Goal: Complete application form: Complete application form

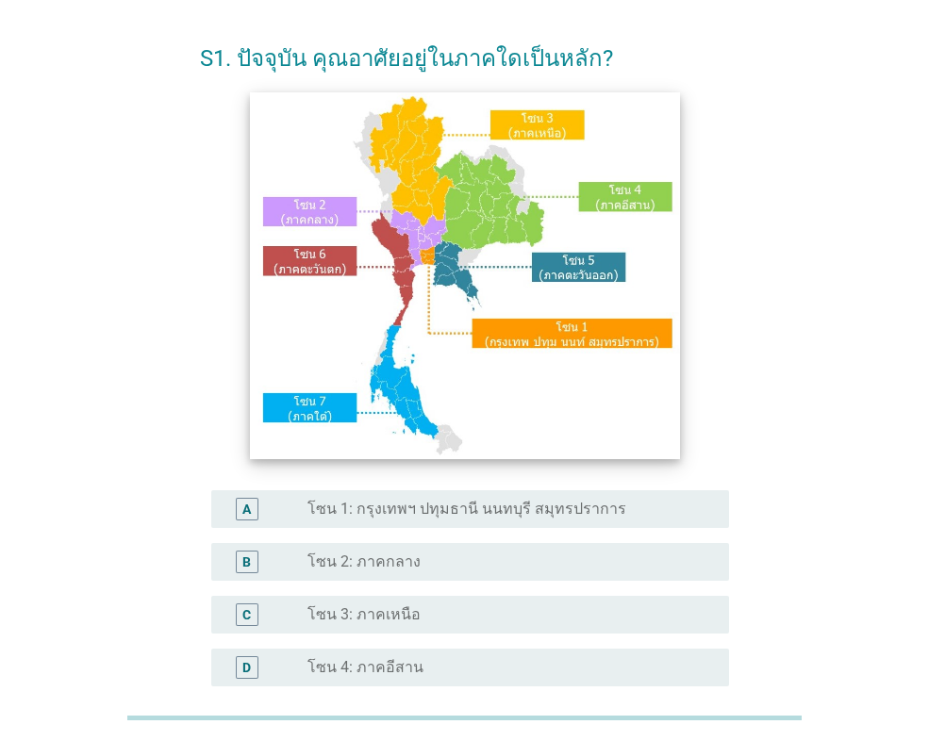
scroll to position [94, 0]
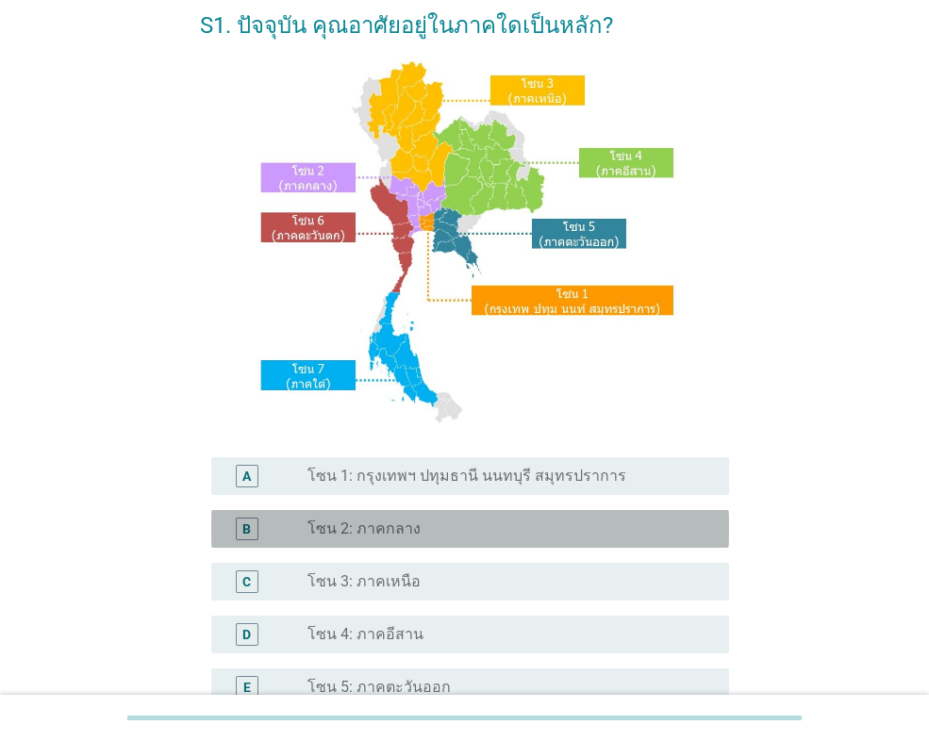
click at [410, 542] on div "B radio_button_unchecked โซน 2: ภาคกลาง" at bounding box center [470, 529] width 518 height 38
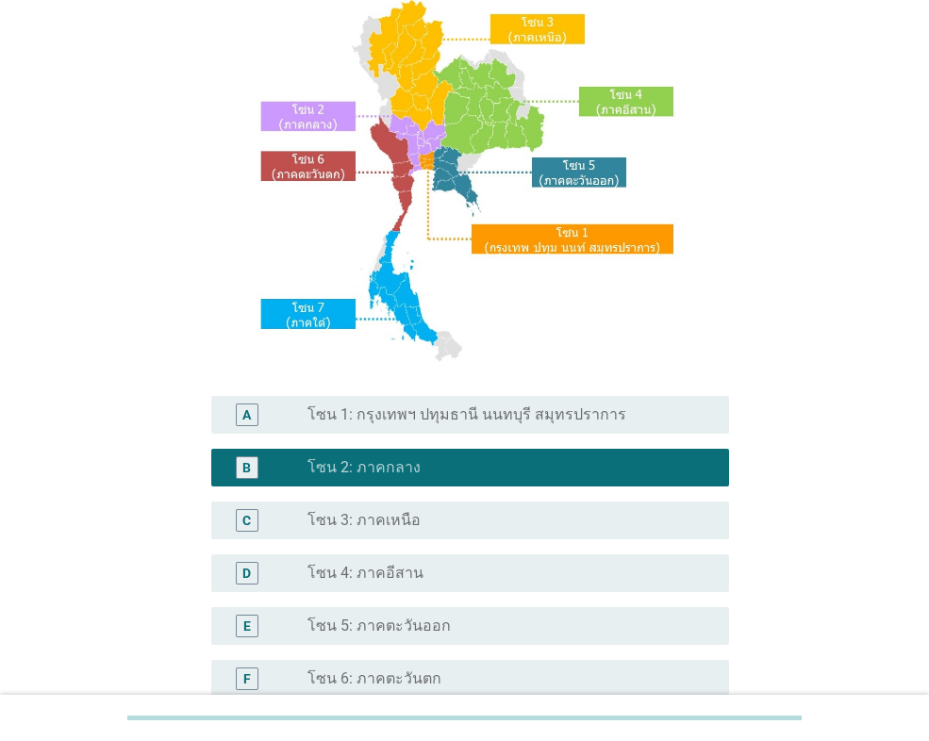
scroll to position [189, 0]
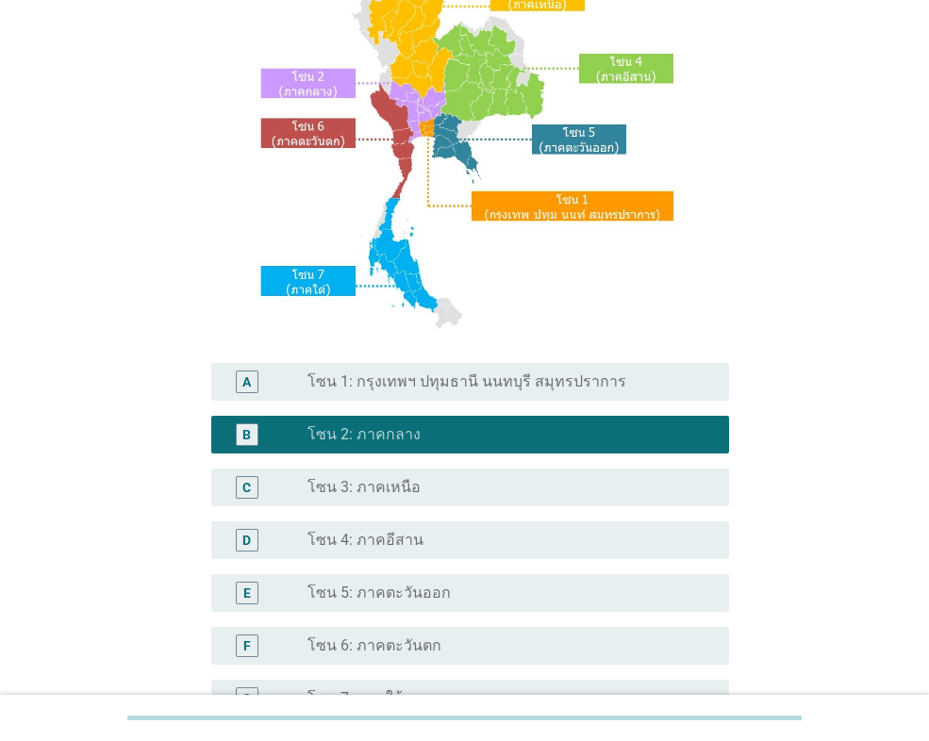
click at [359, 378] on label "โซน 1: กรุงเทพฯ ปทุมธานี นนทบุรี สมุทรปราการ" at bounding box center [466, 381] width 319 height 19
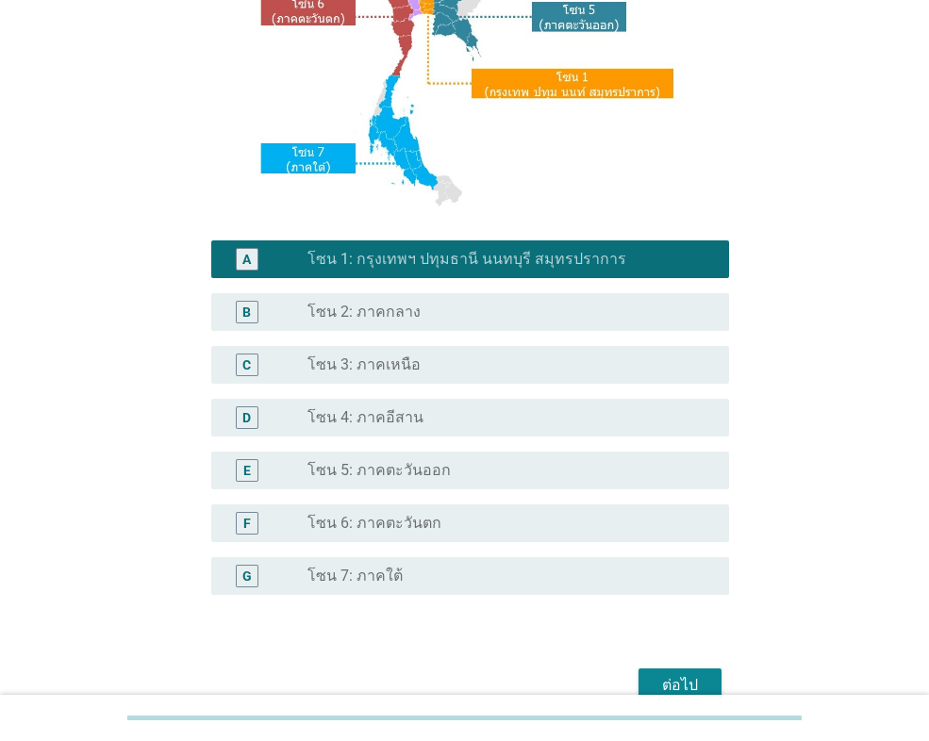
scroll to position [408, 0]
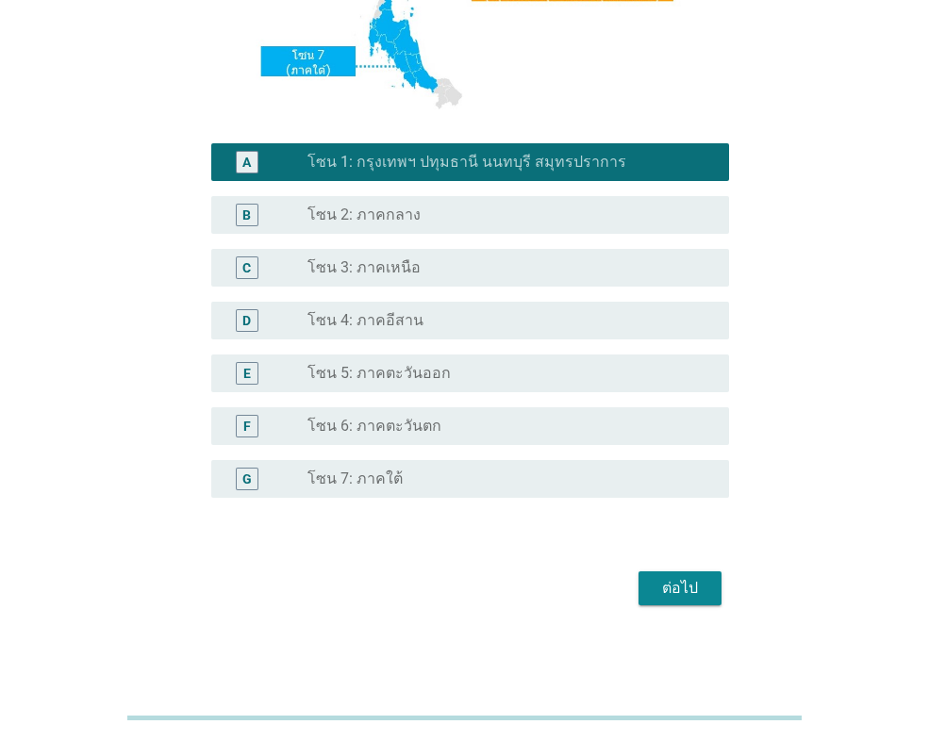
click at [674, 581] on div "ต่อไป" at bounding box center [680, 588] width 53 height 23
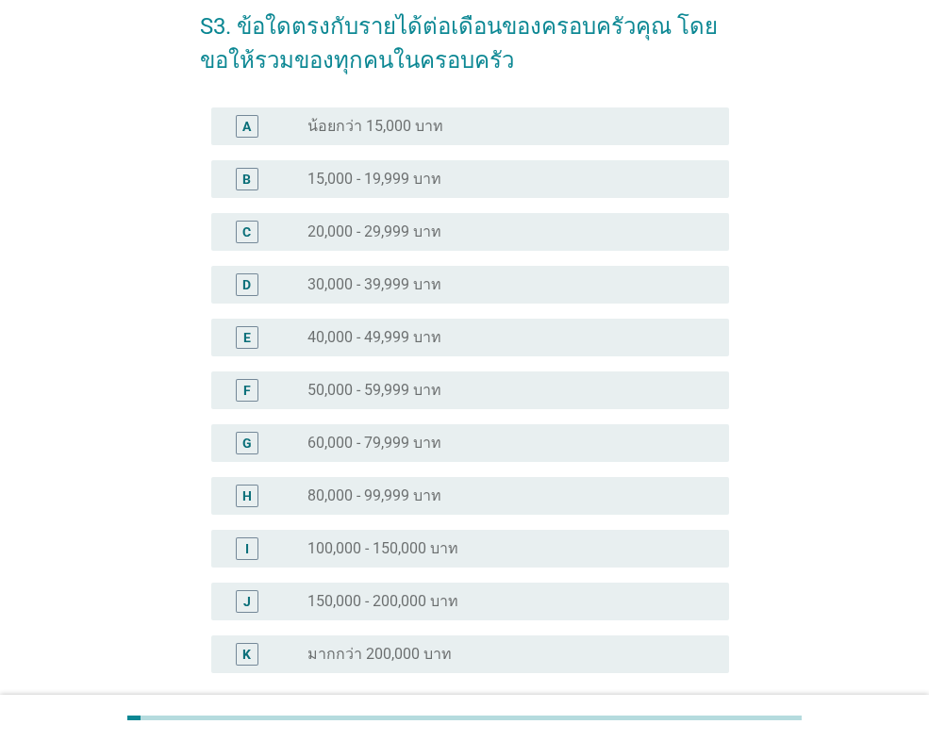
scroll to position [94, 0]
click at [296, 442] on div "G" at bounding box center [266, 442] width 81 height 23
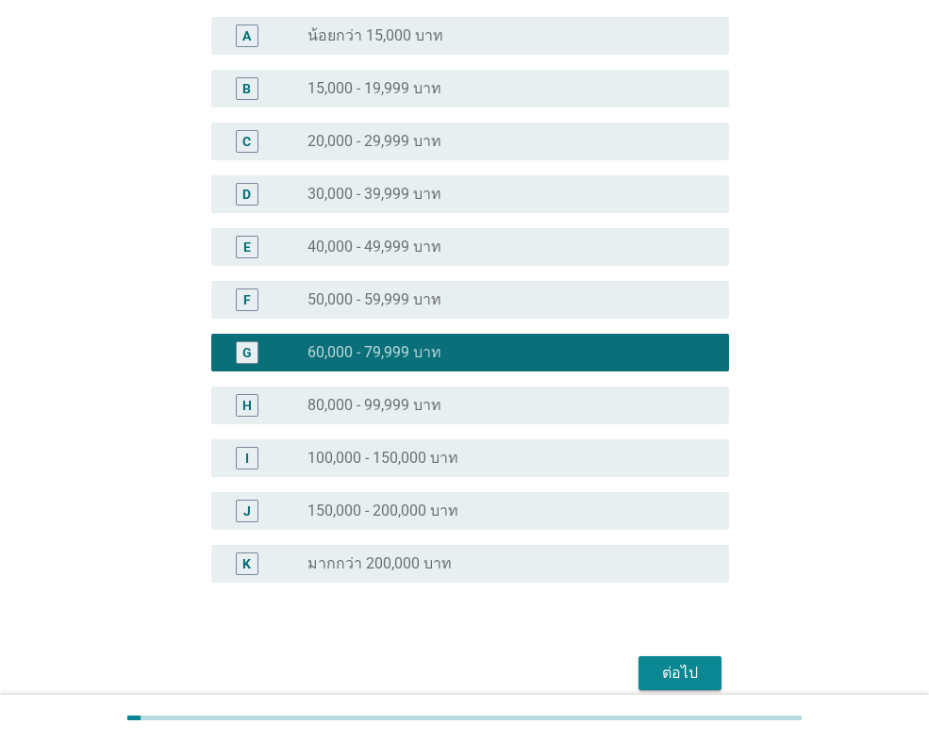
scroll to position [268, 0]
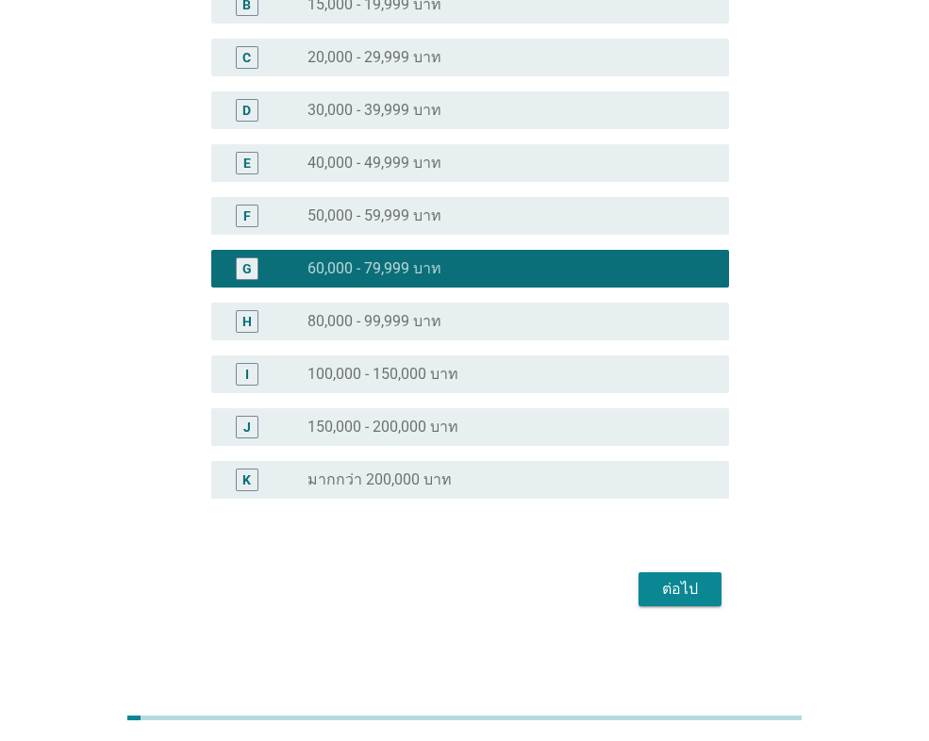
click at [690, 591] on div "ต่อไป" at bounding box center [680, 589] width 53 height 23
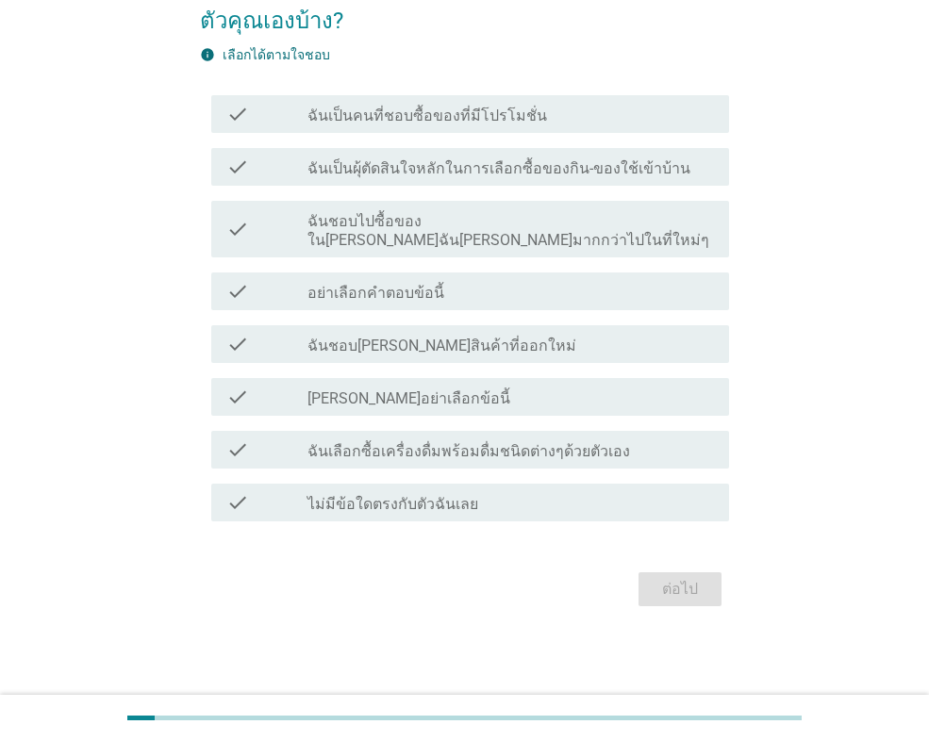
scroll to position [0, 0]
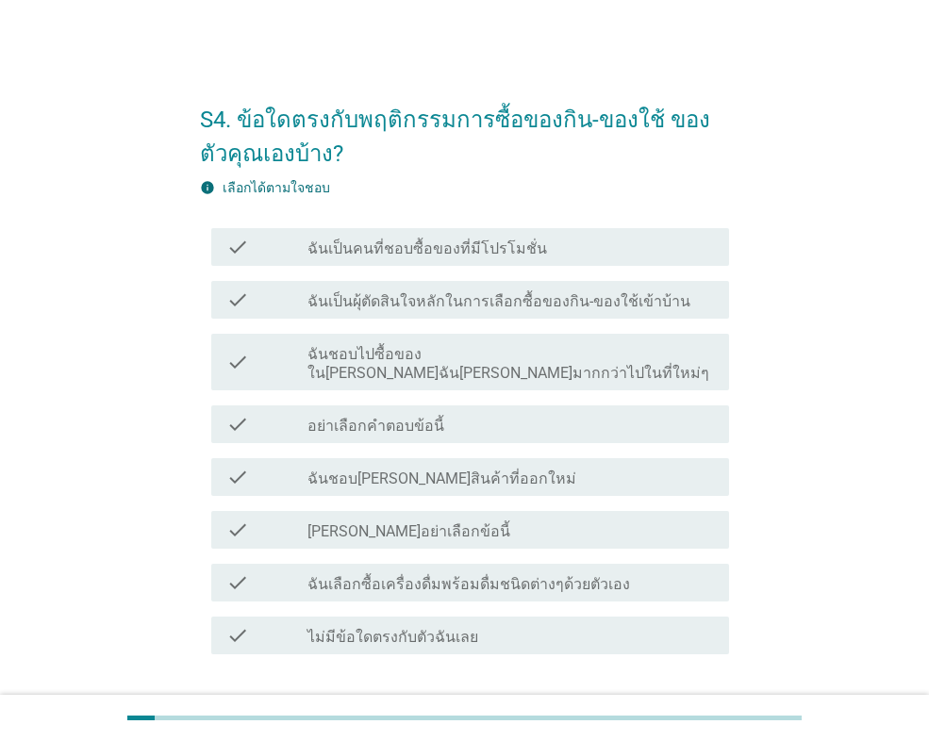
click at [453, 247] on label "ฉันเป็นคนที่ชอบซื้อของที่มีโปรโมชั่น" at bounding box center [427, 249] width 240 height 19
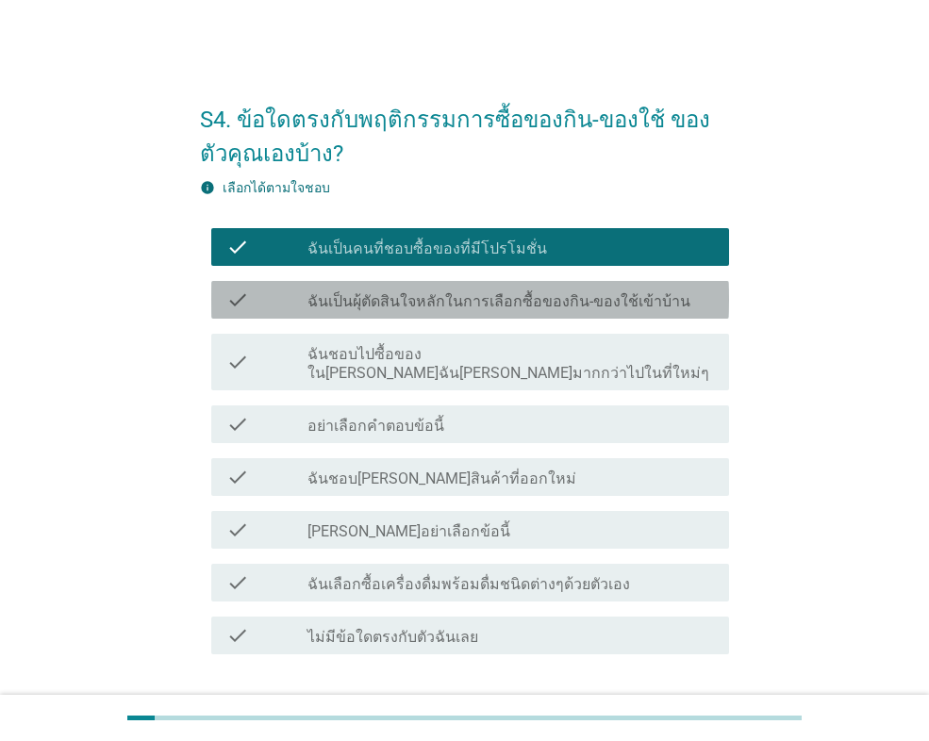
click at [478, 312] on div "check check_box_outline_blank ฉันเป็นผุ้ตัดสินใจหลักในการเลือกซื้อของกิน-ของใช้…" at bounding box center [470, 300] width 518 height 38
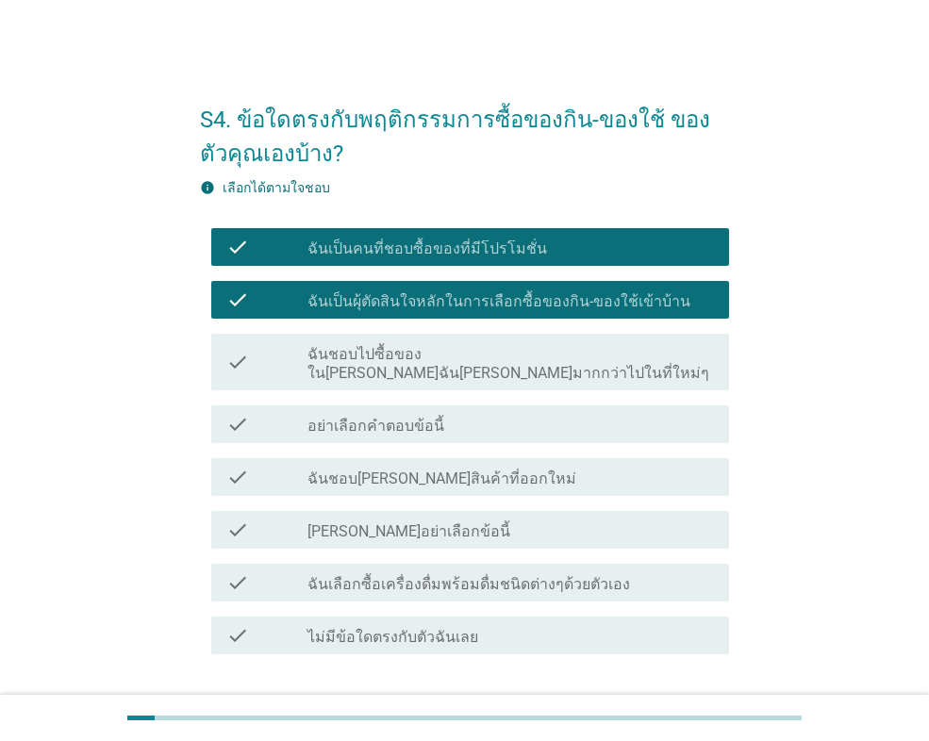
click at [418, 575] on label "ฉันเลือกซื้อเครื่องดื่มพร้อมดื่มชนิดต่างๆด้วยตัวเอง" at bounding box center [468, 584] width 323 height 19
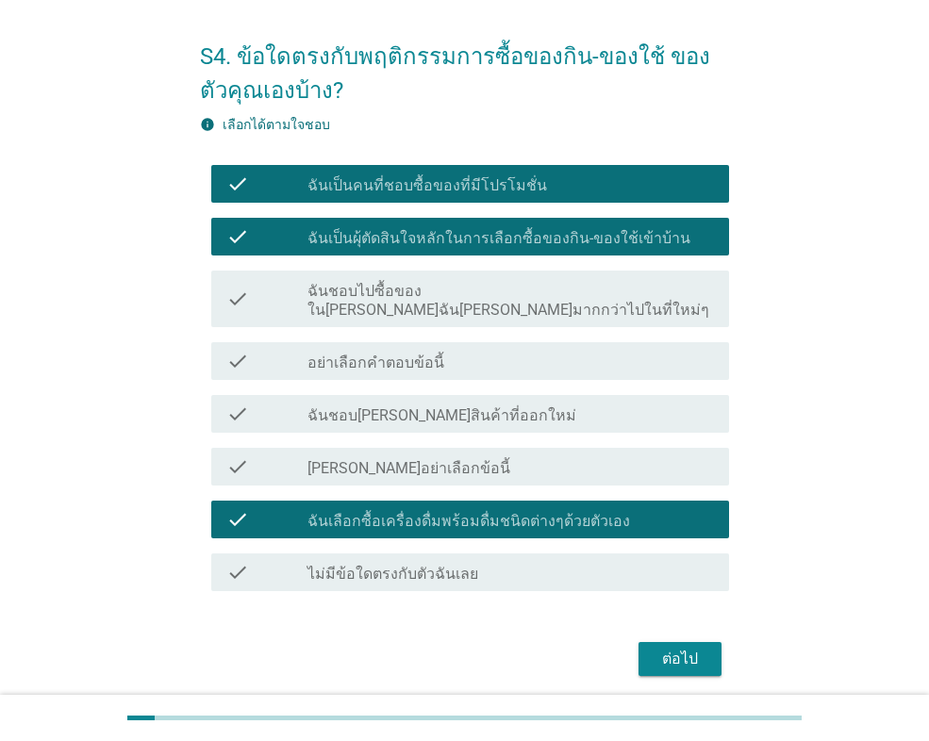
scroll to position [94, 0]
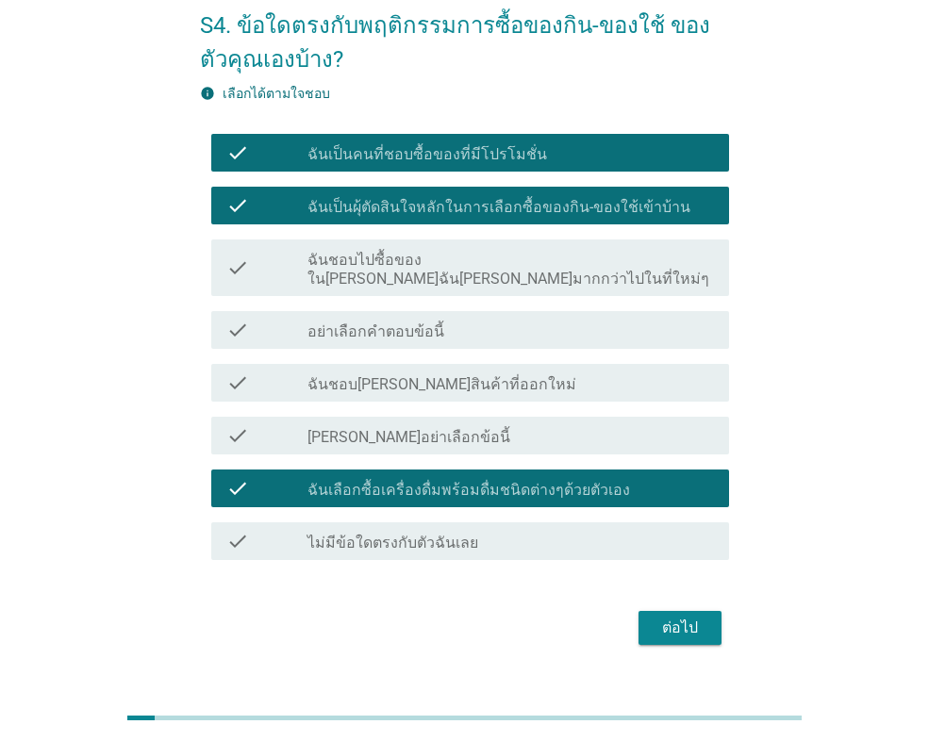
click at [439, 375] on label "ฉันชอบ[PERSON_NAME]สินค้าที่ออกใหม่" at bounding box center [441, 384] width 269 height 19
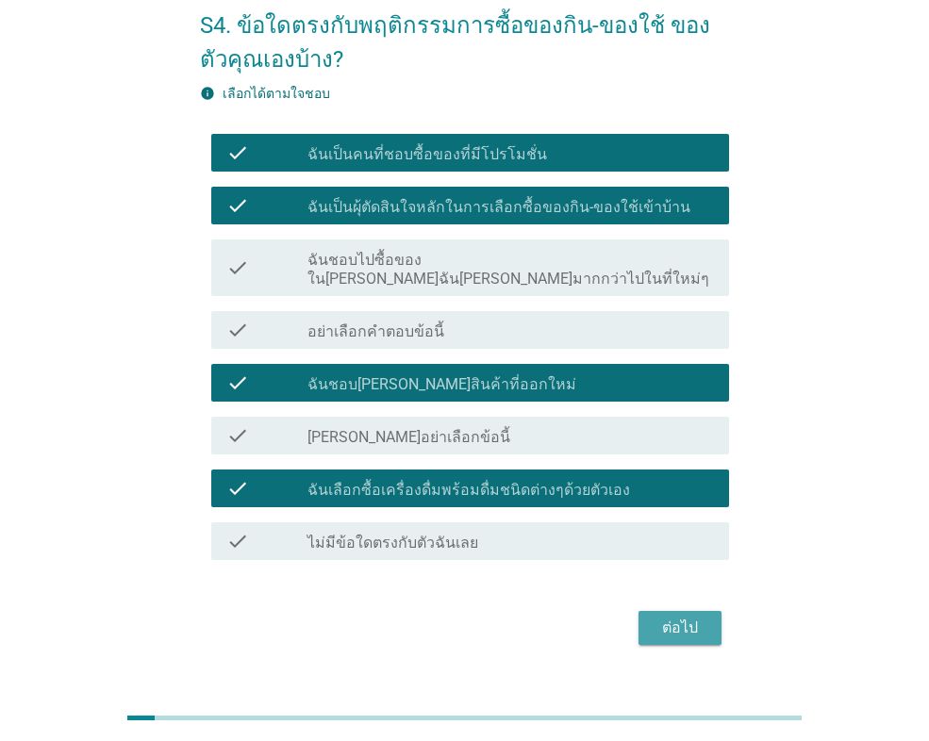
click at [670, 617] on div "ต่อไป" at bounding box center [680, 628] width 53 height 23
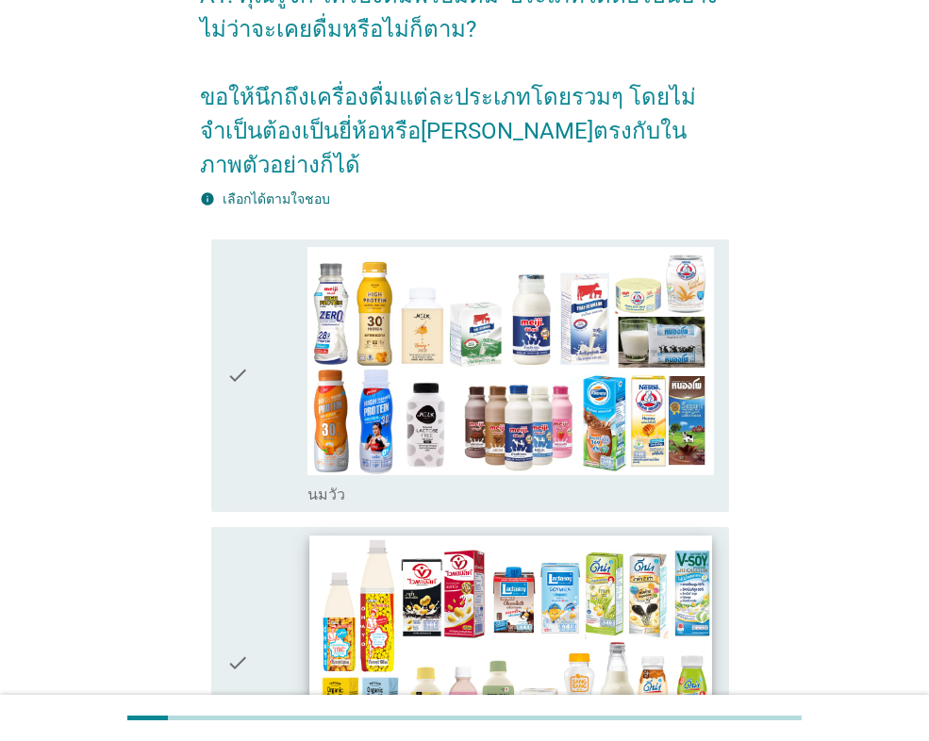
scroll to position [189, 0]
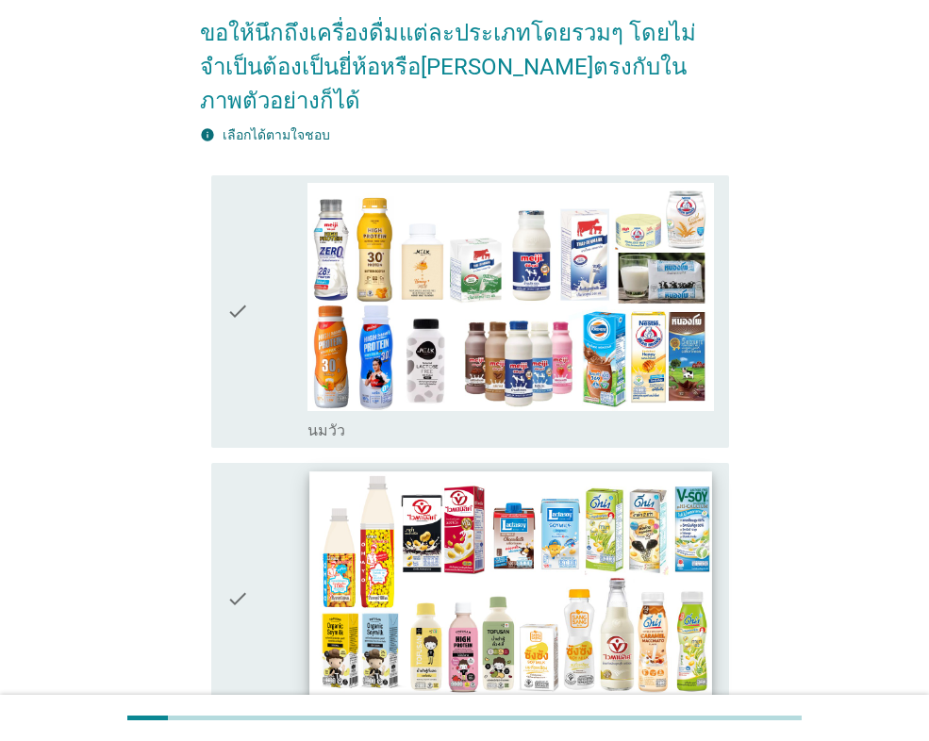
click at [477, 472] on img at bounding box center [510, 585] width 402 height 226
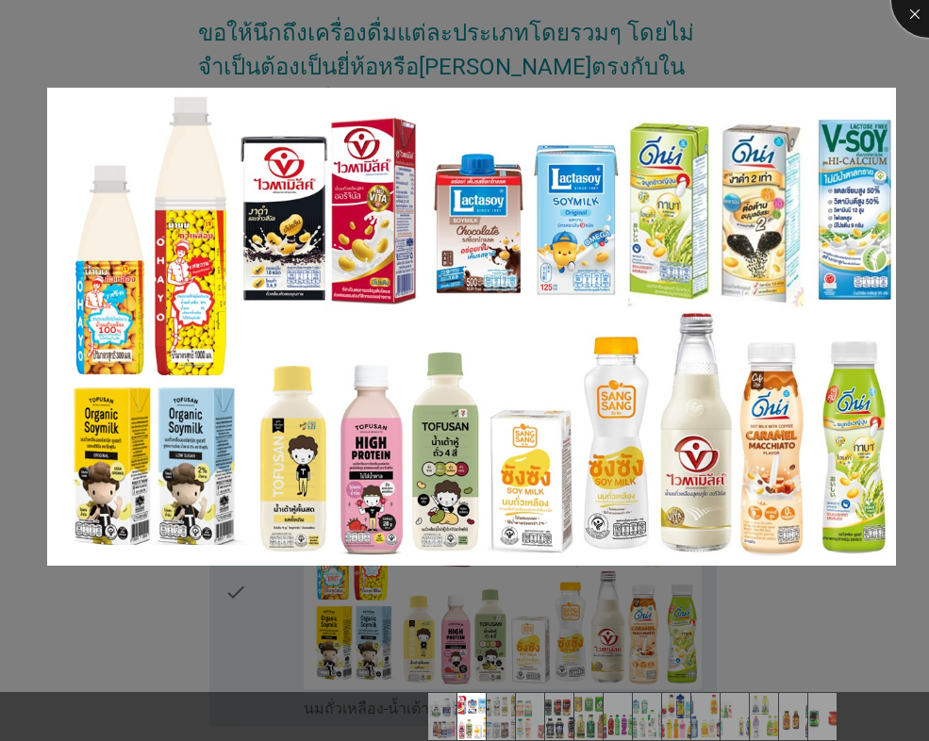
click at [916, 11] on div at bounding box center [928, -1] width 75 height 75
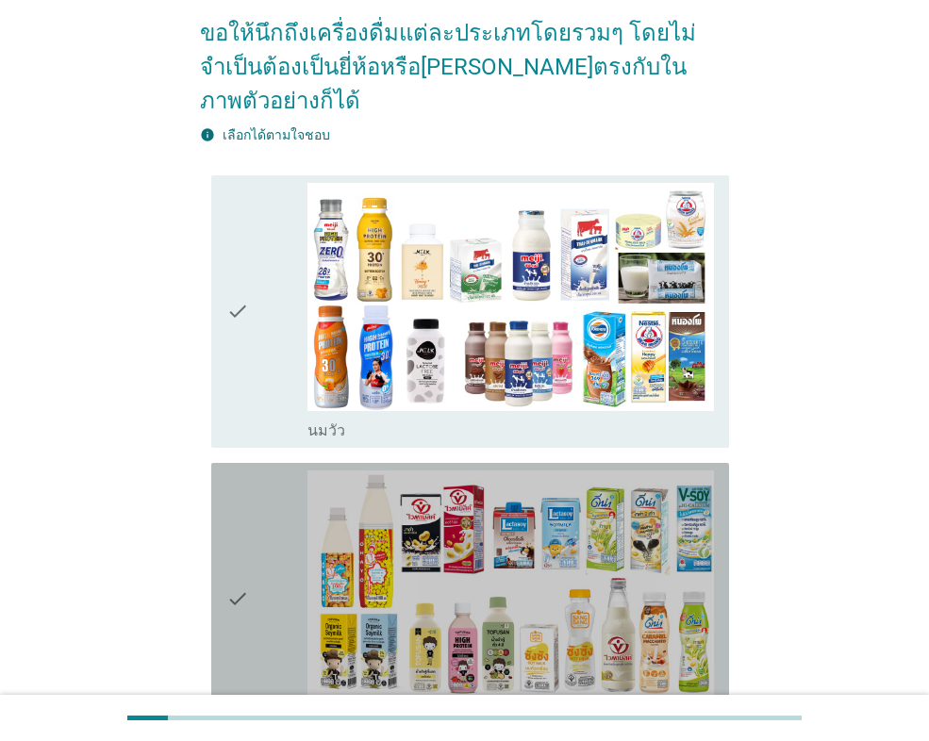
click at [255, 471] on div "check" at bounding box center [266, 599] width 81 height 257
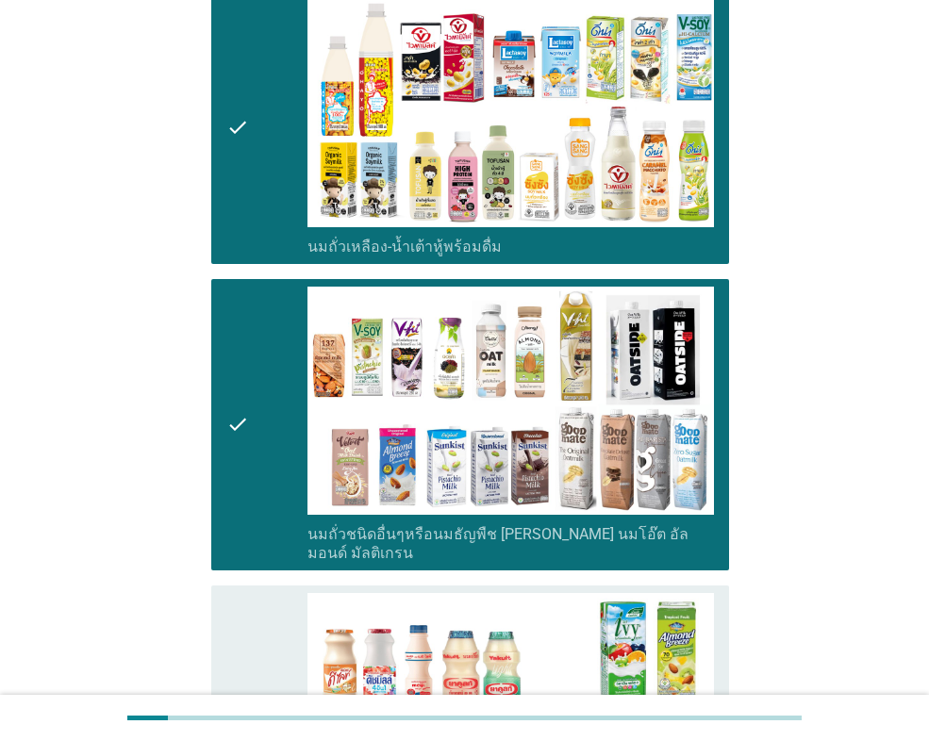
click at [257, 593] on div "check" at bounding box center [266, 721] width 81 height 257
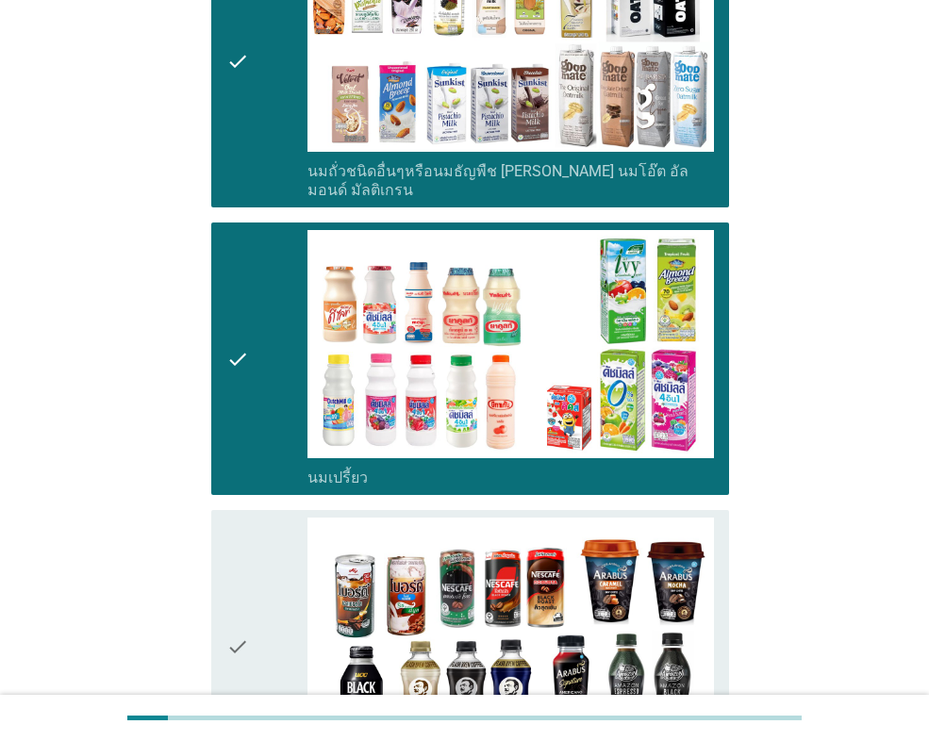
scroll to position [1037, 0]
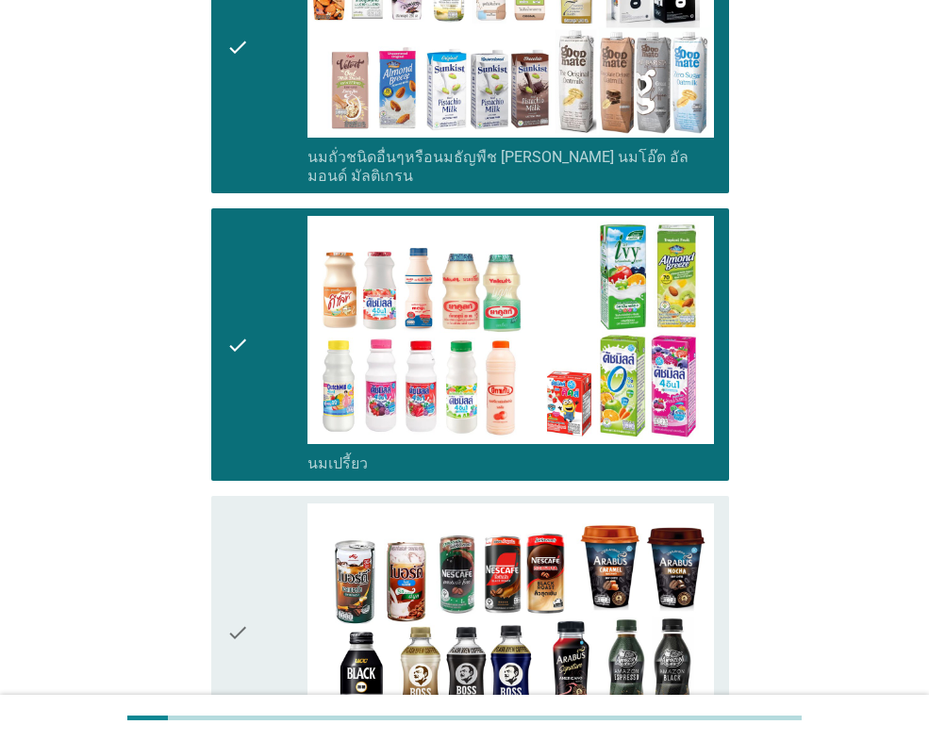
click at [256, 504] on div "check" at bounding box center [266, 632] width 81 height 257
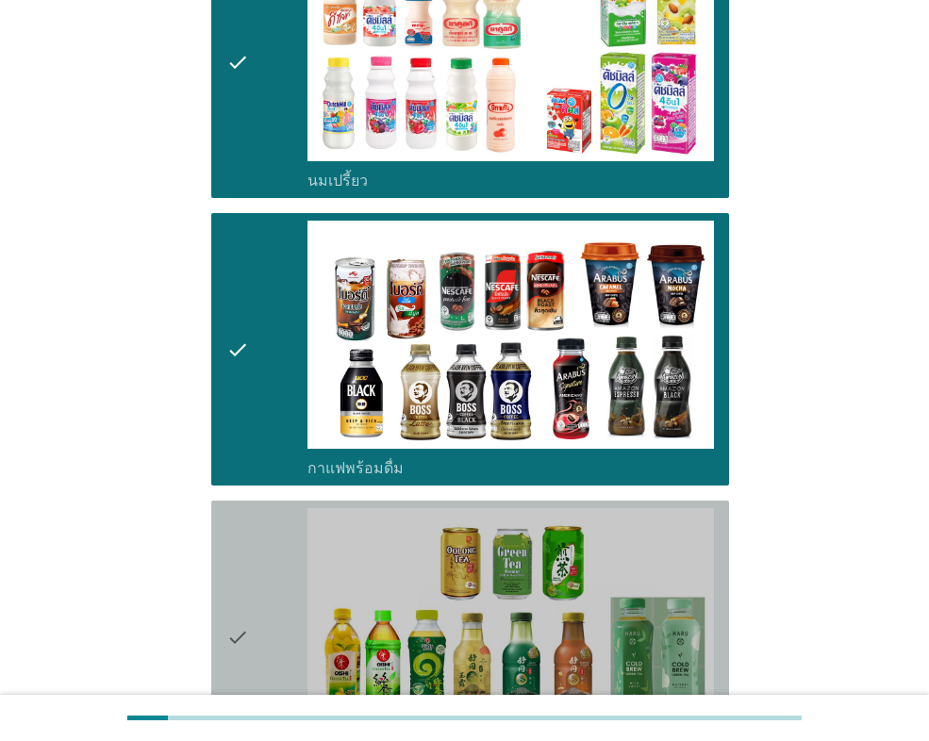
click at [253, 508] on div "check" at bounding box center [266, 636] width 81 height 257
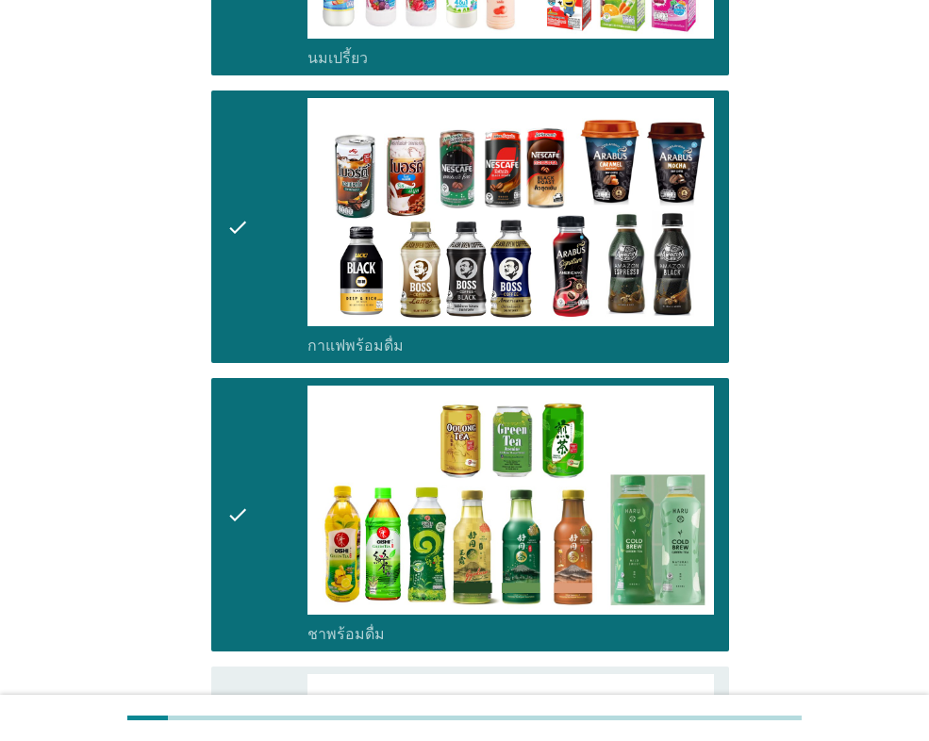
scroll to position [1697, 0]
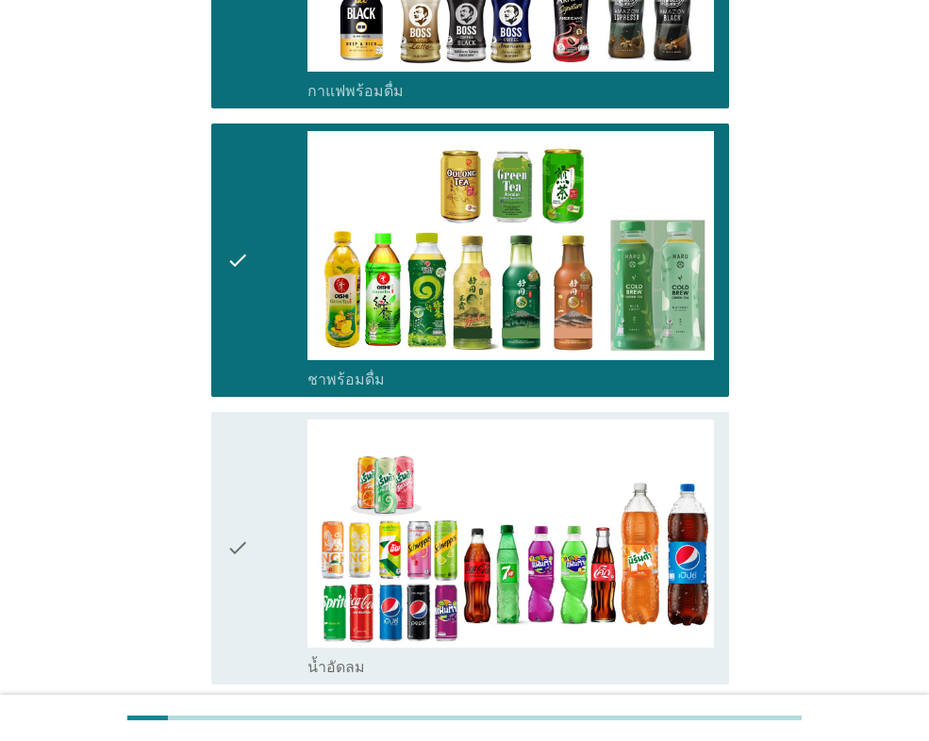
click at [242, 420] on icon "check" at bounding box center [237, 548] width 23 height 257
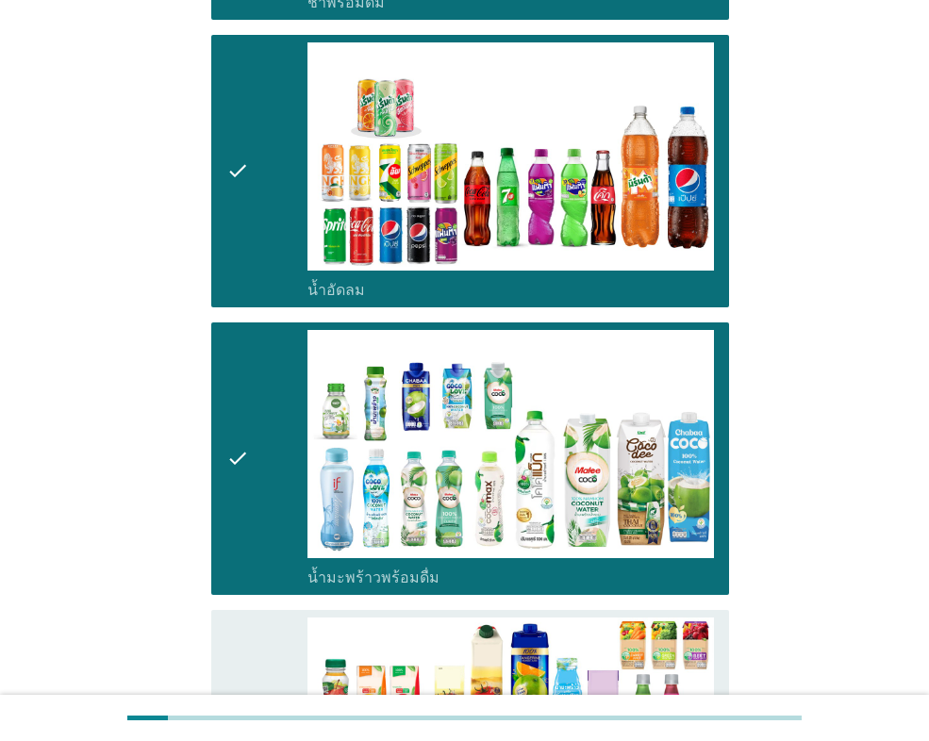
click at [263, 618] on div "check" at bounding box center [266, 746] width 81 height 257
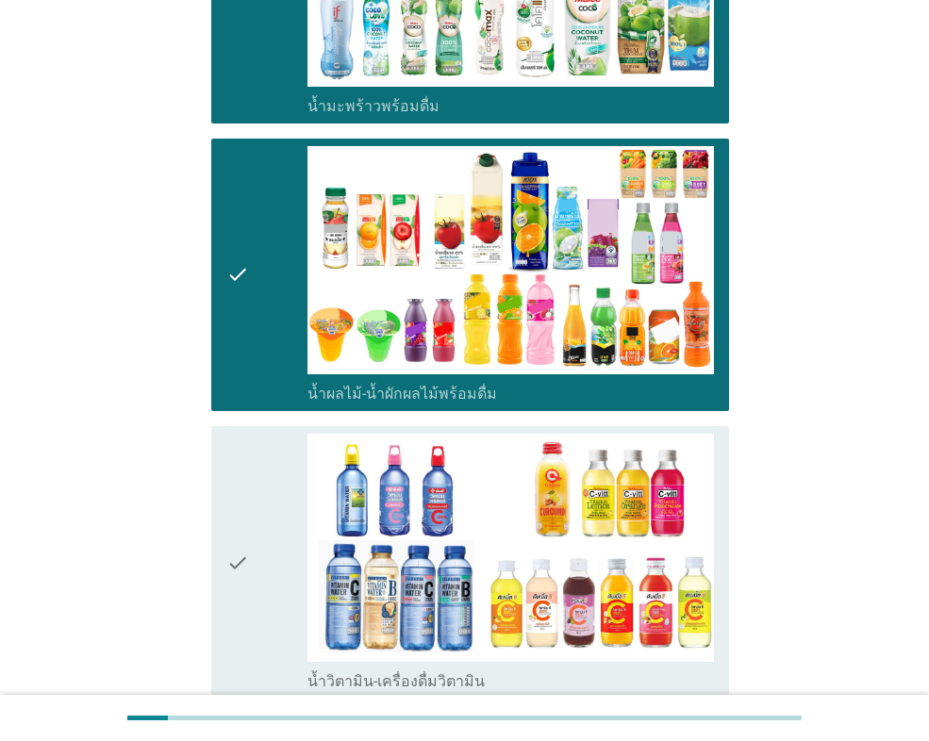
click at [238, 434] on icon "check" at bounding box center [237, 562] width 23 height 257
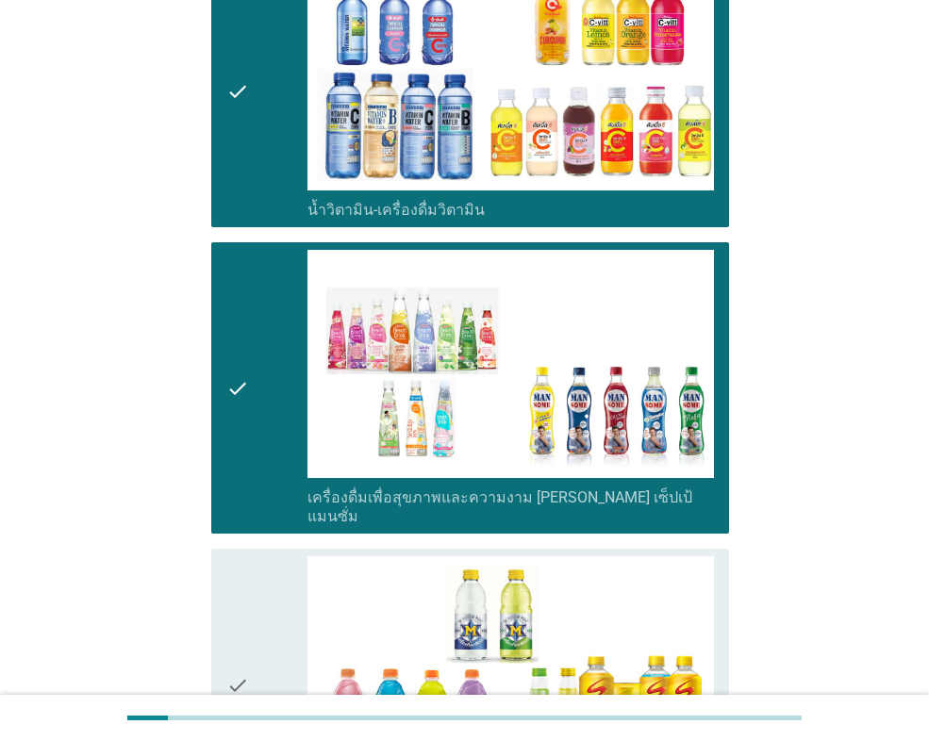
click at [280, 556] on div "check" at bounding box center [266, 684] width 81 height 257
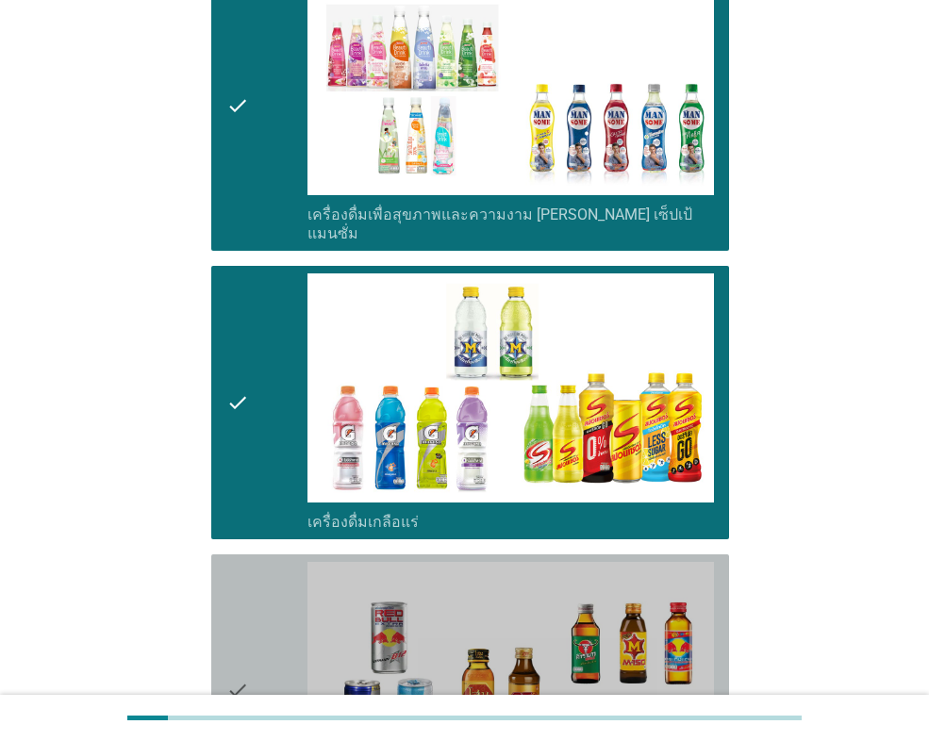
click at [276, 562] on div "check" at bounding box center [266, 690] width 81 height 257
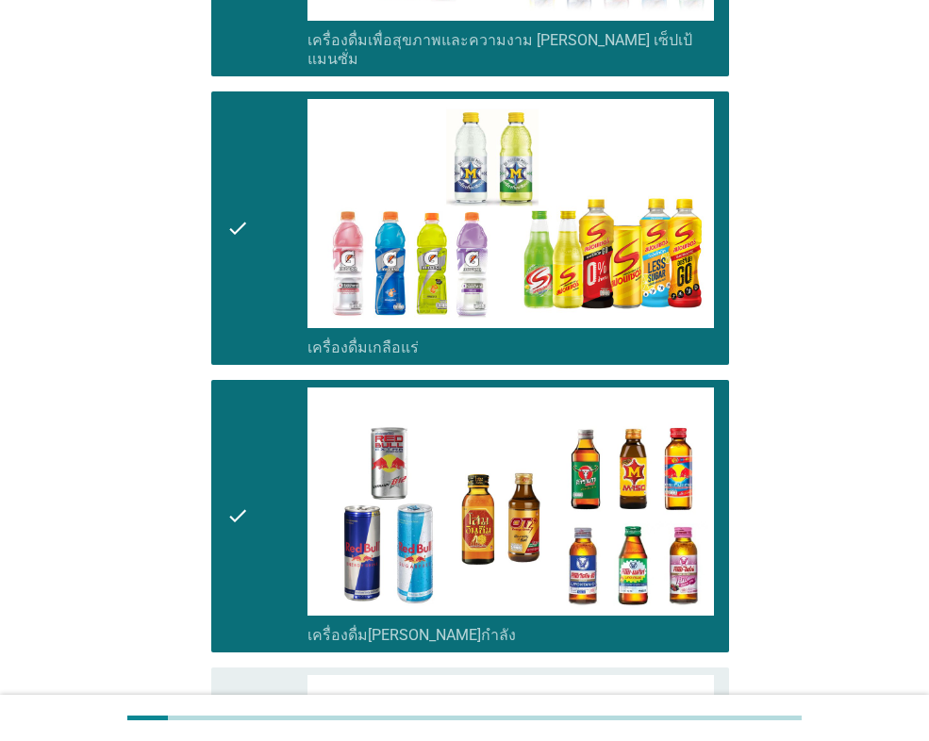
scroll to position [3663, 0]
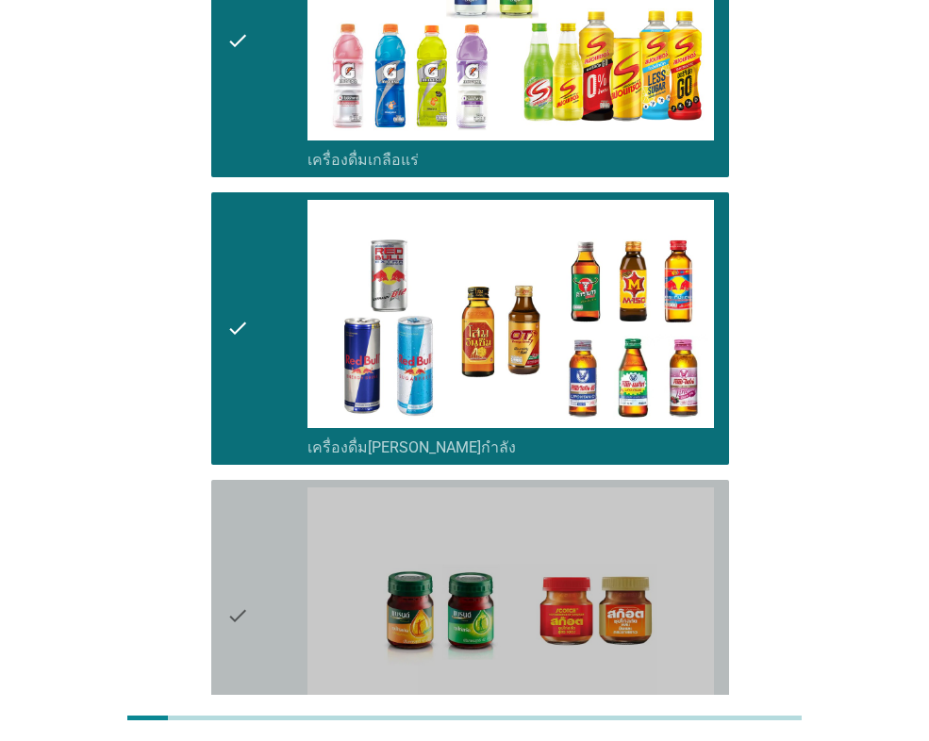
click at [266, 488] on div "check" at bounding box center [266, 616] width 81 height 257
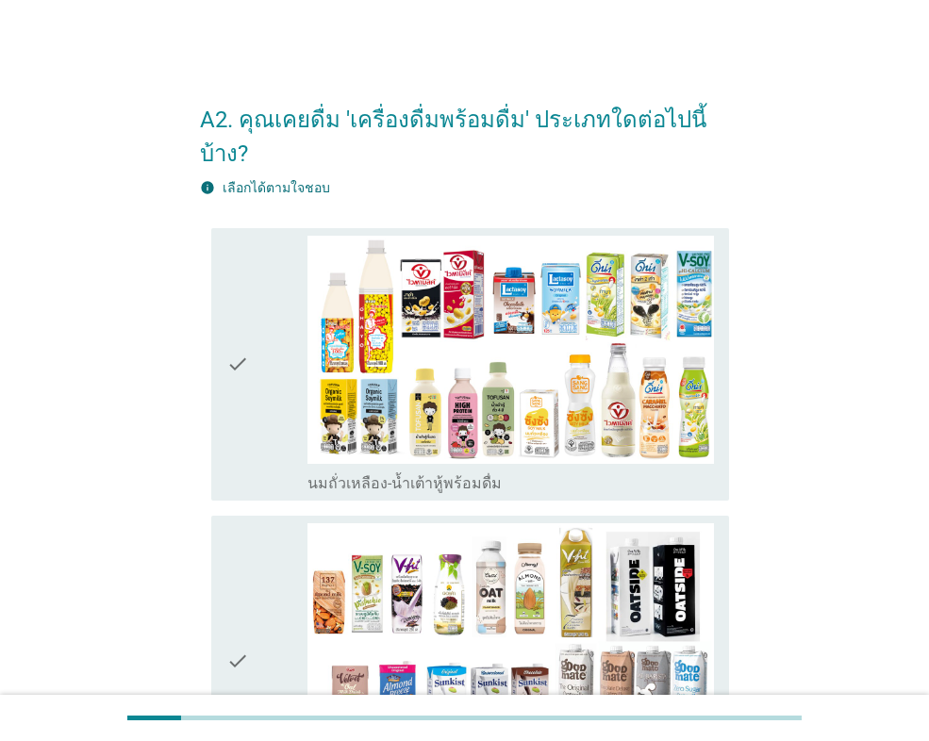
click at [293, 355] on div "check" at bounding box center [266, 364] width 81 height 257
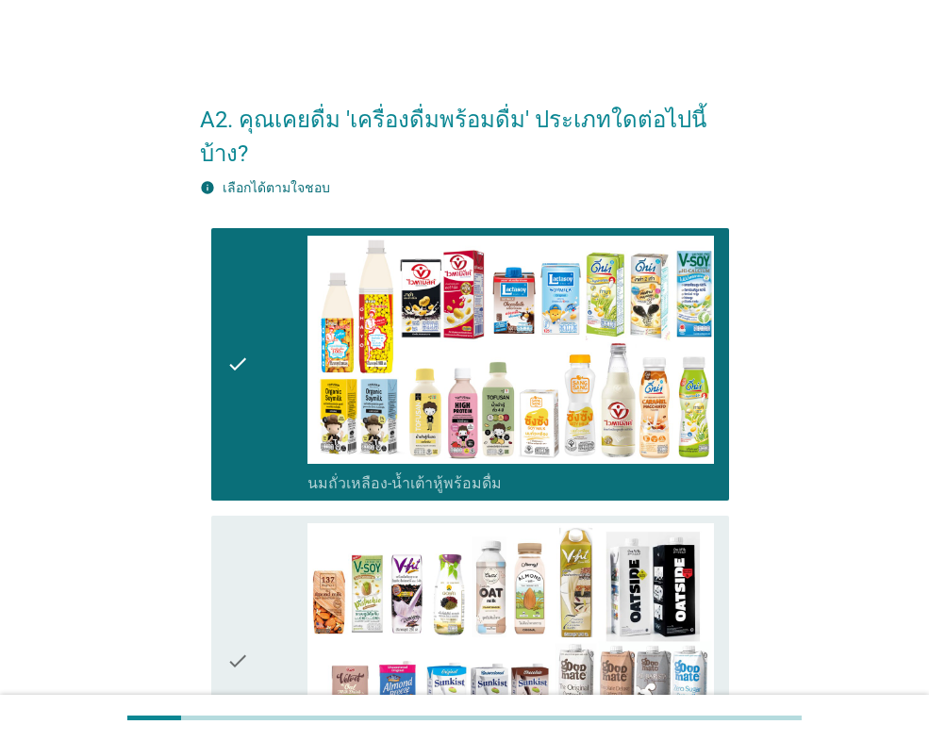
click at [287, 555] on div "check" at bounding box center [266, 661] width 81 height 276
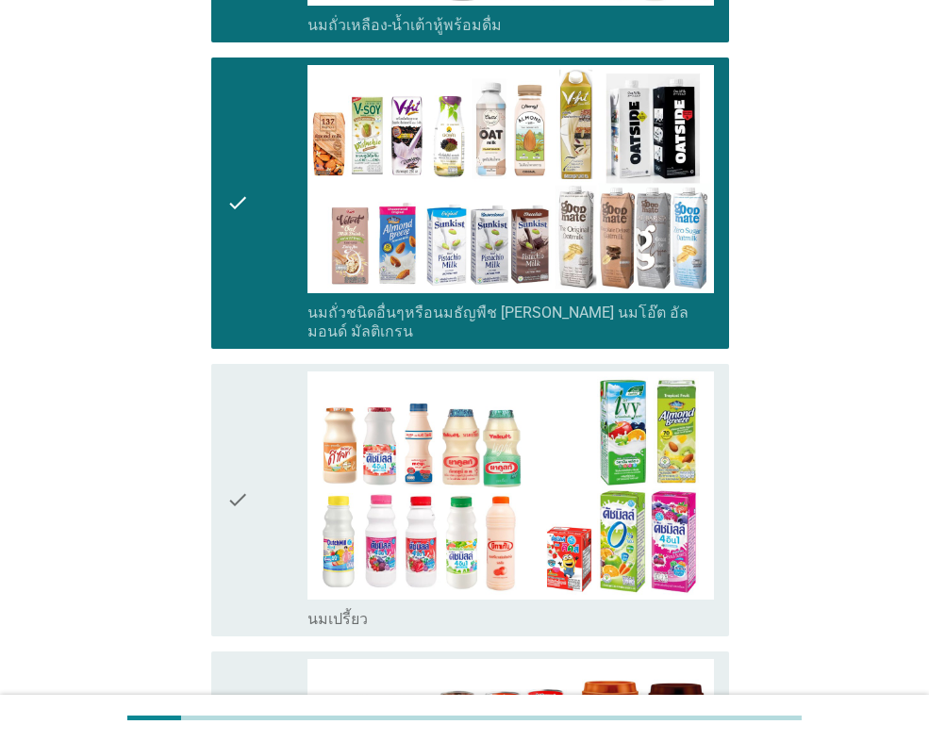
scroll to position [472, 0]
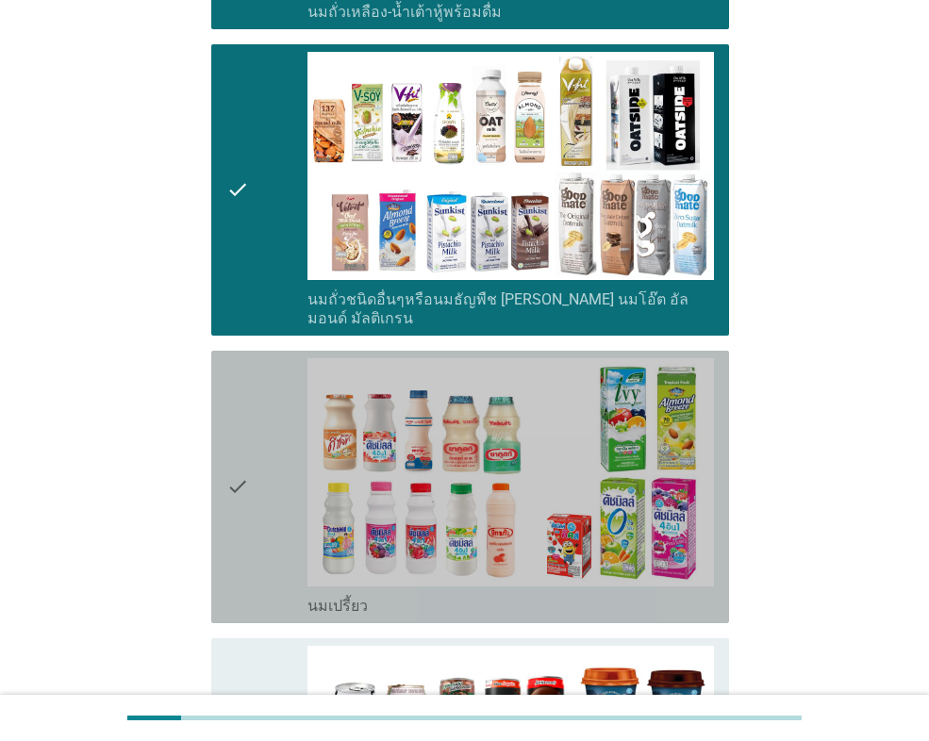
click at [246, 489] on icon "check" at bounding box center [237, 486] width 23 height 257
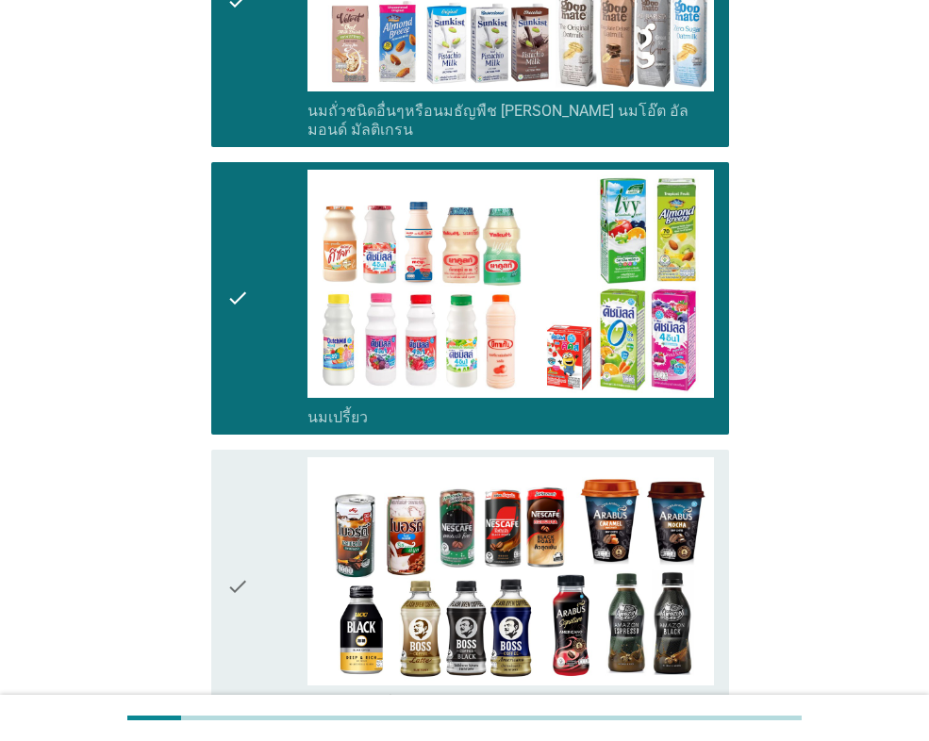
click at [242, 524] on icon "check" at bounding box center [237, 585] width 23 height 257
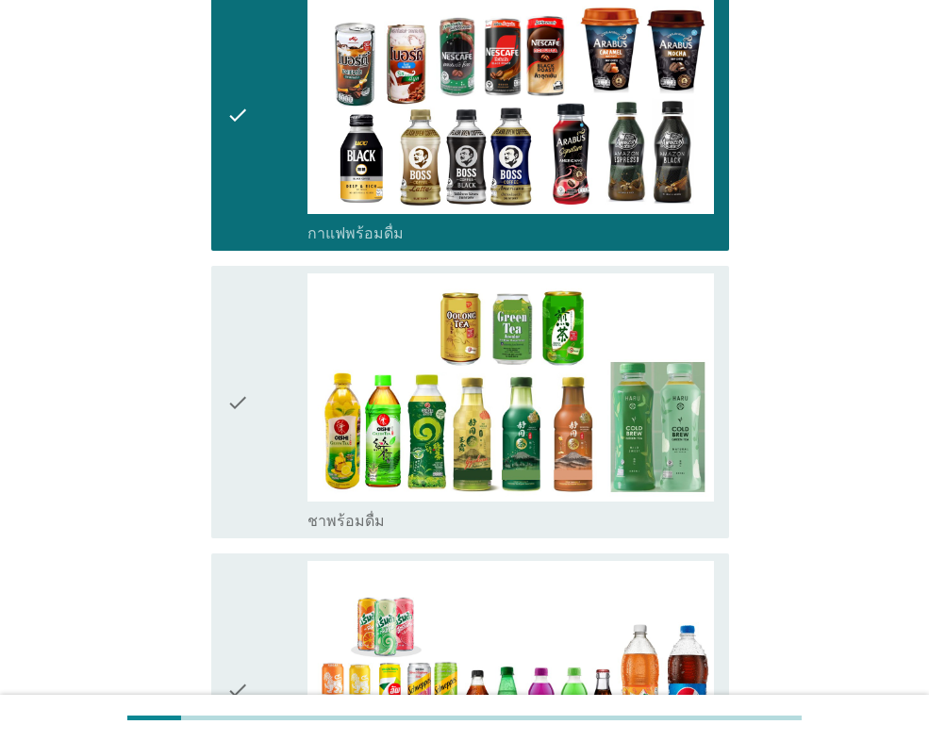
click at [240, 427] on icon "check" at bounding box center [237, 401] width 23 height 257
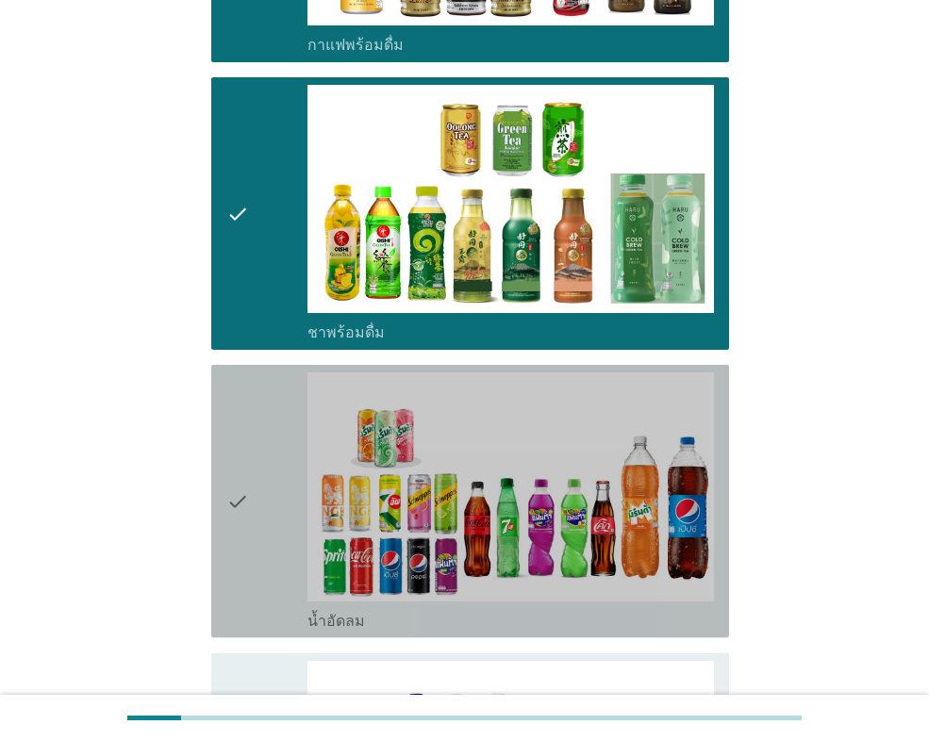
click at [240, 427] on icon "check" at bounding box center [237, 500] width 23 height 257
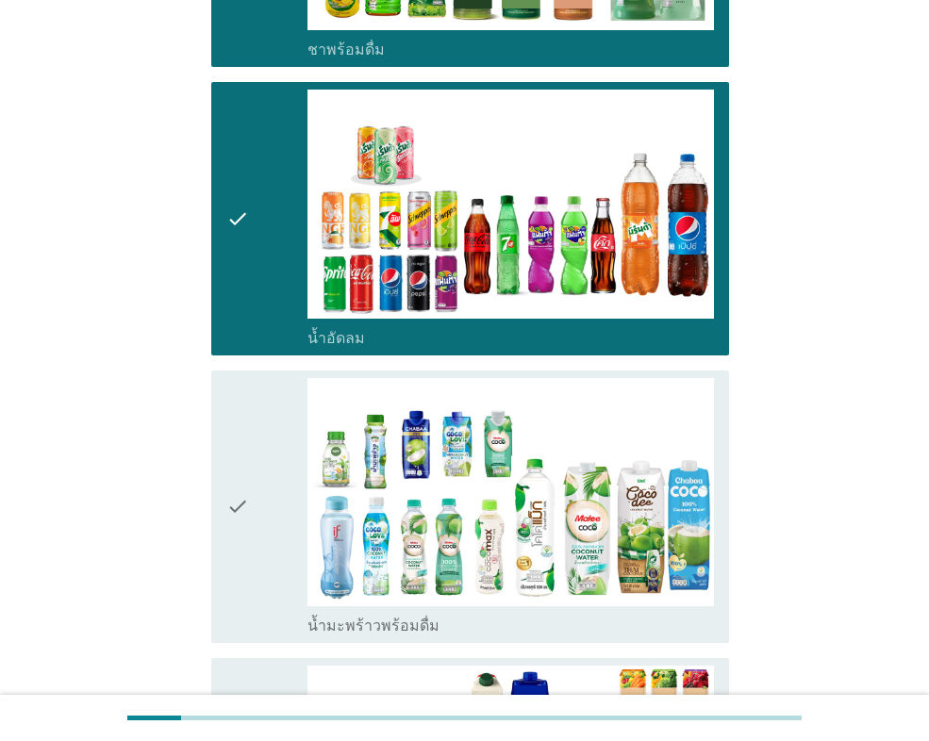
click at [240, 427] on icon "check" at bounding box center [237, 506] width 23 height 257
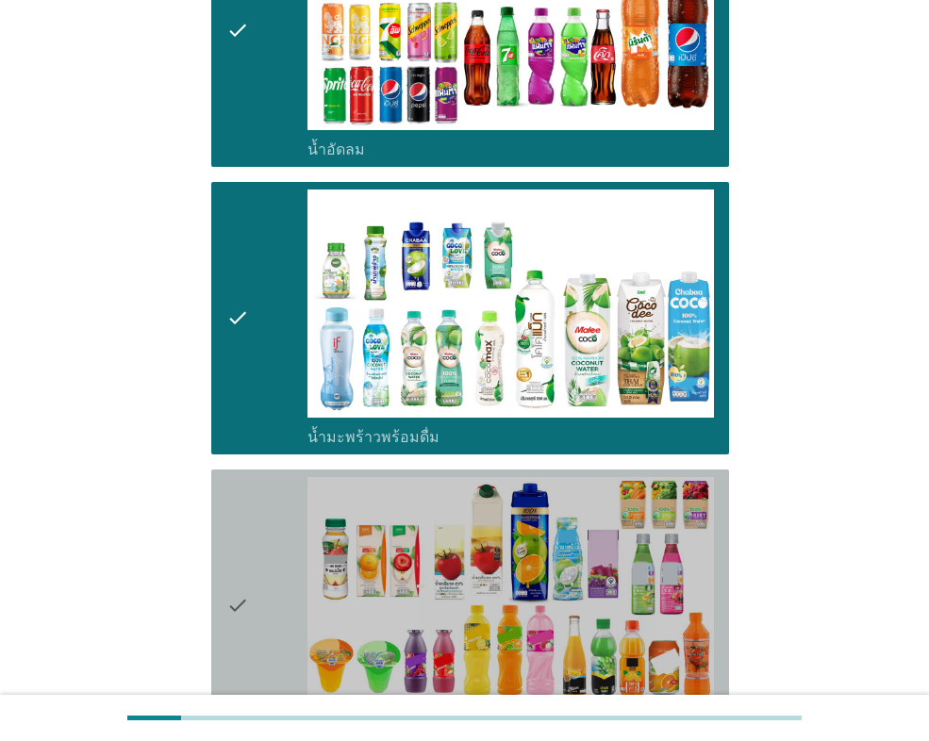
click at [246, 477] on icon "check" at bounding box center [237, 605] width 23 height 257
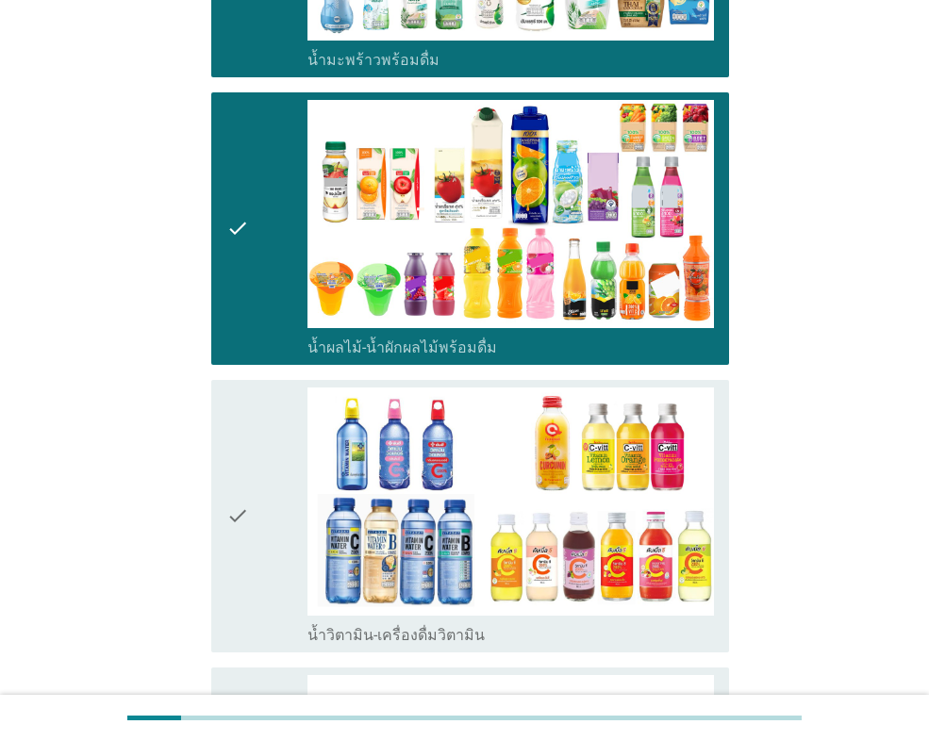
click at [246, 457] on icon "check" at bounding box center [237, 516] width 23 height 257
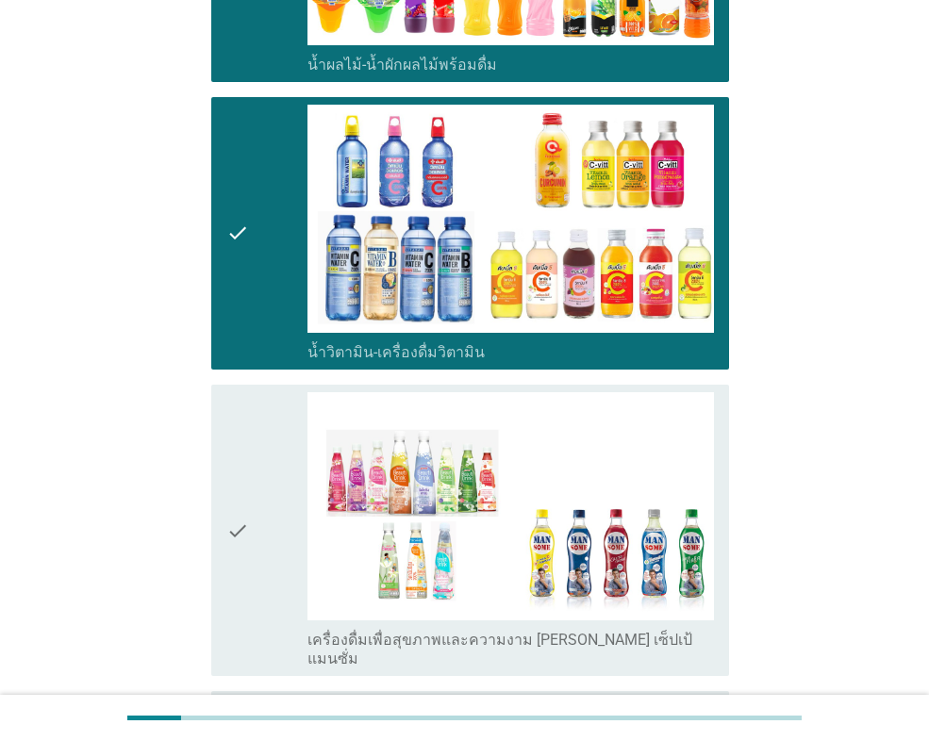
click at [246, 457] on icon "check" at bounding box center [237, 530] width 23 height 276
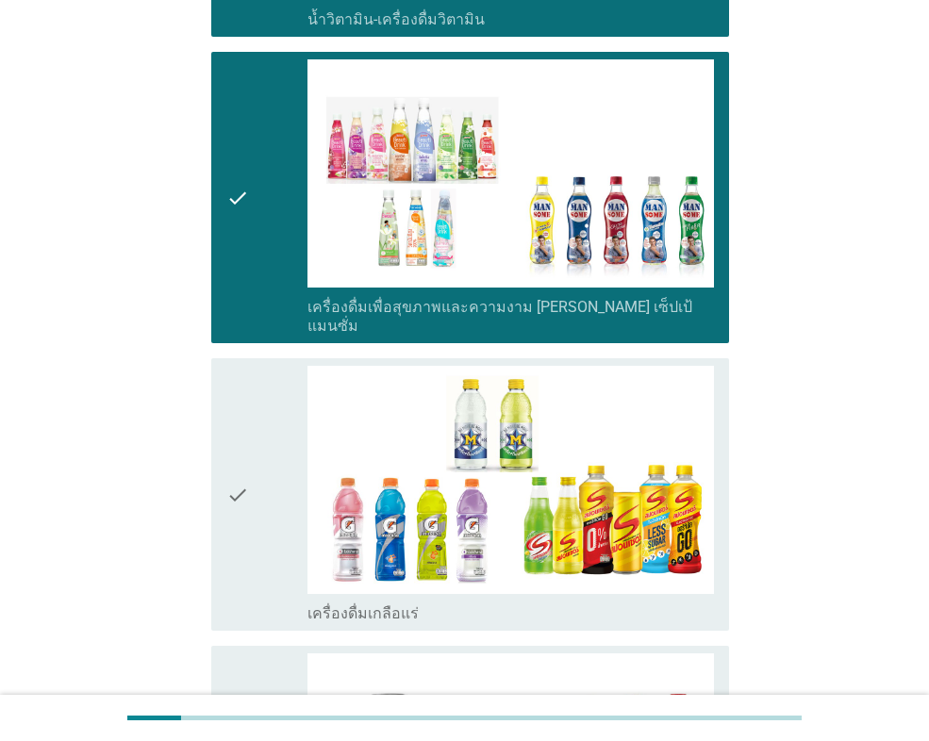
scroll to position [2829, 0]
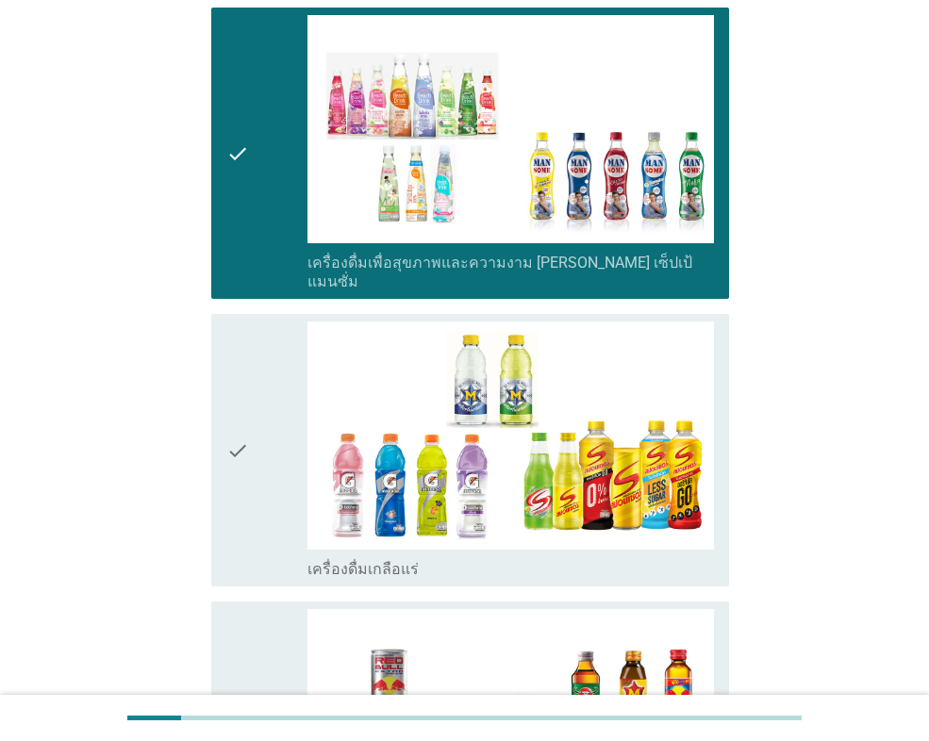
click at [246, 439] on icon "check" at bounding box center [237, 450] width 23 height 257
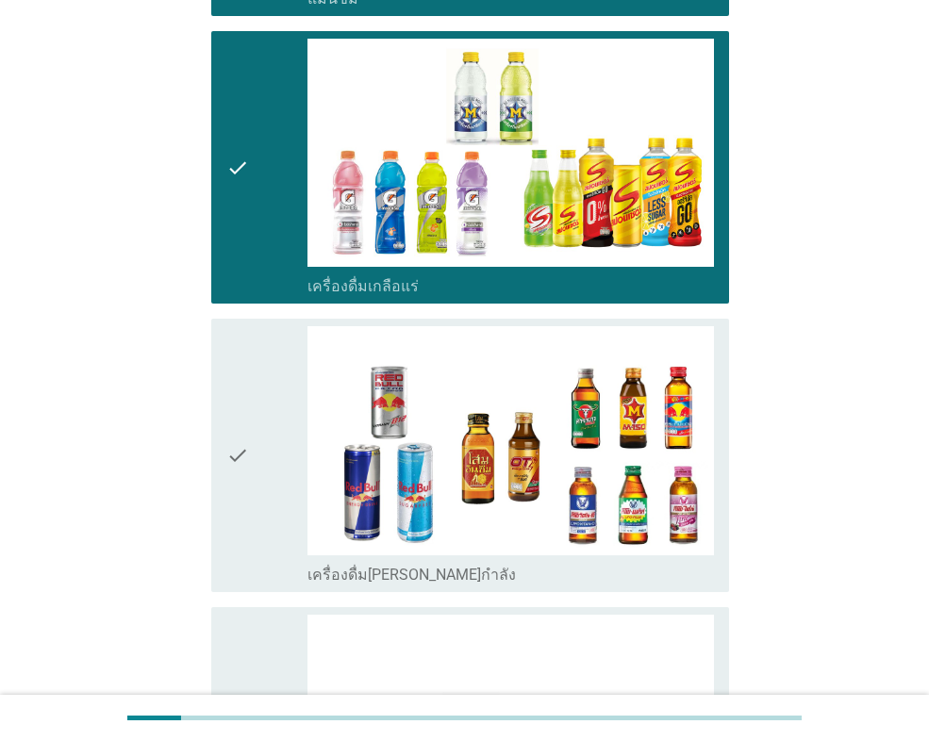
click at [246, 422] on icon "check" at bounding box center [237, 454] width 23 height 257
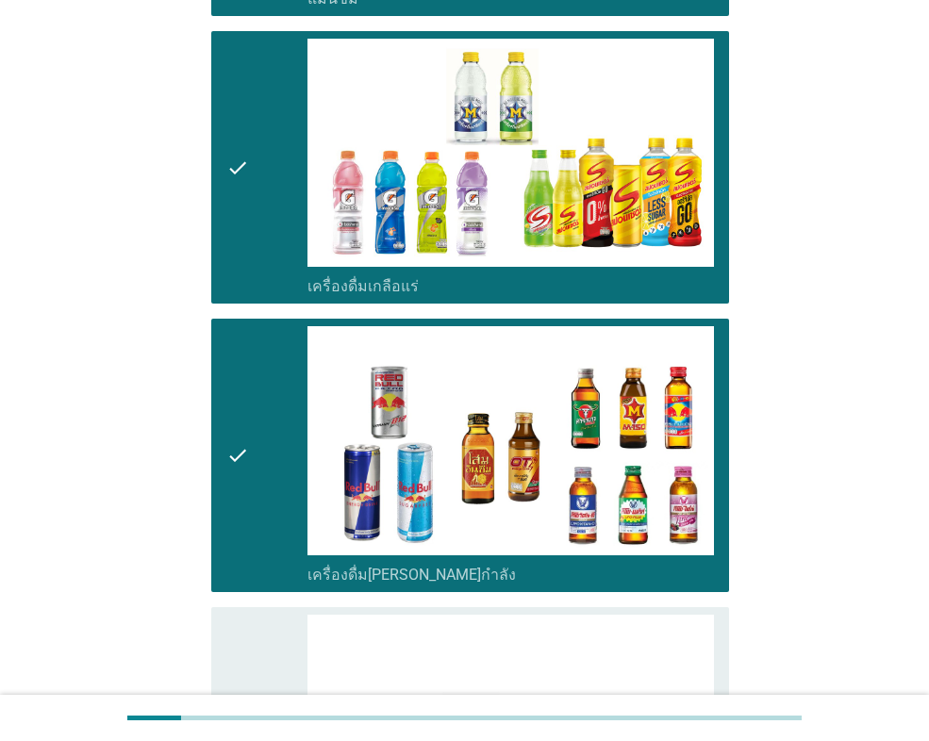
scroll to position [3395, 0]
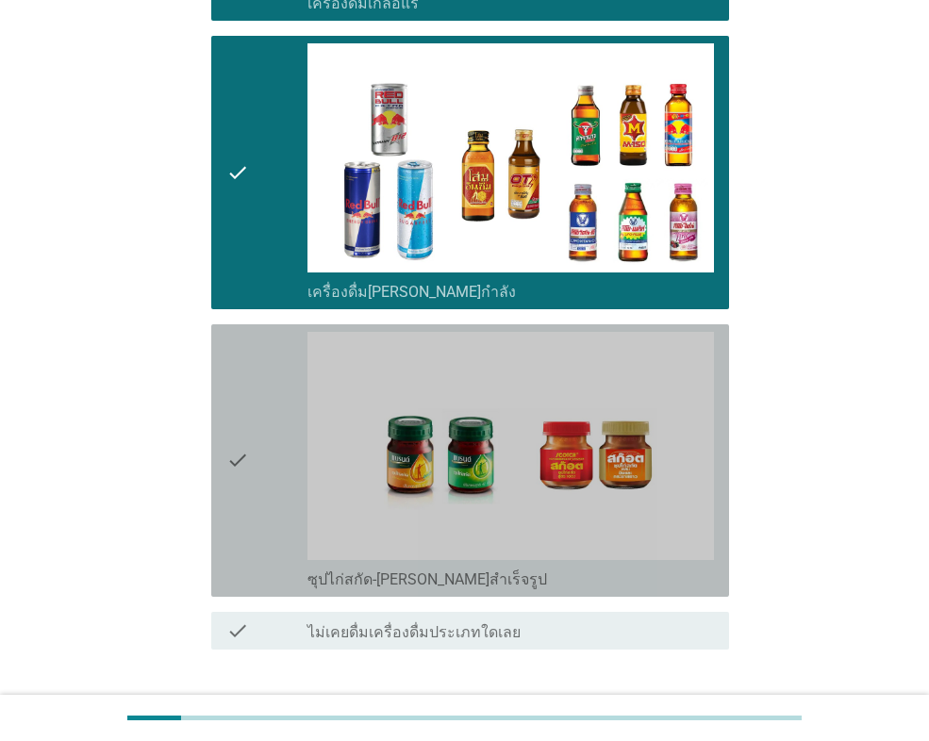
click at [246, 422] on icon "check" at bounding box center [237, 460] width 23 height 257
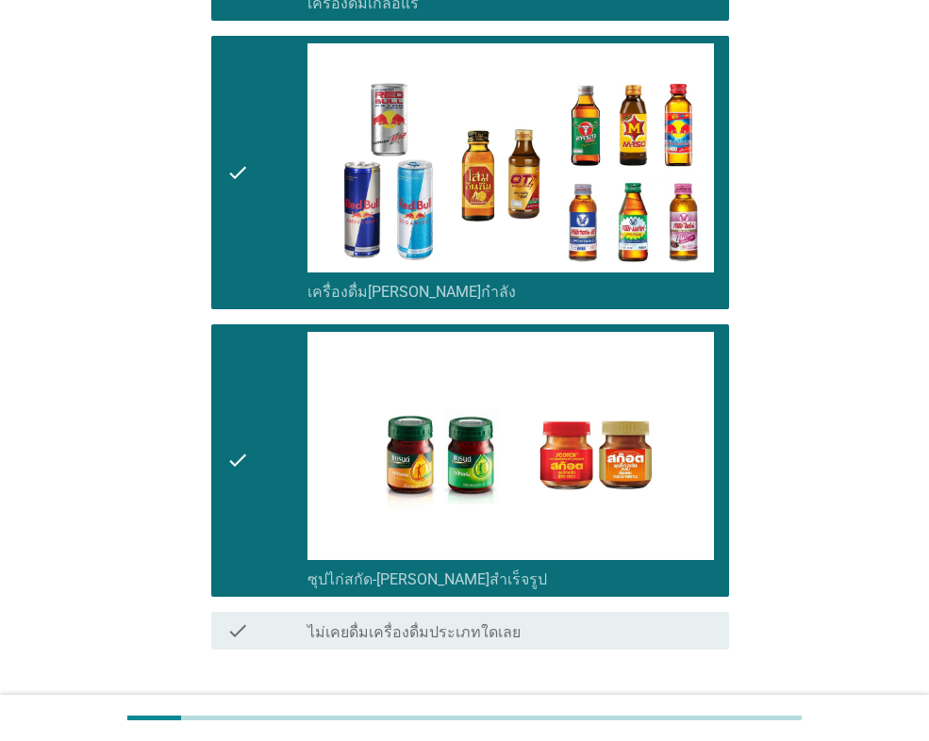
click at [674, 706] on div "ต่อไป" at bounding box center [680, 717] width 53 height 23
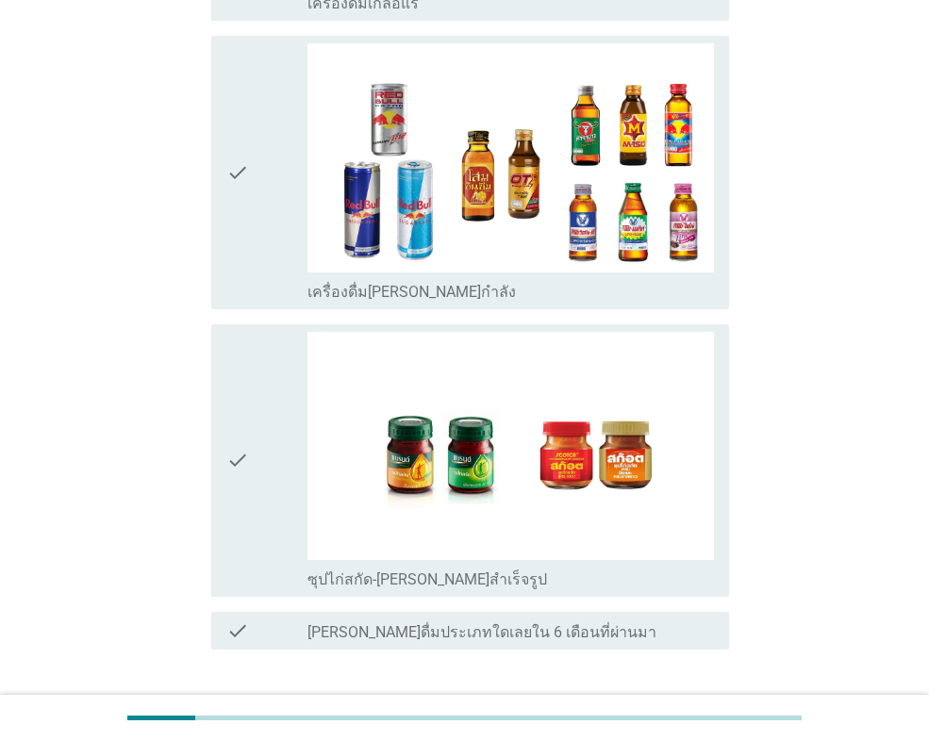
scroll to position [0, 0]
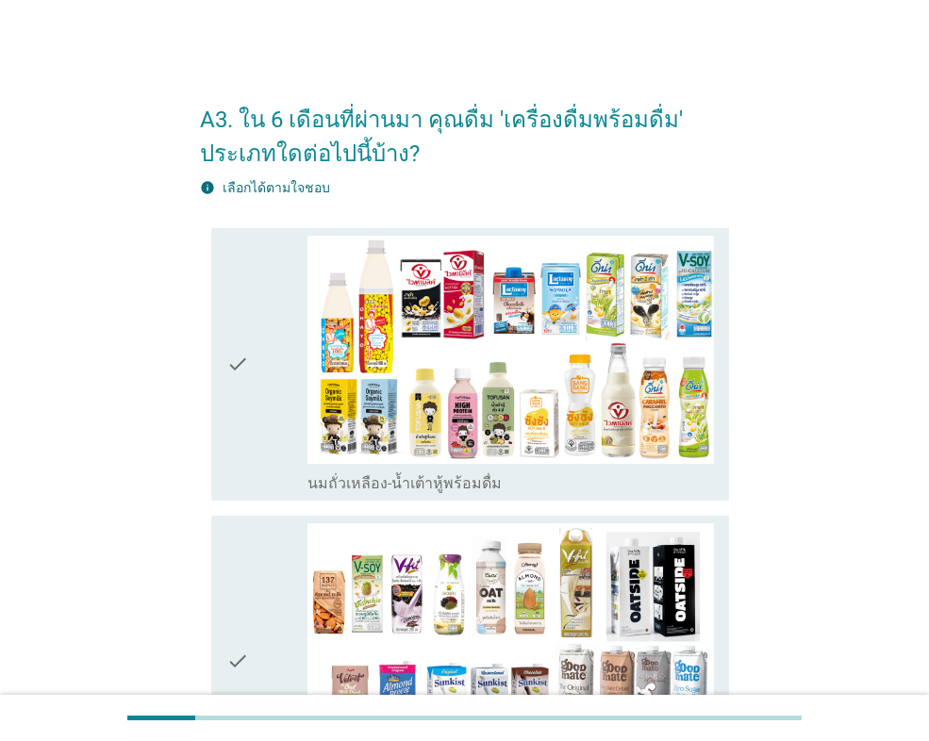
click at [237, 388] on icon "check" at bounding box center [237, 364] width 23 height 257
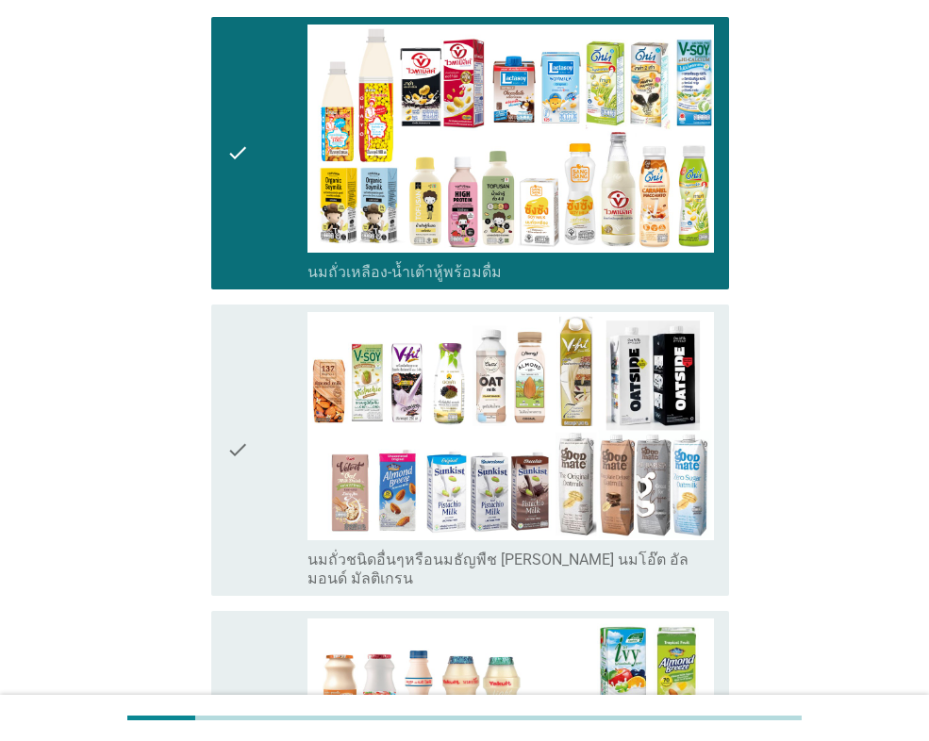
scroll to position [377, 0]
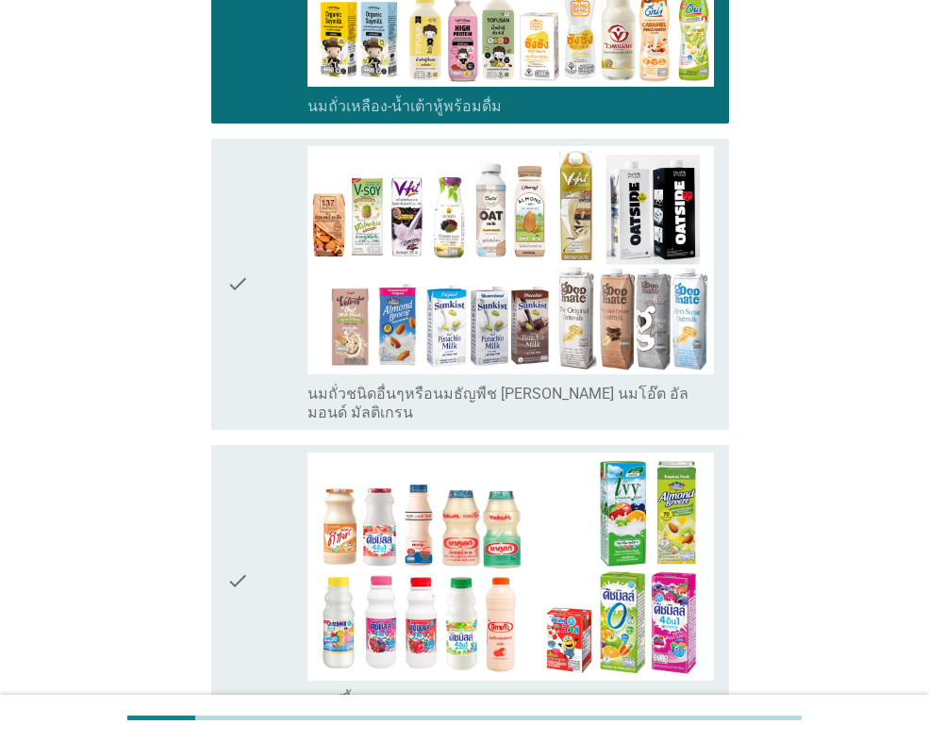
click at [262, 317] on div "check" at bounding box center [266, 284] width 81 height 276
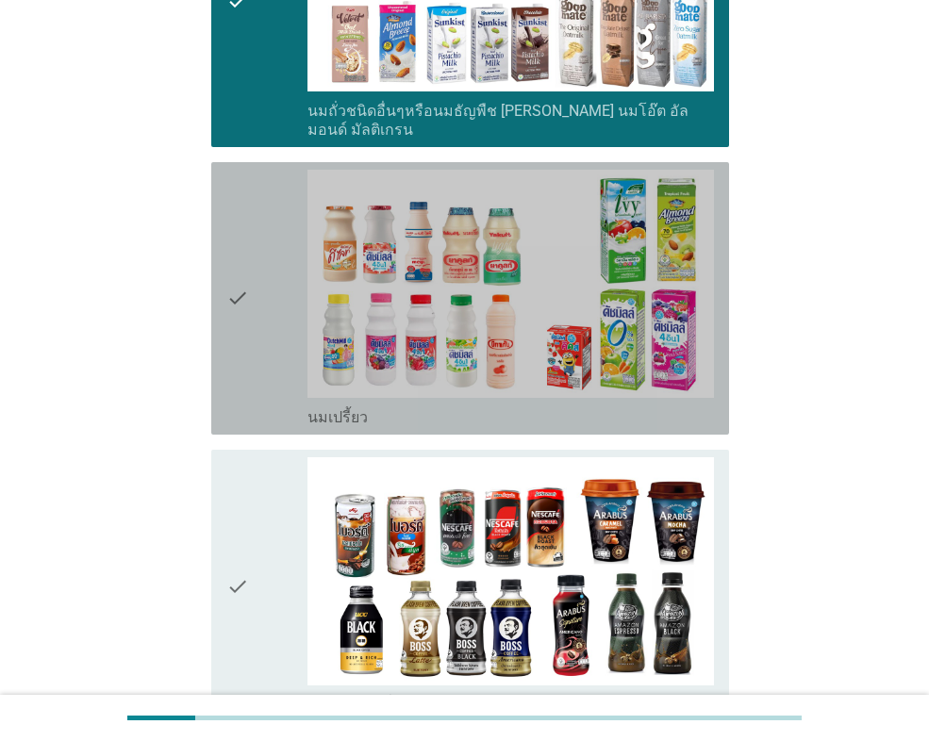
click at [261, 335] on div "check" at bounding box center [266, 298] width 81 height 257
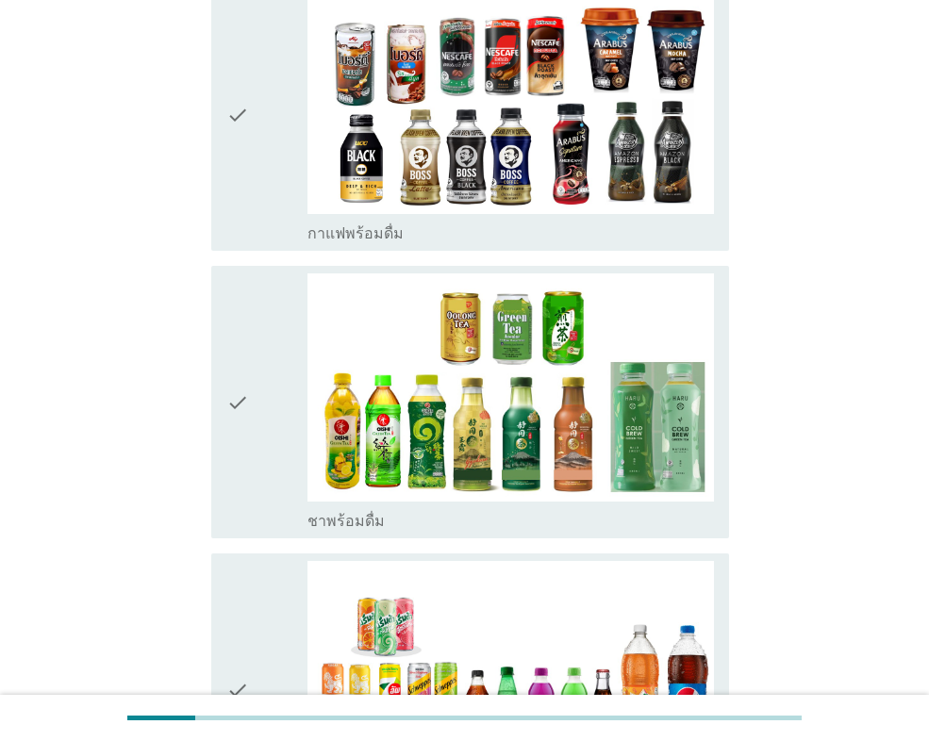
click at [261, 335] on div "check" at bounding box center [266, 401] width 81 height 257
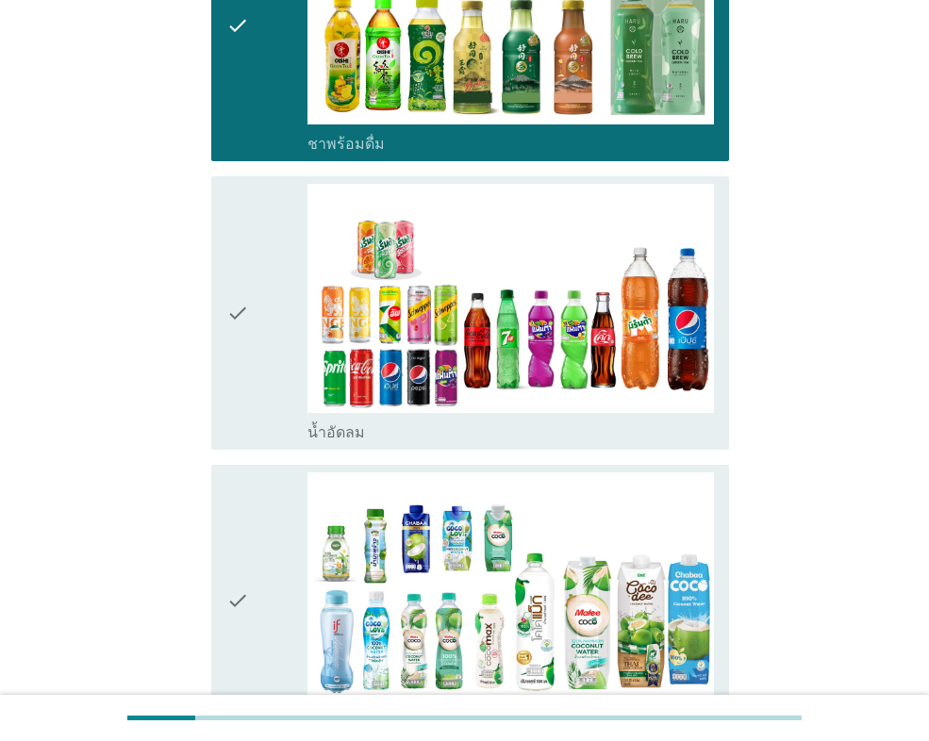
click at [261, 333] on div "check" at bounding box center [266, 312] width 81 height 257
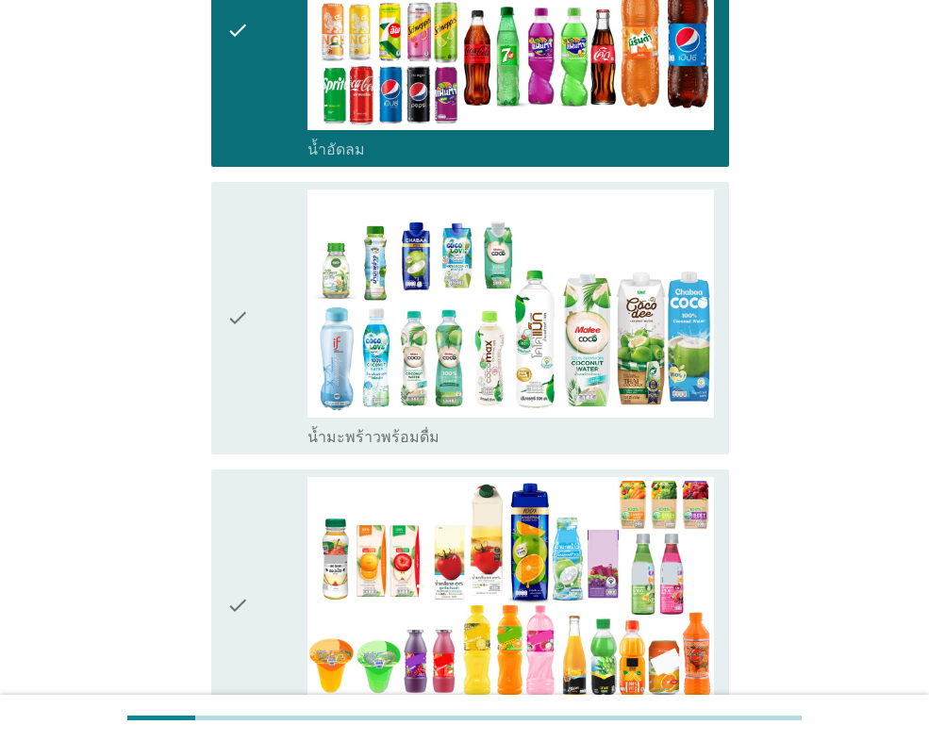
click at [261, 323] on div "check" at bounding box center [266, 318] width 81 height 257
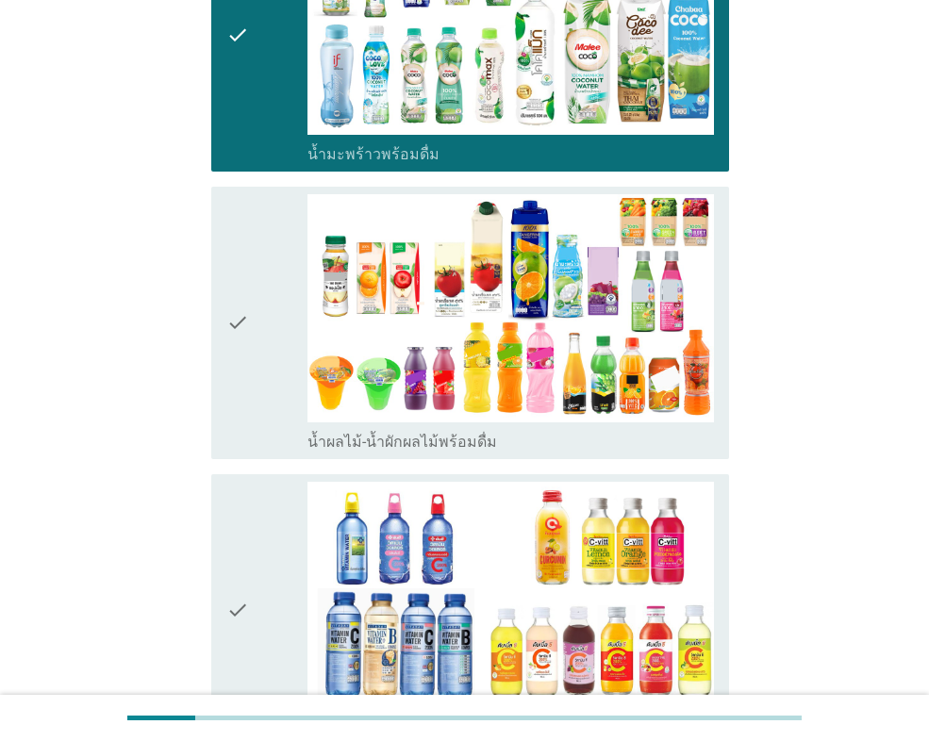
click at [261, 323] on div "check" at bounding box center [266, 322] width 81 height 257
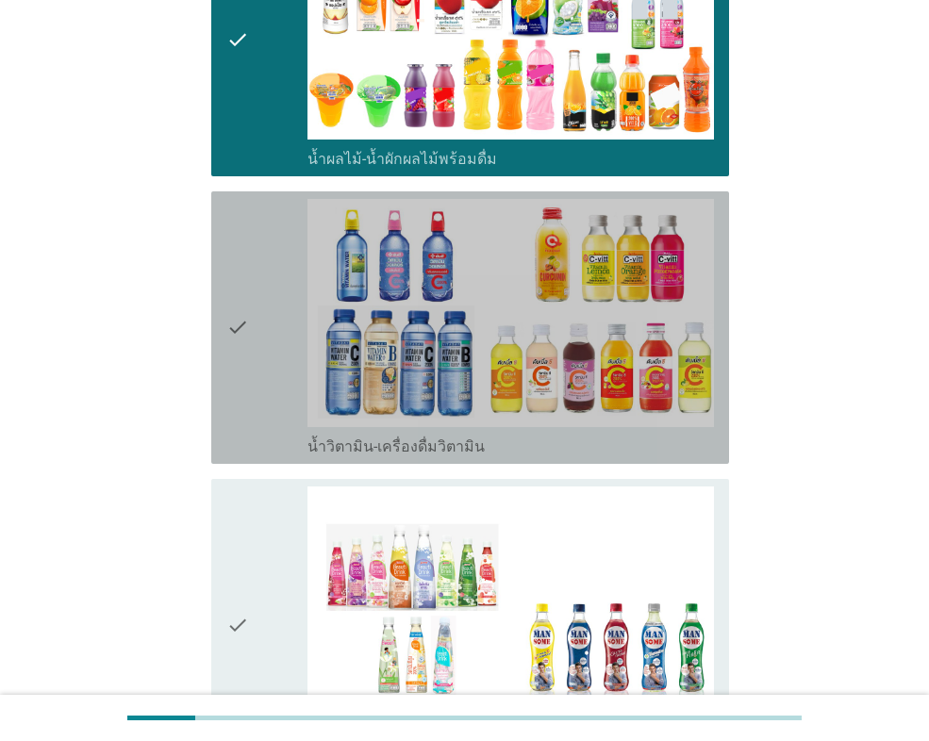
click at [261, 323] on div "check" at bounding box center [266, 327] width 81 height 257
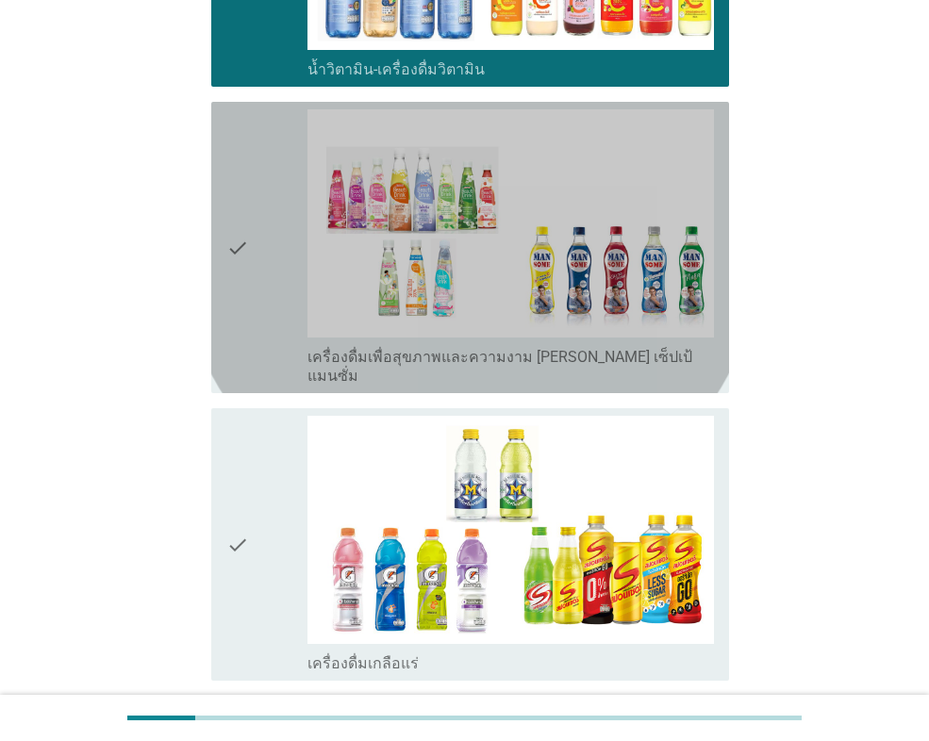
click at [239, 295] on icon "check" at bounding box center [237, 247] width 23 height 276
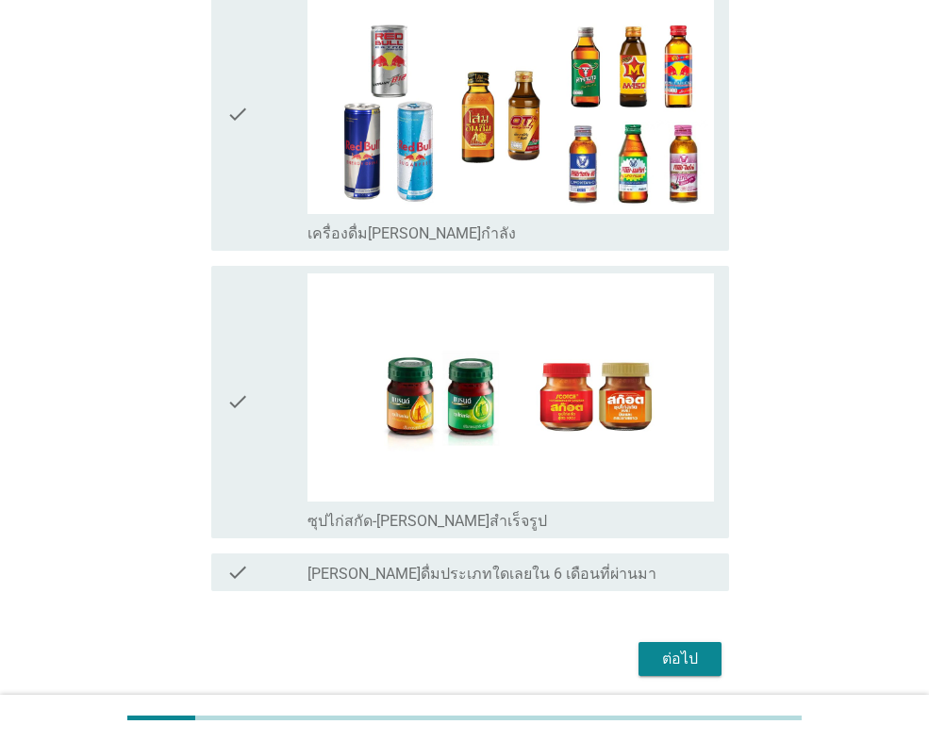
scroll to position [3485, 0]
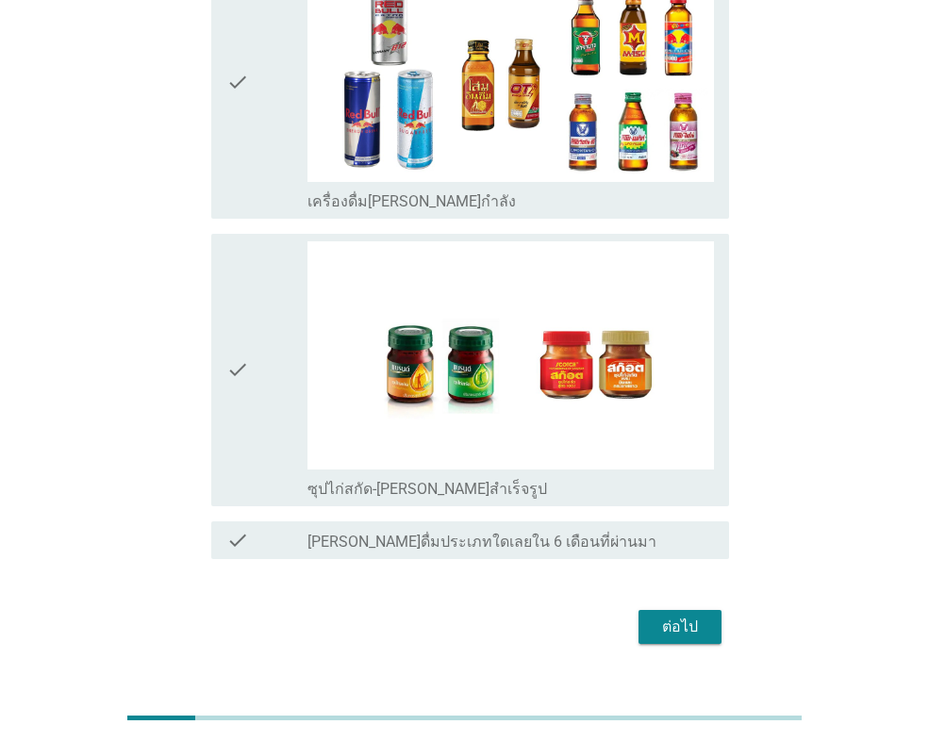
click at [665, 616] on div "ต่อไป" at bounding box center [680, 627] width 53 height 23
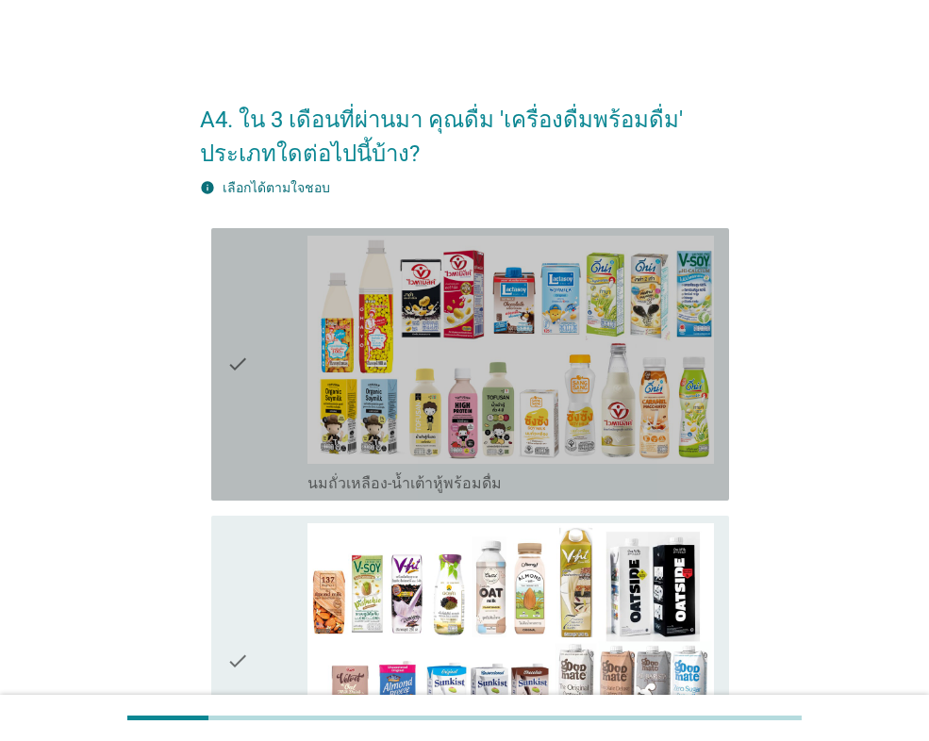
click at [259, 419] on div "check" at bounding box center [266, 364] width 81 height 257
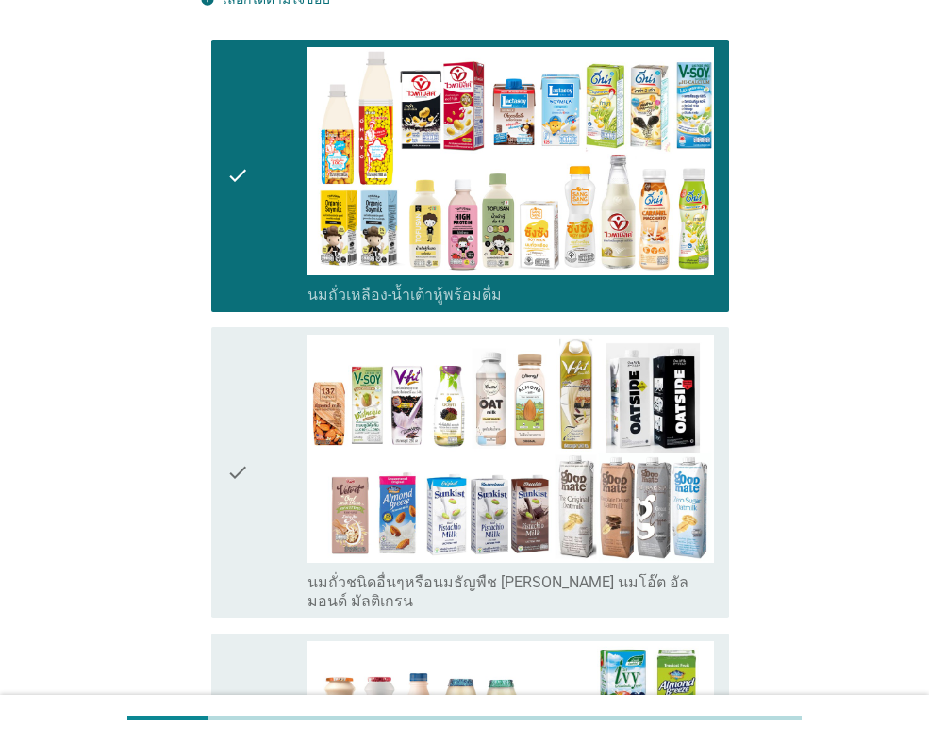
click at [260, 417] on div "check" at bounding box center [266, 473] width 81 height 276
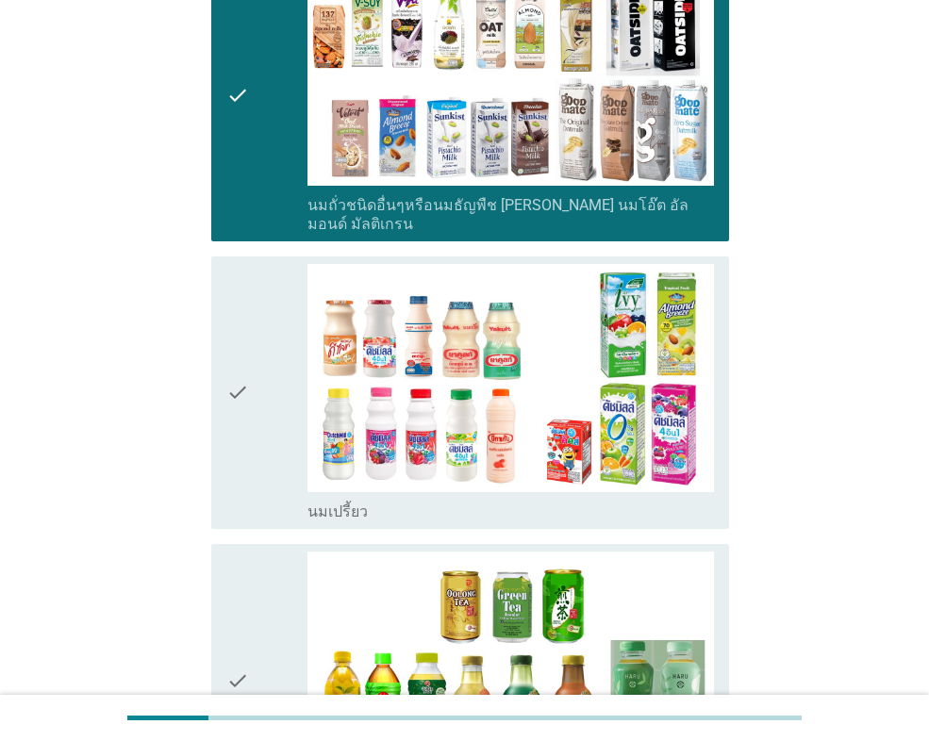
click at [260, 408] on div "check" at bounding box center [266, 392] width 81 height 257
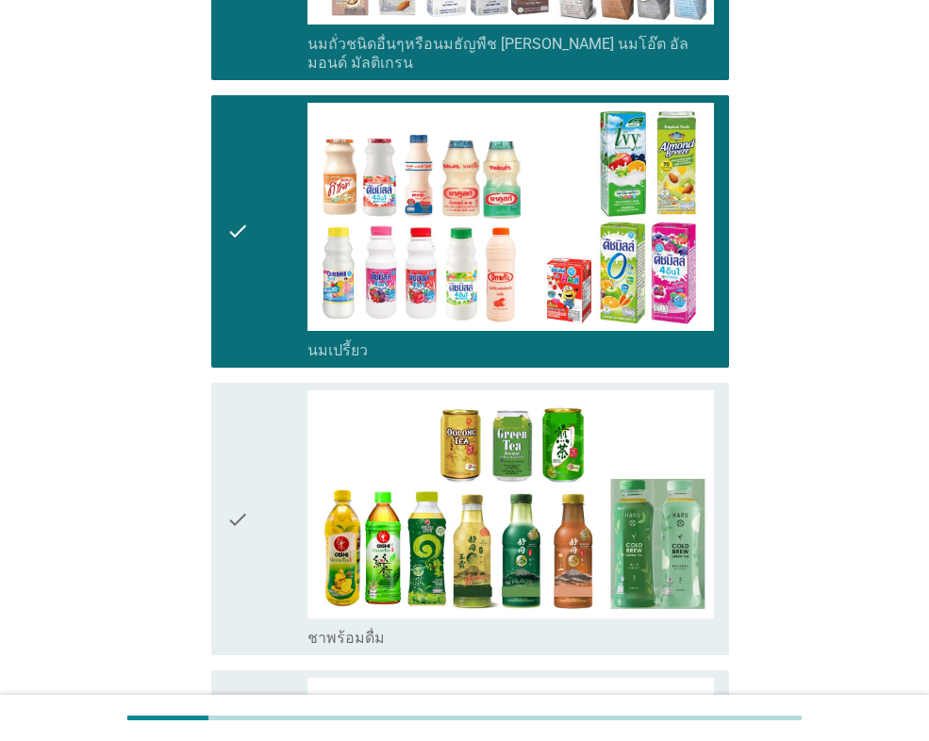
scroll to position [943, 0]
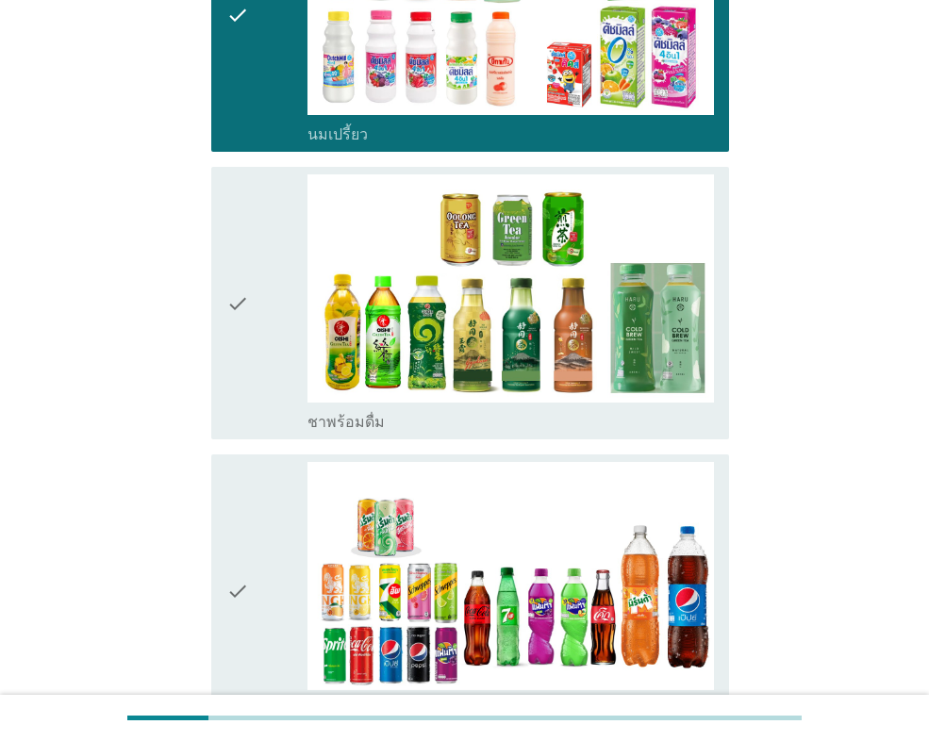
click at [254, 472] on div "check" at bounding box center [266, 590] width 81 height 257
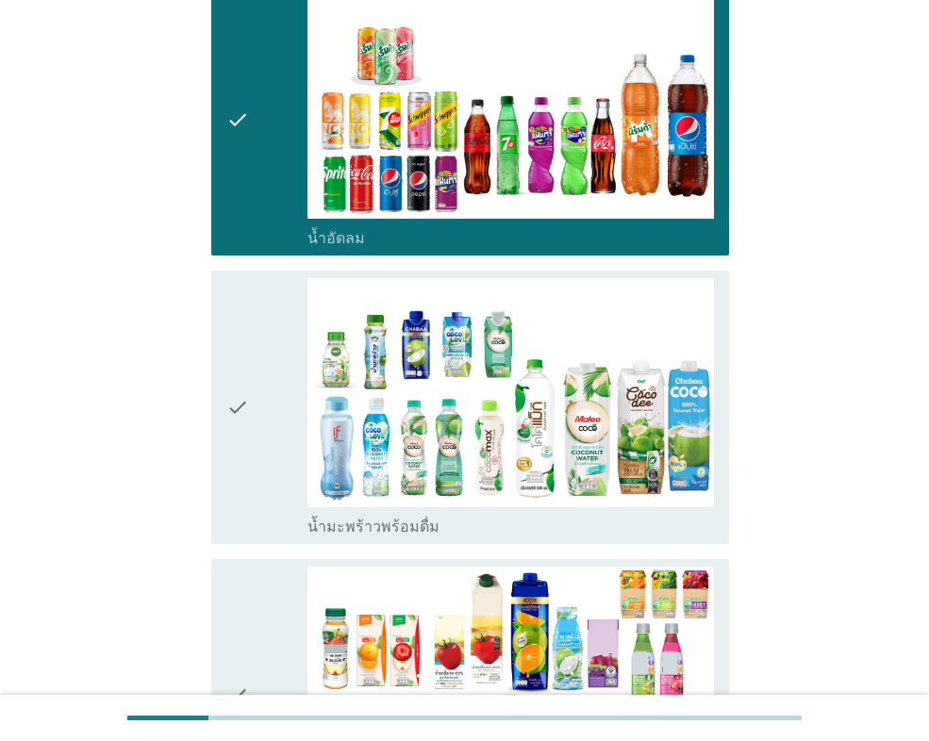
click at [253, 452] on div "check" at bounding box center [266, 406] width 81 height 257
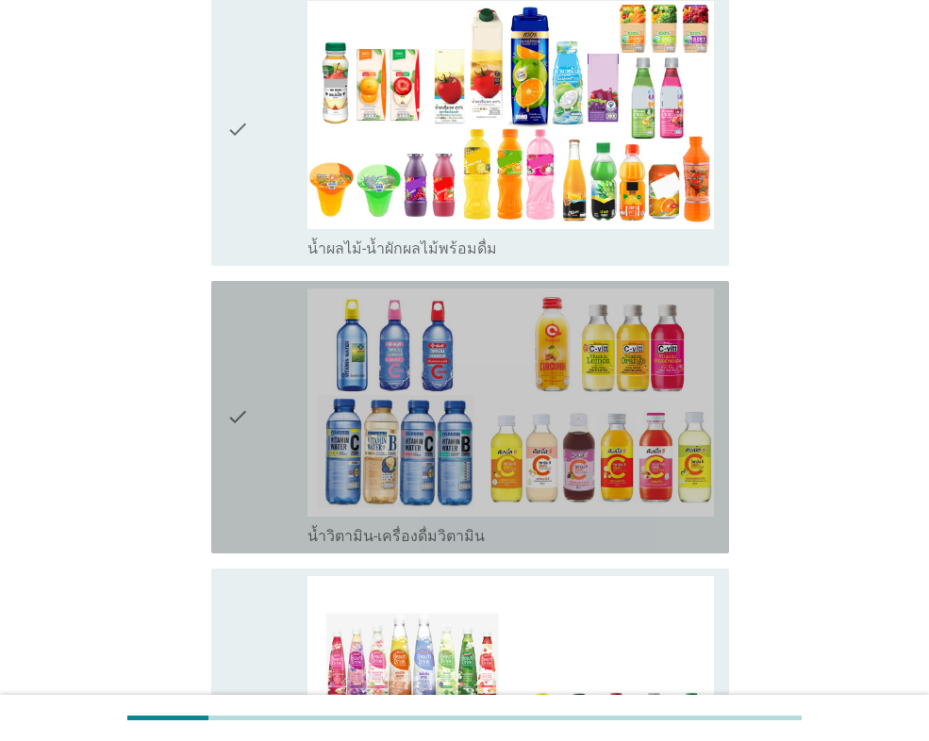
click at [253, 450] on div "check" at bounding box center [266, 417] width 81 height 257
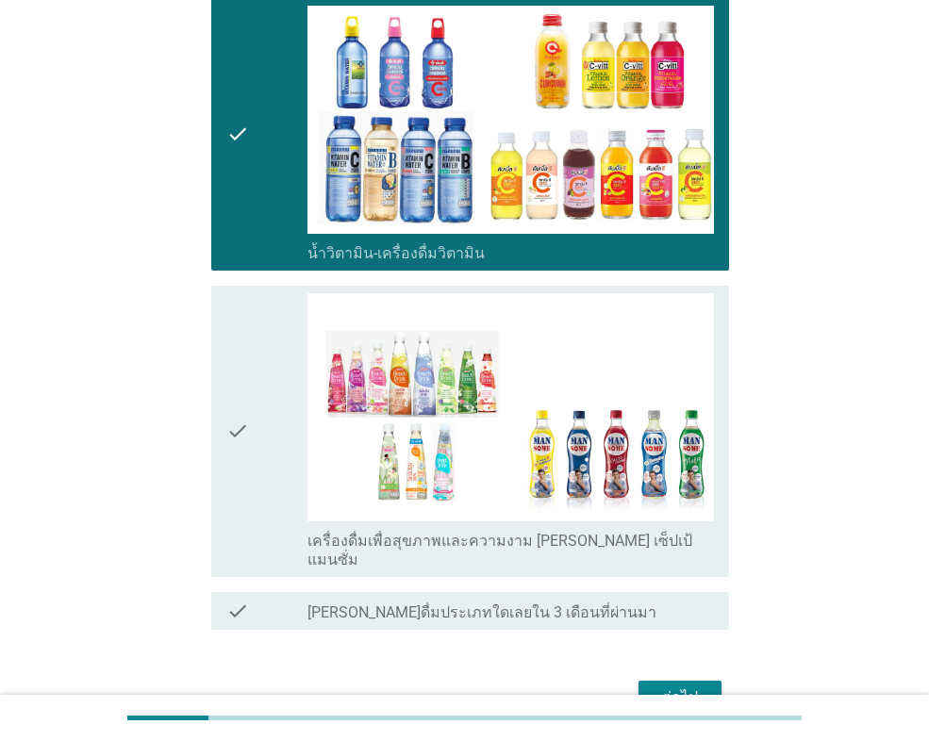
click at [252, 449] on div "check" at bounding box center [266, 431] width 81 height 276
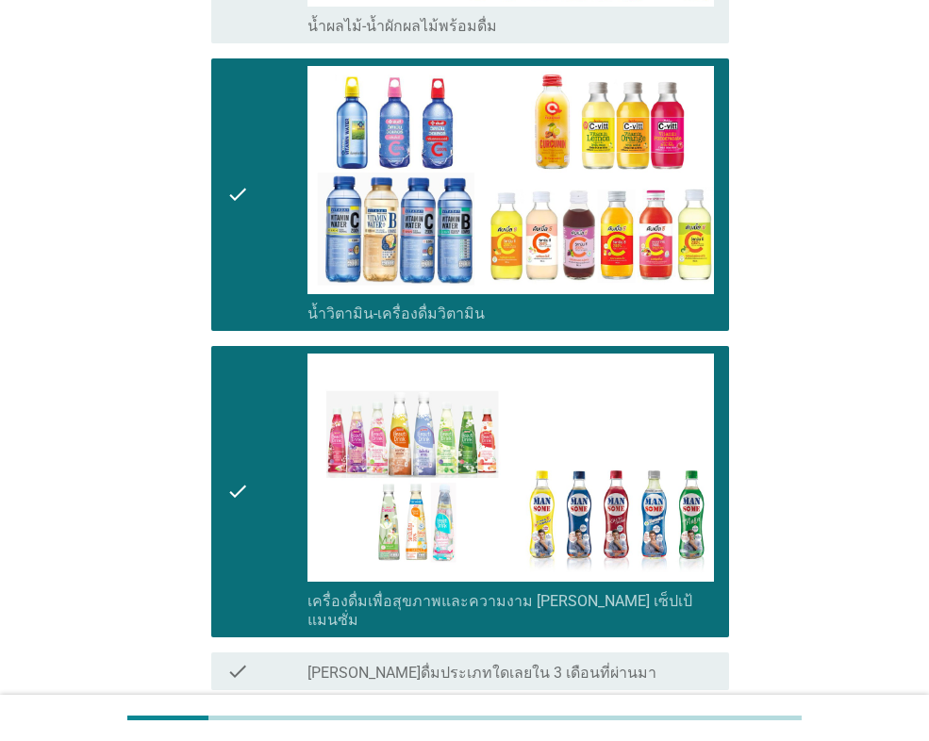
scroll to position [2335, 0]
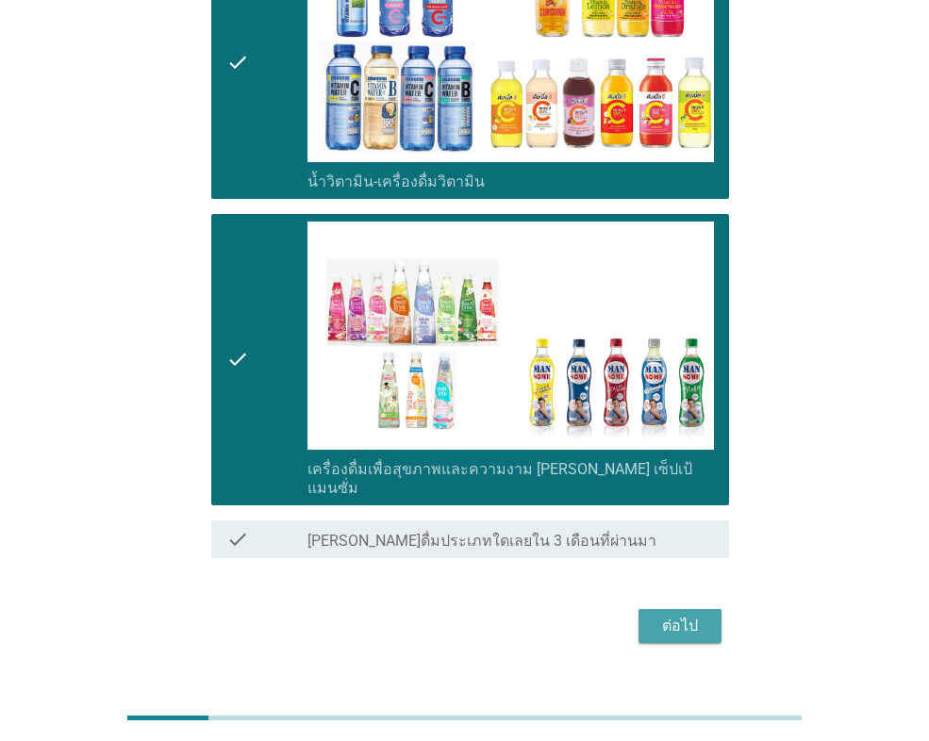
click at [677, 615] on div "ต่อไป" at bounding box center [680, 626] width 53 height 23
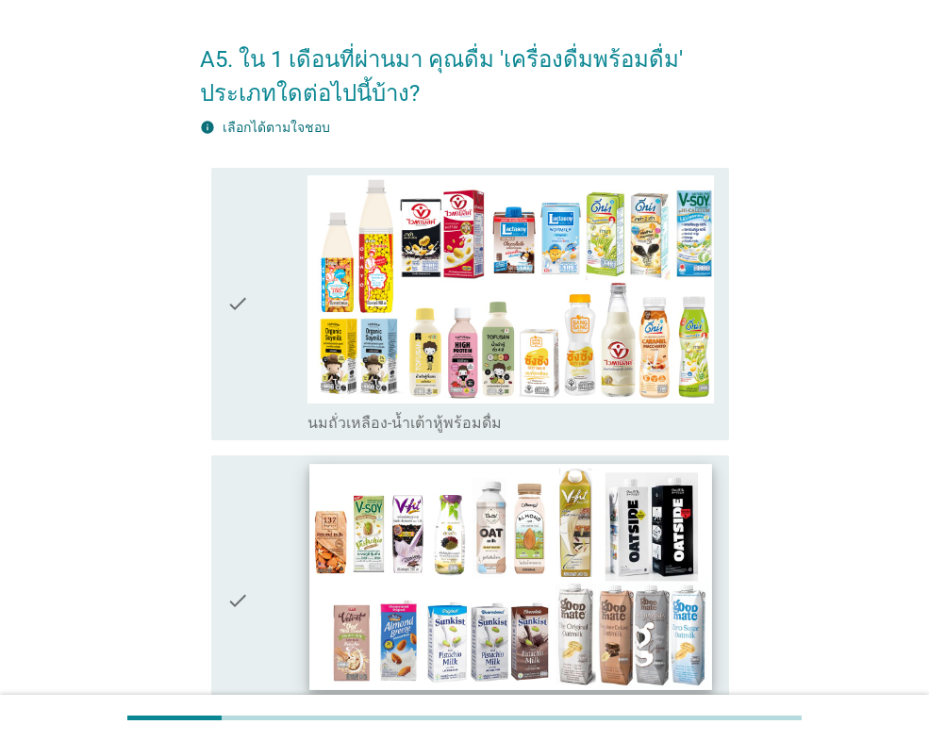
scroll to position [94, 0]
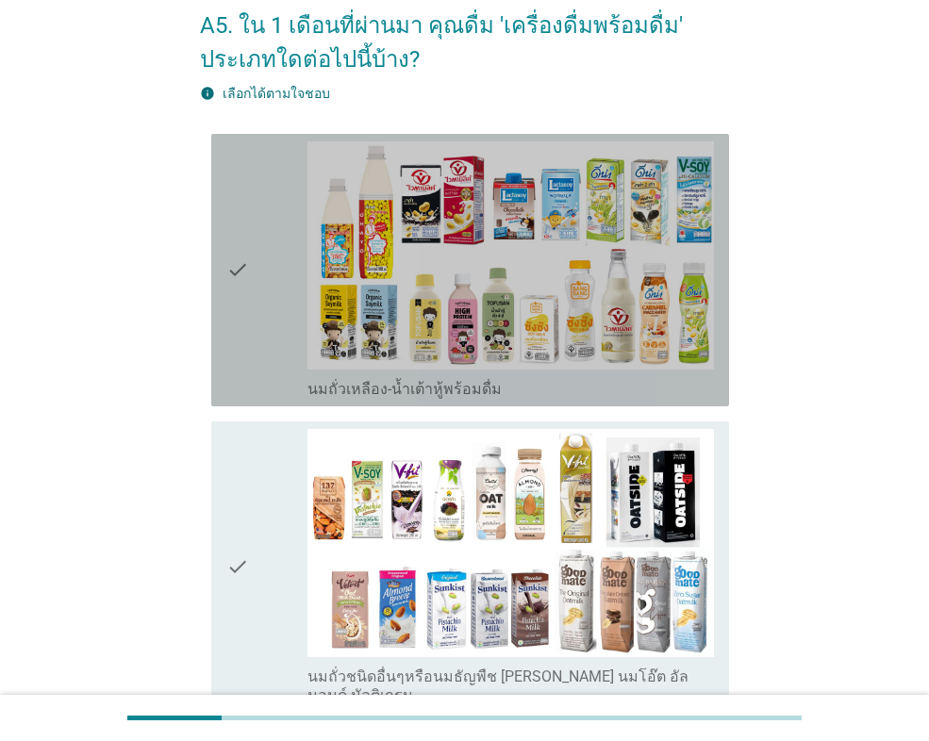
click at [245, 335] on icon "check" at bounding box center [237, 269] width 23 height 257
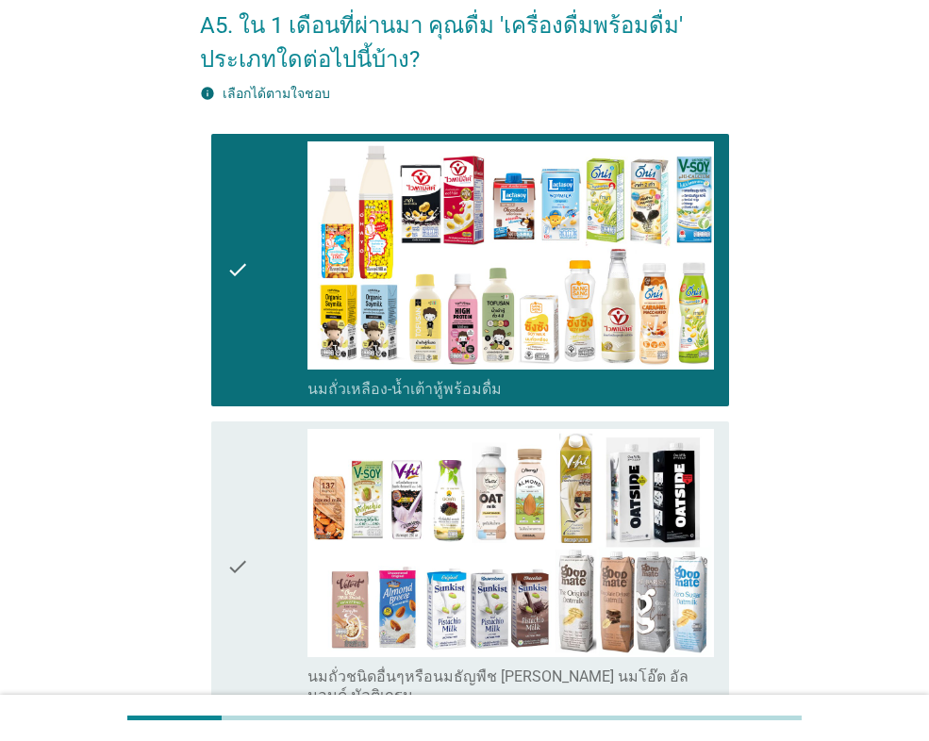
click at [263, 489] on div "check" at bounding box center [266, 567] width 81 height 276
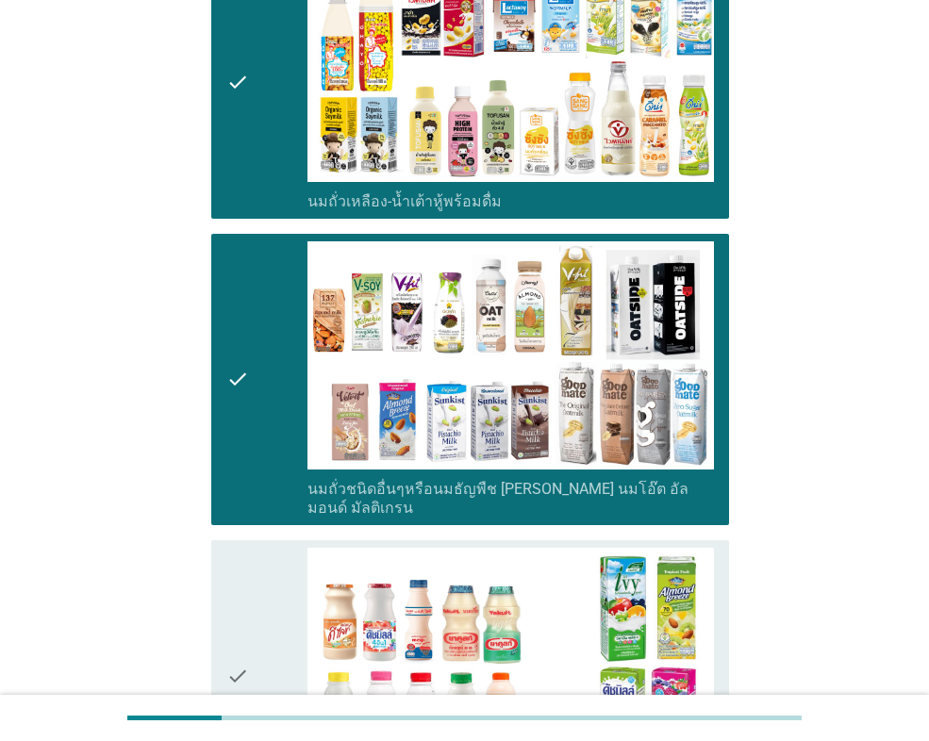
scroll to position [660, 0]
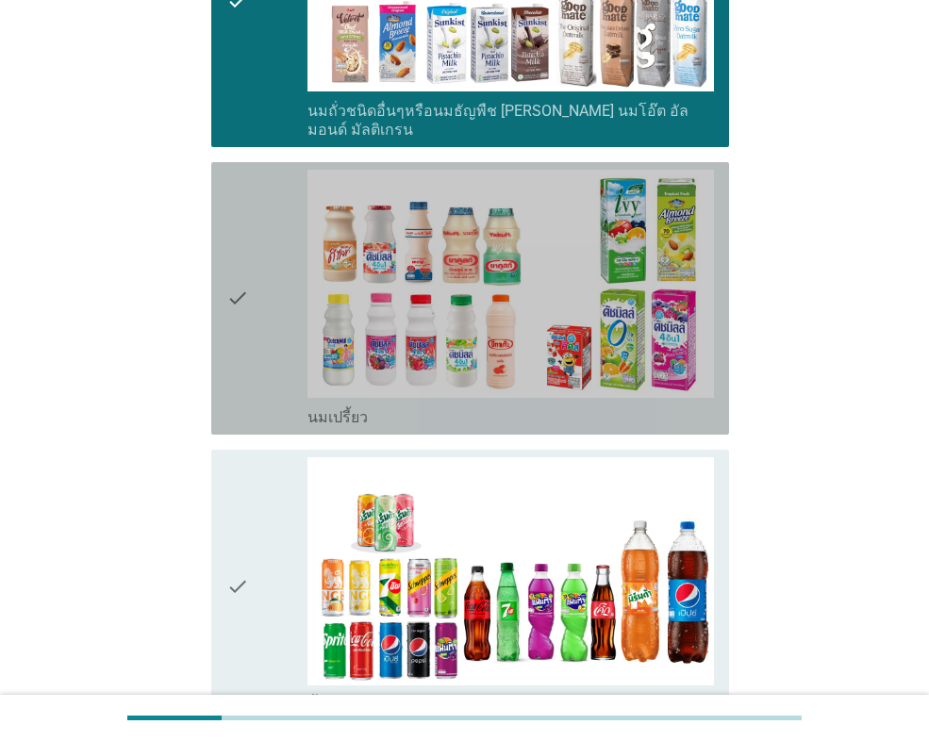
click at [243, 370] on icon "check" at bounding box center [237, 298] width 23 height 257
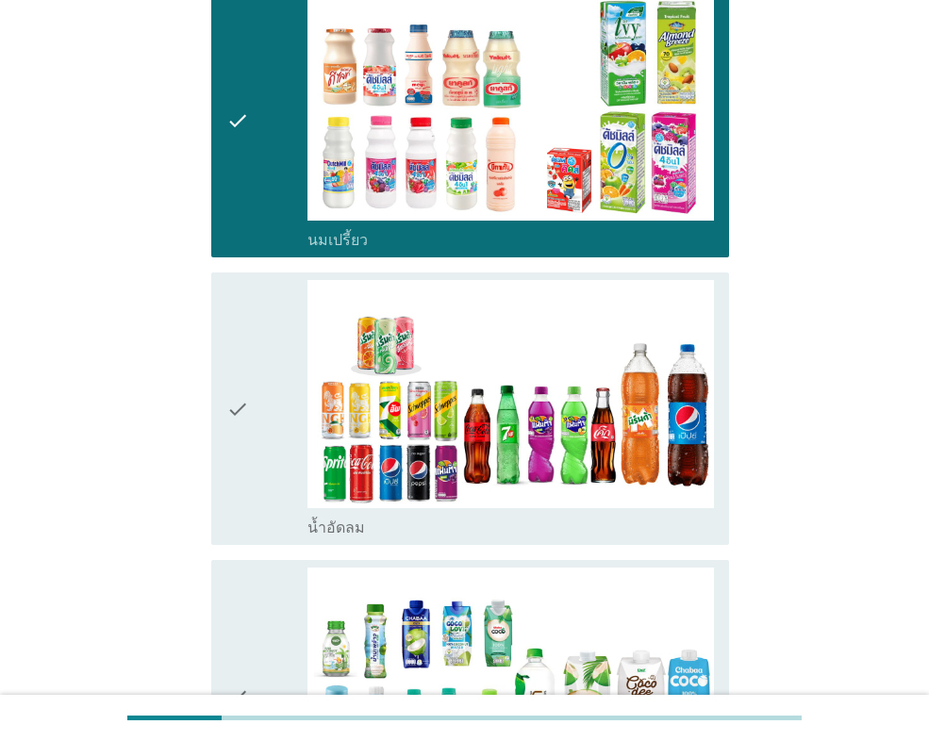
scroll to position [1132, 0]
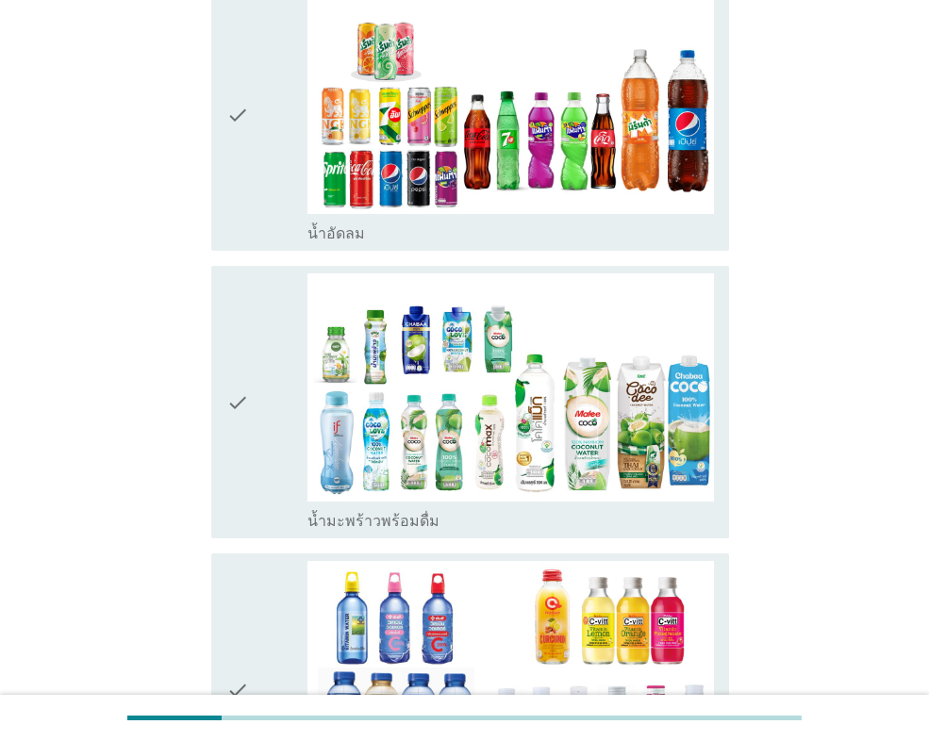
click at [249, 161] on icon "check" at bounding box center [237, 114] width 23 height 257
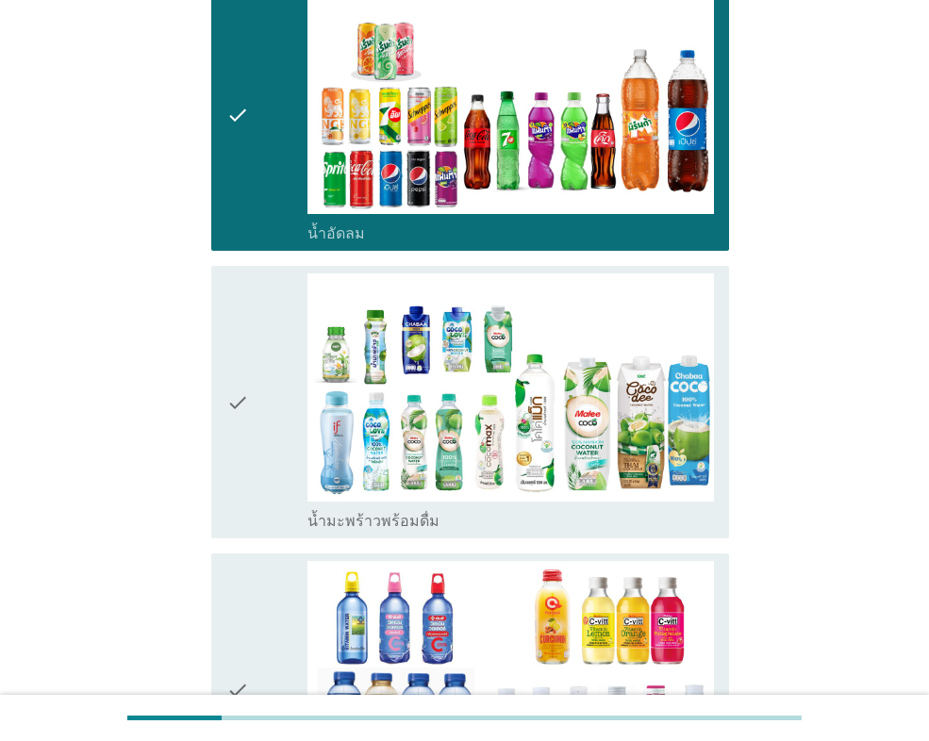
click at [256, 323] on div "check" at bounding box center [266, 401] width 81 height 257
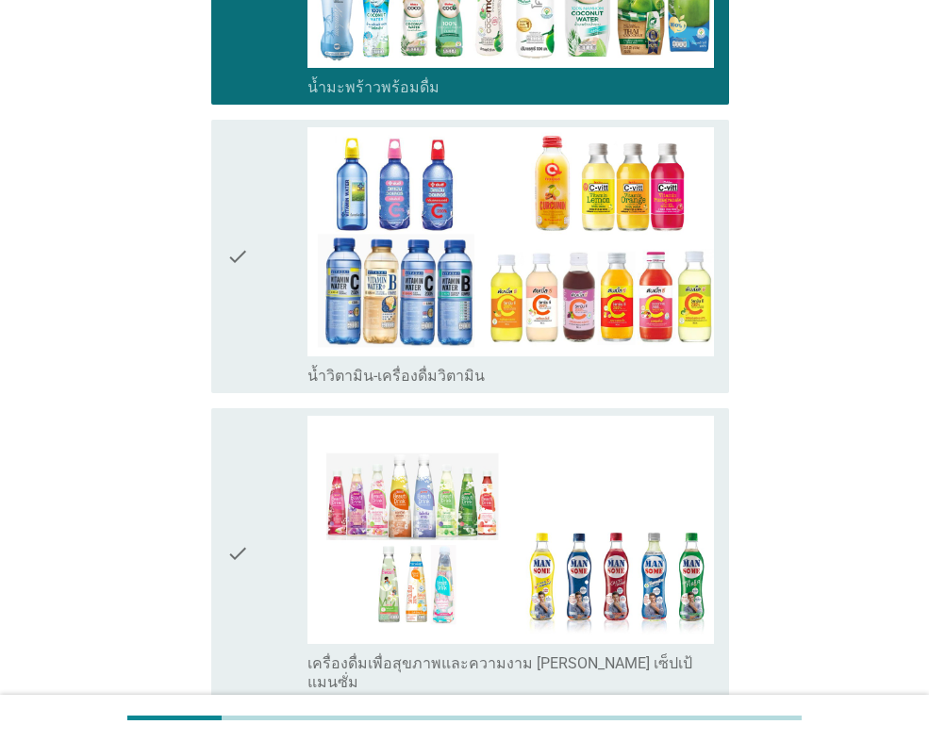
scroll to position [1603, 0]
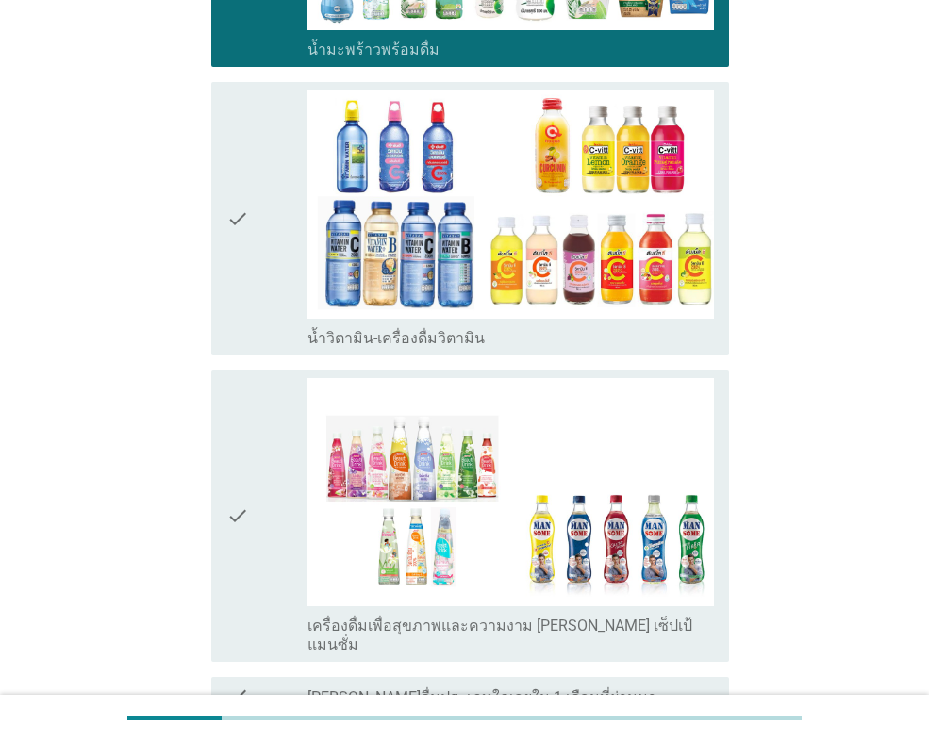
click at [265, 237] on div "check" at bounding box center [266, 218] width 81 height 257
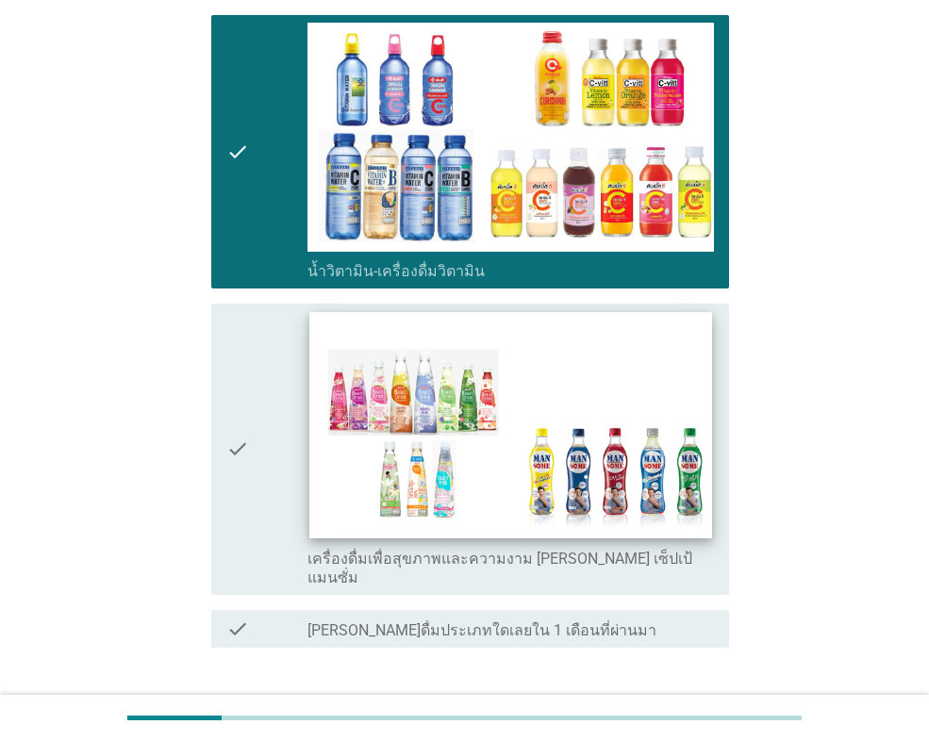
scroll to position [1759, 0]
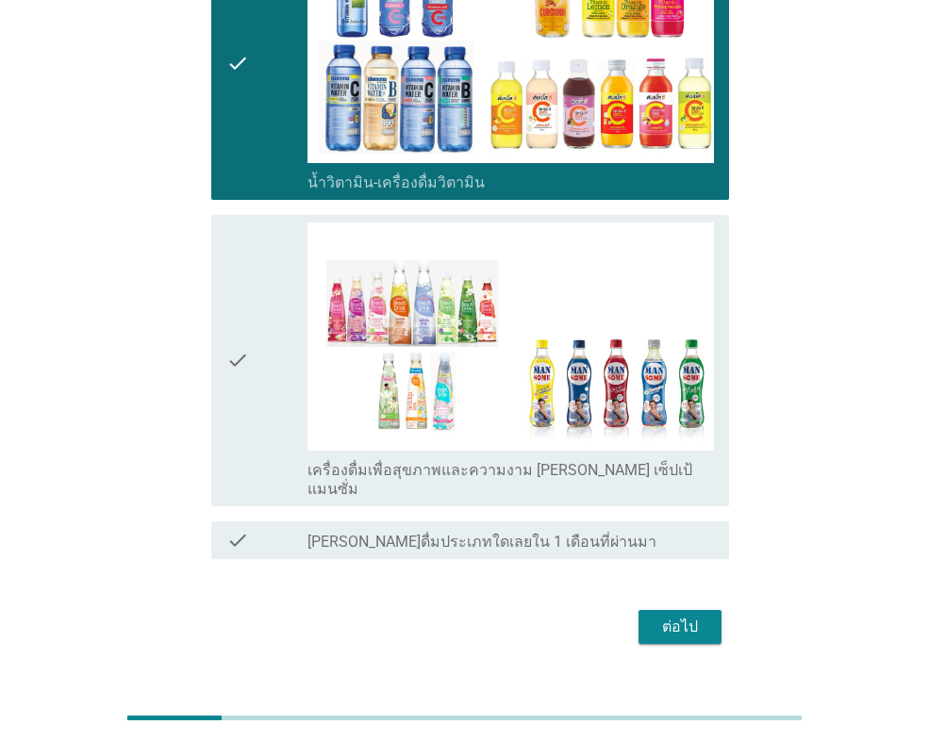
click at [671, 616] on div "ต่อไป" at bounding box center [680, 627] width 53 height 23
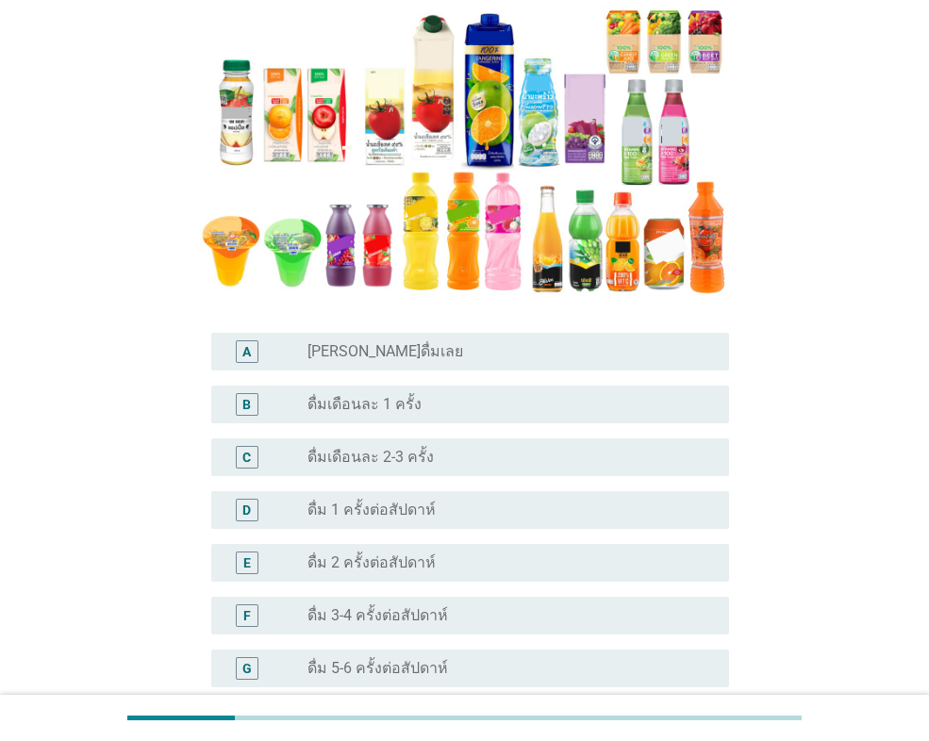
scroll to position [283, 0]
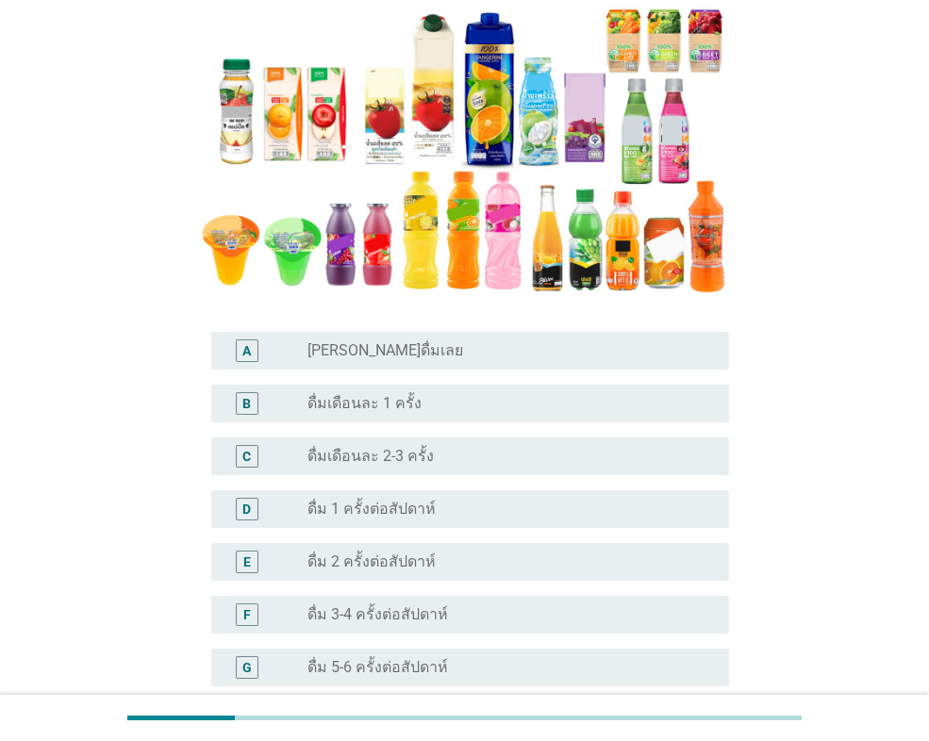
click at [397, 458] on label "ดื่มเดือนละ 2-3 ครั้ง" at bounding box center [370, 456] width 126 height 19
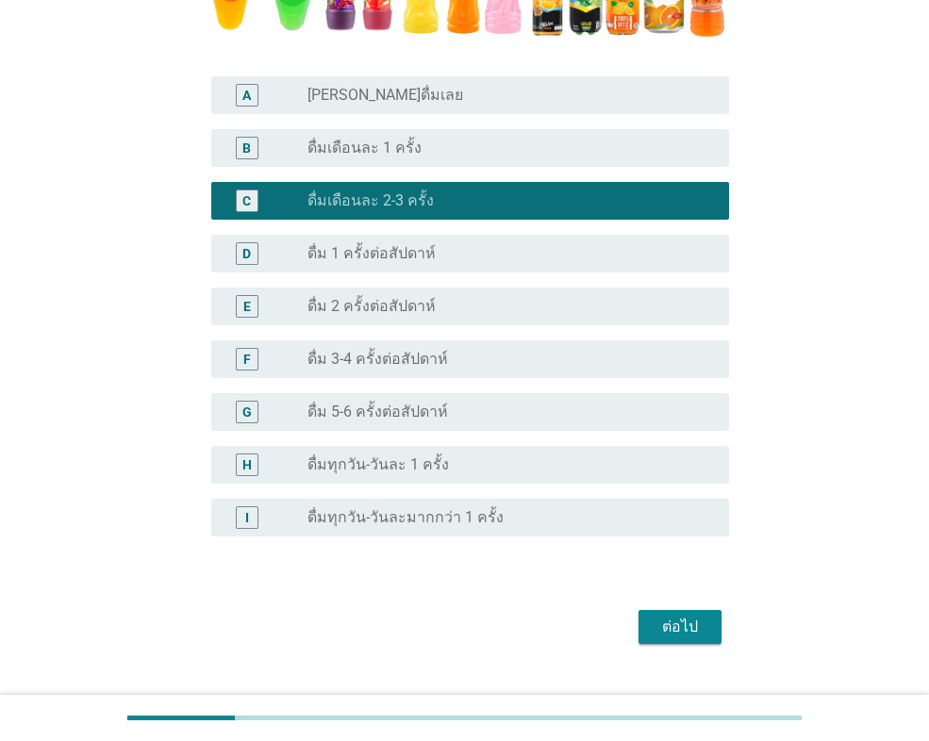
scroll to position [566, 0]
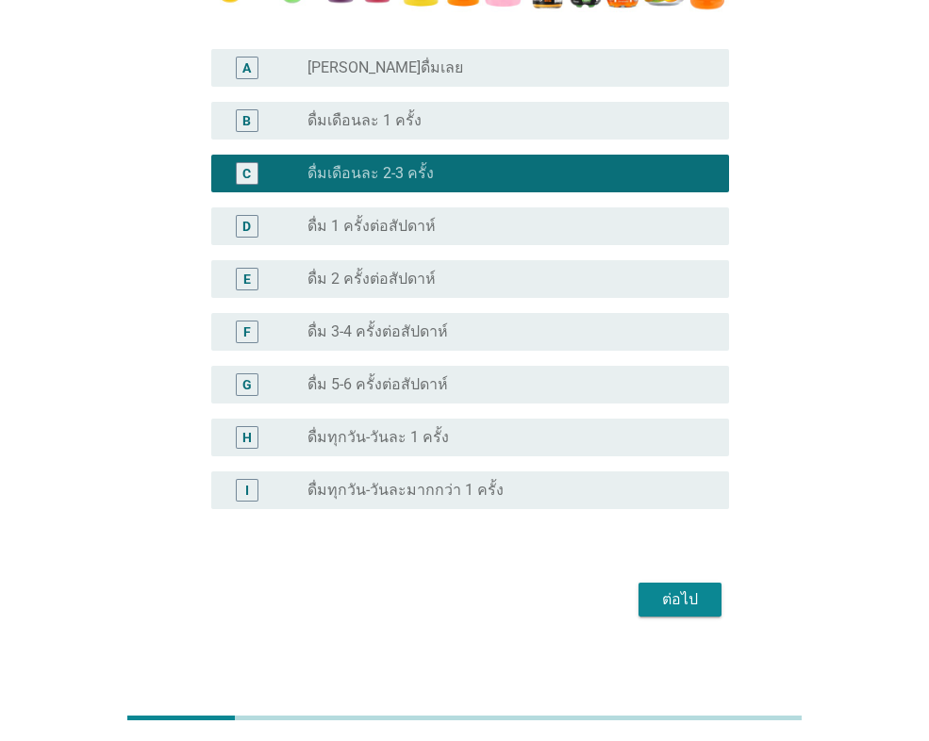
click at [704, 603] on div "ต่อไป" at bounding box center [680, 599] width 53 height 23
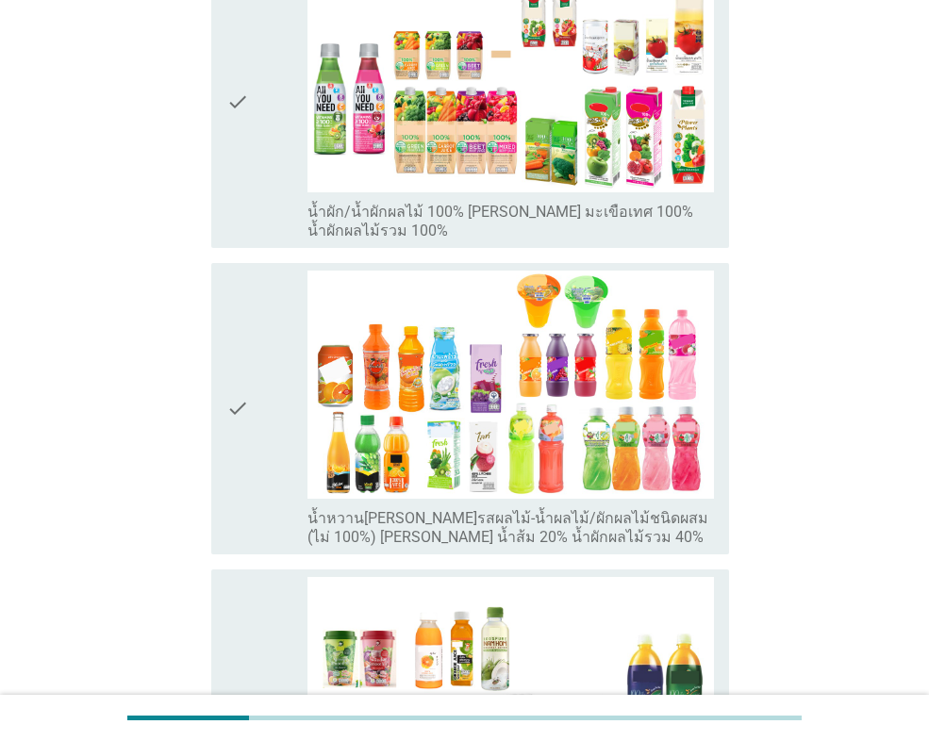
scroll to position [660, 0]
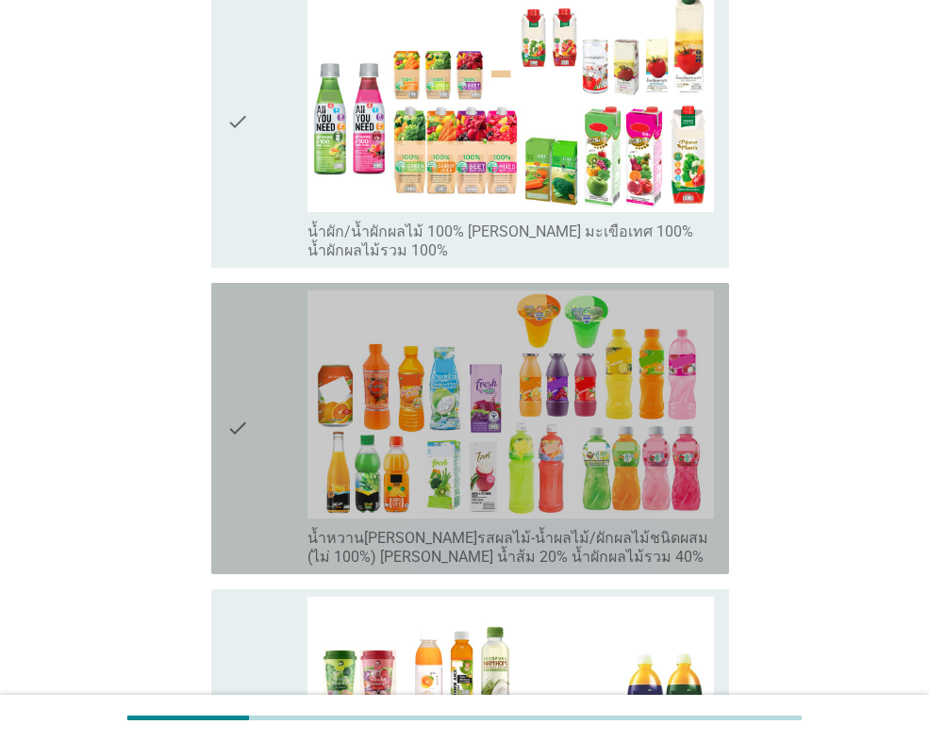
click at [257, 417] on div "check" at bounding box center [266, 428] width 81 height 276
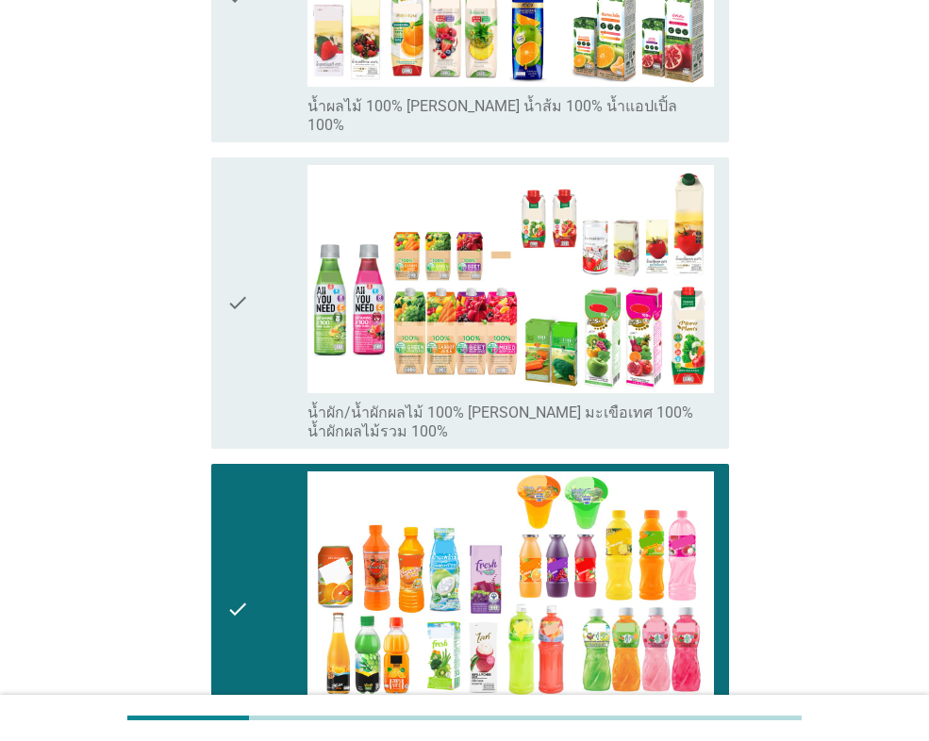
scroll to position [472, 0]
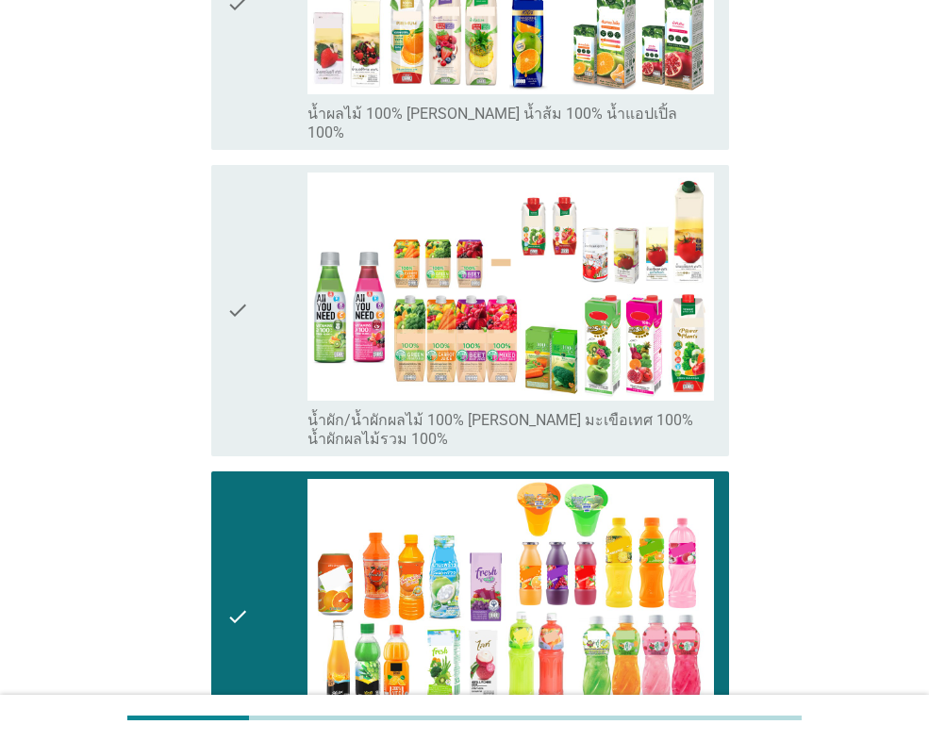
click at [248, 481] on icon "check" at bounding box center [237, 617] width 23 height 276
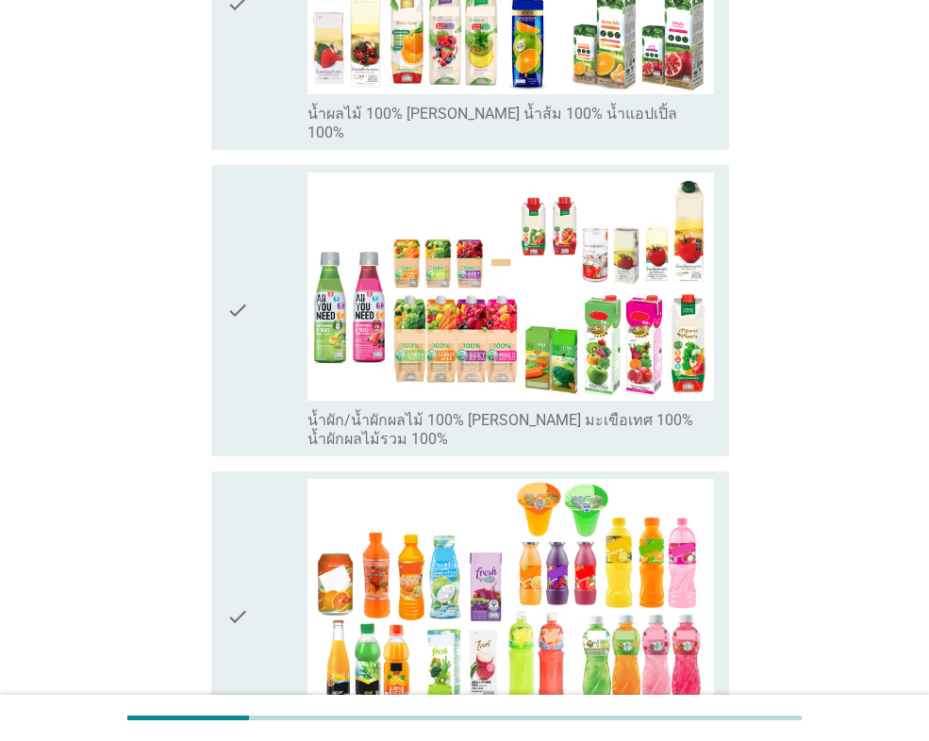
click at [248, 339] on icon "check" at bounding box center [237, 311] width 23 height 276
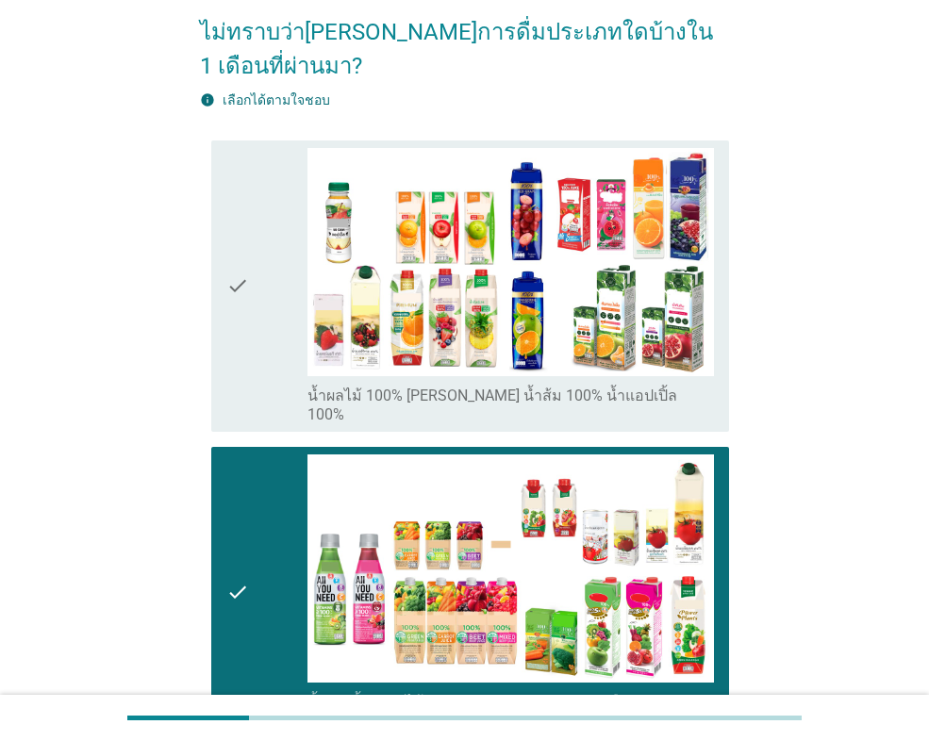
scroll to position [189, 0]
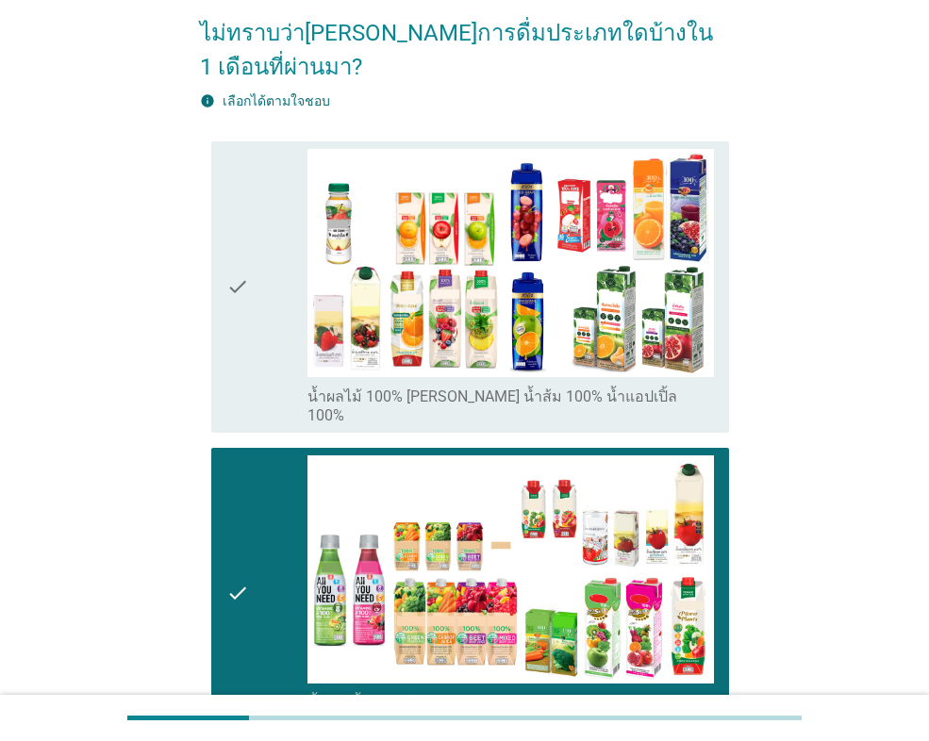
click at [247, 286] on icon "check" at bounding box center [237, 287] width 23 height 276
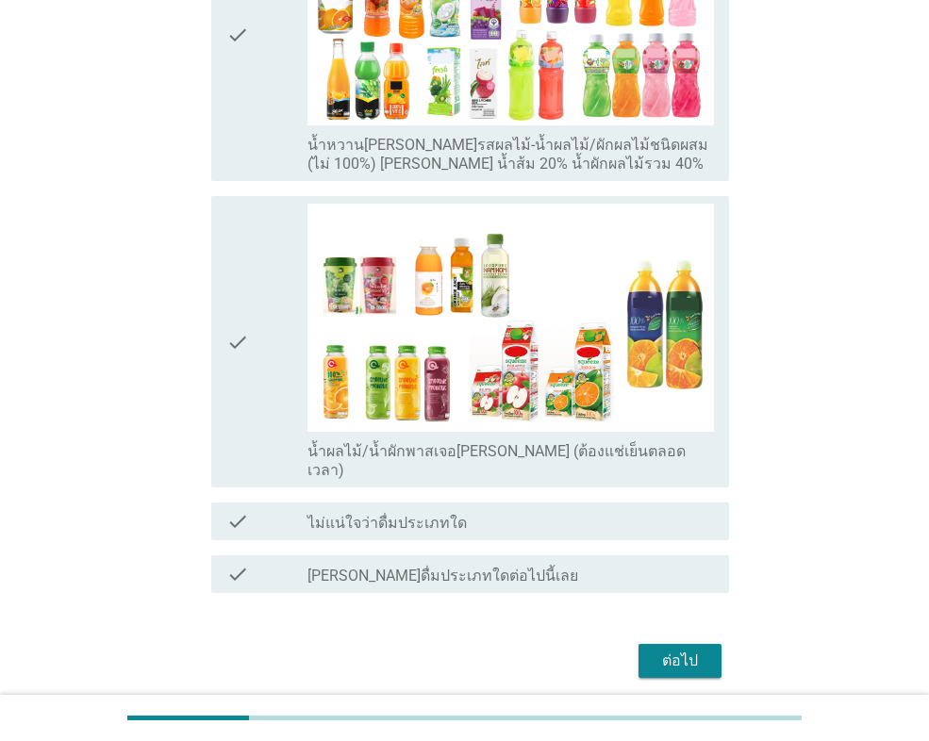
scroll to position [1054, 0]
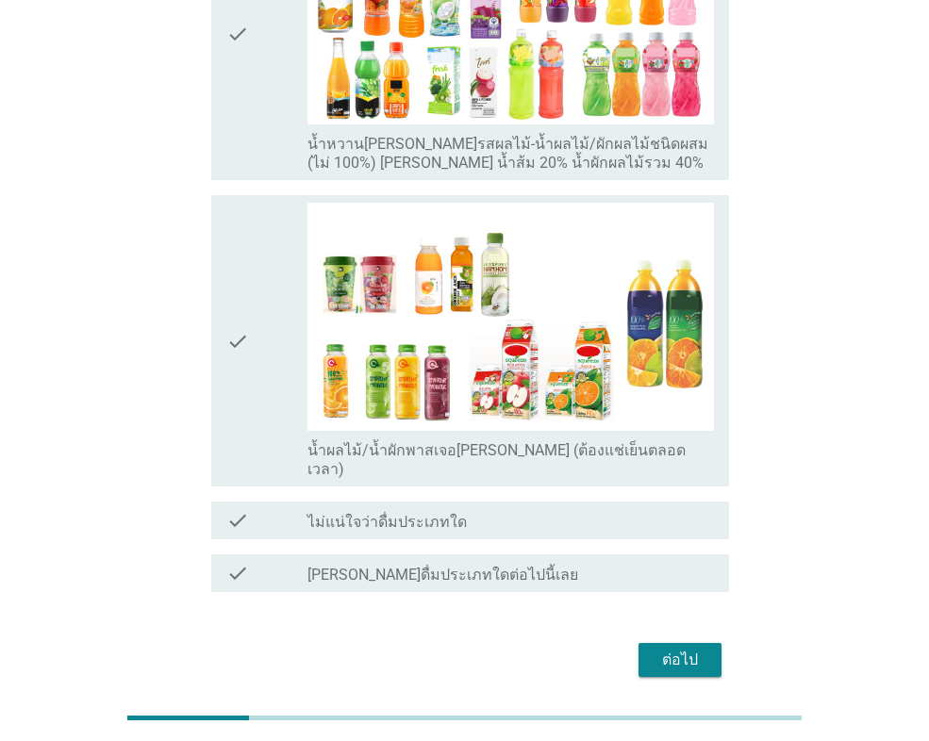
click at [705, 649] on div "ต่อไป" at bounding box center [680, 660] width 53 height 23
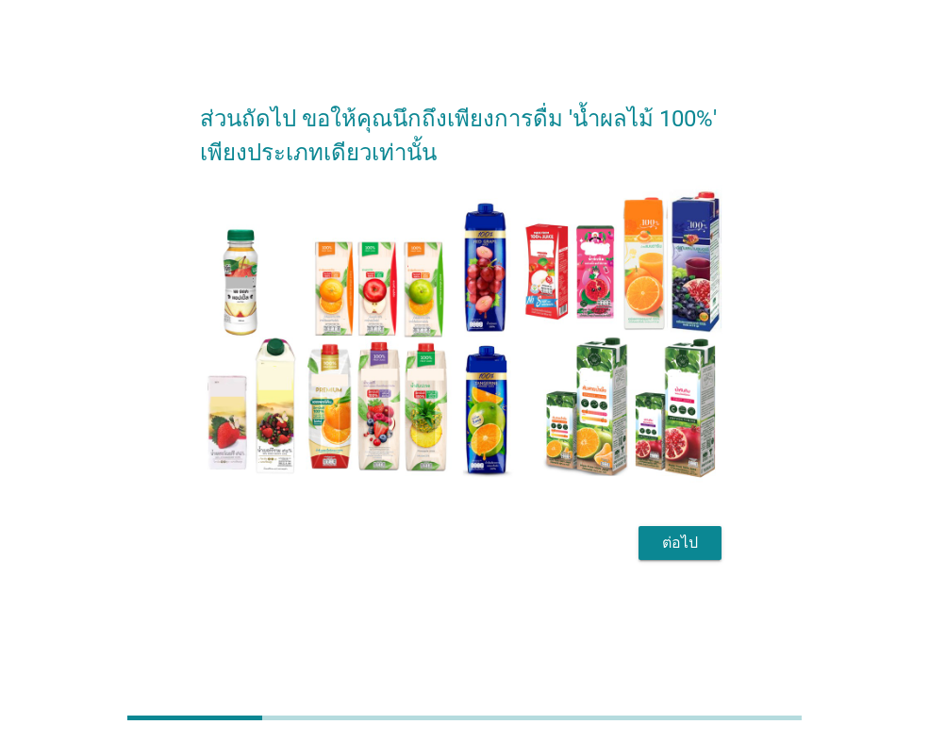
scroll to position [0, 0]
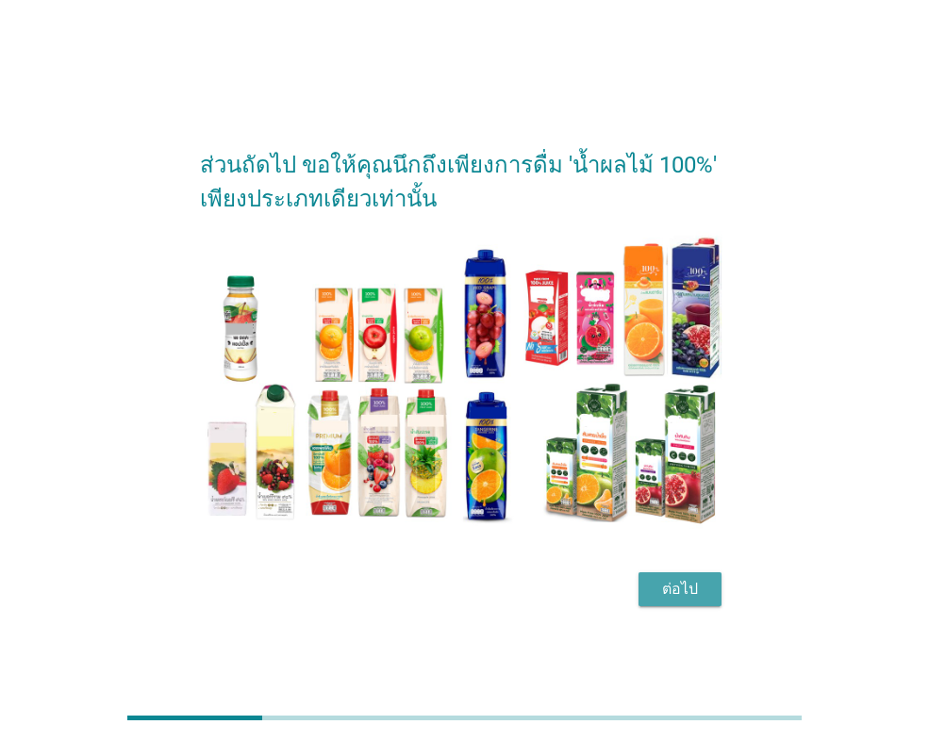
click at [655, 580] on div "ต่อไป" at bounding box center [680, 589] width 53 height 23
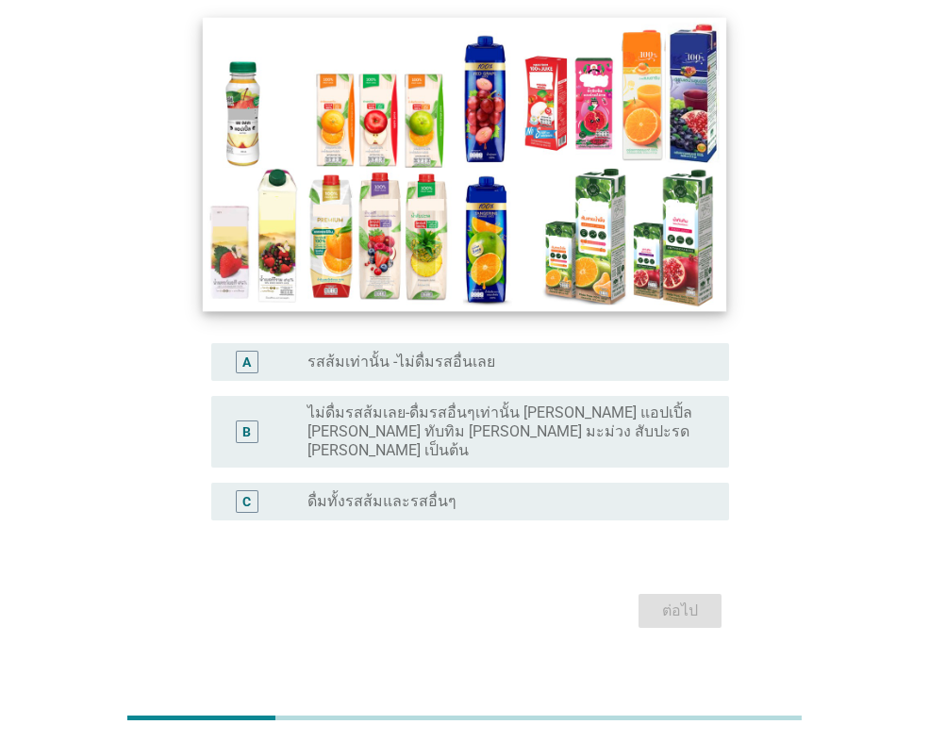
scroll to position [173, 0]
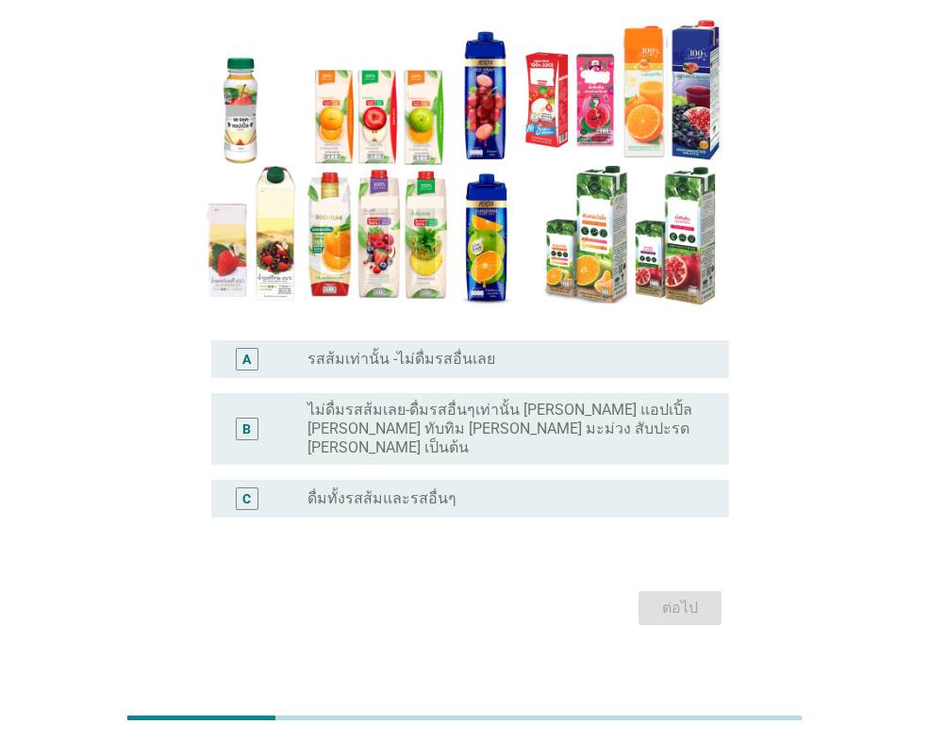
click at [383, 489] on label "ดื่มทั้งรสส้มและรสอื่นๆ" at bounding box center [381, 498] width 149 height 19
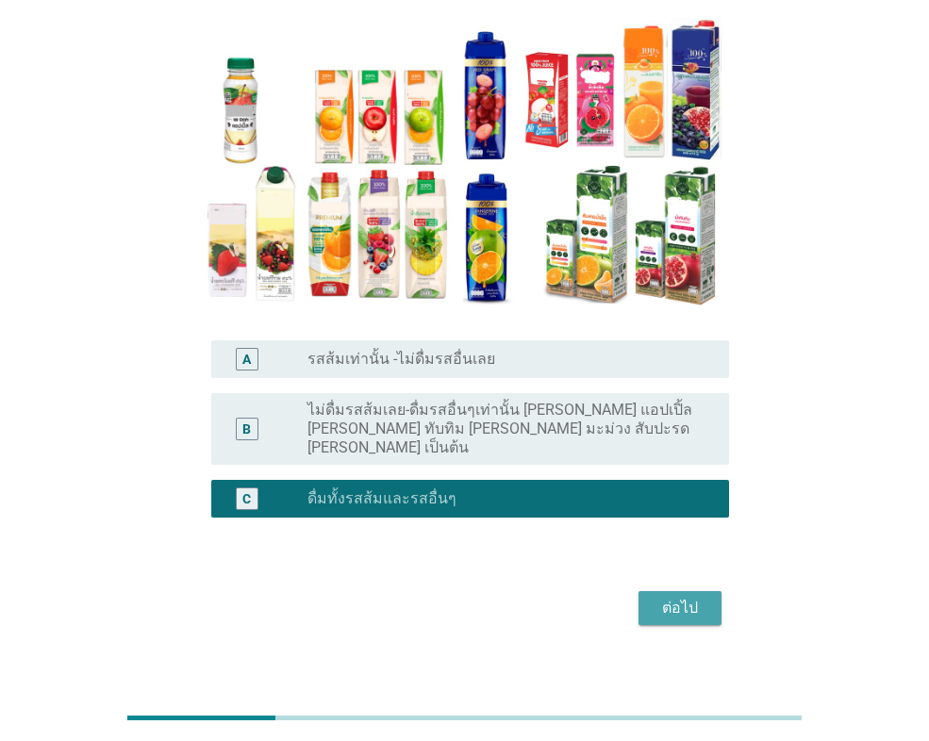
click at [700, 597] on div "ต่อไป" at bounding box center [680, 608] width 53 height 23
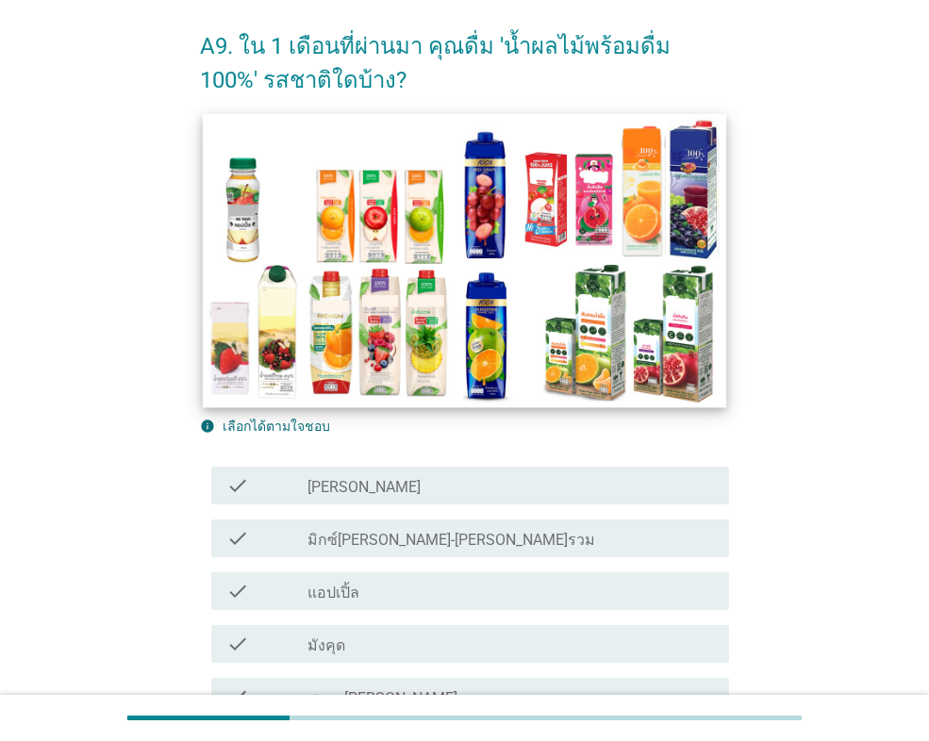
scroll to position [189, 0]
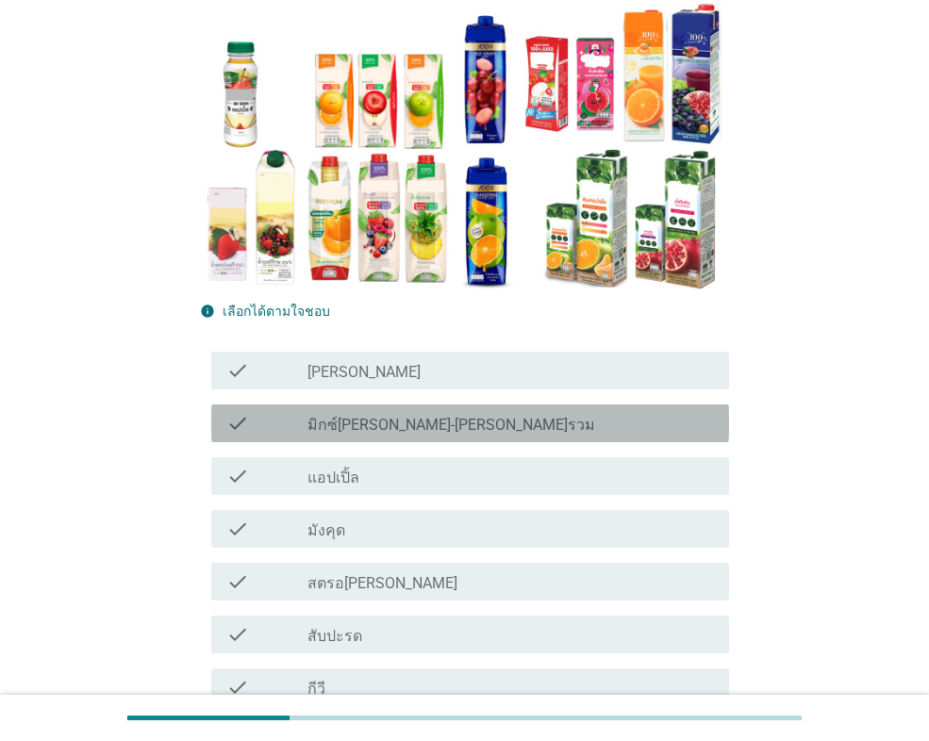
click at [407, 431] on label "มิกซ์[PERSON_NAME]-[PERSON_NAME]รวม" at bounding box center [451, 425] width 288 height 19
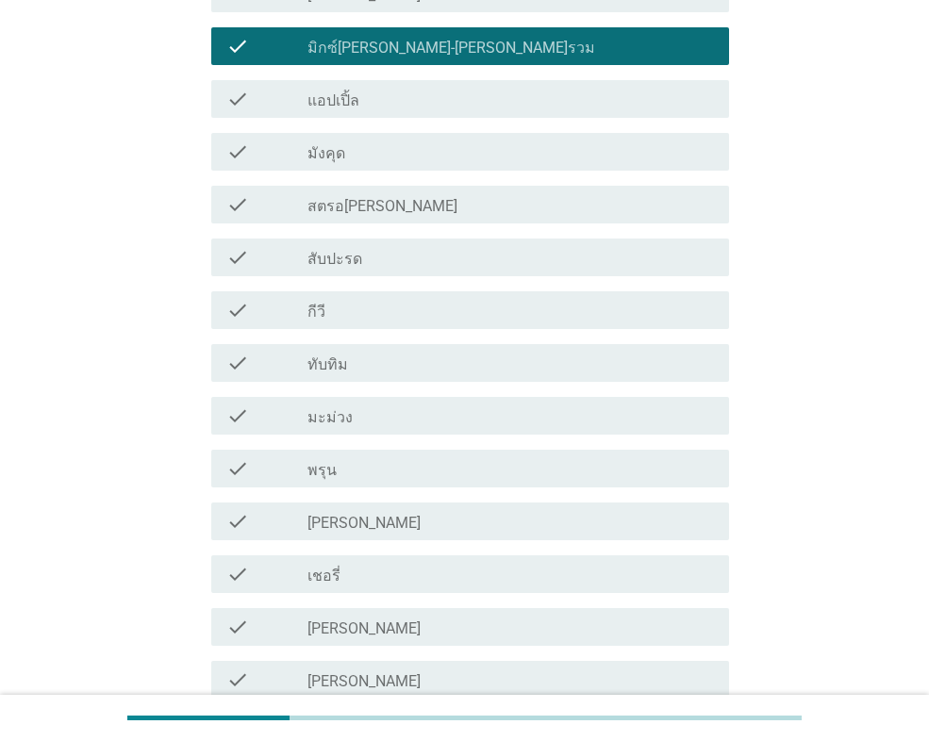
scroll to position [660, 0]
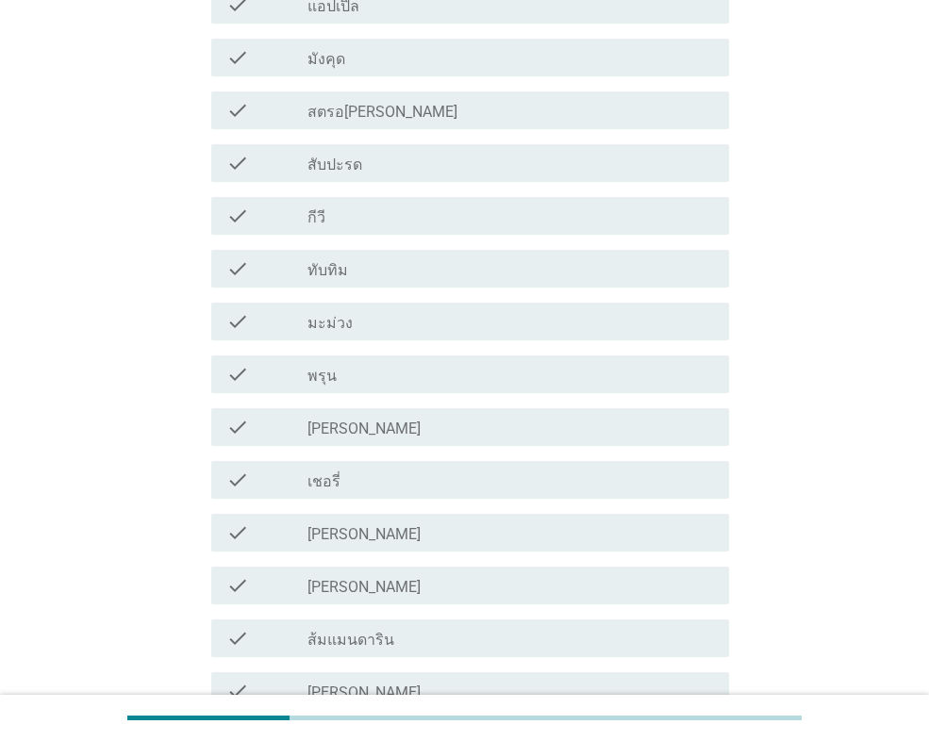
click at [393, 531] on div "check_box_outline_blank [PERSON_NAME]" at bounding box center [510, 532] width 406 height 23
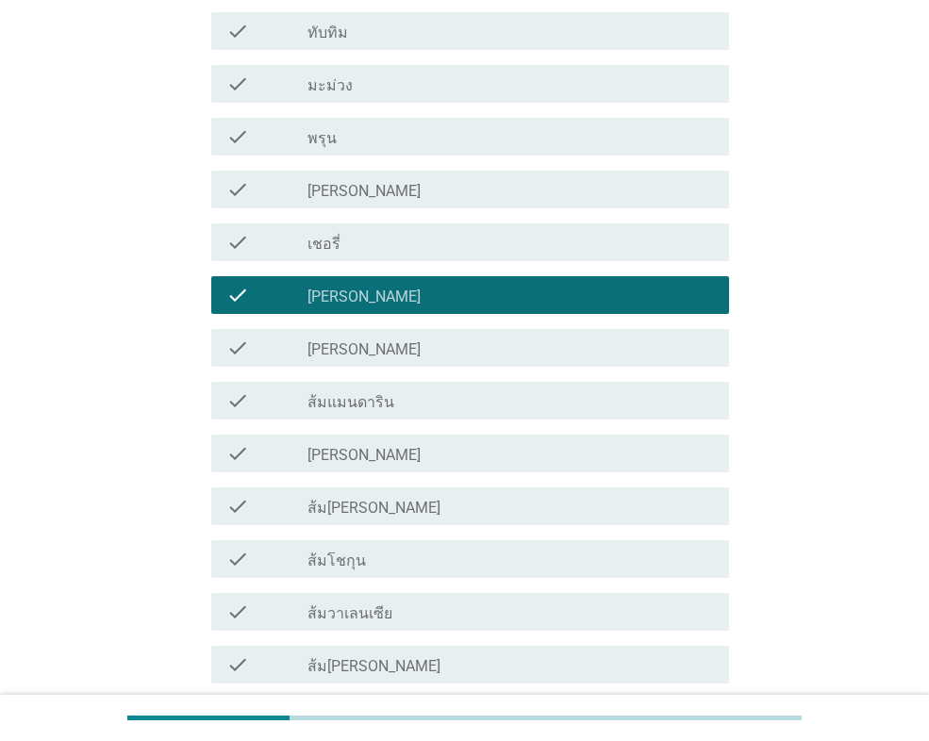
scroll to position [943, 0]
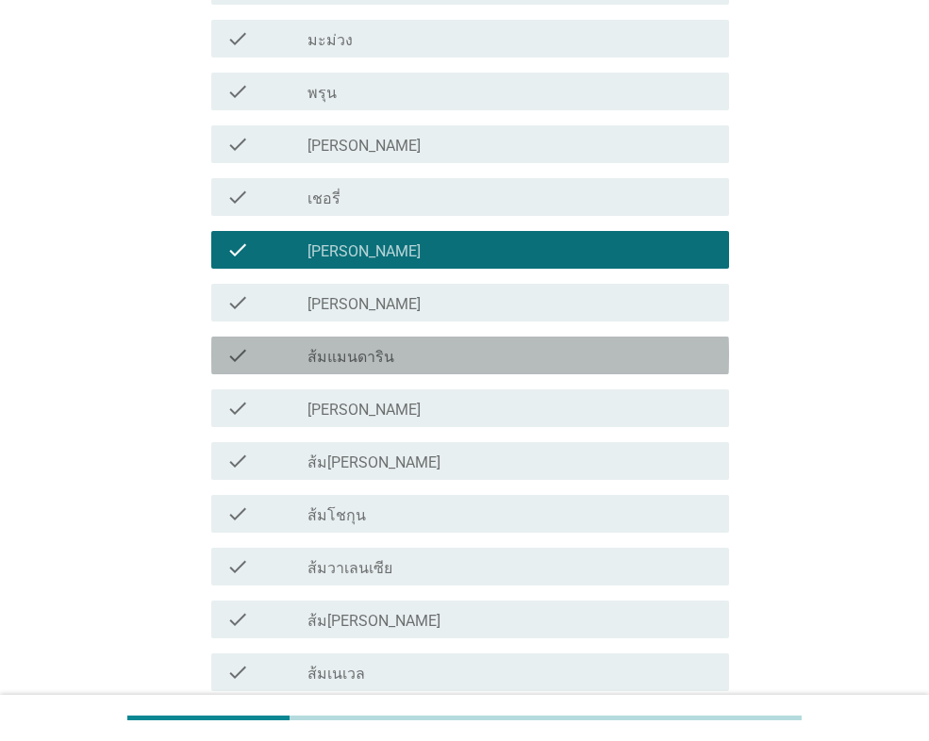
click at [386, 364] on div "check_box_outline_blank ส้มแมนดาริน" at bounding box center [510, 355] width 406 height 23
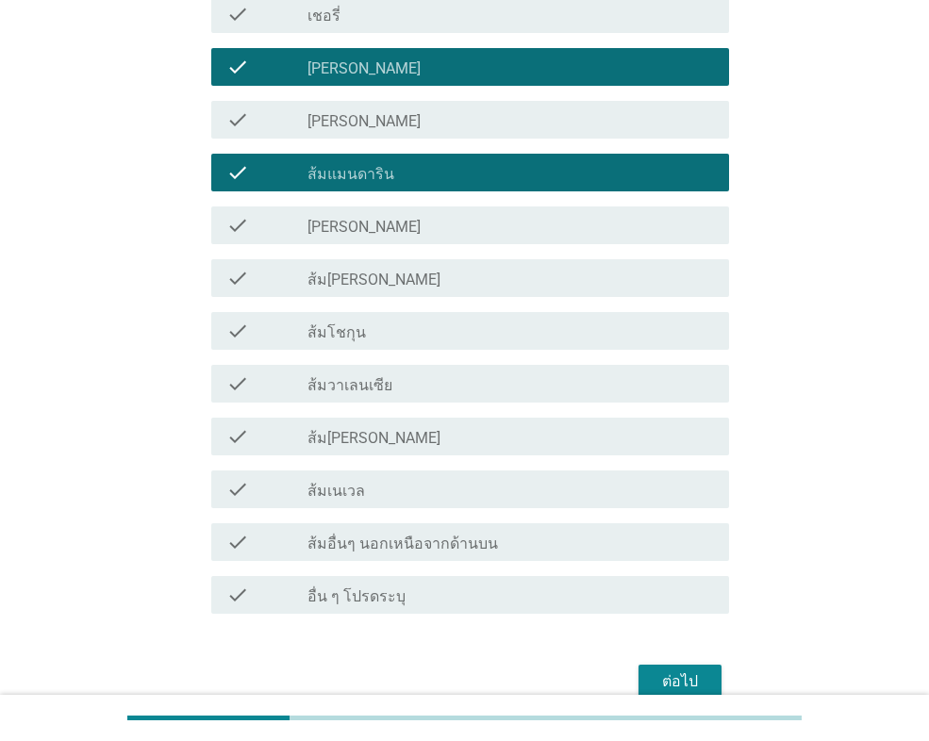
scroll to position [1218, 0]
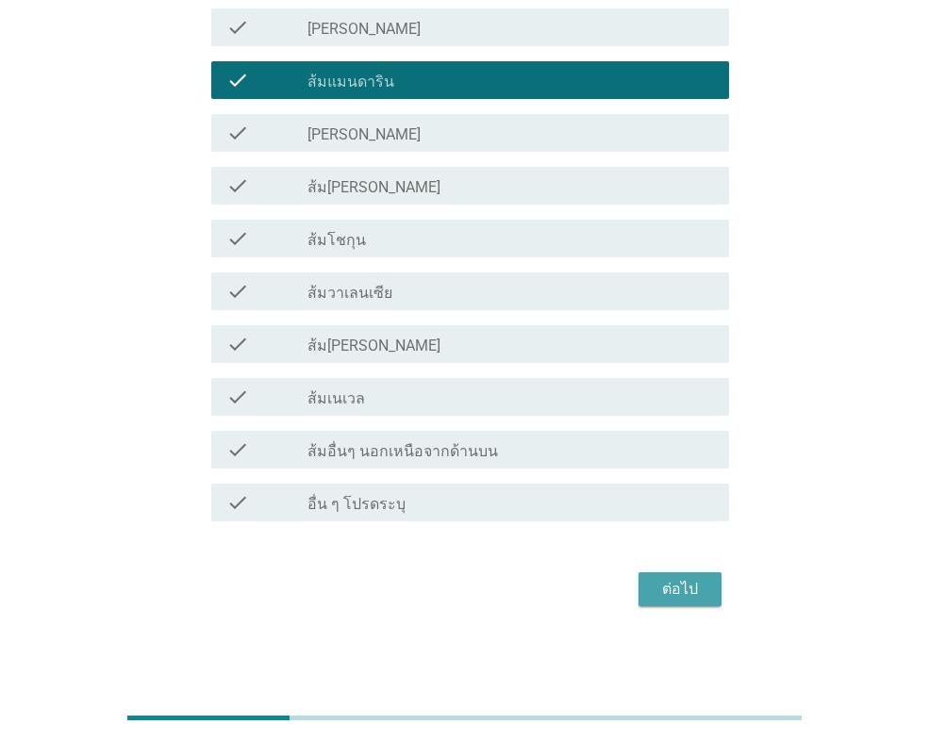
click at [674, 594] on div "ต่อไป" at bounding box center [680, 589] width 53 height 23
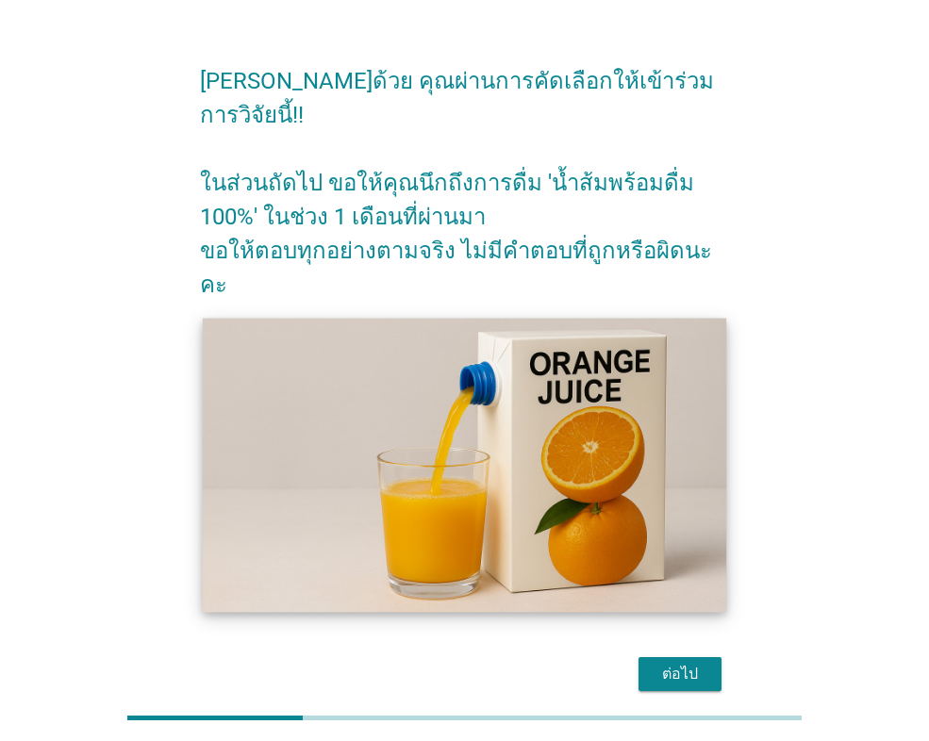
scroll to position [56, 0]
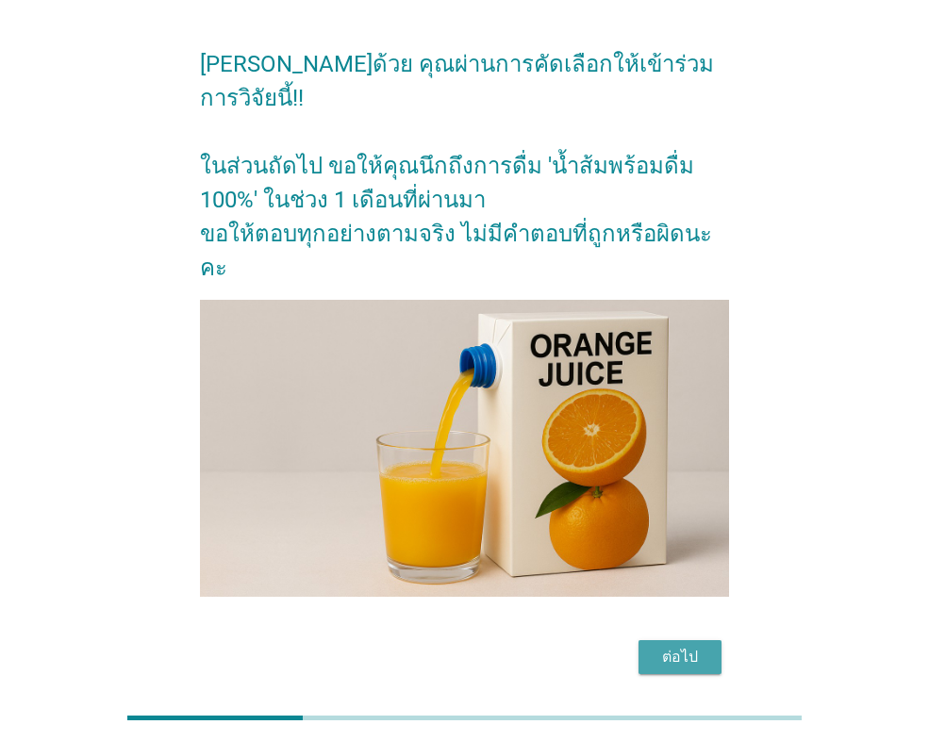
click at [681, 646] on div "ต่อไป" at bounding box center [680, 657] width 53 height 23
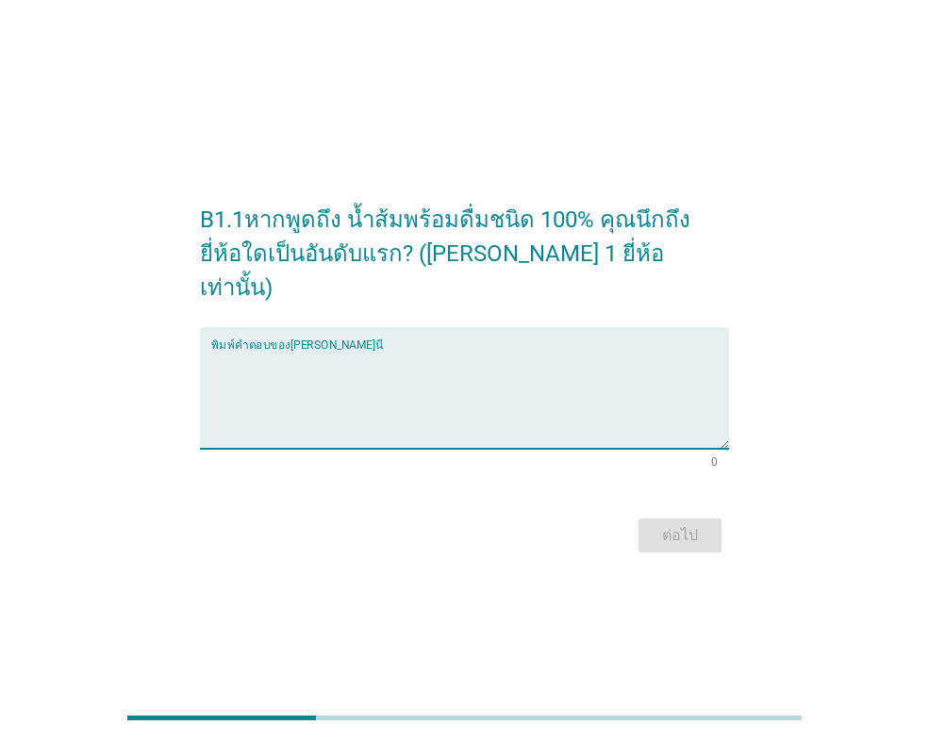
click at [273, 350] on textarea "พิมพ์คำตอบของคุณ ที่นี่" at bounding box center [470, 399] width 518 height 99
type textarea "ทิปโก้"
click at [697, 524] on div "ต่อไป" at bounding box center [680, 535] width 53 height 23
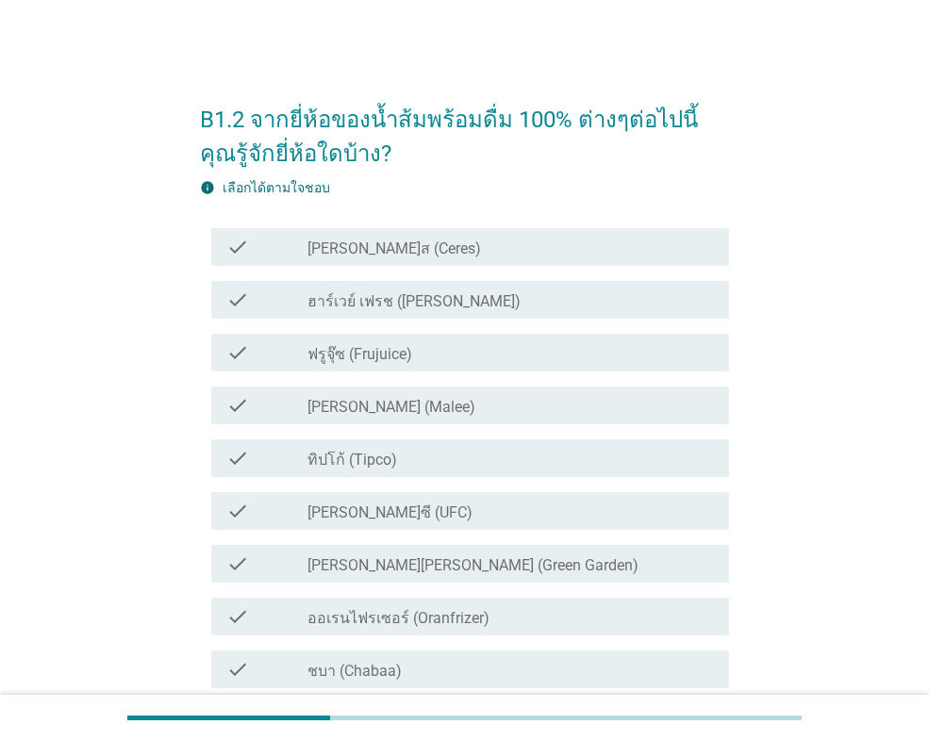
click at [373, 402] on label "[PERSON_NAME] (Malee)" at bounding box center [391, 407] width 168 height 19
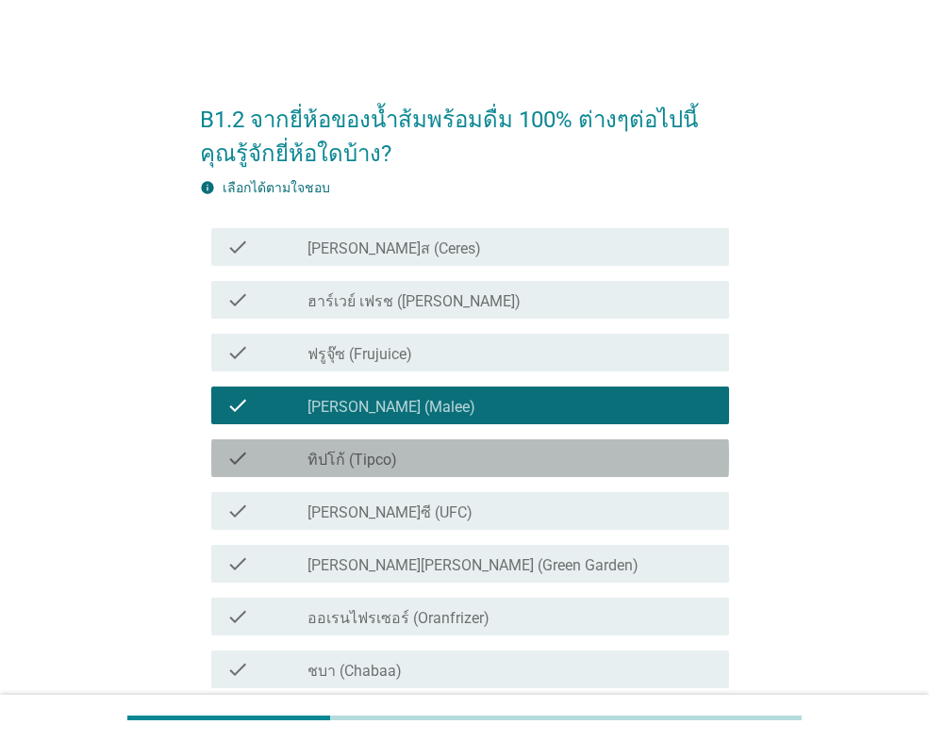
click at [386, 455] on label "ทิปโก้ (Tipco)" at bounding box center [352, 460] width 90 height 19
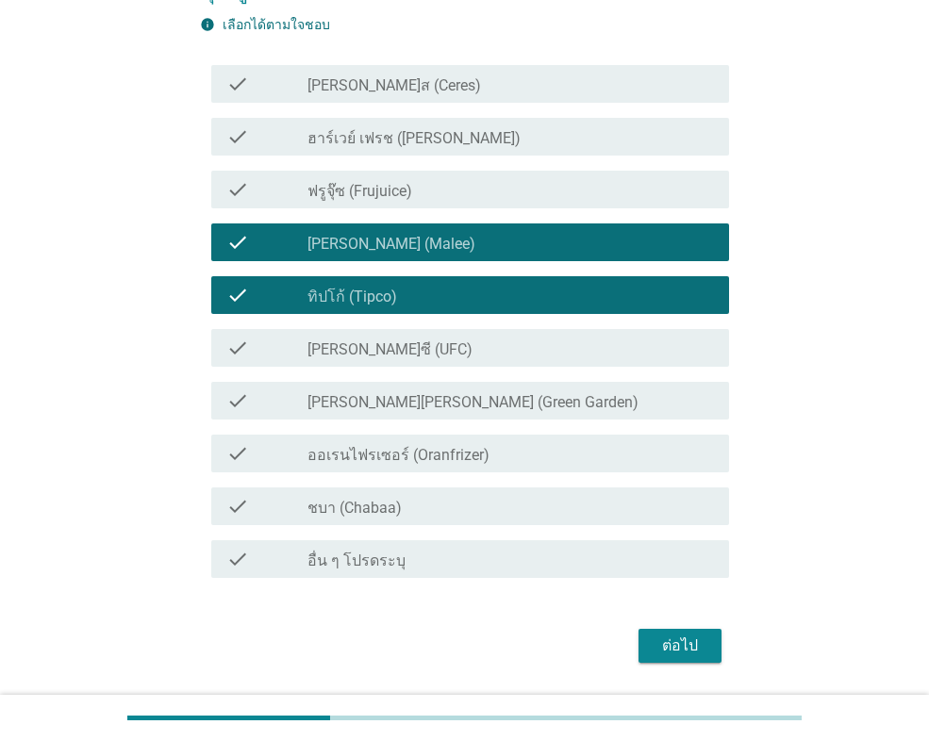
scroll to position [189, 0]
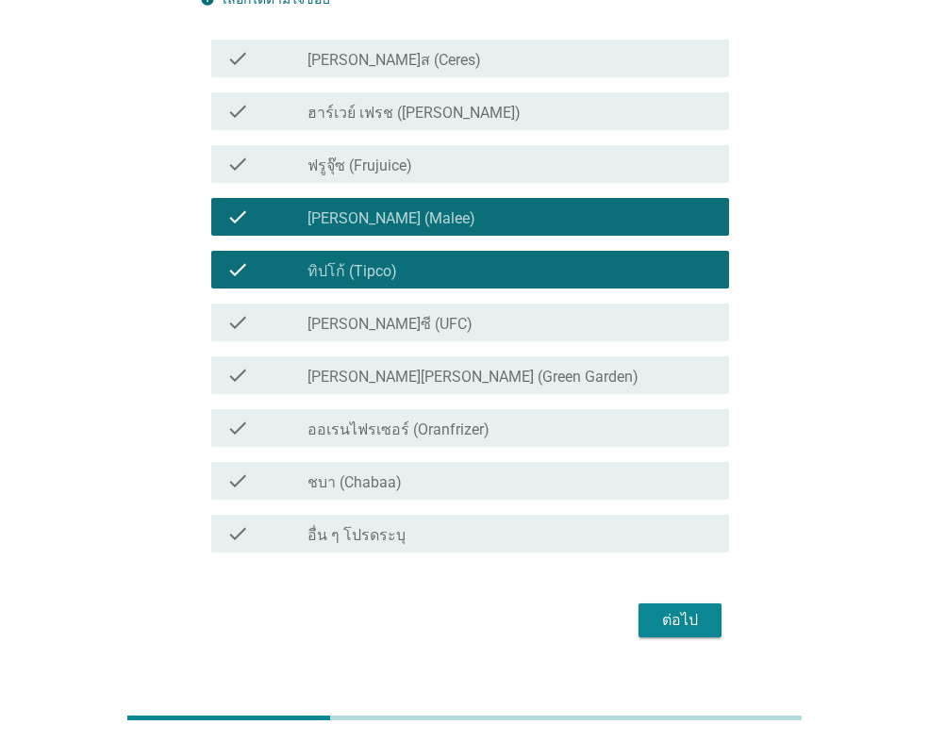
click at [392, 329] on label "[PERSON_NAME]ซี (UFC)" at bounding box center [389, 324] width 165 height 19
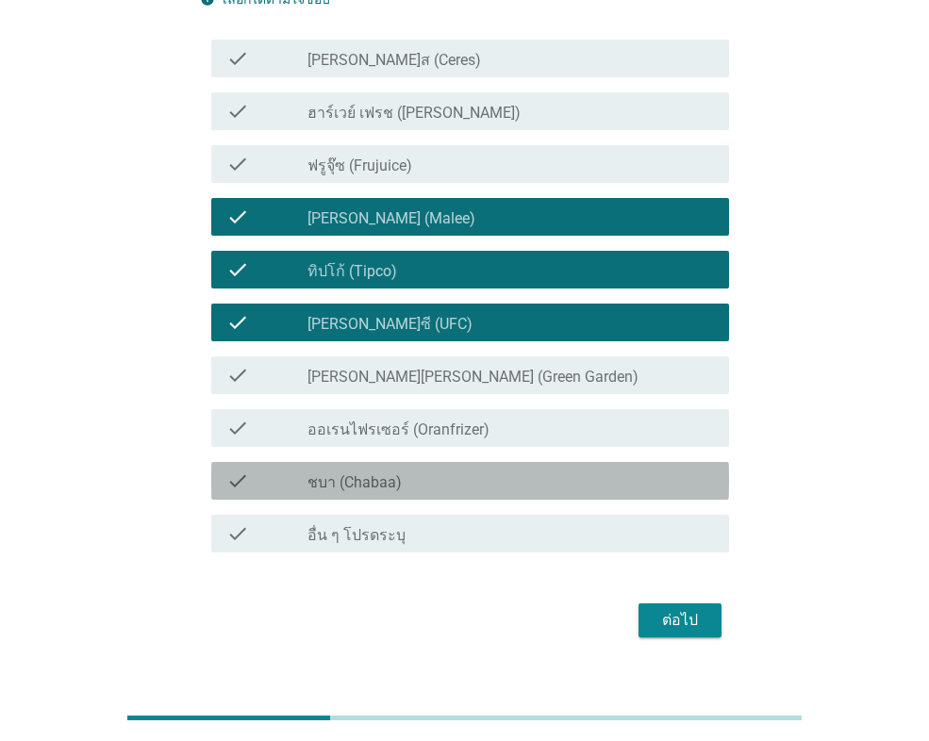
click at [439, 465] on div "check check_box_outline_blank ชบา (Chabaa)" at bounding box center [470, 481] width 518 height 38
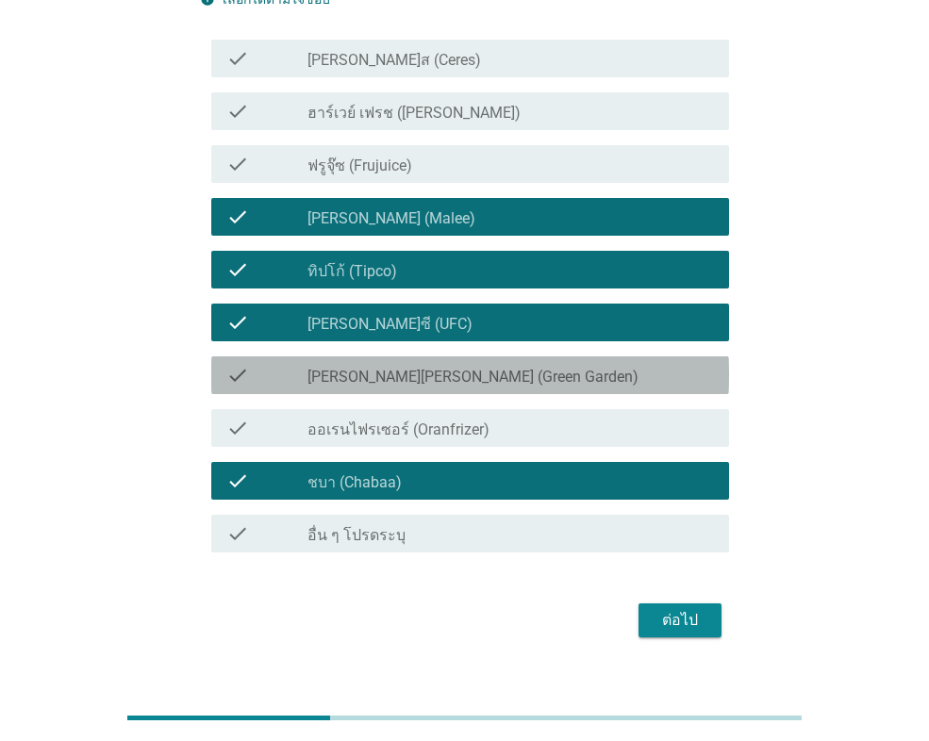
click at [464, 375] on label "[PERSON_NAME][PERSON_NAME] (Green Garden)" at bounding box center [472, 377] width 331 height 19
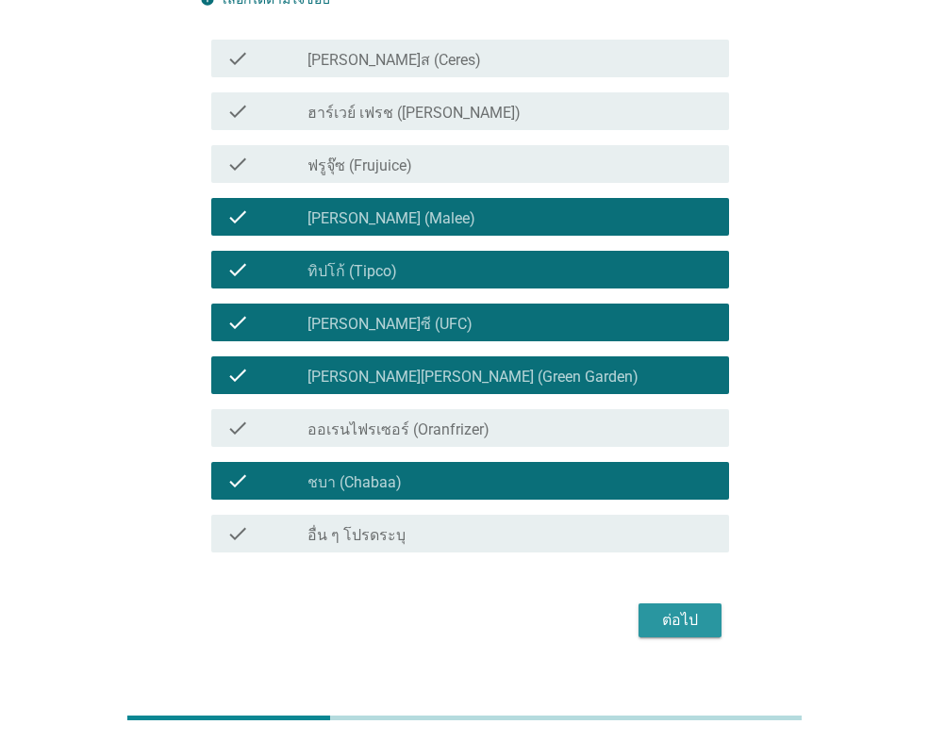
click at [684, 612] on div "ต่อไป" at bounding box center [680, 620] width 53 height 23
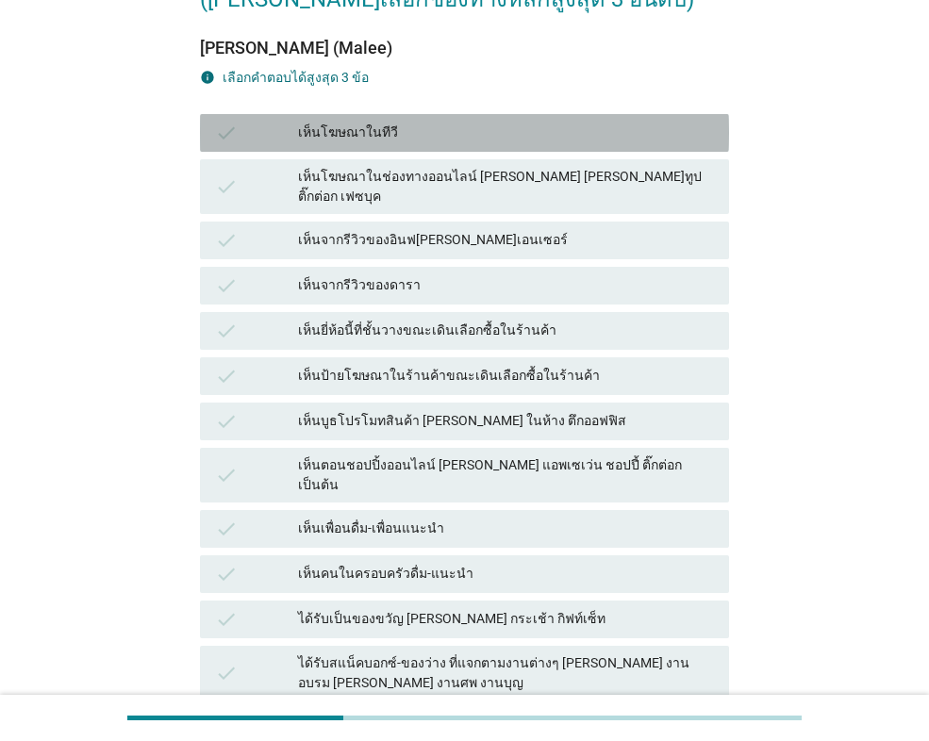
click at [403, 135] on div "เห็นโฆษณาในทีวี" at bounding box center [506, 133] width 416 height 23
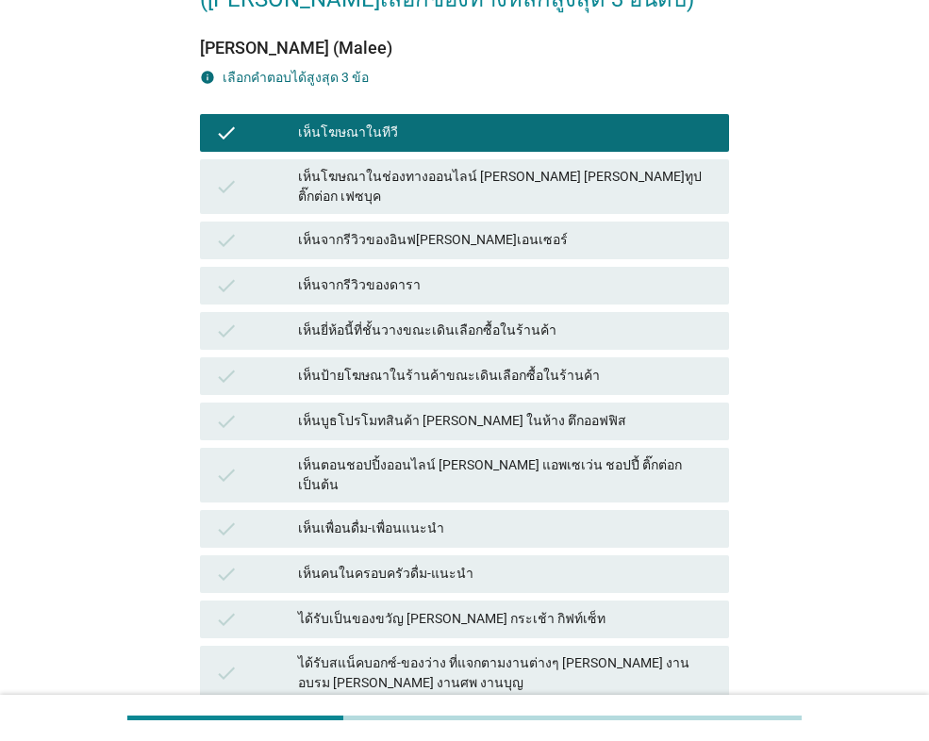
click at [430, 365] on div "เห็นป้ายโฆษณาในร้านค้าขณะเดินเลือกซื้อในร้านค้า" at bounding box center [506, 376] width 416 height 23
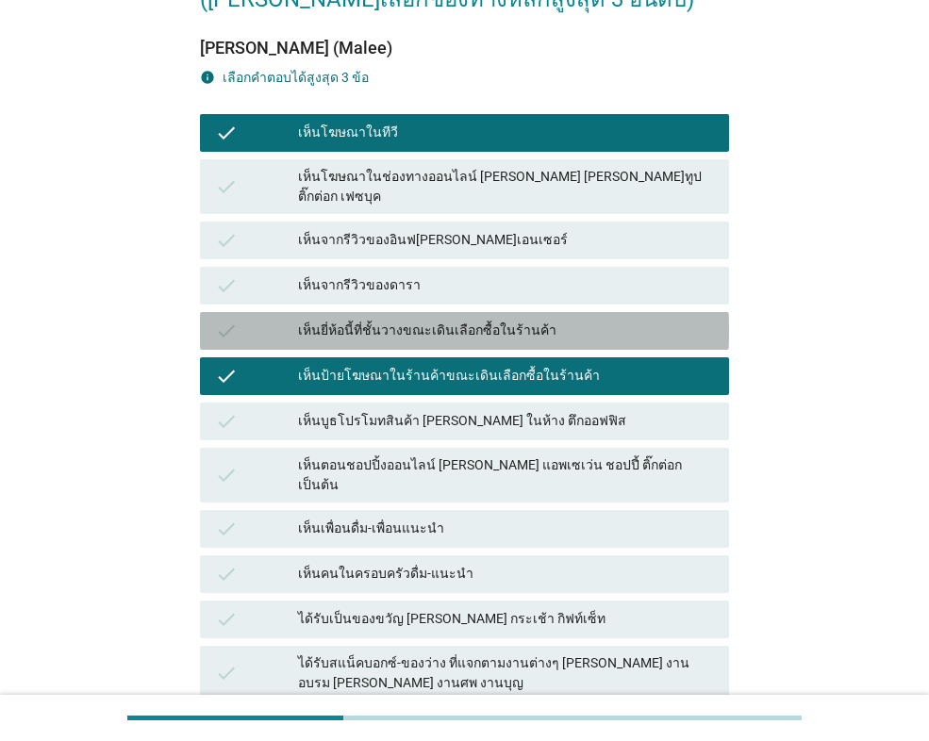
click at [430, 320] on div "เห็นยี่ห้อนี้ที่ชั้นวางขณะเดินเลือกซื้อในร้านค้า" at bounding box center [506, 331] width 416 height 23
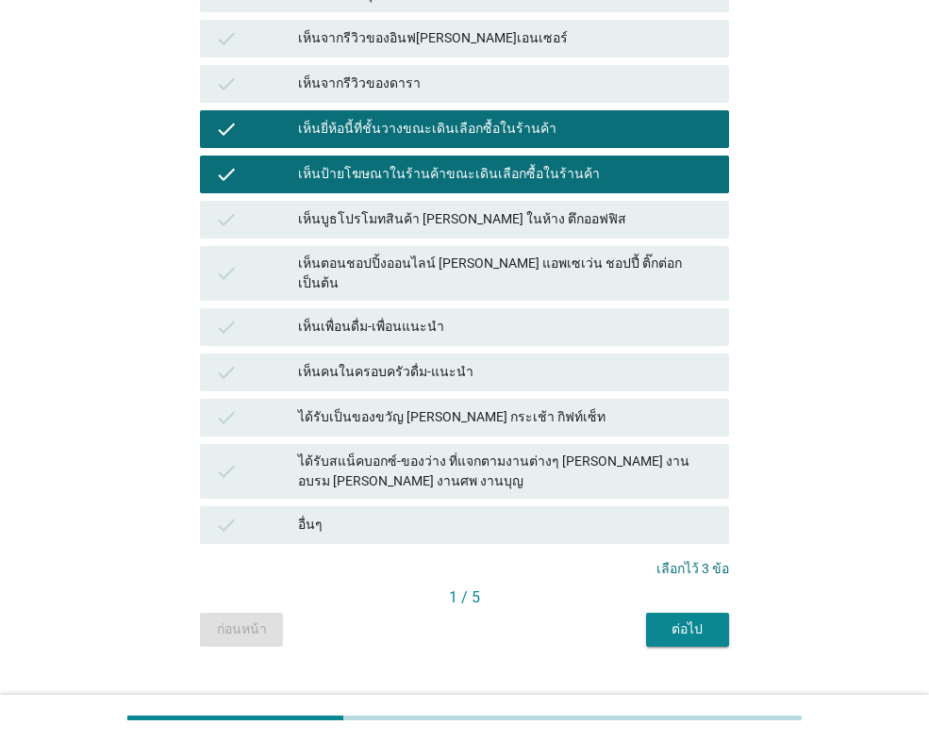
scroll to position [391, 0]
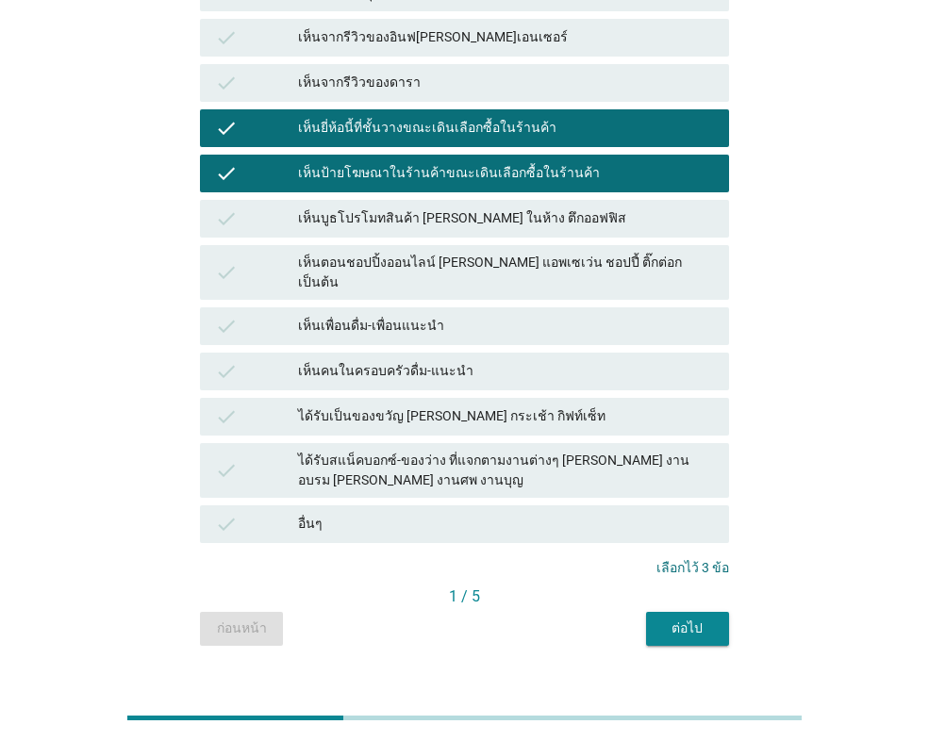
click at [690, 619] on div "ต่อไป" at bounding box center [687, 629] width 53 height 20
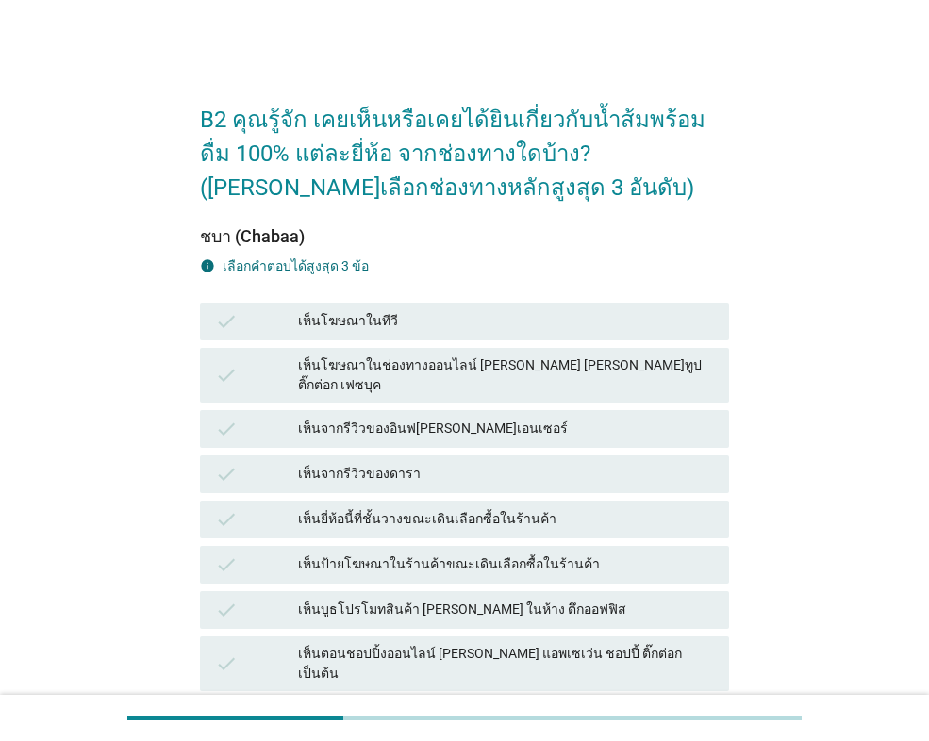
click at [450, 508] on div "เห็นยี่ห้อนี้ที่ชั้นวางขณะเดินเลือกซื้อในร้านค้า" at bounding box center [506, 519] width 416 height 23
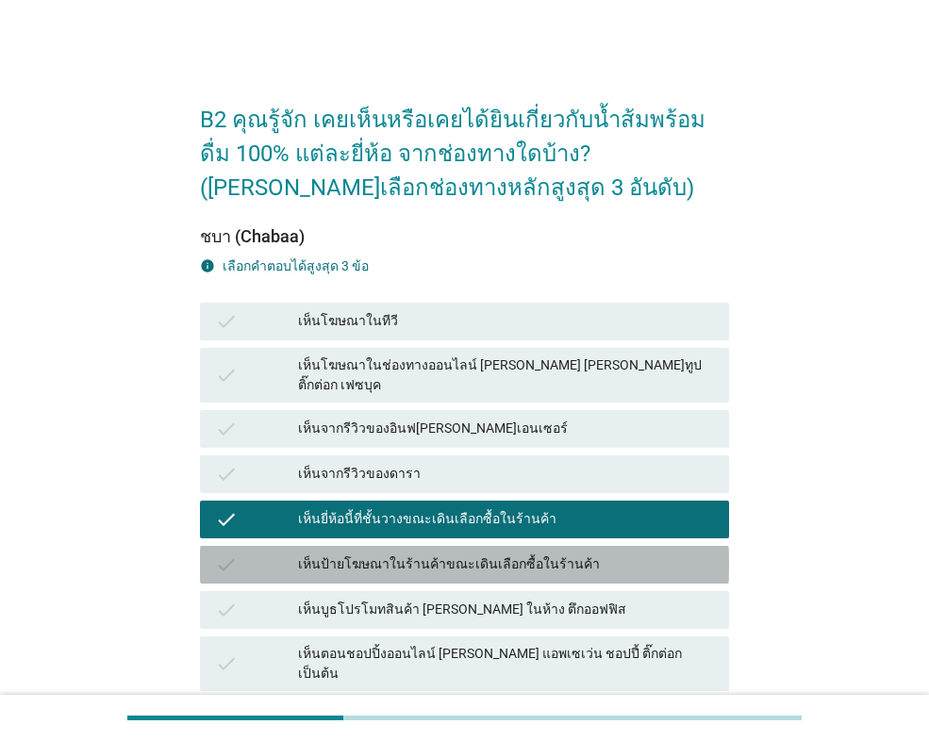
click at [507, 554] on div "เห็นป้ายโฆษณาในร้านค้าขณะเดินเลือกซื้อในร้านค้า" at bounding box center [506, 565] width 416 height 23
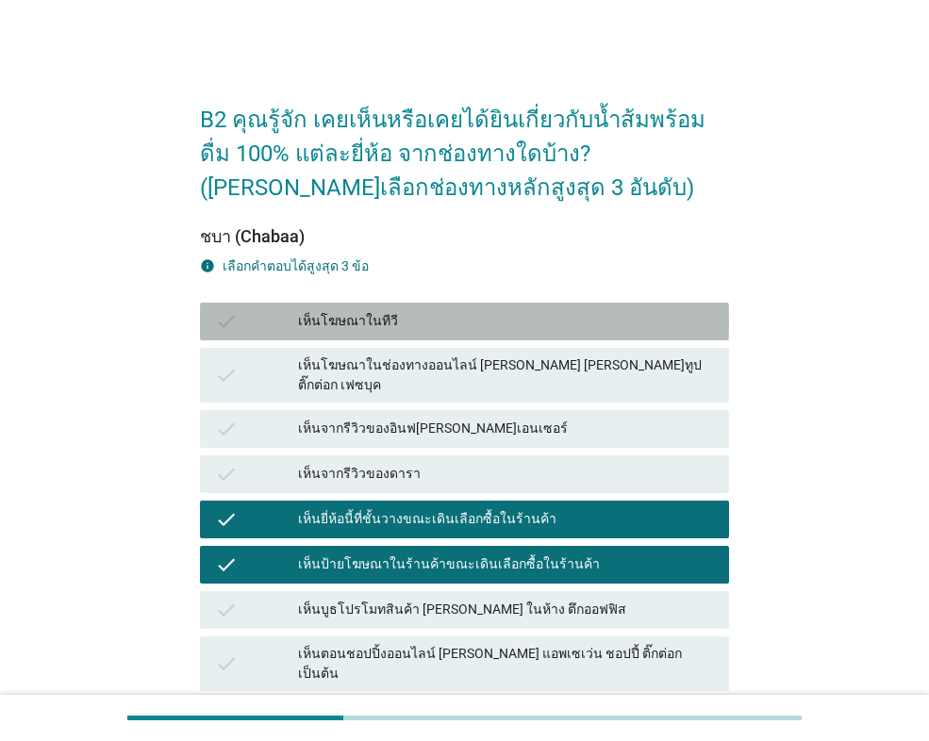
click at [412, 321] on div "เห็นโฆษณาในทีวี" at bounding box center [506, 321] width 416 height 23
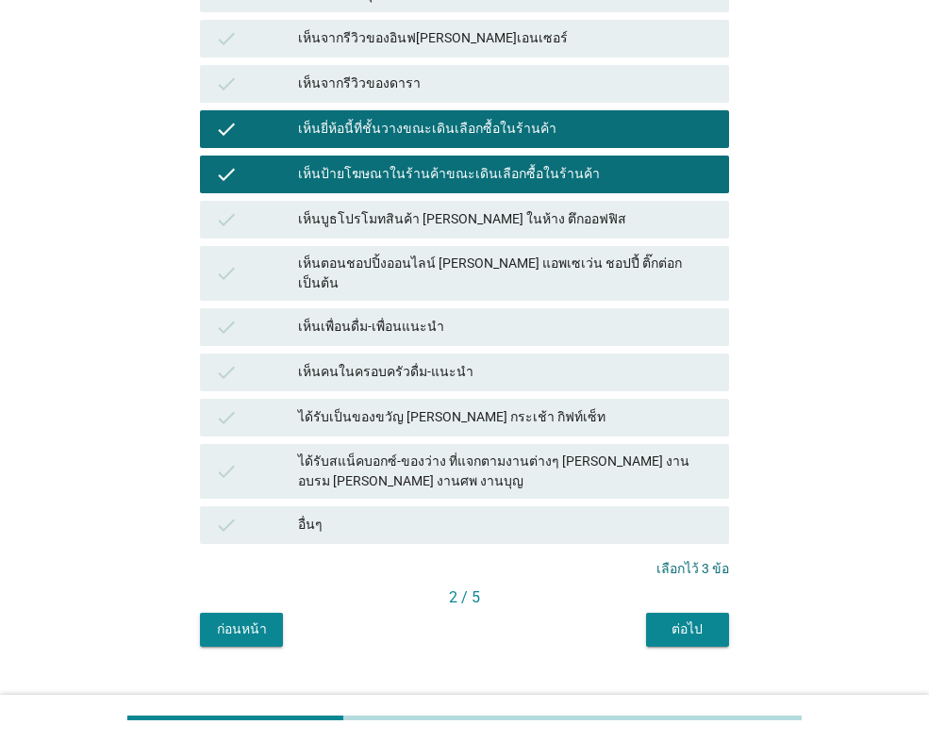
scroll to position [391, 0]
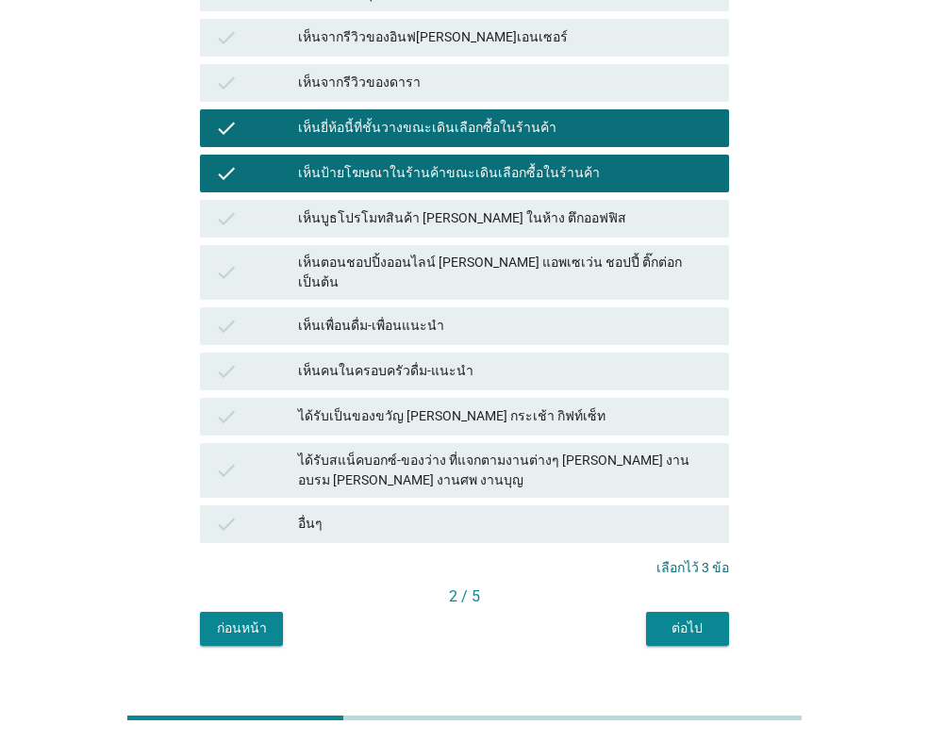
click at [689, 612] on button "ต่อไป" at bounding box center [687, 629] width 83 height 34
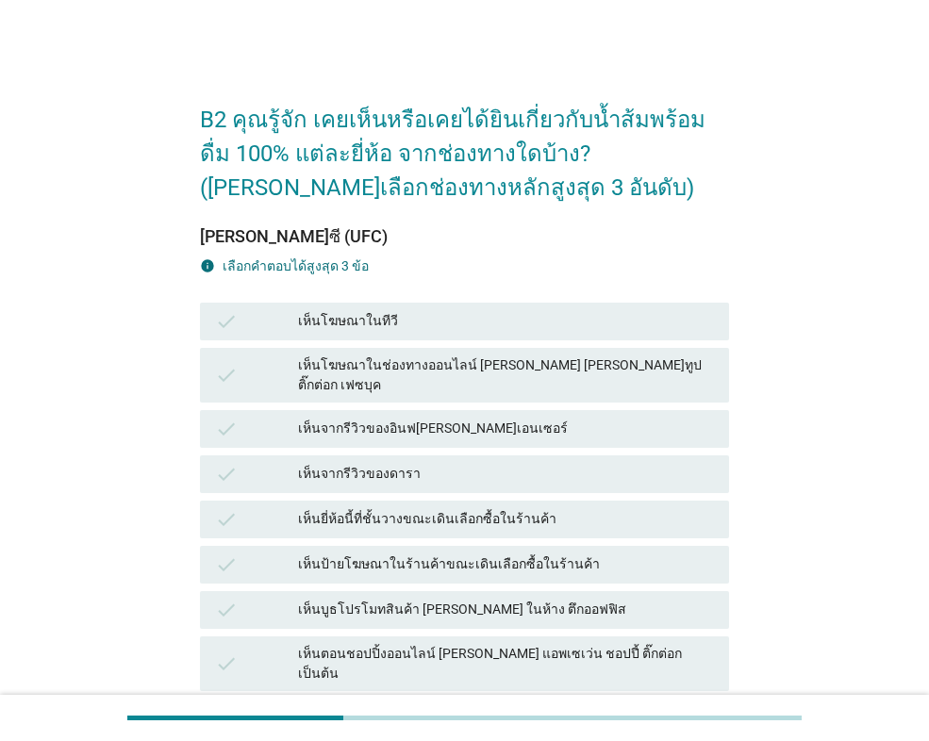
click at [525, 554] on div "เห็นป้ายโฆษณาในร้านค้าขณะเดินเลือกซื้อในร้านค้า" at bounding box center [506, 565] width 416 height 23
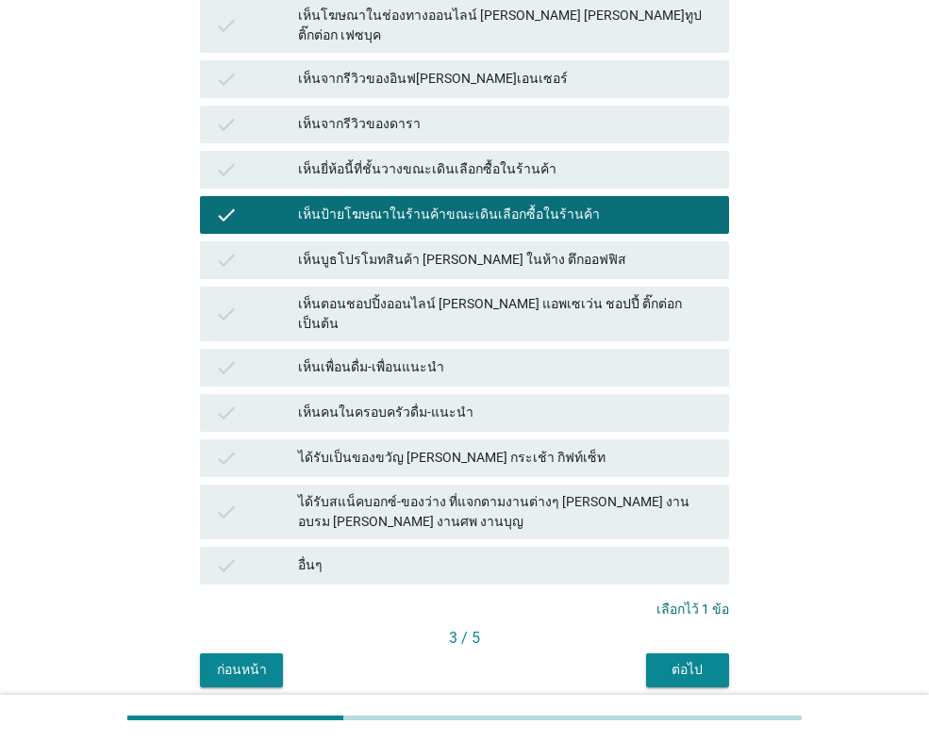
scroll to position [391, 0]
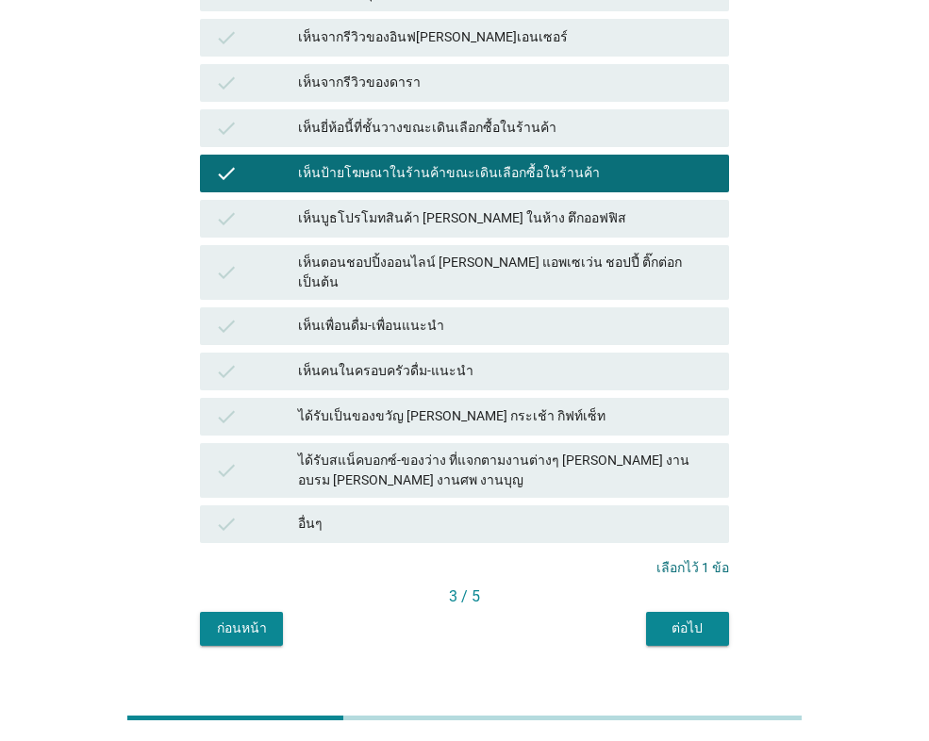
click at [682, 619] on div "ต่อไป" at bounding box center [687, 629] width 53 height 20
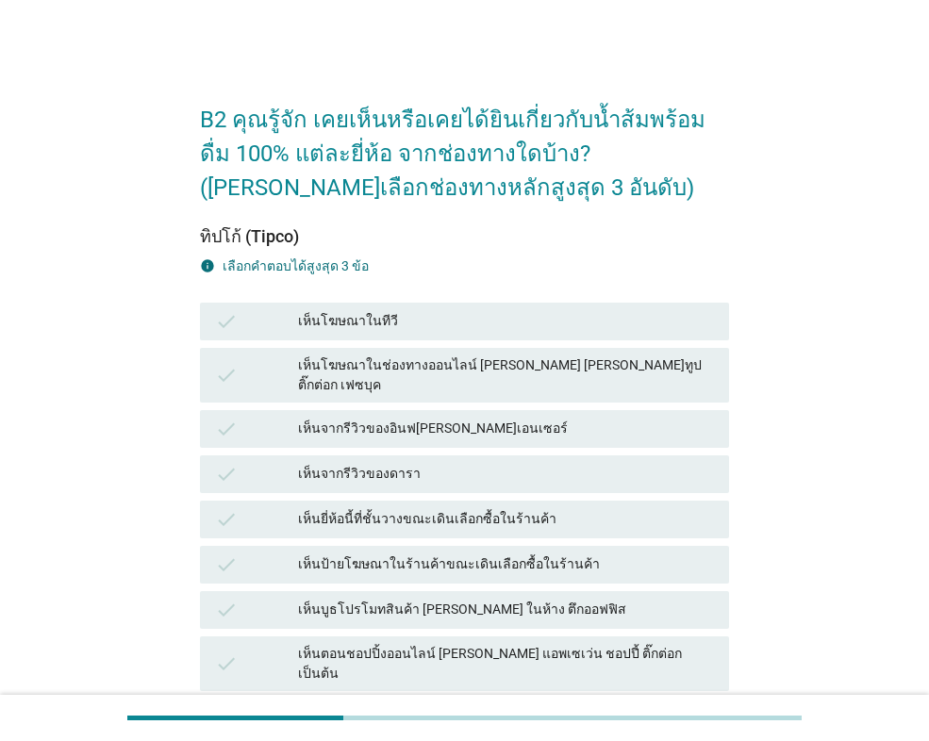
click at [421, 508] on div "เห็นยี่ห้อนี้ที่ชั้นวางขณะเดินเลือกซื้อในร้านค้า" at bounding box center [506, 519] width 416 height 23
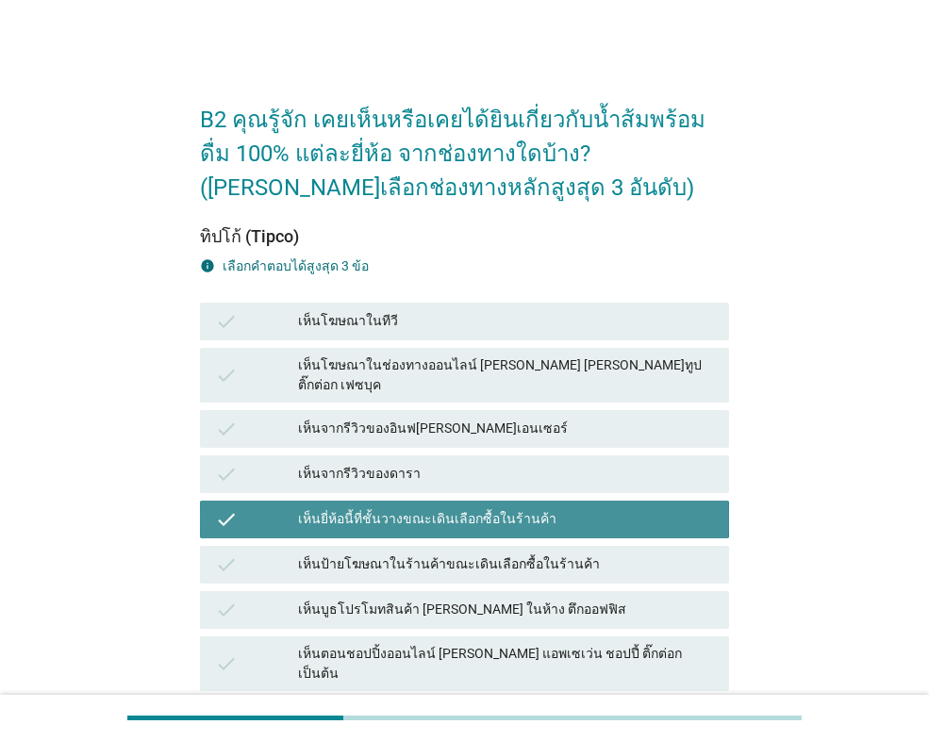
click at [462, 554] on div "เห็นป้ายโฆษณาในร้านค้าขณะเดินเลือกซื้อในร้านค้า" at bounding box center [506, 565] width 416 height 23
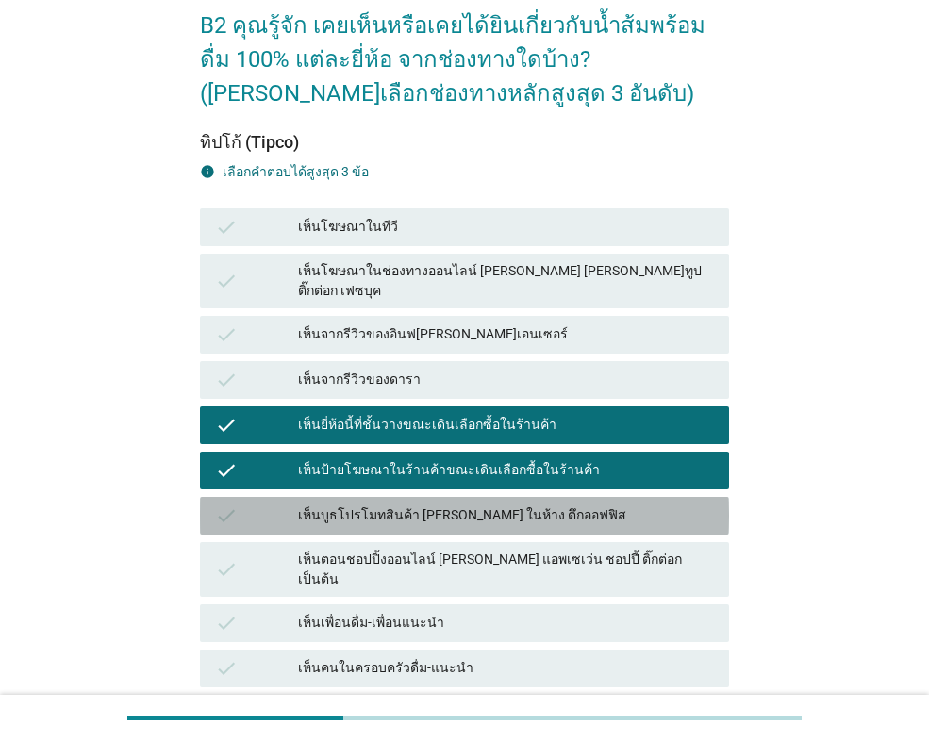
click at [465, 505] on div "เห็นบูธโปรโมทสินค้า [PERSON_NAME] ในห้าง ตึกออฟฟิส" at bounding box center [506, 516] width 416 height 23
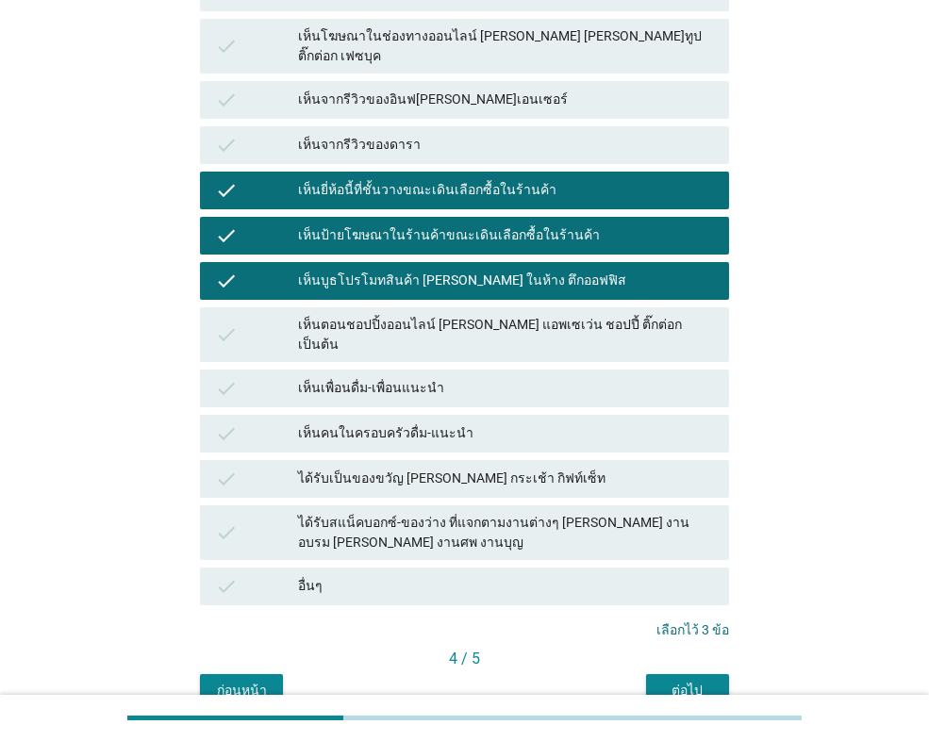
scroll to position [391, 0]
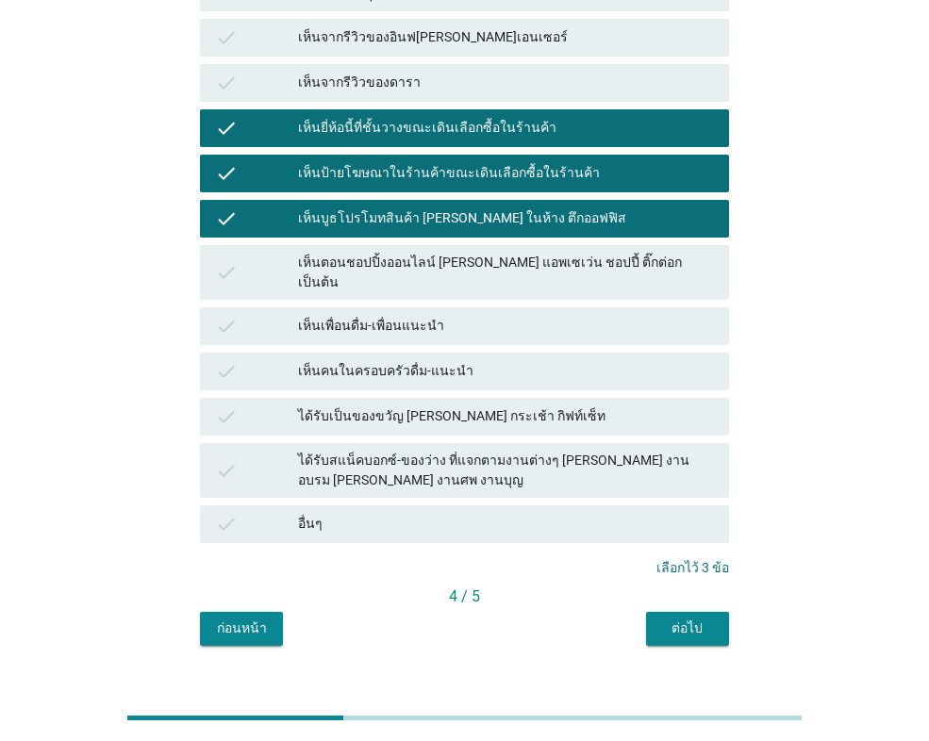
click at [714, 612] on button "ต่อไป" at bounding box center [687, 629] width 83 height 34
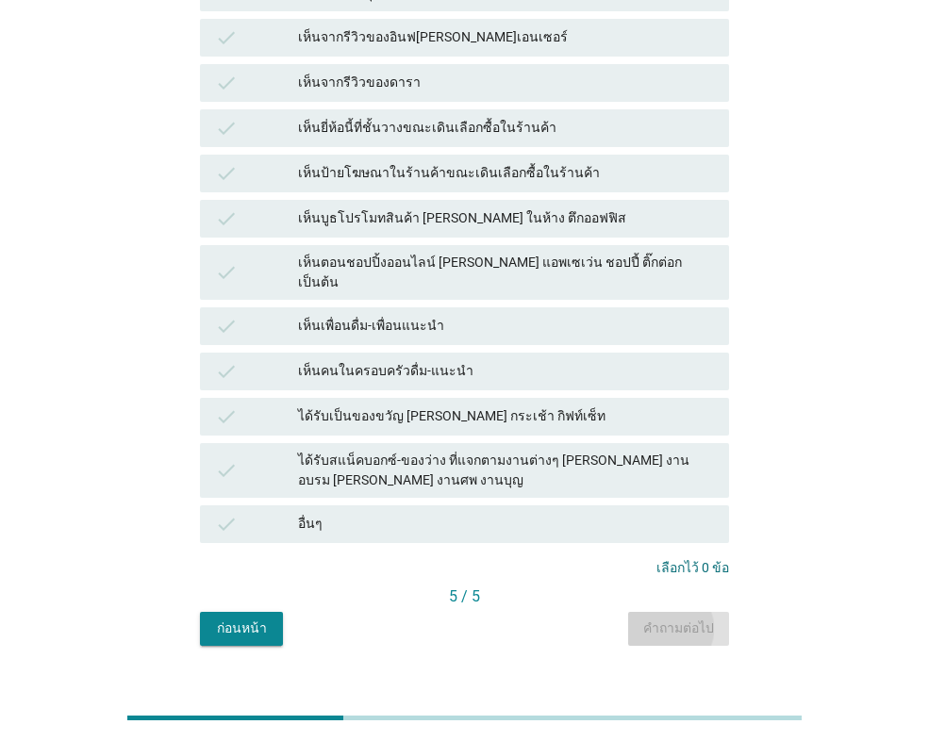
scroll to position [0, 0]
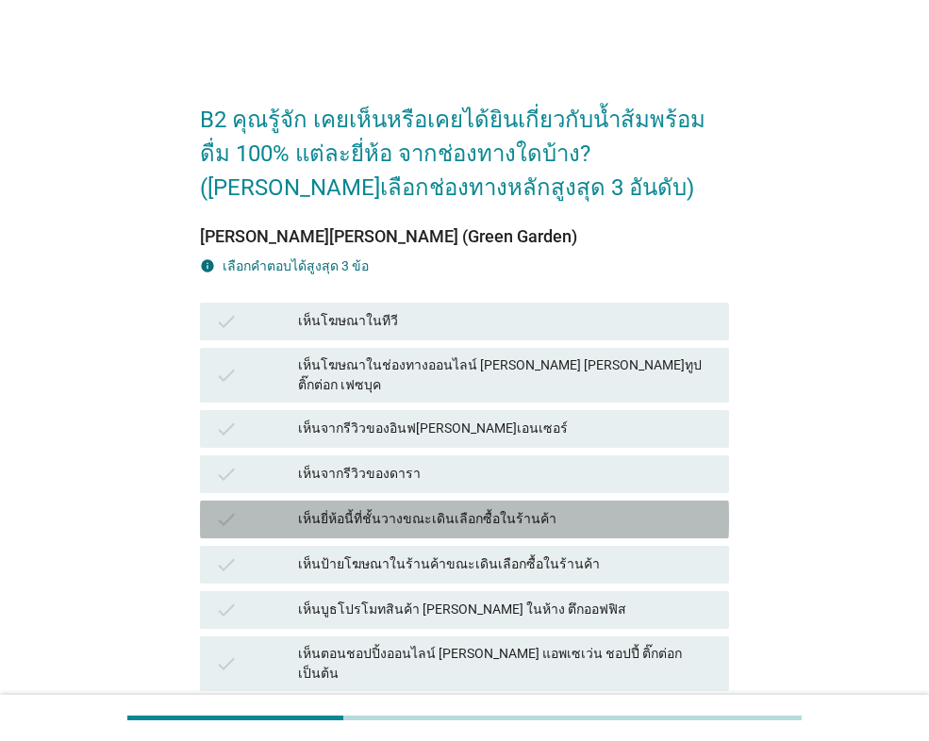
click at [417, 508] on div "เห็นยี่ห้อนี้ที่ชั้นวางขณะเดินเลือกซื้อในร้านค้า" at bounding box center [506, 519] width 416 height 23
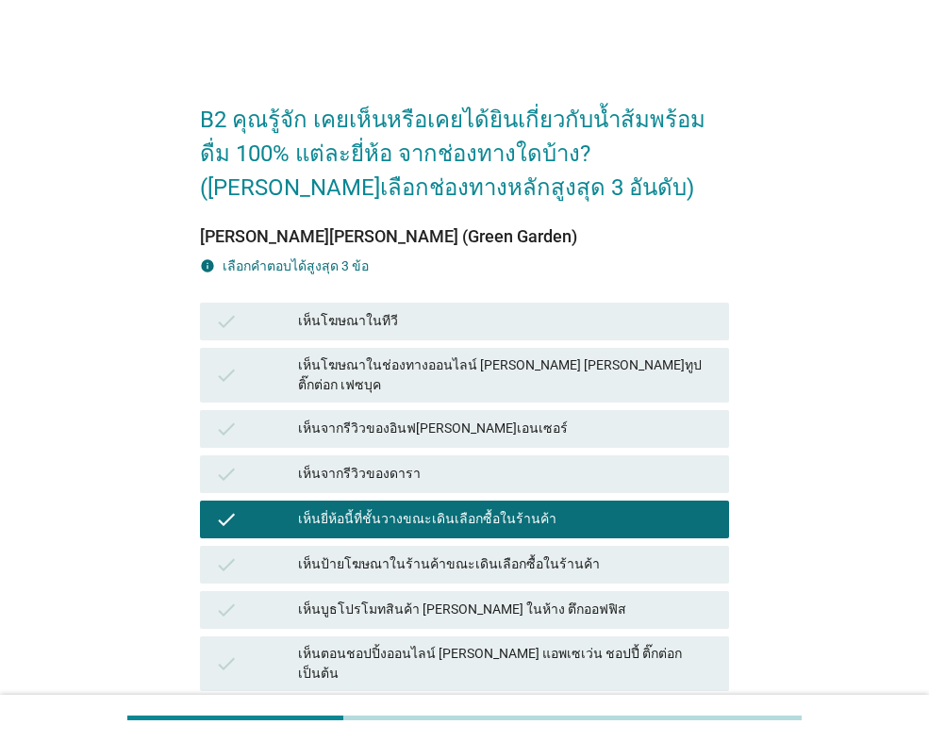
click at [464, 554] on div "เห็นป้ายโฆษณาในร้านค้าขณะเดินเลือกซื้อในร้านค้า" at bounding box center [506, 565] width 416 height 23
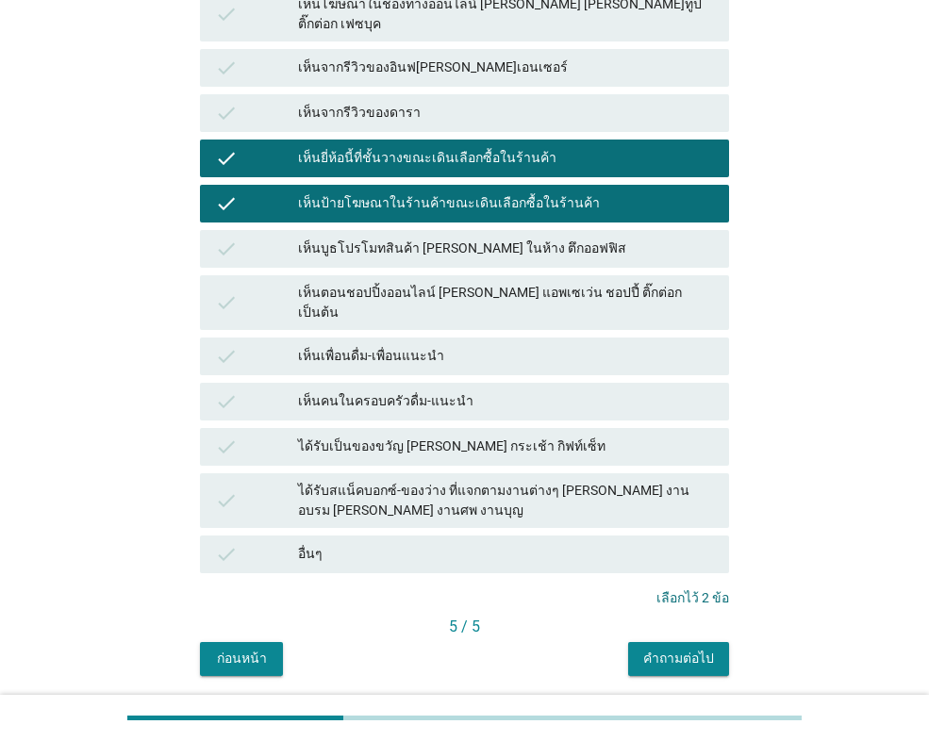
scroll to position [377, 0]
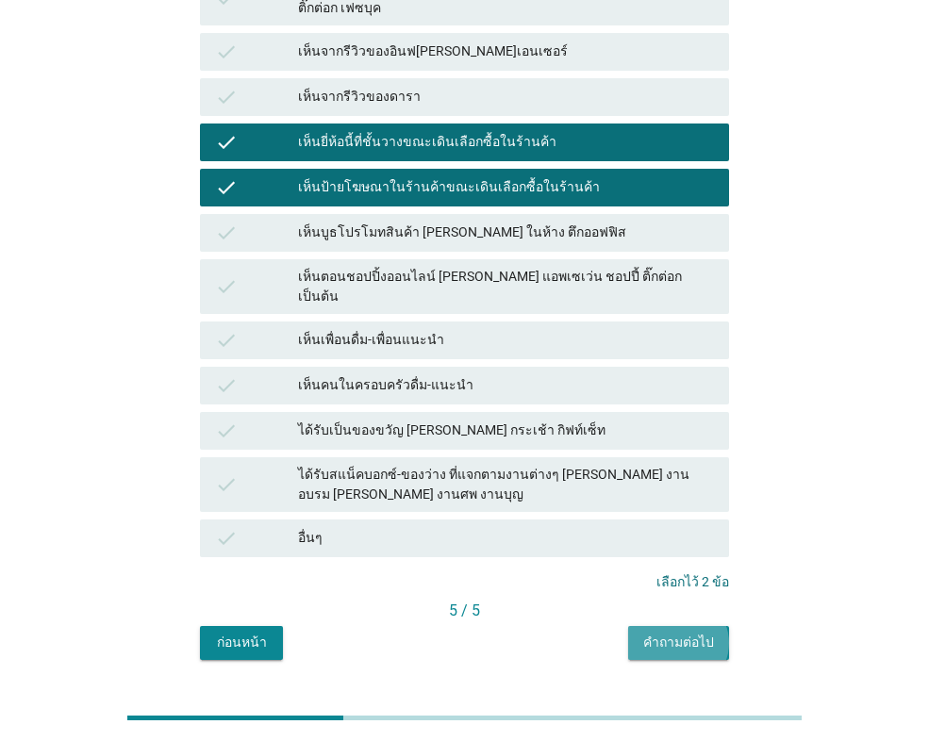
click at [698, 633] on div "คำถามต่อไป" at bounding box center [678, 643] width 71 height 20
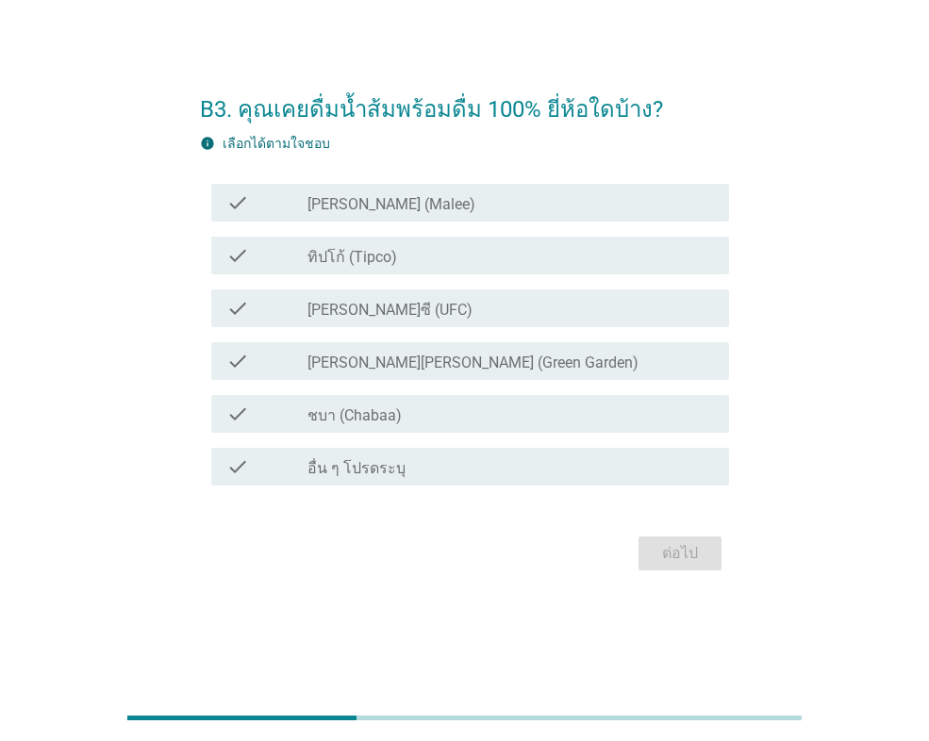
scroll to position [0, 0]
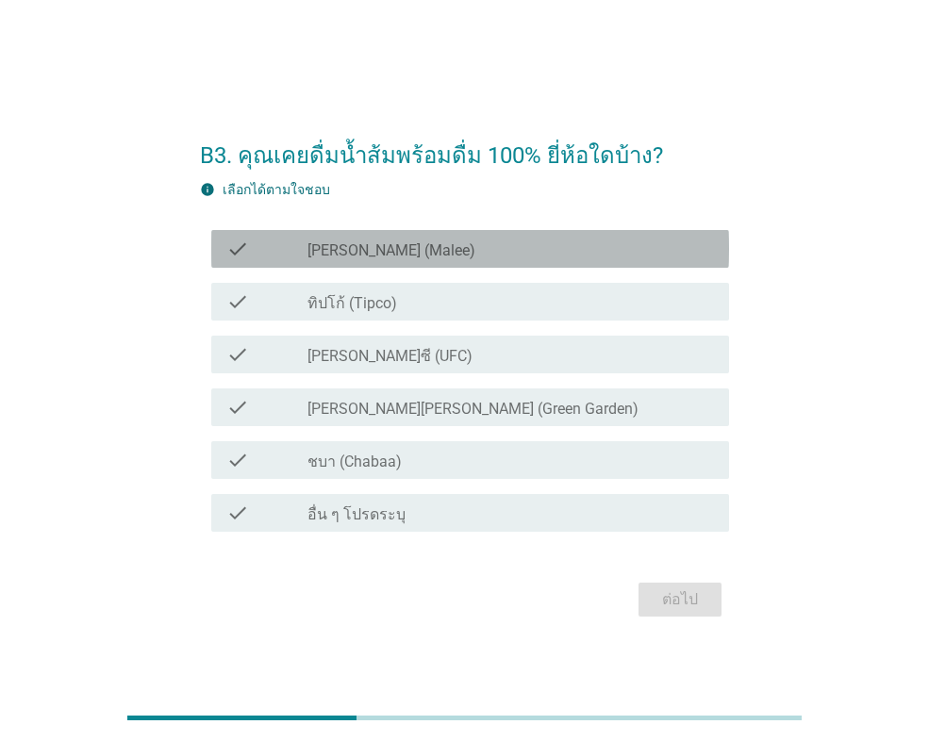
click at [414, 258] on div "check_box_outline_blank [PERSON_NAME] (Malee)" at bounding box center [510, 249] width 406 height 23
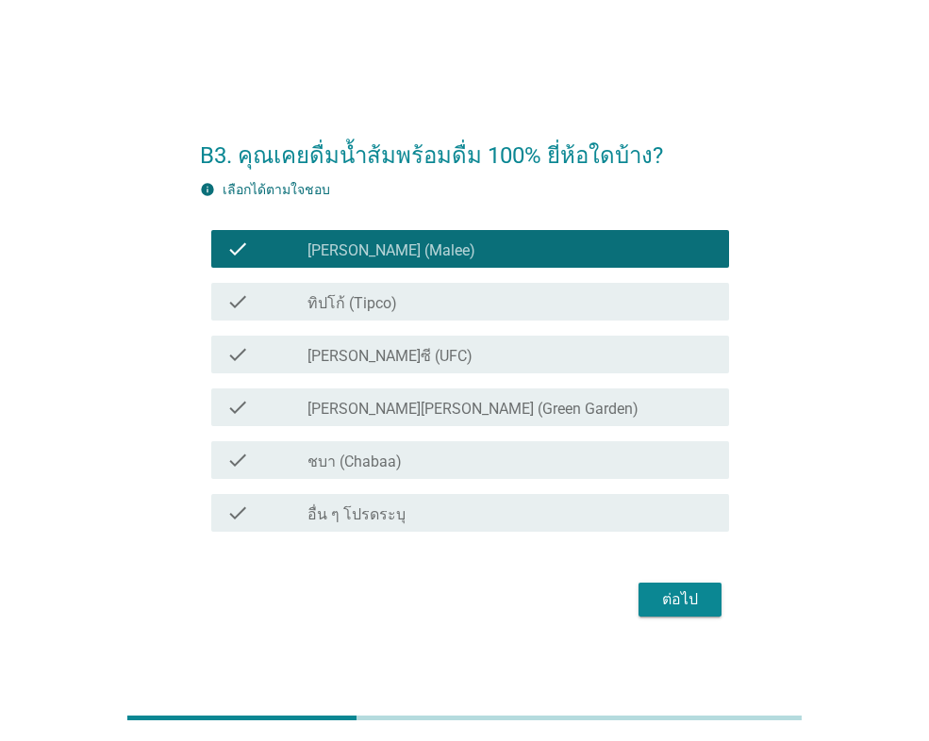
click at [420, 297] on div "check_box_outline_blank ทิปโก้ (Tipco)" at bounding box center [510, 301] width 406 height 23
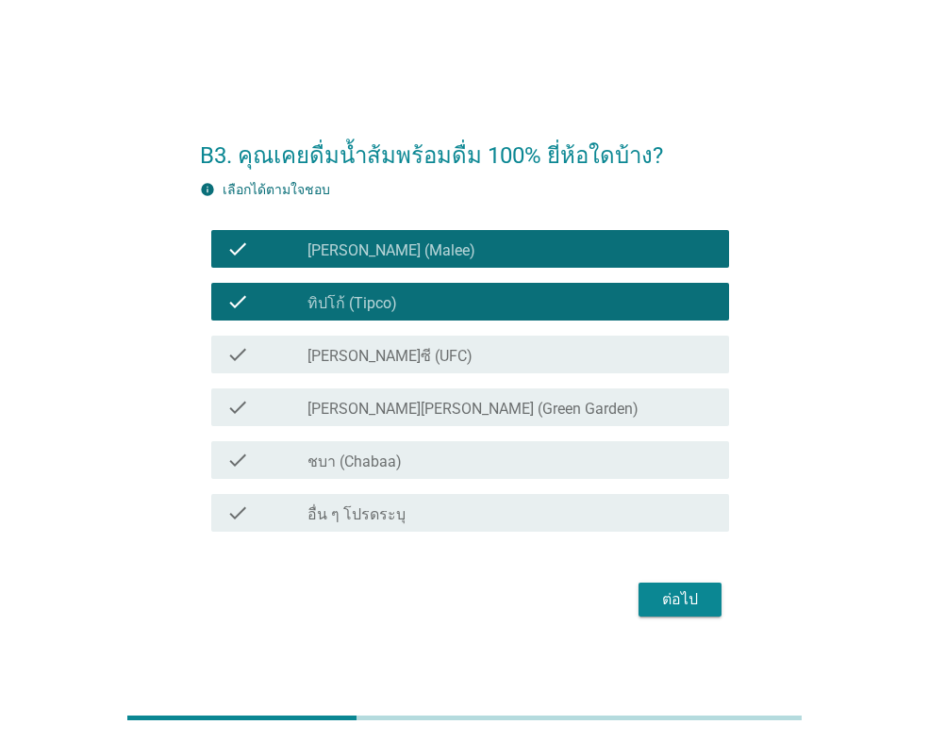
click at [456, 361] on div "check_box_outline_blank [PERSON_NAME]ซี (UFC)" at bounding box center [510, 354] width 406 height 23
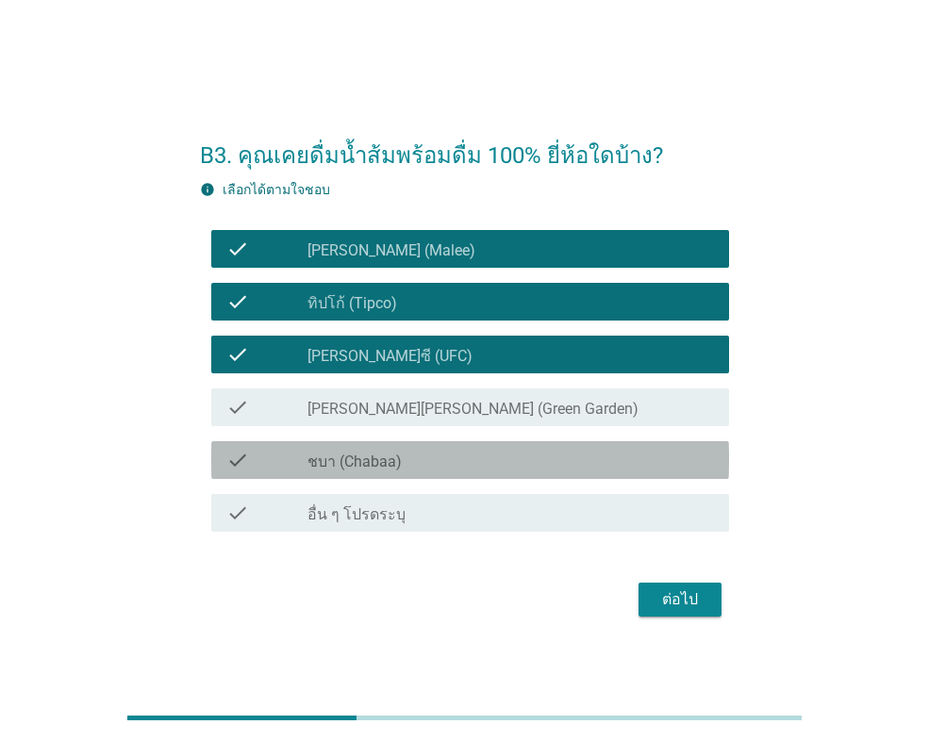
click at [473, 457] on div "check_box_outline_blank ชบา (Chabaa)" at bounding box center [510, 460] width 406 height 23
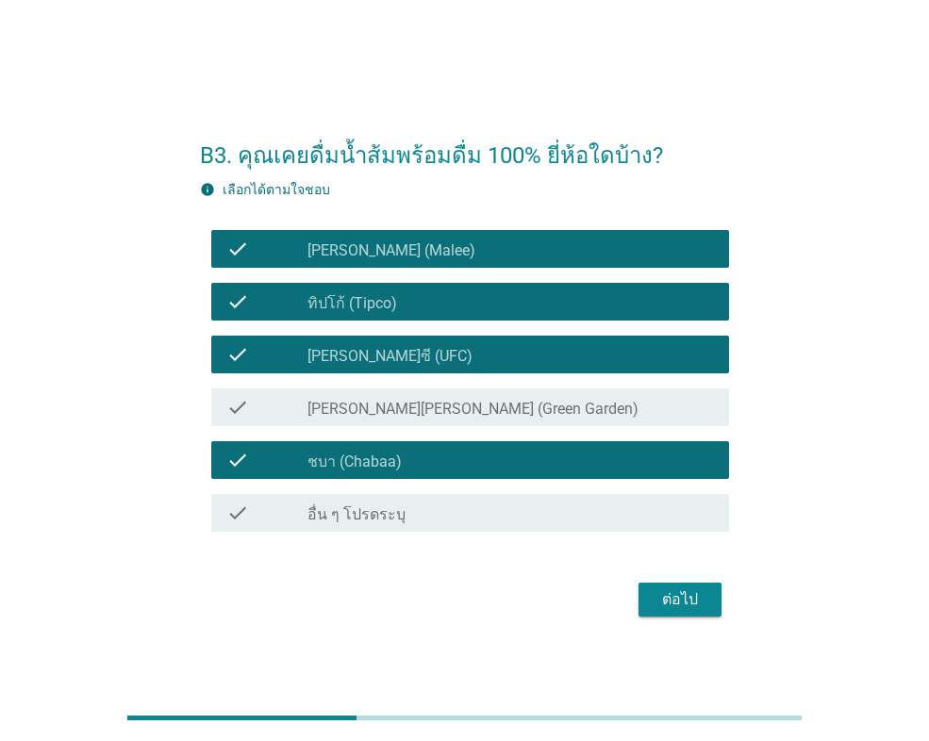
click at [476, 422] on div "check check_box_outline_blank [PERSON_NAME][PERSON_NAME] (Green Garden)" at bounding box center [470, 408] width 518 height 38
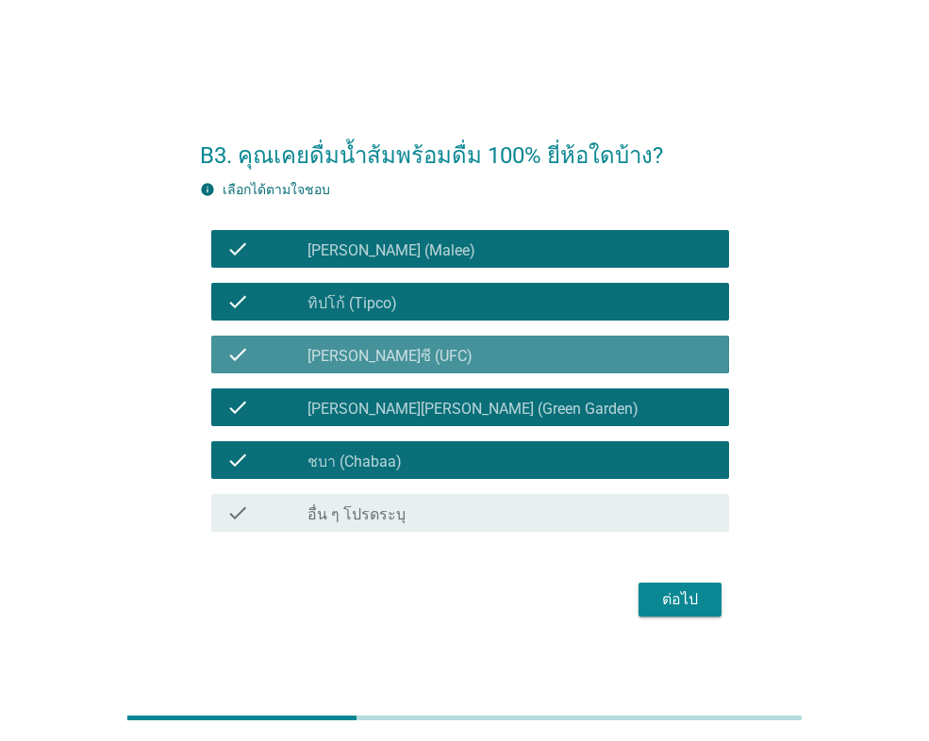
click at [407, 363] on div "check_box_outline_blank [PERSON_NAME]ซี (UFC)" at bounding box center [510, 354] width 406 height 23
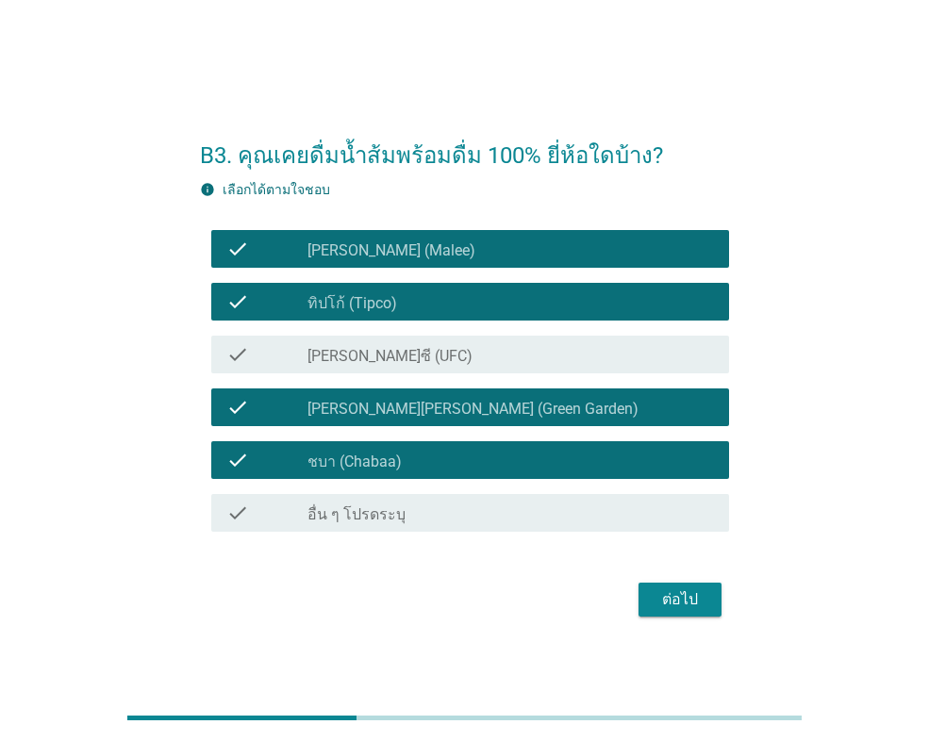
click at [413, 413] on label "[PERSON_NAME][PERSON_NAME] (Green Garden)" at bounding box center [472, 409] width 331 height 19
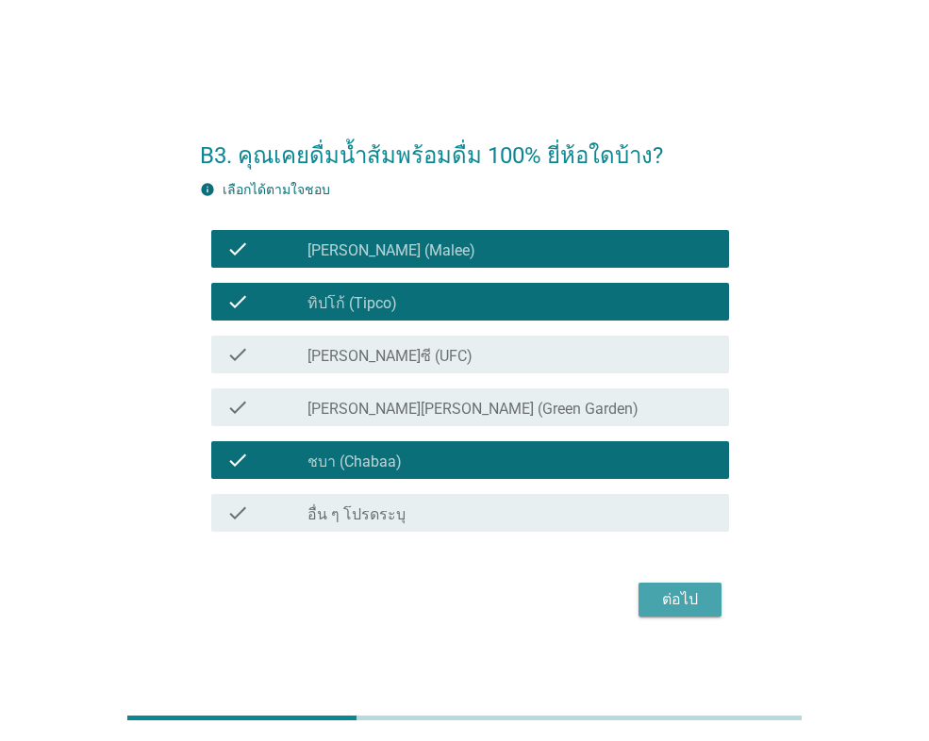
click at [678, 587] on button "ต่อไป" at bounding box center [679, 600] width 83 height 34
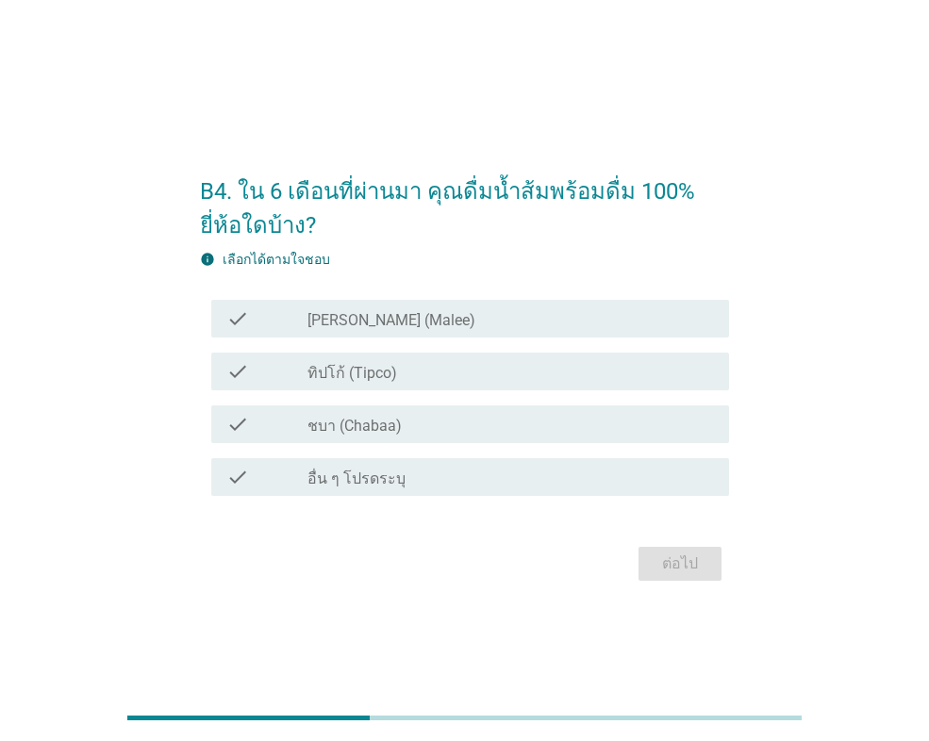
click at [410, 331] on div "check check_box_outline_blank [PERSON_NAME] (Malee)" at bounding box center [470, 319] width 518 height 38
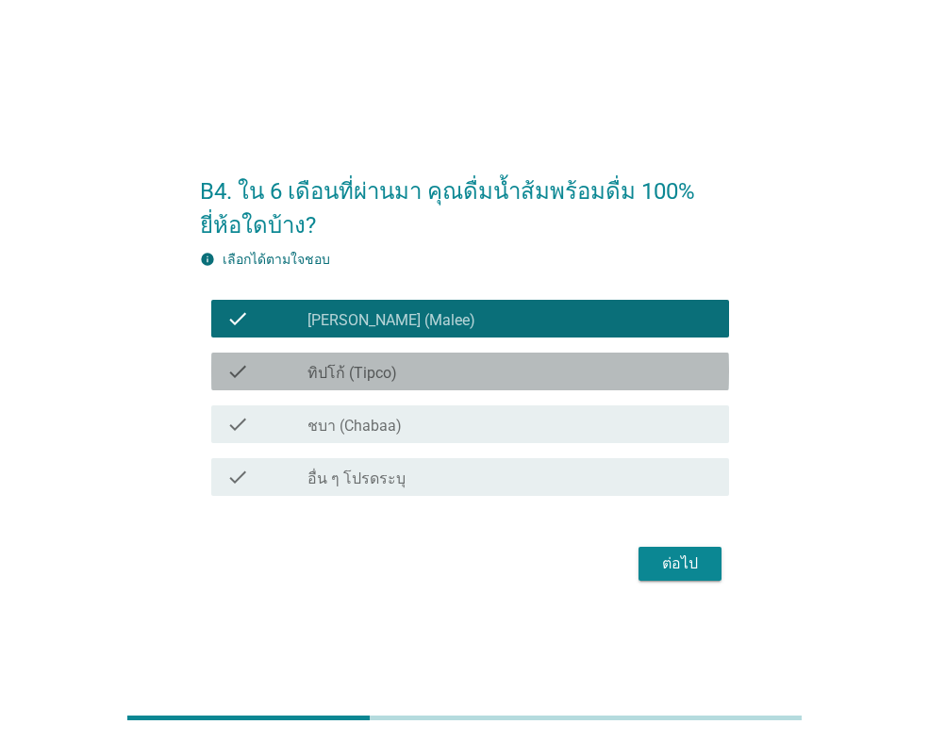
click at [407, 368] on div "check_box_outline_blank ทิปโก้ (Tipco)" at bounding box center [510, 371] width 406 height 23
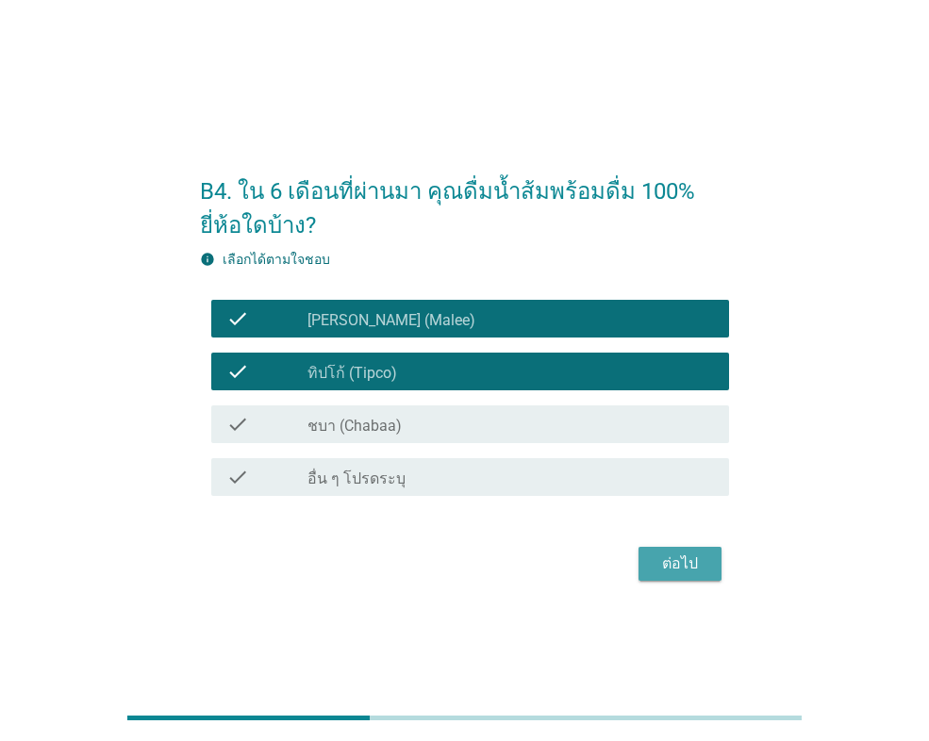
click at [690, 563] on div "ต่อไป" at bounding box center [680, 564] width 53 height 23
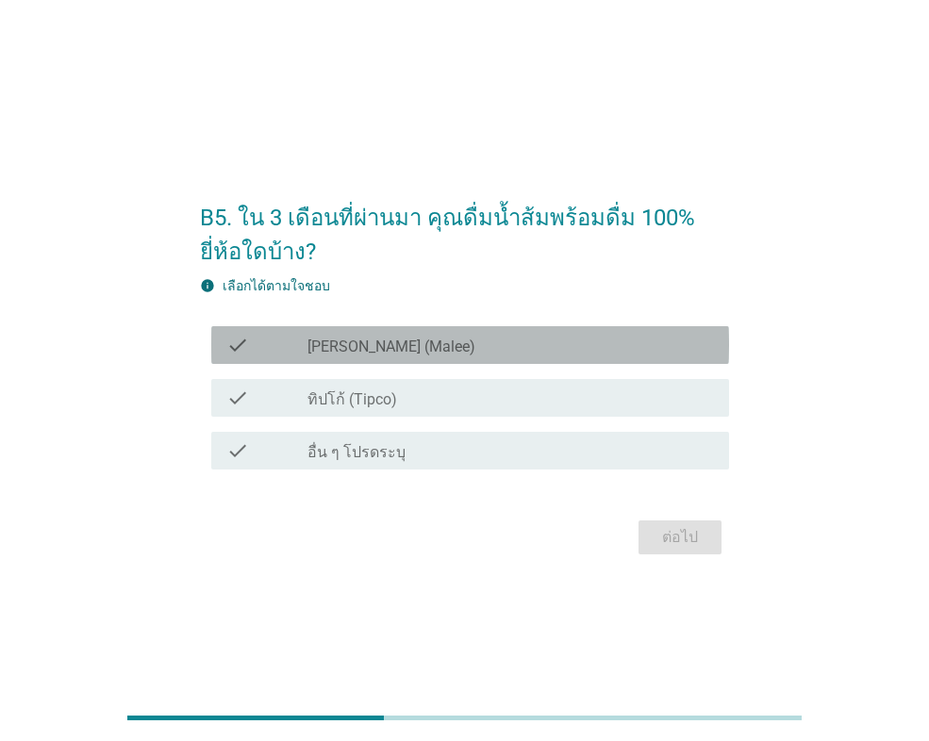
click at [324, 356] on div "check check_box_outline_blank [PERSON_NAME] (Malee)" at bounding box center [470, 345] width 518 height 38
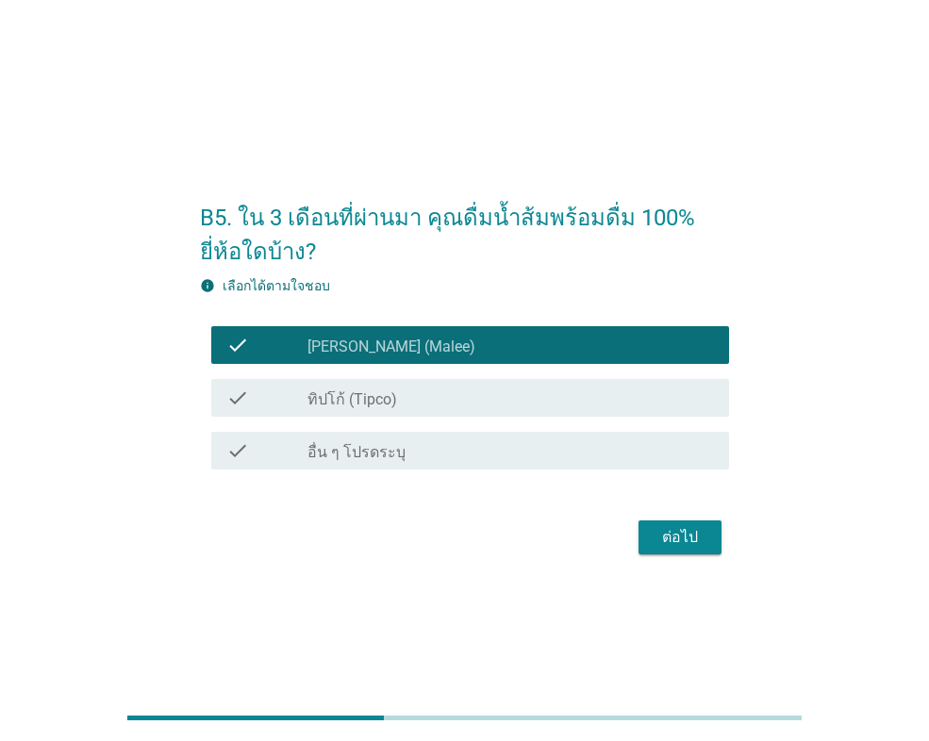
click at [411, 411] on div "check check_box_outline_blank ทิปโก้ (Tipco)" at bounding box center [470, 398] width 518 height 38
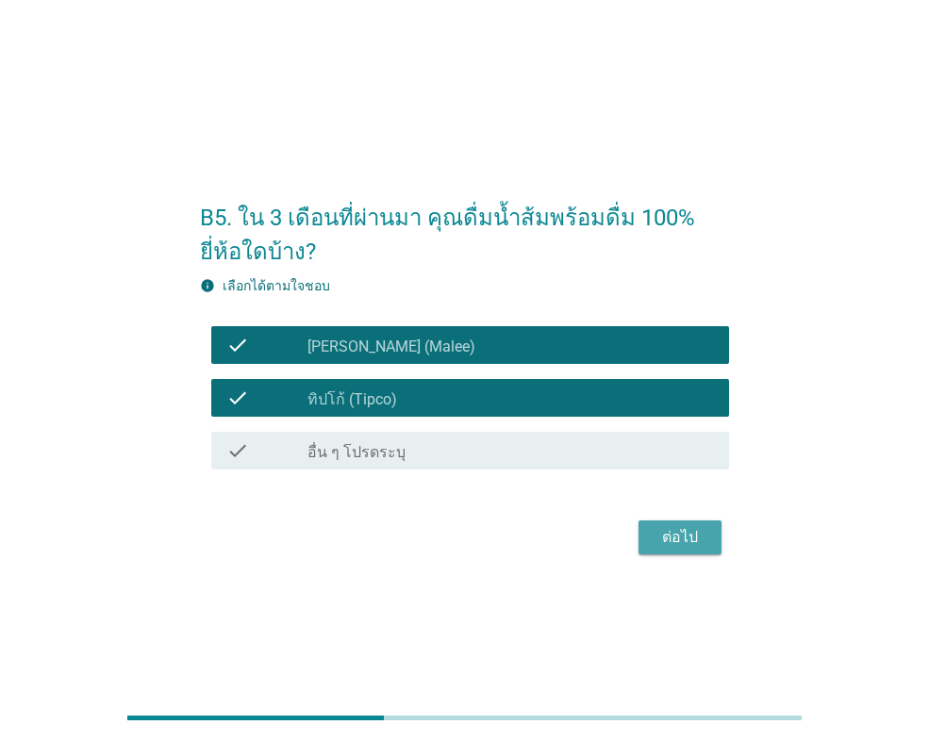
click at [675, 536] on div "ต่อไป" at bounding box center [680, 537] width 53 height 23
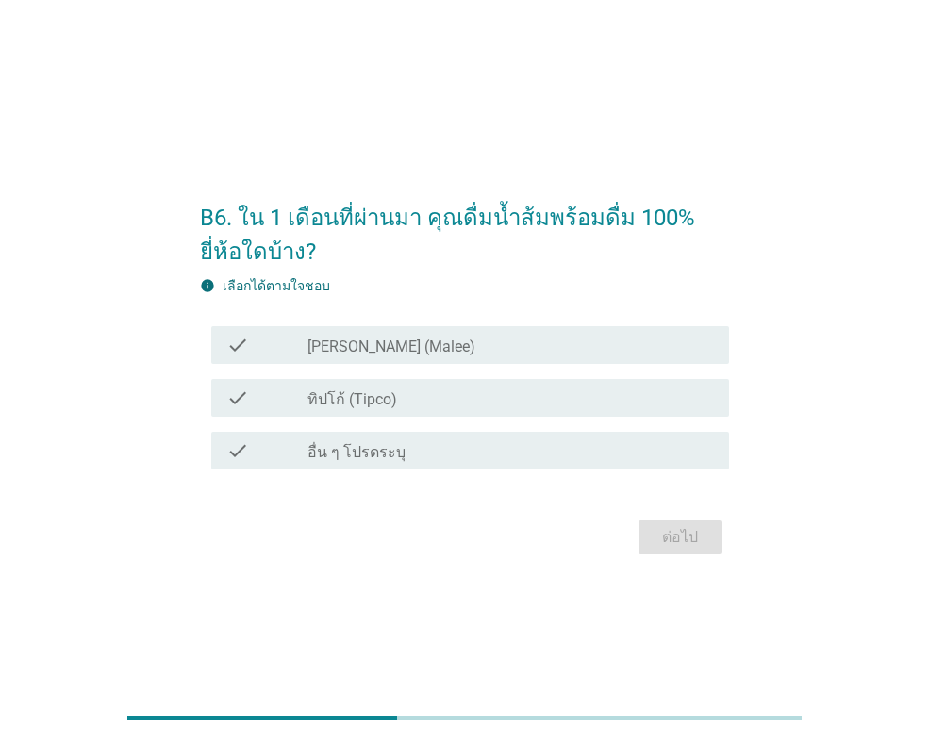
click at [367, 345] on label "[PERSON_NAME] (Malee)" at bounding box center [391, 347] width 168 height 19
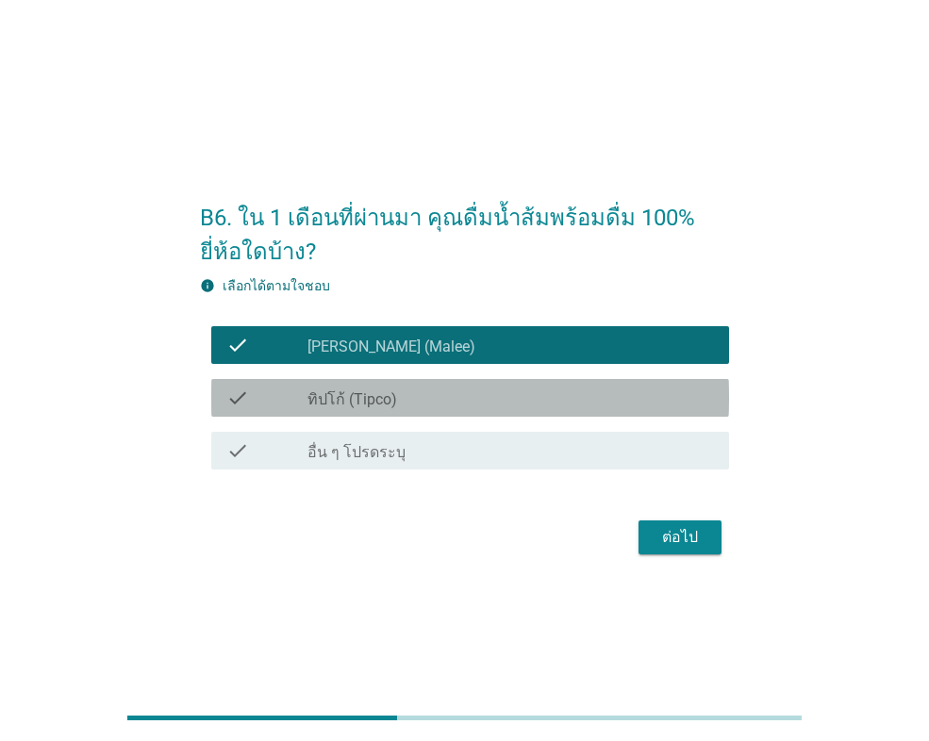
click at [388, 388] on div "check_box_outline_blank ทิปโก้ (Tipco)" at bounding box center [510, 398] width 406 height 23
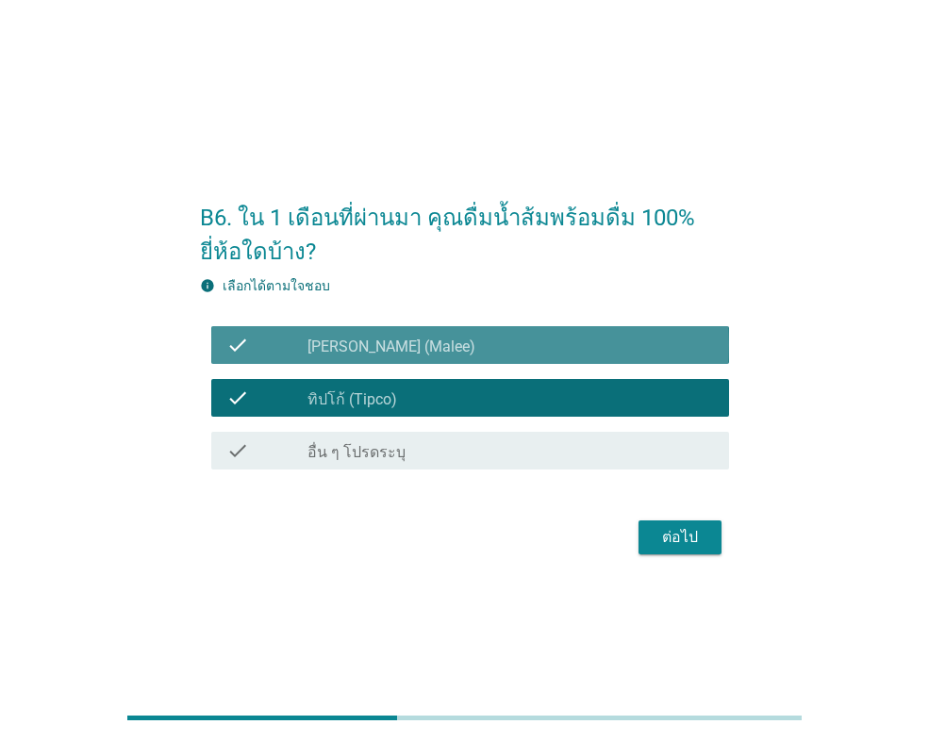
drag, startPoint x: 398, startPoint y: 339, endPoint x: 452, endPoint y: 363, distance: 58.7
click at [398, 340] on div "check_box [PERSON_NAME] (Malee)" at bounding box center [510, 345] width 406 height 23
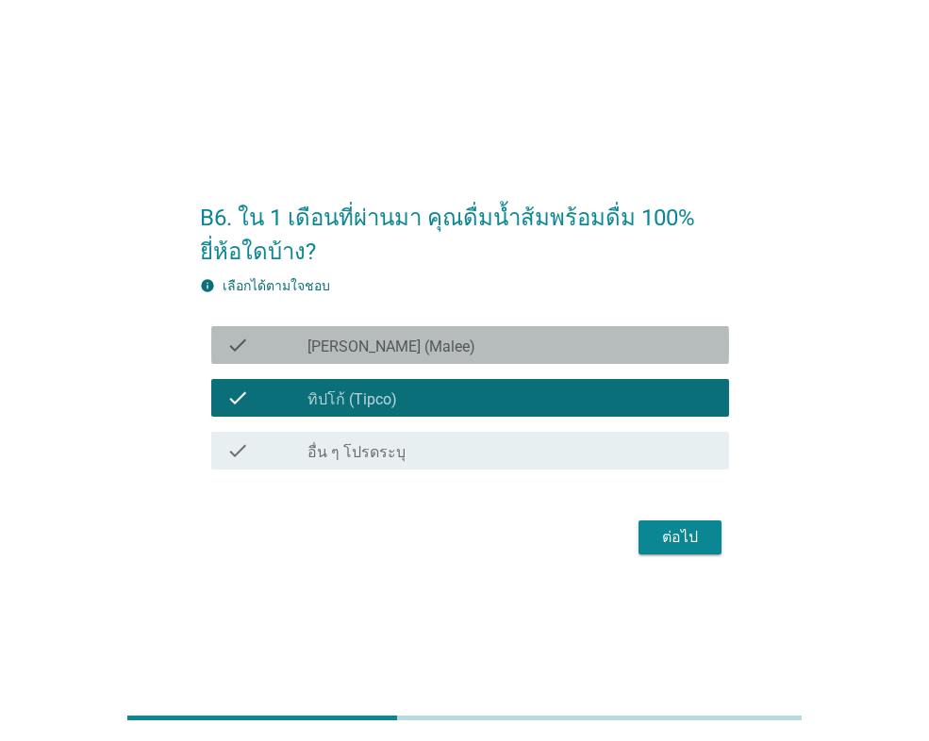
click at [430, 350] on div "check_box [PERSON_NAME] (Malee)" at bounding box center [510, 345] width 406 height 23
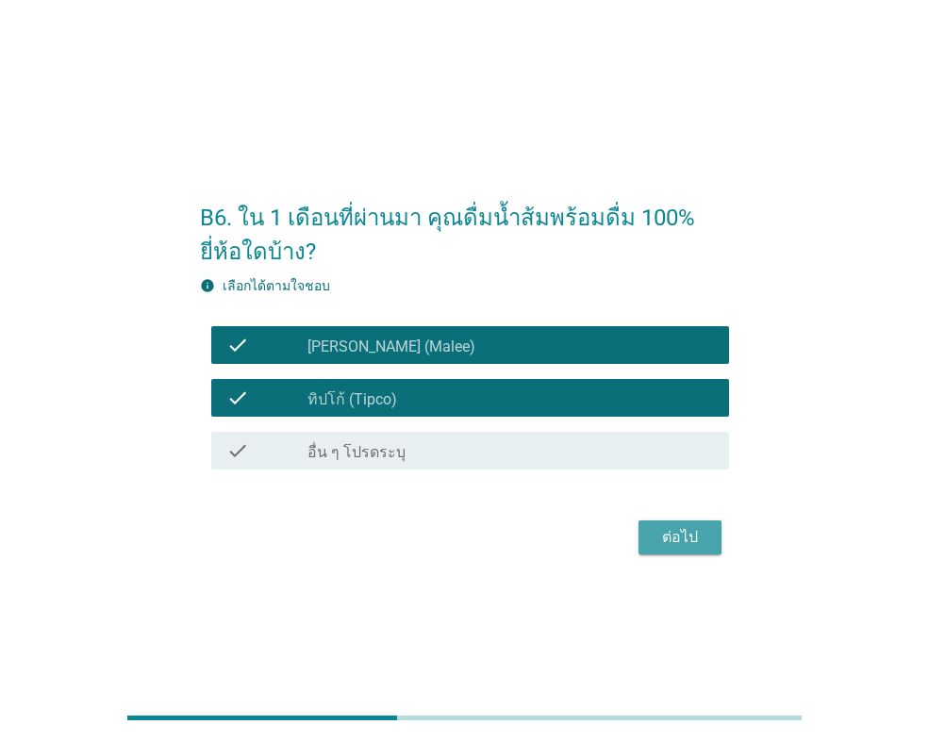
click at [677, 531] on div "ต่อไป" at bounding box center [680, 537] width 53 height 23
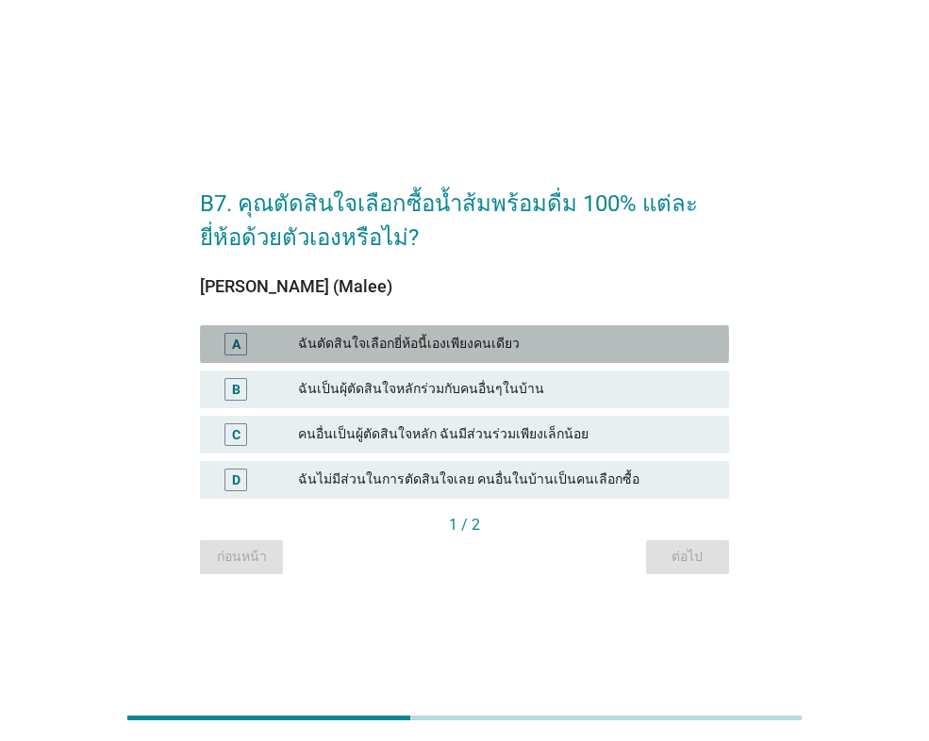
click at [243, 339] on div "A" at bounding box center [235, 344] width 23 height 23
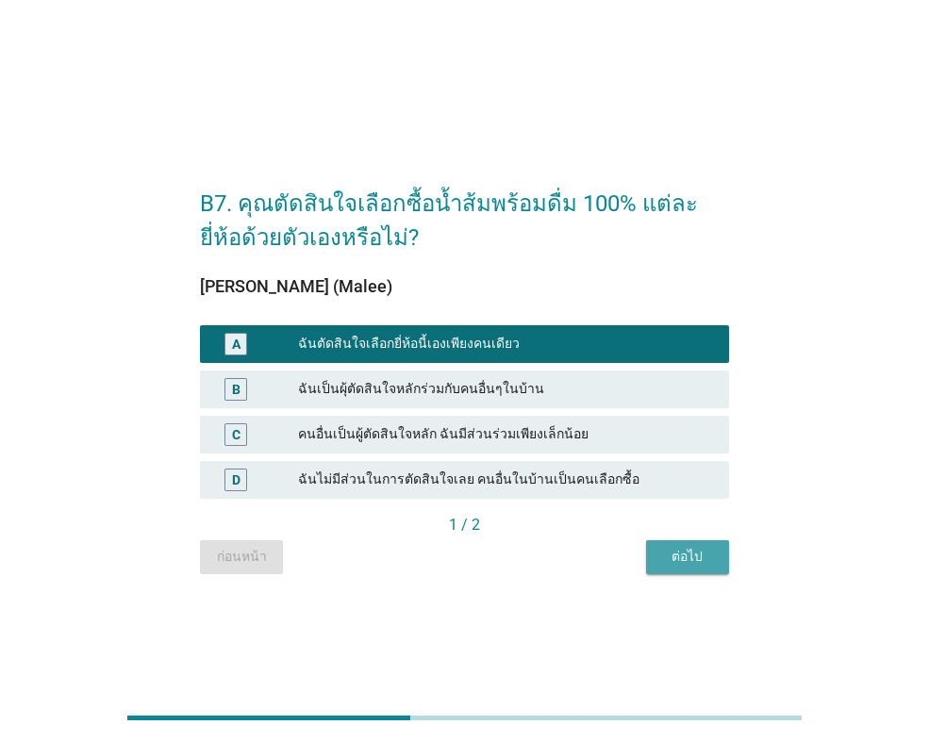
click at [677, 556] on div "ต่อไป" at bounding box center [687, 557] width 53 height 20
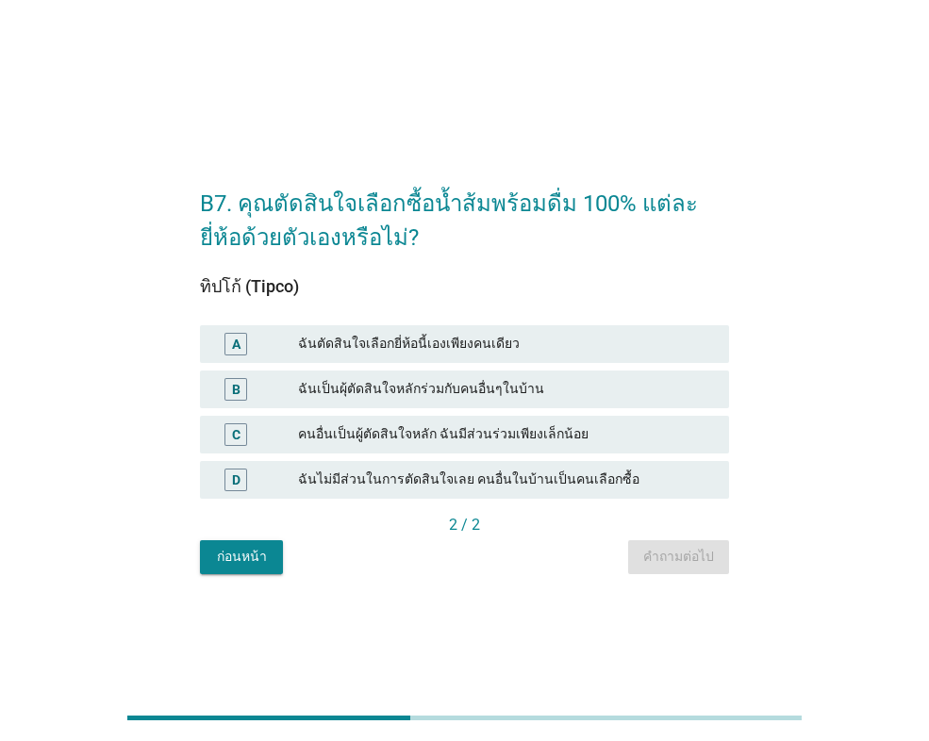
click at [437, 348] on div "ฉันตัดสินใจเลือกยี่ห้อนี้เองเพียงคนเดียว" at bounding box center [506, 344] width 416 height 23
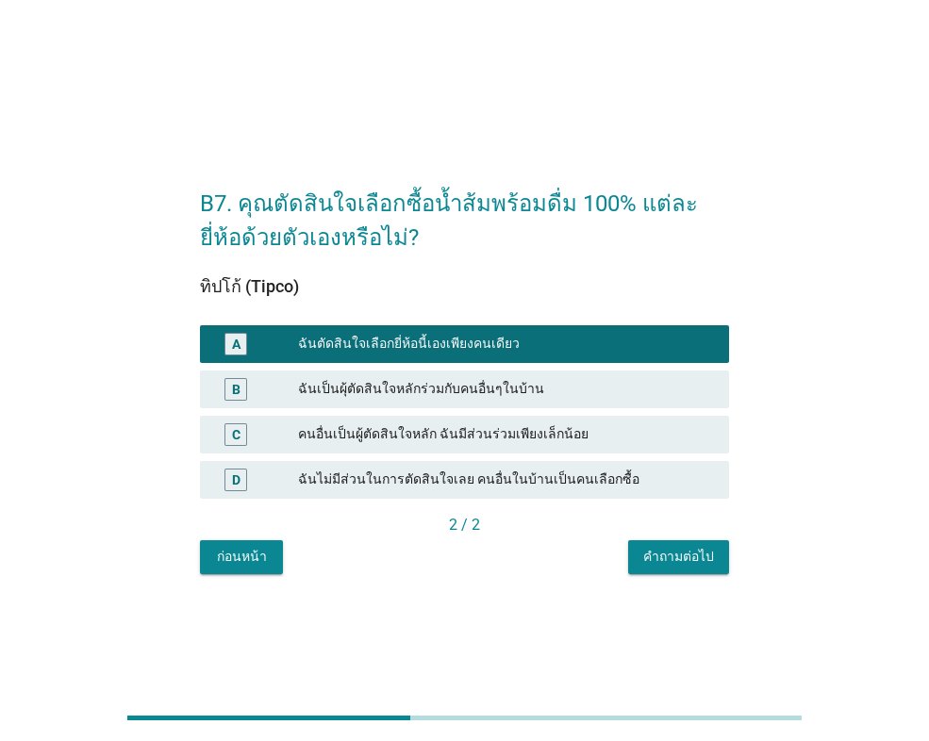
click at [689, 552] on div "คำถามต่อไป" at bounding box center [678, 557] width 71 height 20
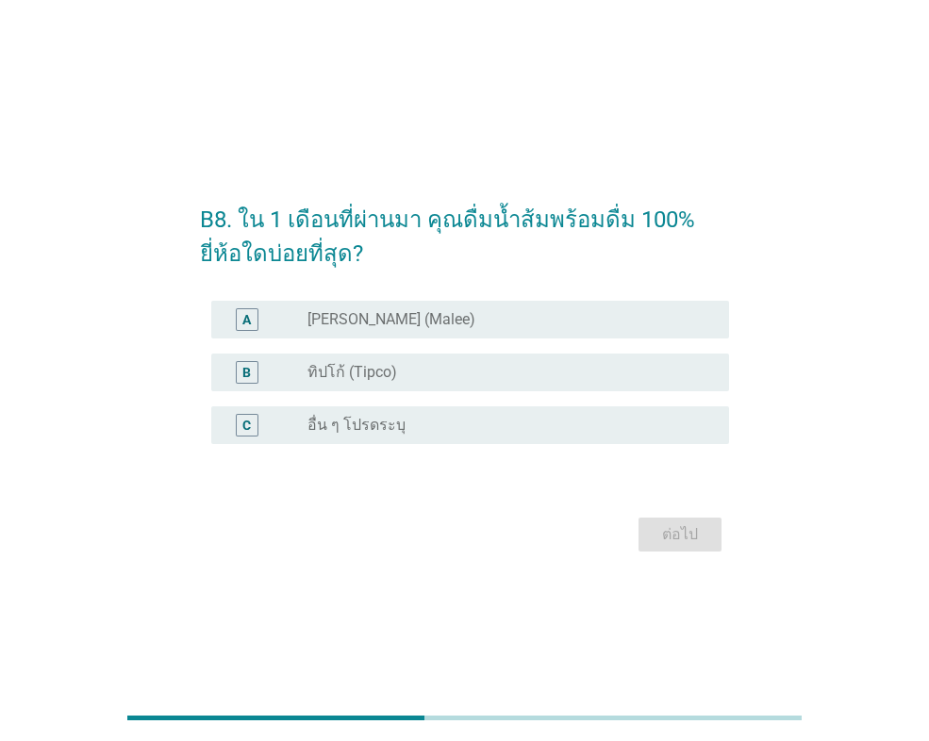
click at [384, 374] on label "ทิปโก้ (Tipco)" at bounding box center [352, 372] width 90 height 19
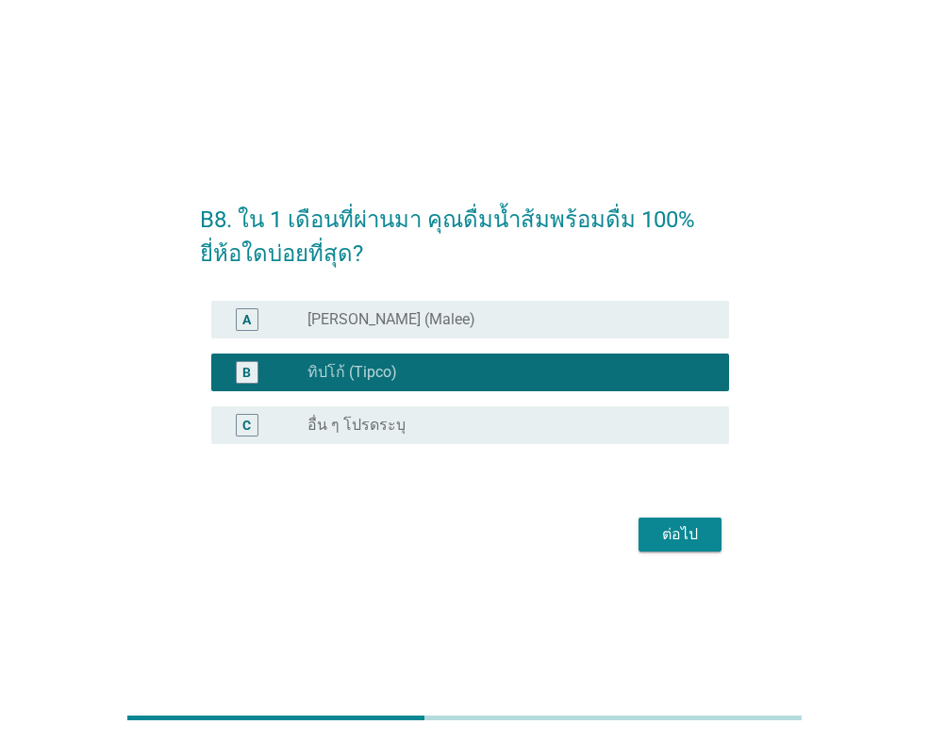
click at [738, 538] on div "B8. ใน 1 เดือนที่ผ่านมา คุณดื่มน้ำส้มพร้อมดื่ม 100% ยี่ห้อใดบ่อยที่สุด? A radio…" at bounding box center [464, 371] width 559 height 404
click at [696, 534] on div "ต่อไป" at bounding box center [680, 534] width 53 height 23
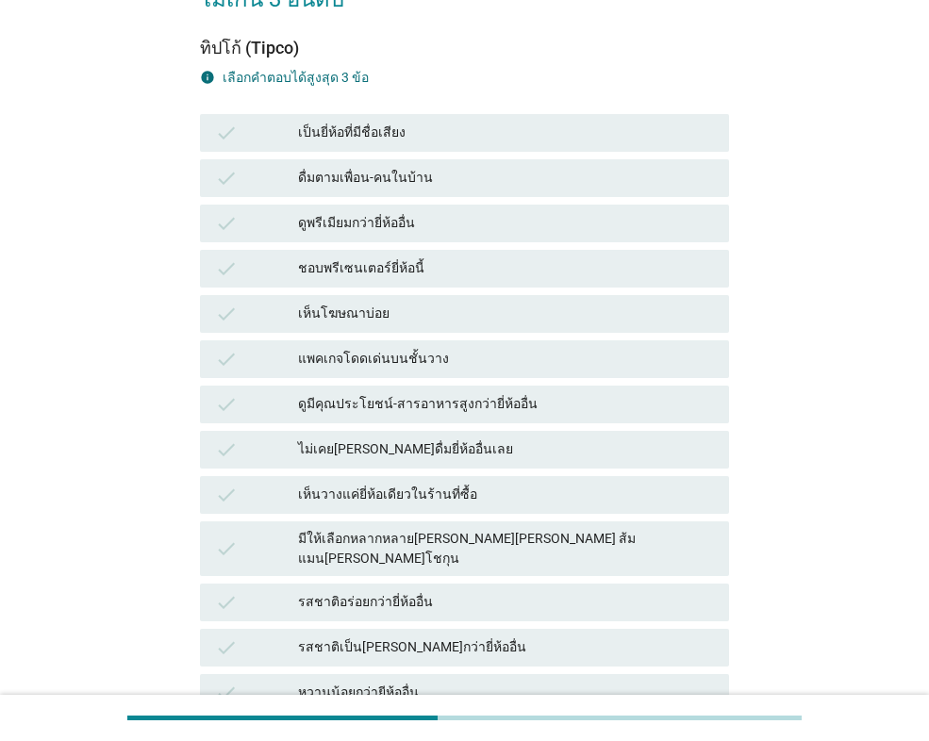
scroll to position [283, 0]
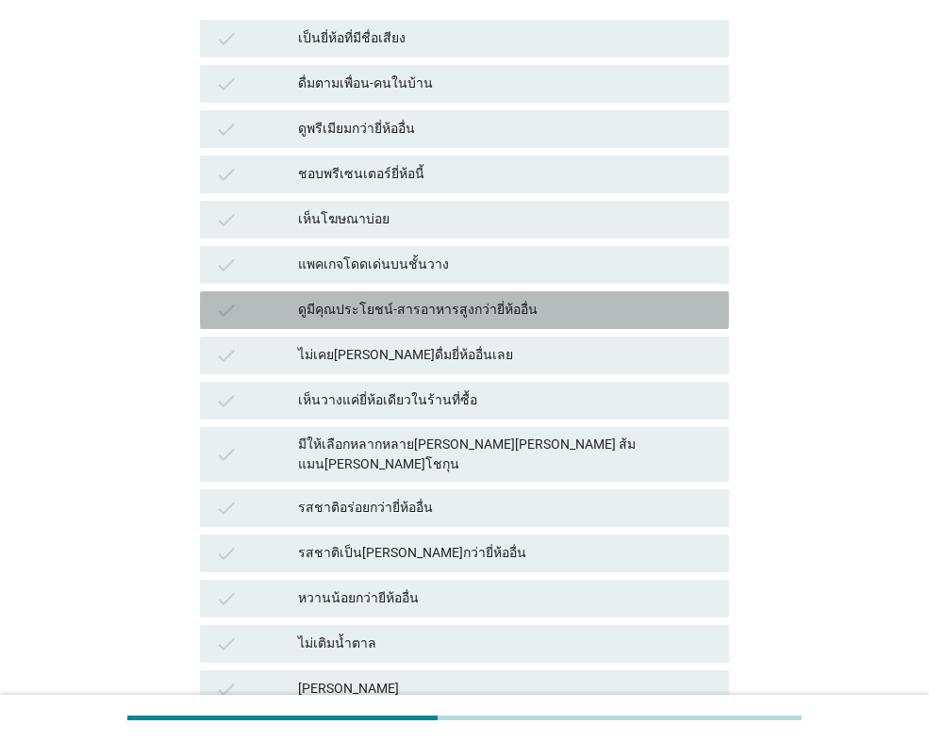
click at [450, 299] on div "ดูมีคุณประโยชน์-สารอาหารสูงกว่ายี่ห้ออื่น" at bounding box center [506, 310] width 416 height 23
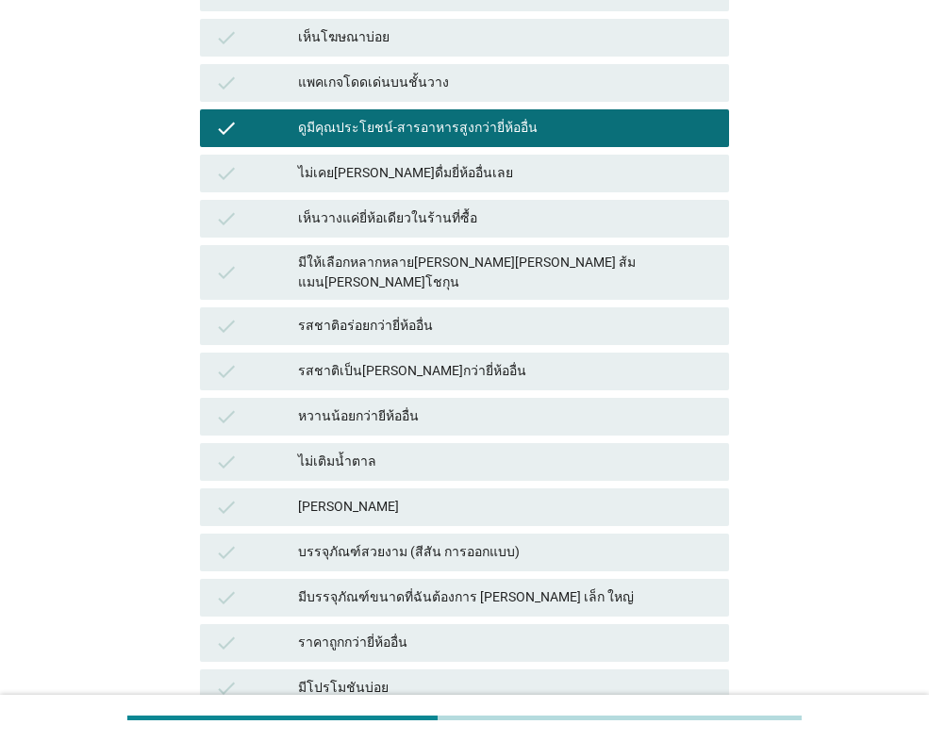
scroll to position [472, 0]
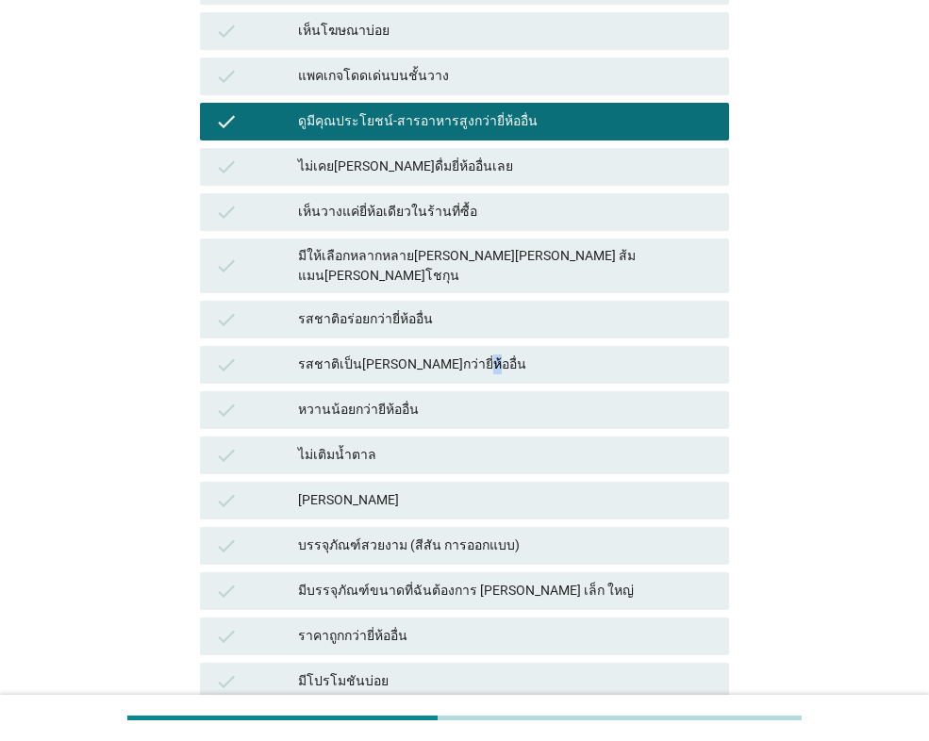
click at [463, 354] on div "รสชาติเป็น[PERSON_NAME]กว่ายี่ห้ออื่น" at bounding box center [506, 365] width 416 height 23
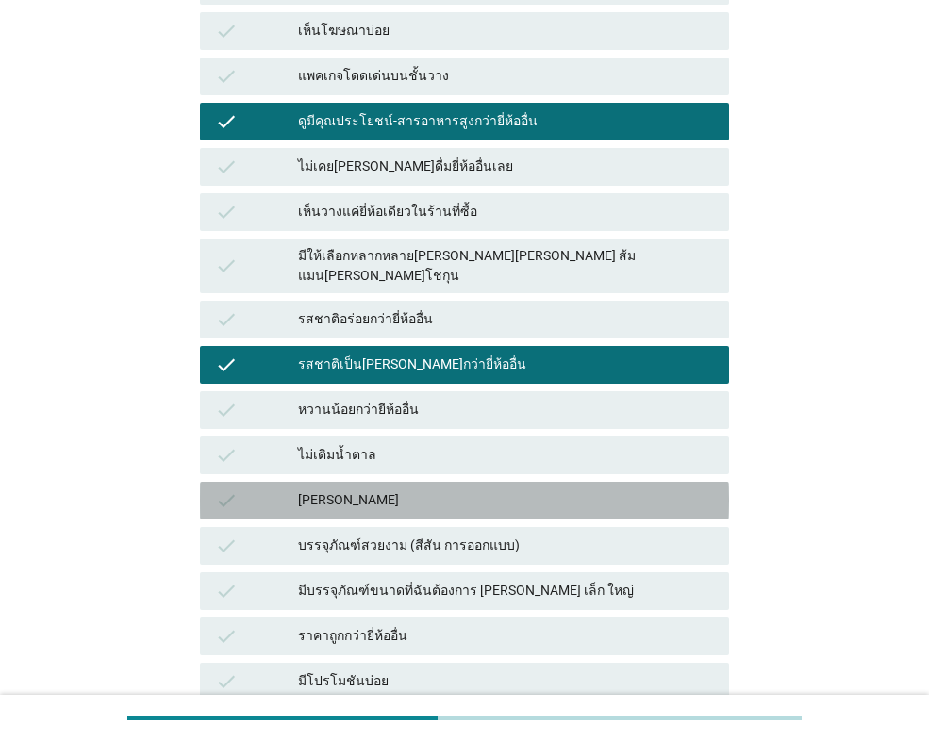
click at [371, 489] on div "[PERSON_NAME]" at bounding box center [506, 500] width 416 height 23
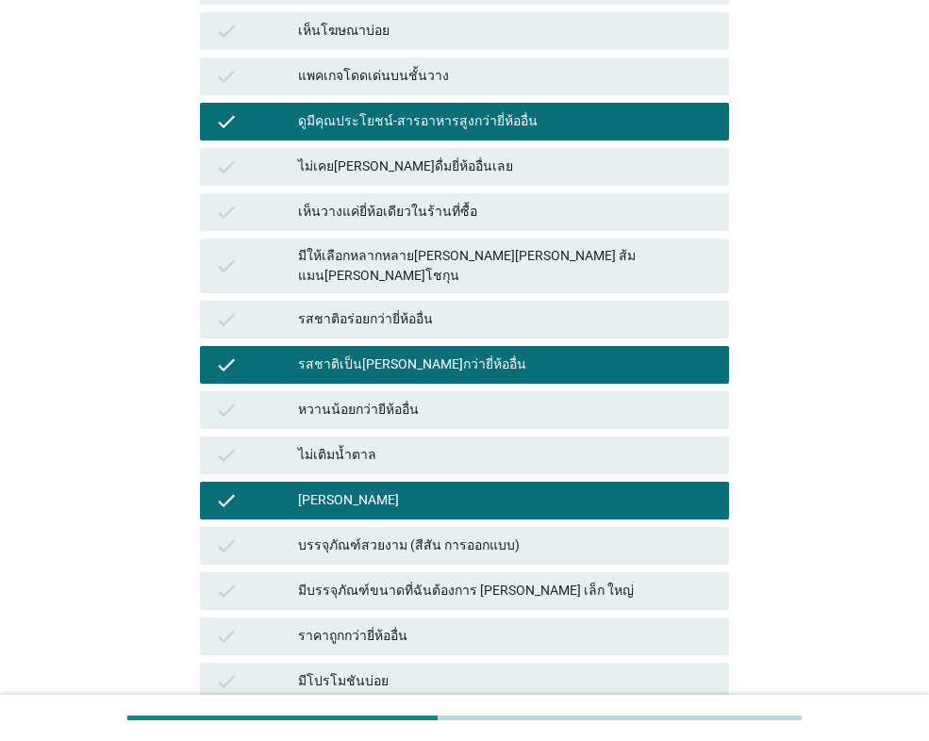
scroll to position [657, 0]
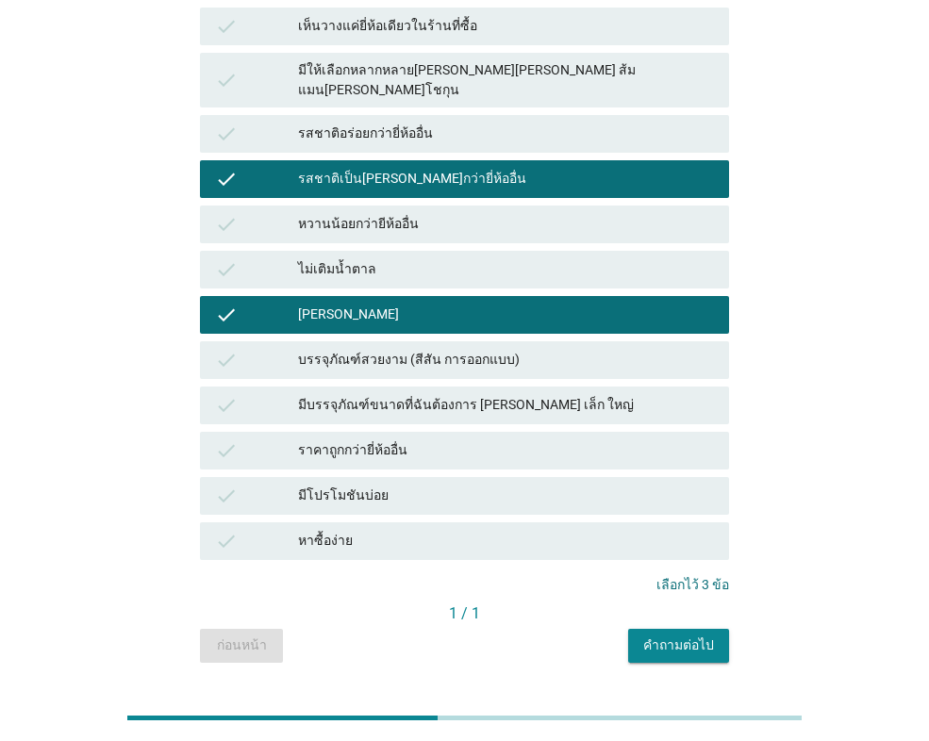
click at [684, 636] on div "คำถามต่อไป" at bounding box center [678, 646] width 71 height 20
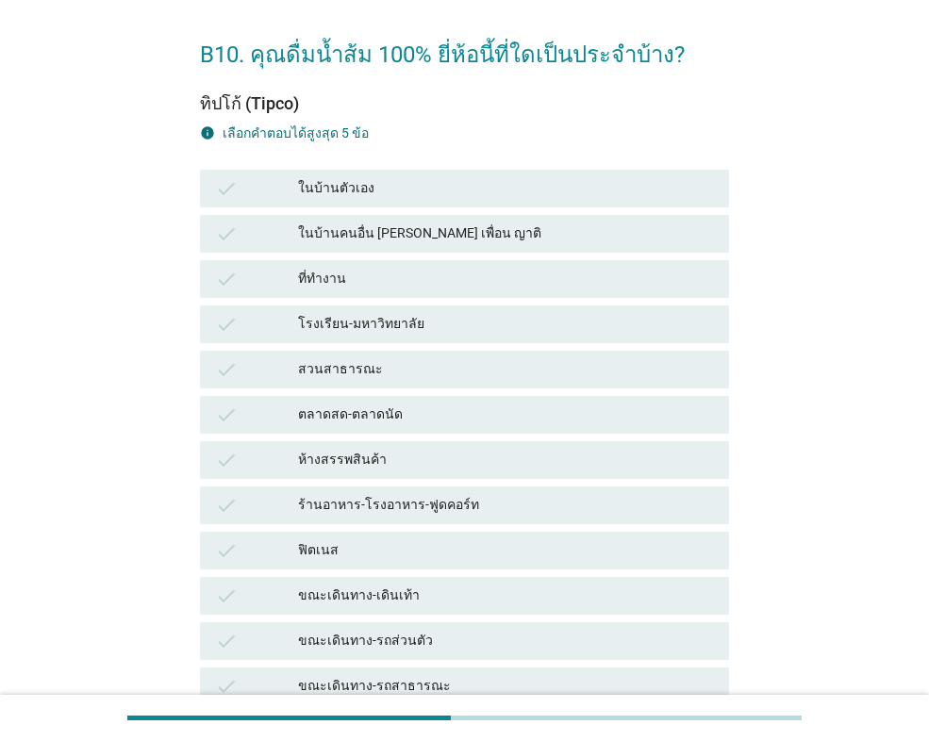
scroll to position [94, 0]
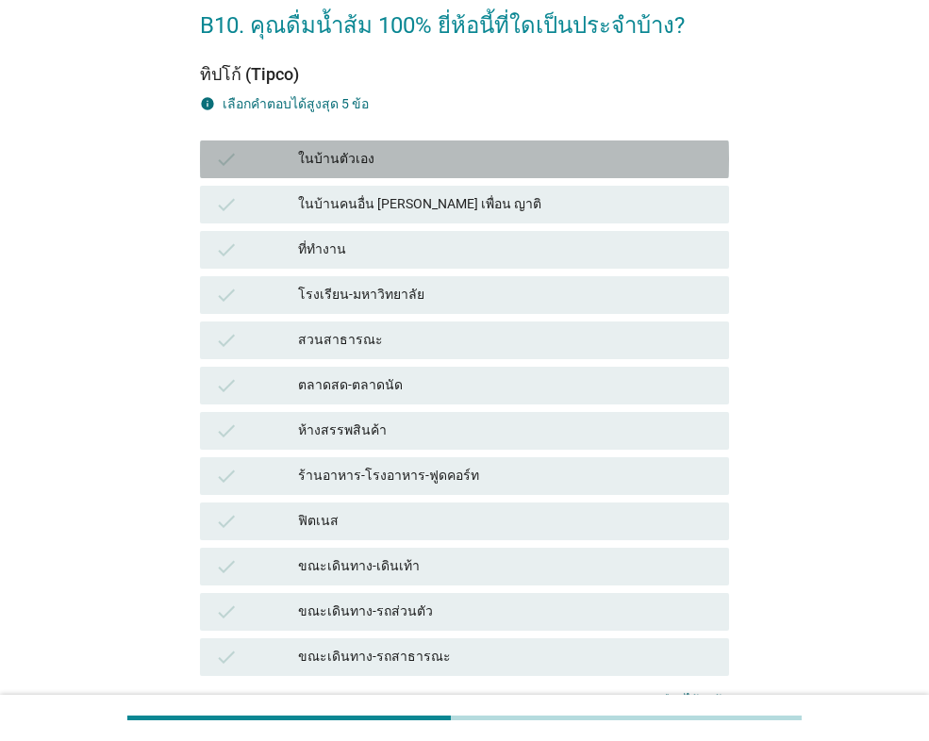
click at [380, 159] on div "ในบ้านตัวเอง" at bounding box center [506, 159] width 416 height 23
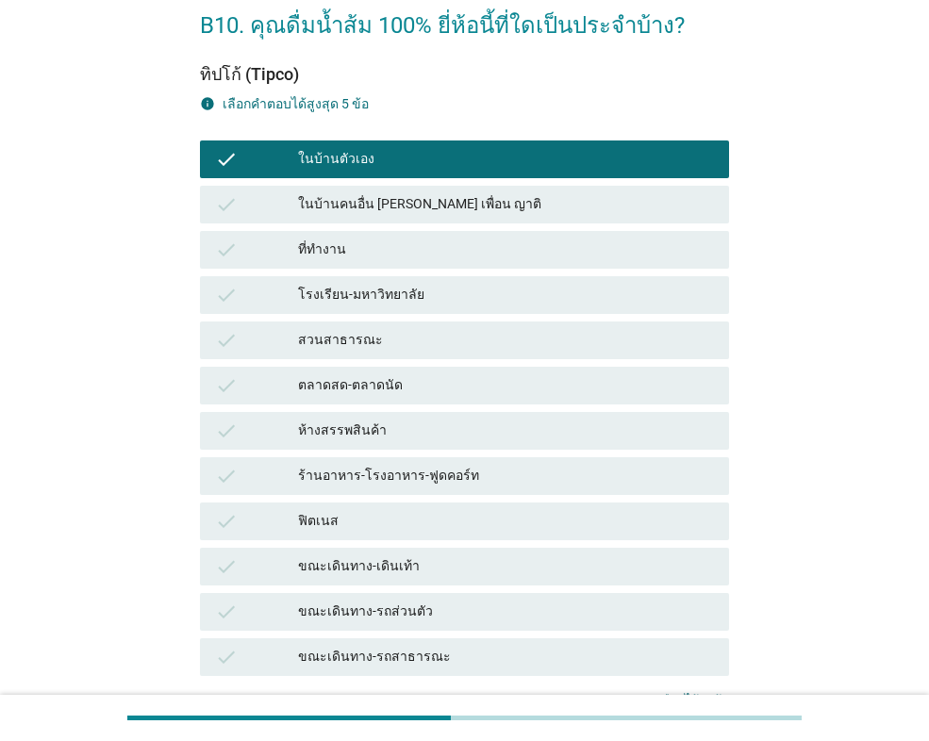
click at [413, 242] on div "ที่ทำงาน" at bounding box center [506, 250] width 416 height 23
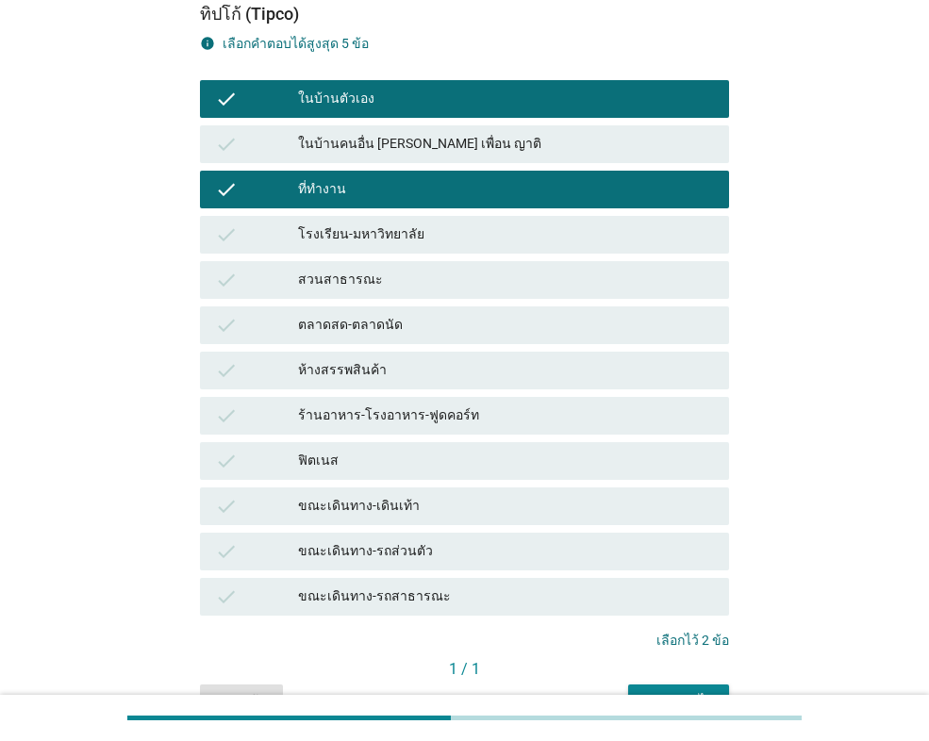
scroll to position [189, 0]
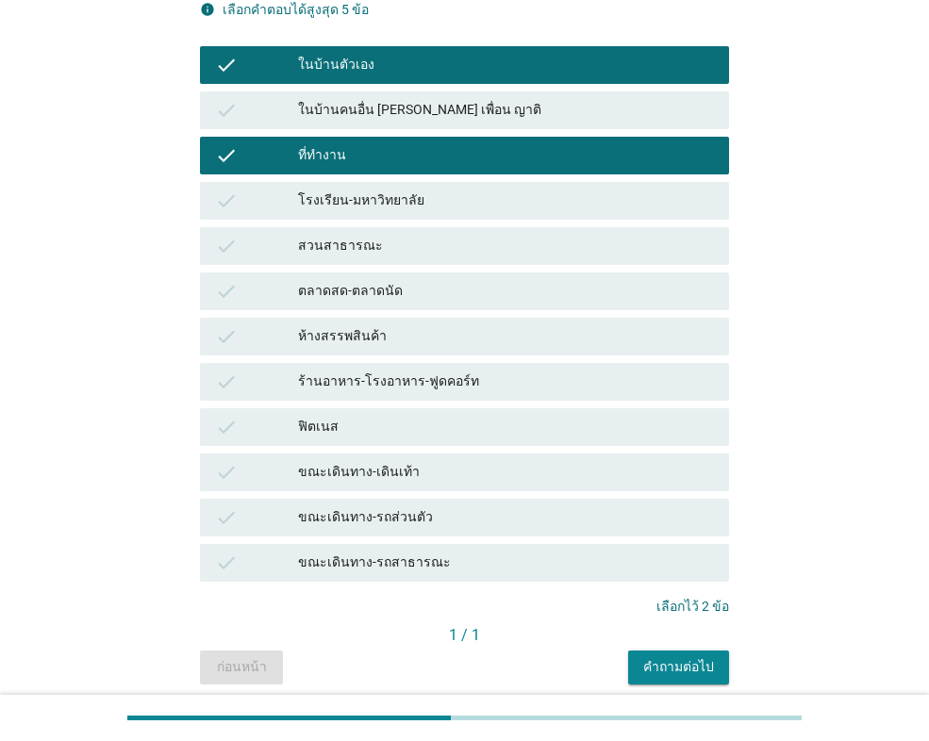
click at [458, 513] on div "ขณะเดินทาง-รถส่วนตัว" at bounding box center [506, 517] width 416 height 23
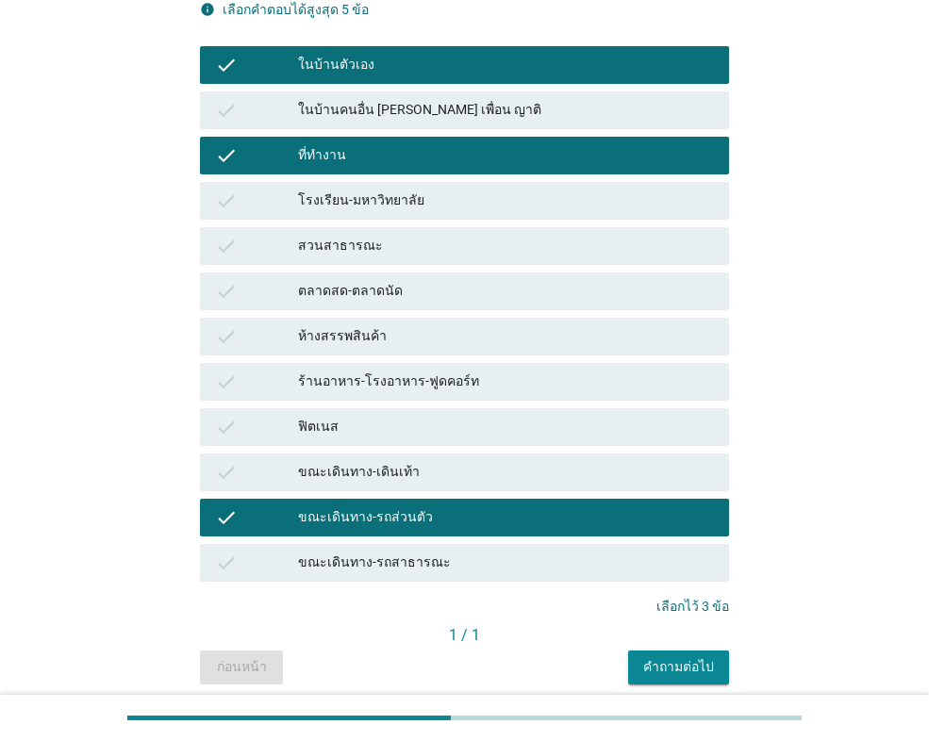
click at [673, 660] on div "คำถามต่อไป" at bounding box center [678, 667] width 71 height 20
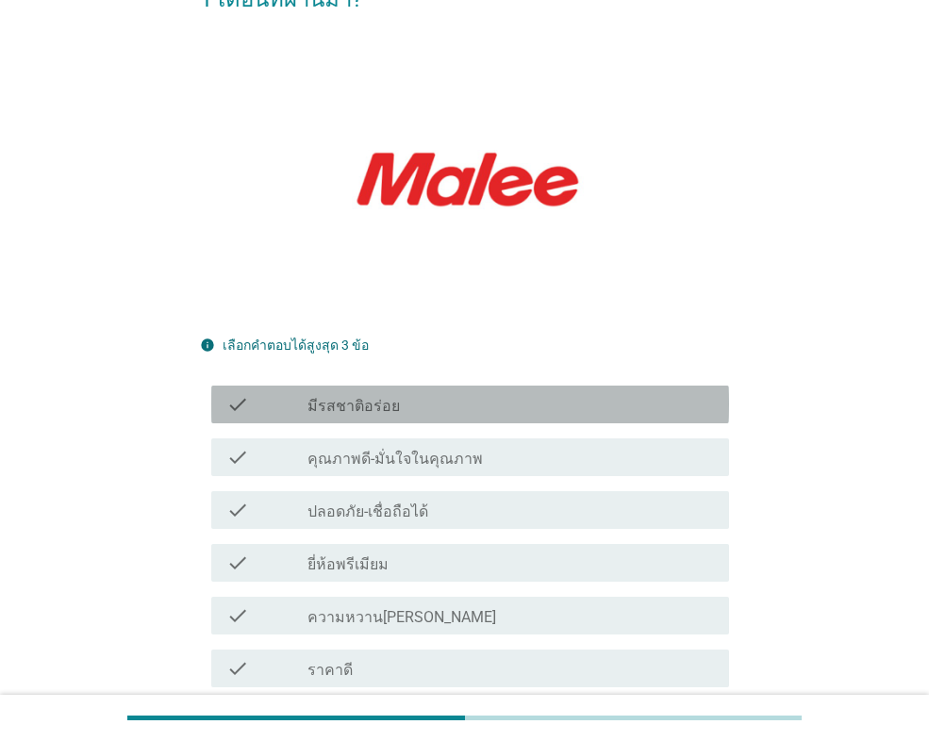
click at [387, 397] on label "มีรสชาติอร่อย" at bounding box center [353, 406] width 92 height 19
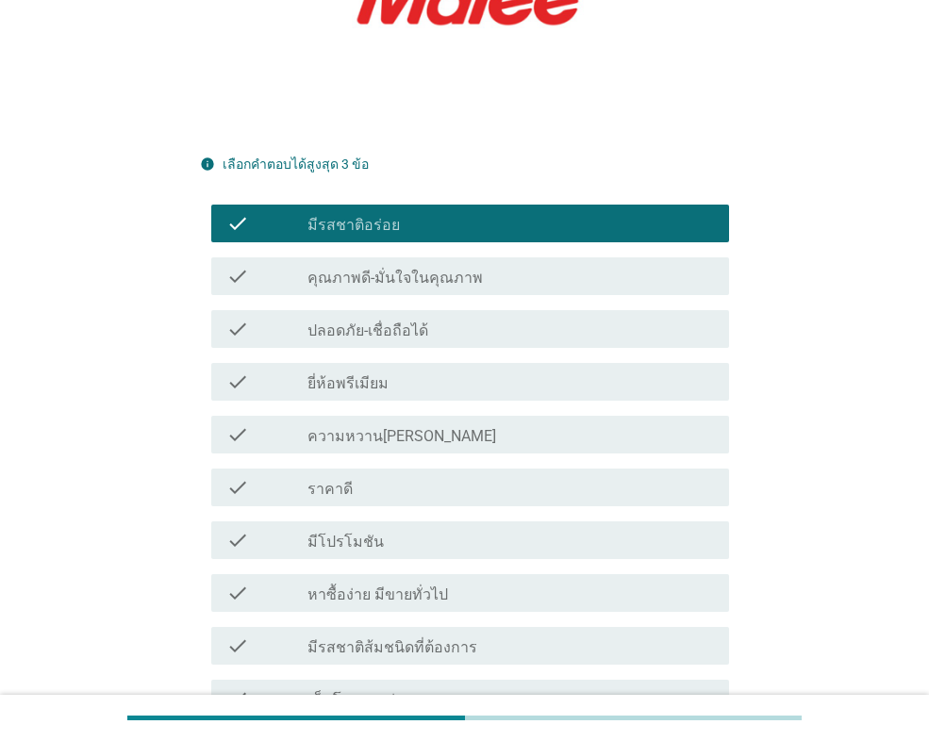
scroll to position [377, 0]
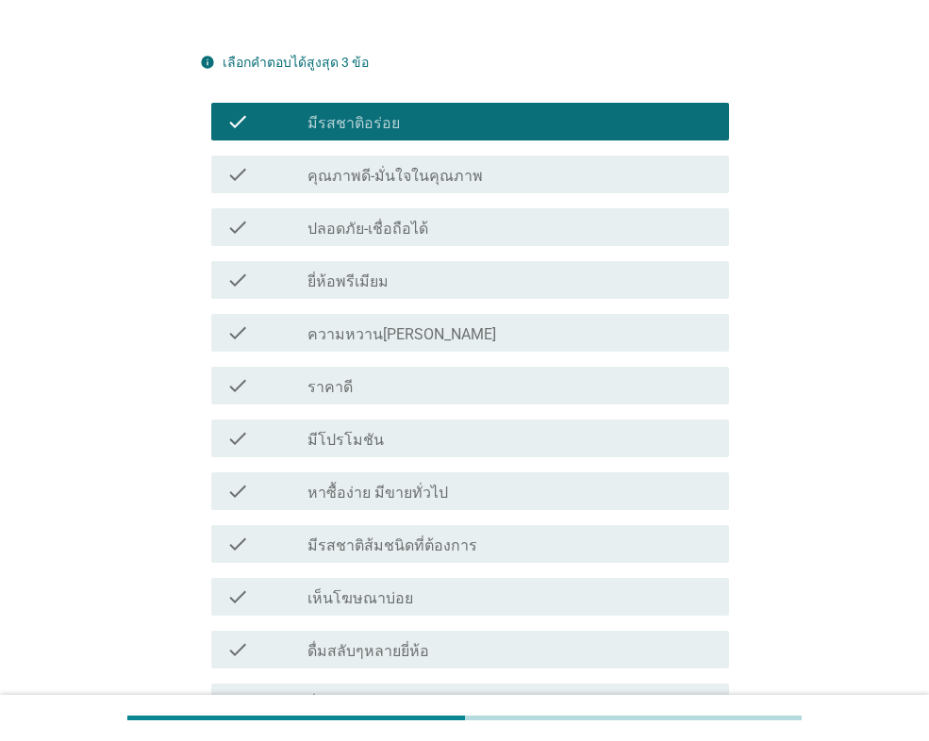
click at [412, 325] on label "ความหวาน[PERSON_NAME]" at bounding box center [401, 334] width 189 height 19
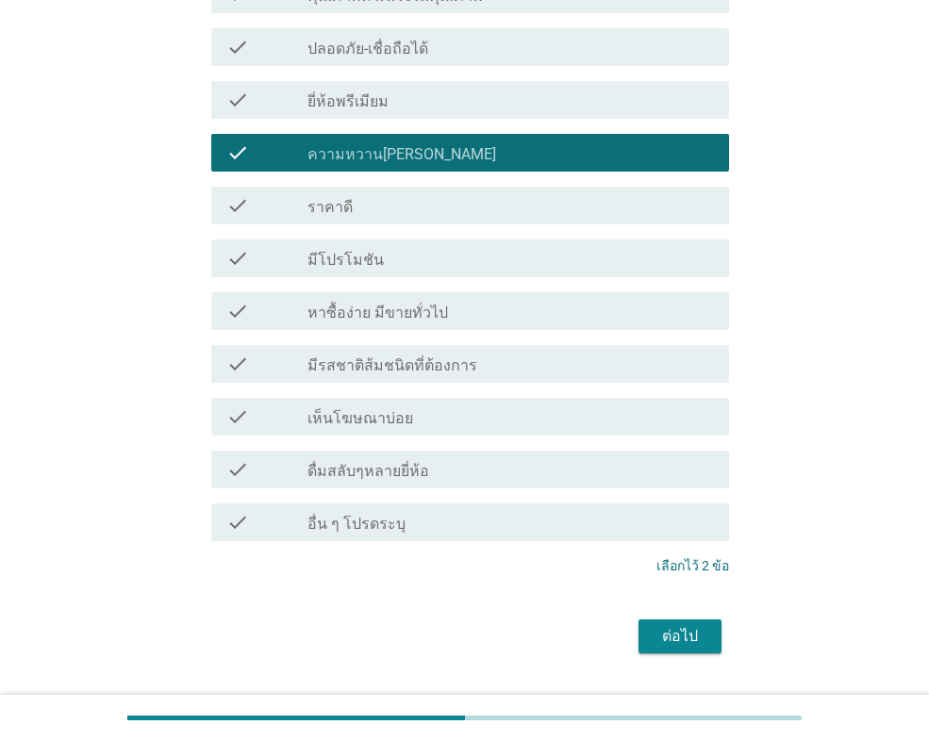
scroll to position [665, 0]
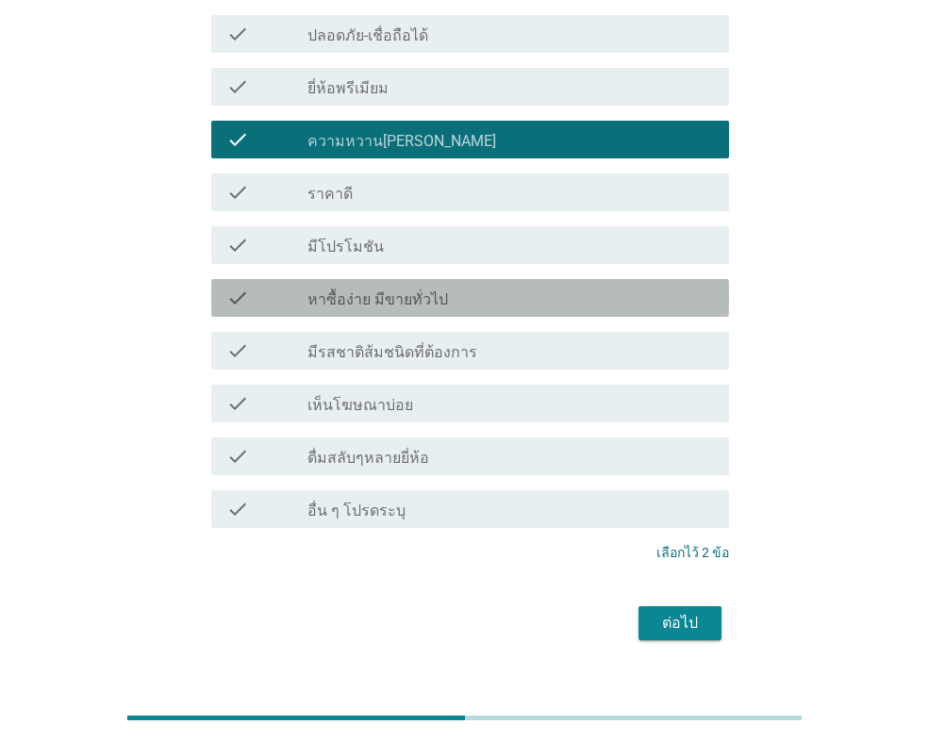
click at [480, 287] on div "check_box_outline_blank หาซื้อง่าย มีขายทั่วไป" at bounding box center [510, 298] width 406 height 23
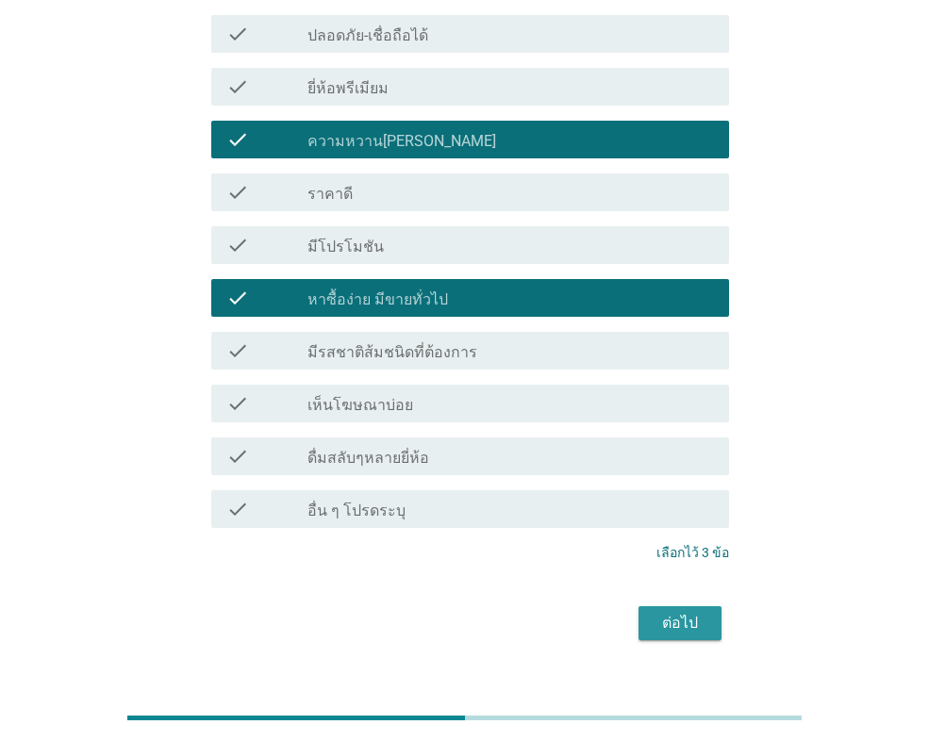
click at [672, 612] on div "ต่อไป" at bounding box center [680, 623] width 53 height 23
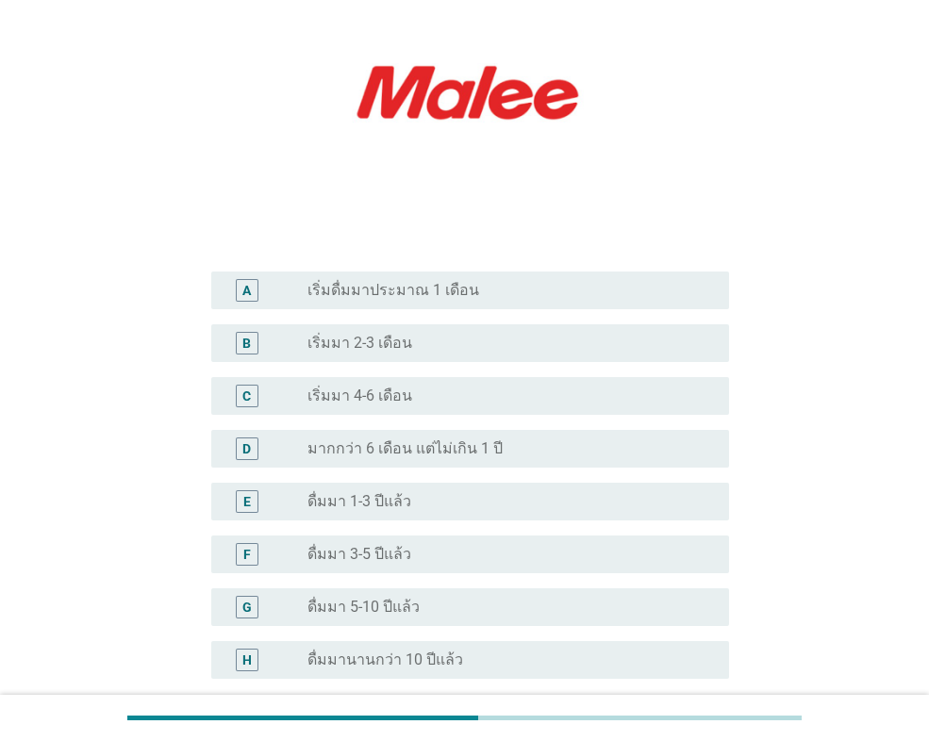
scroll to position [283, 0]
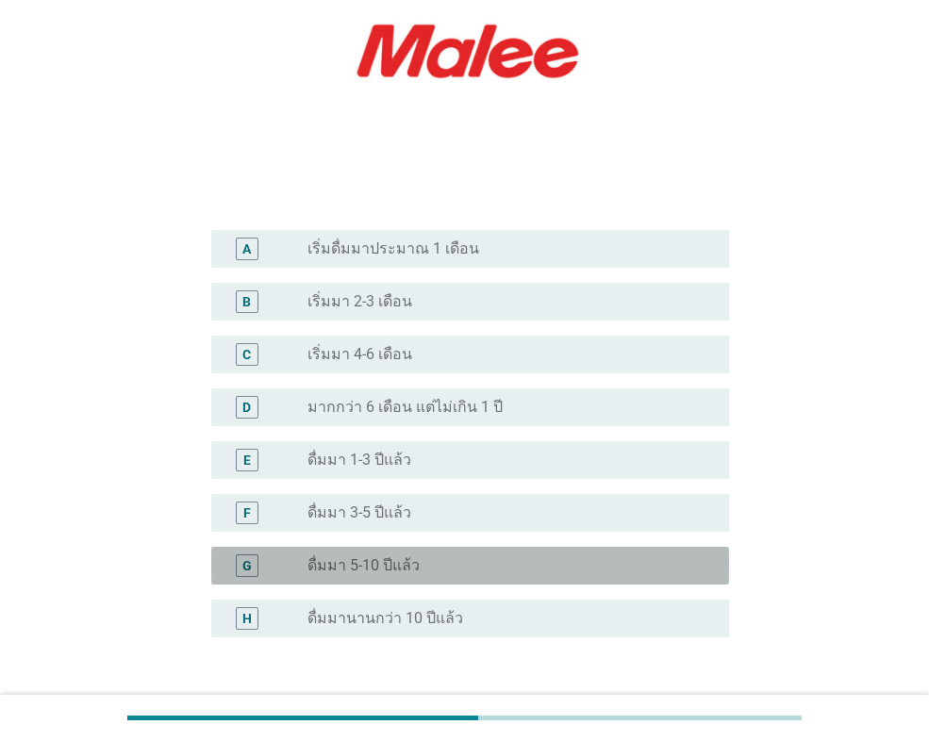
click at [471, 571] on div "radio_button_unchecked ดื่มมา 5-10 ปีแล้ว" at bounding box center [502, 565] width 391 height 19
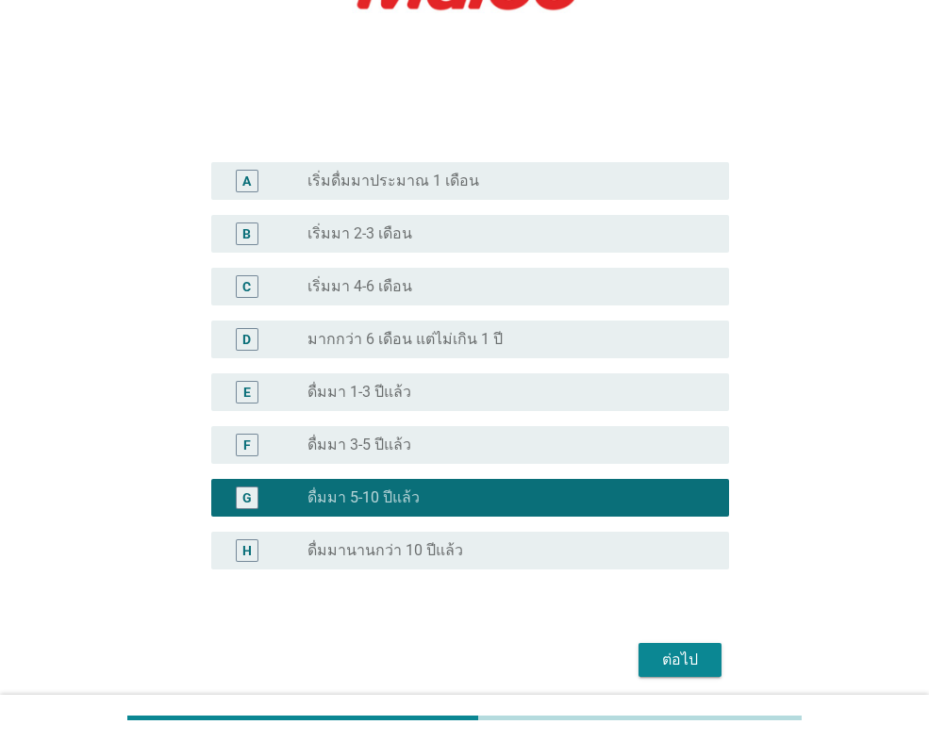
scroll to position [422, 0]
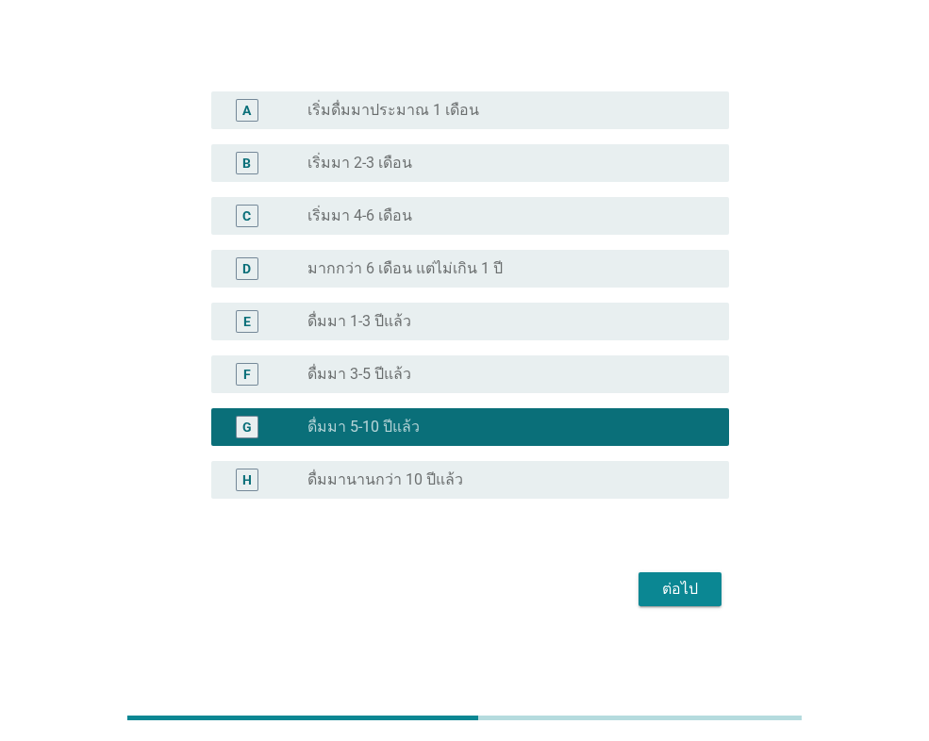
click at [654, 598] on div "ต่อไป" at bounding box center [680, 589] width 53 height 23
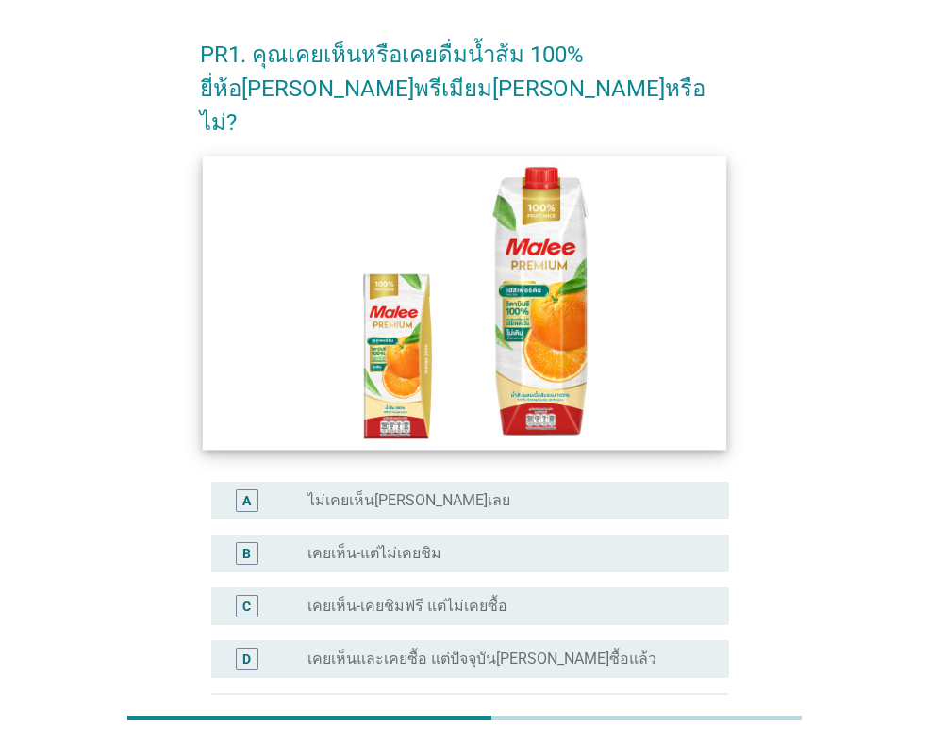
scroll to position [94, 0]
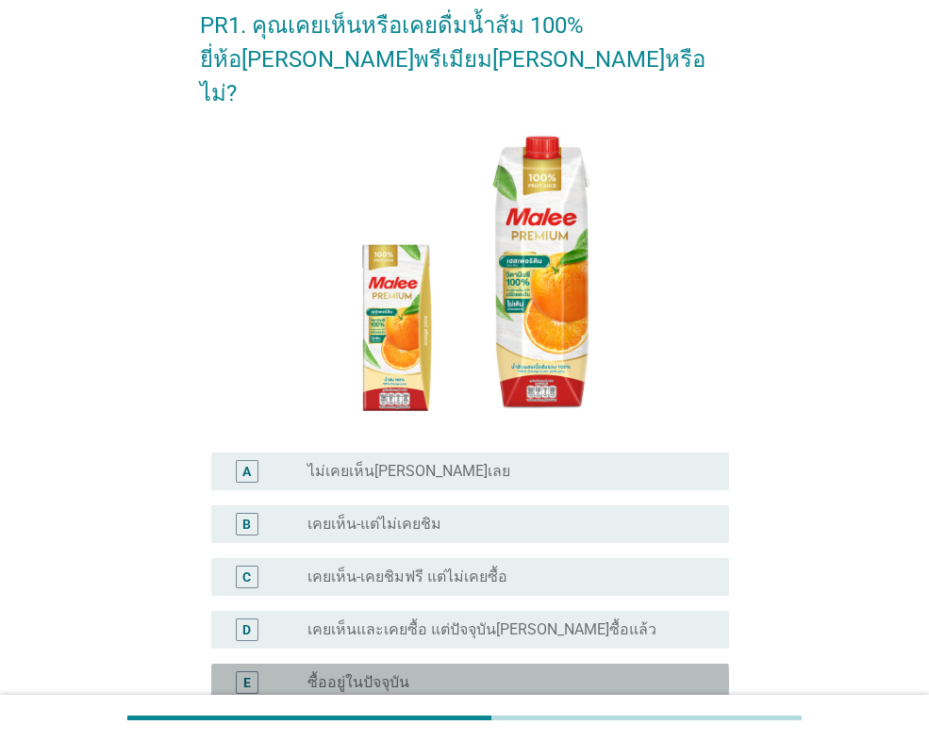
click at [369, 673] on label "ซื้ออยู่ในปัจจุบัน" at bounding box center [358, 682] width 102 height 19
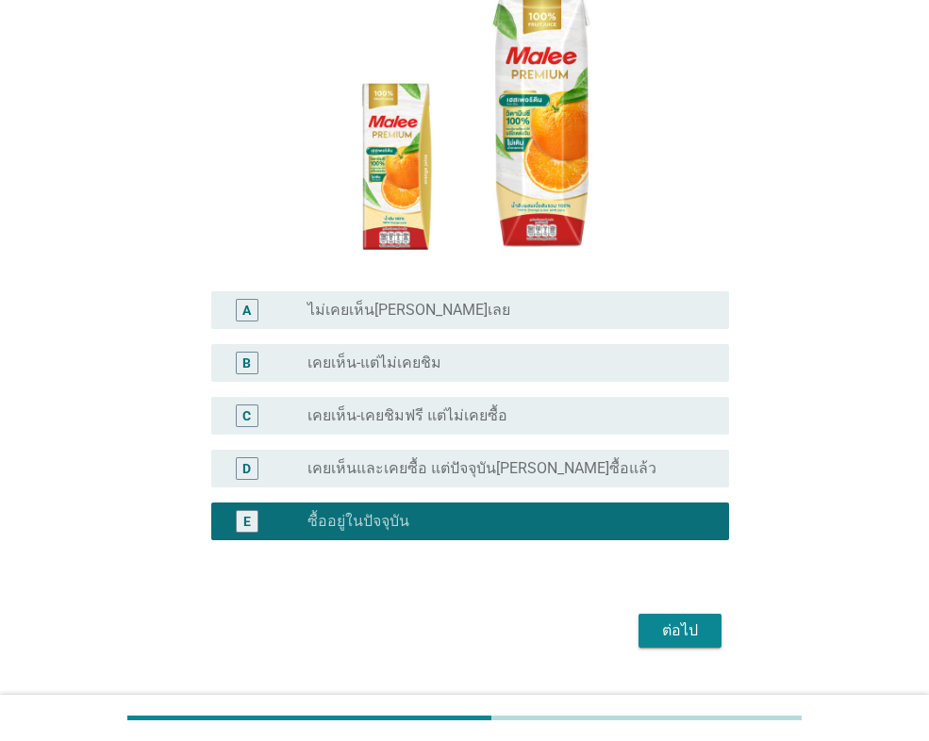
scroll to position [263, 0]
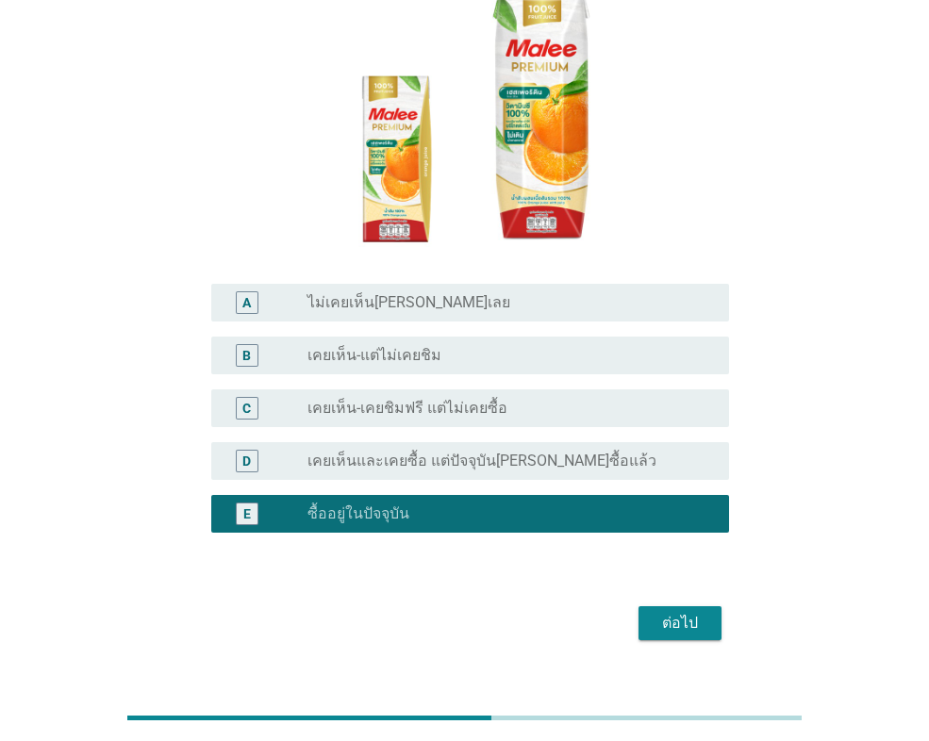
click at [659, 612] on div "ต่อไป" at bounding box center [680, 623] width 53 height 23
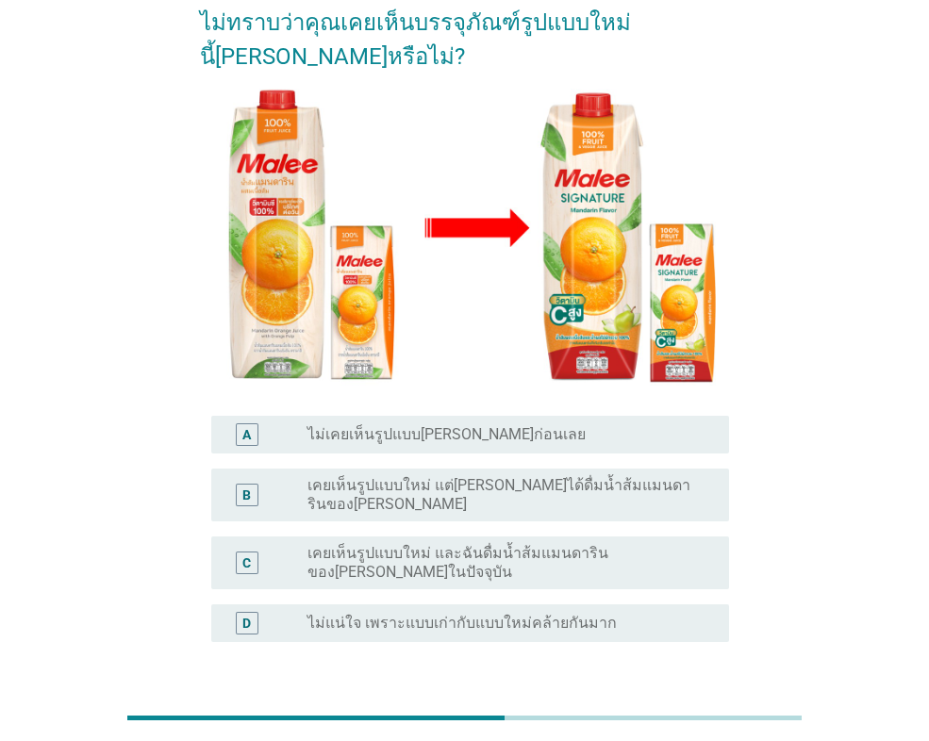
scroll to position [283, 0]
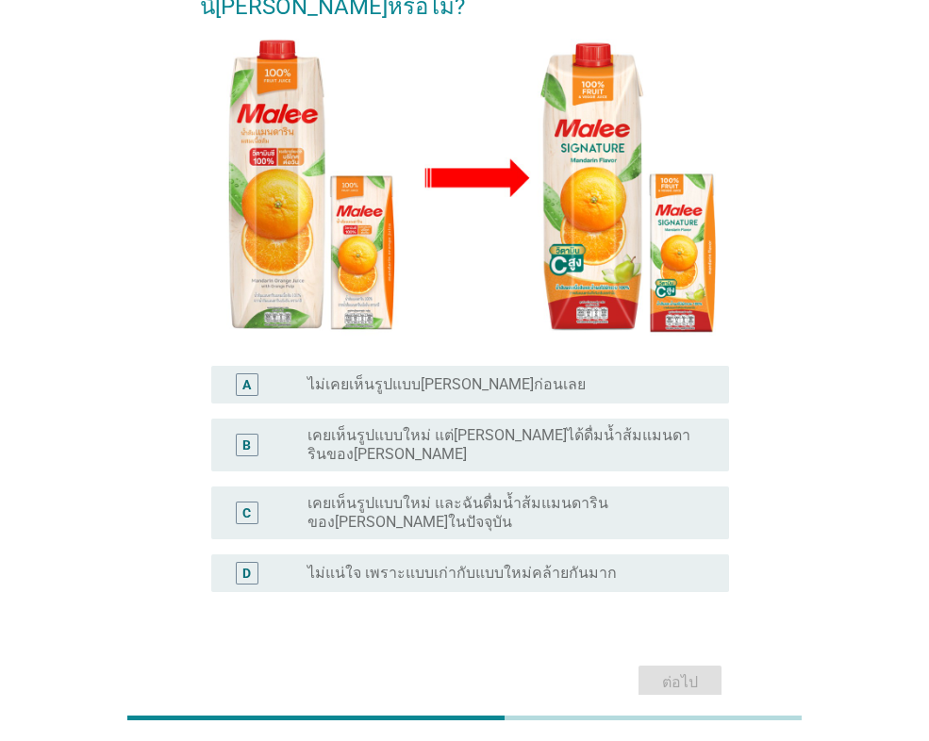
click at [333, 375] on label "ไม่เคยเห็นรูปแบบ[PERSON_NAME]ก่อนเลย" at bounding box center [446, 384] width 278 height 19
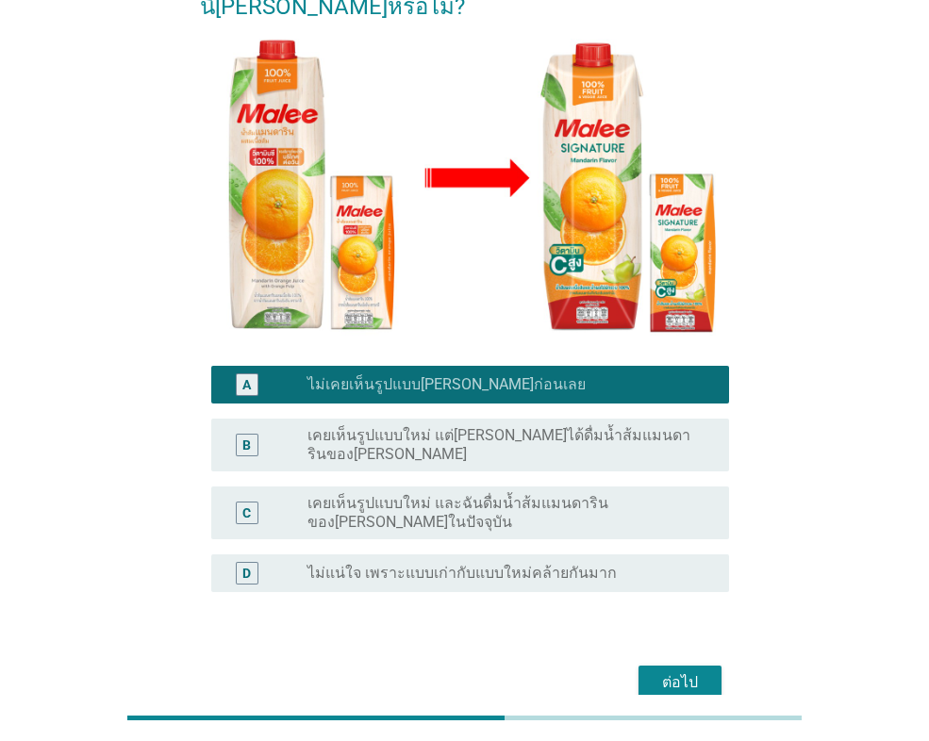
click at [654, 671] on div "ต่อไป" at bounding box center [680, 682] width 53 height 23
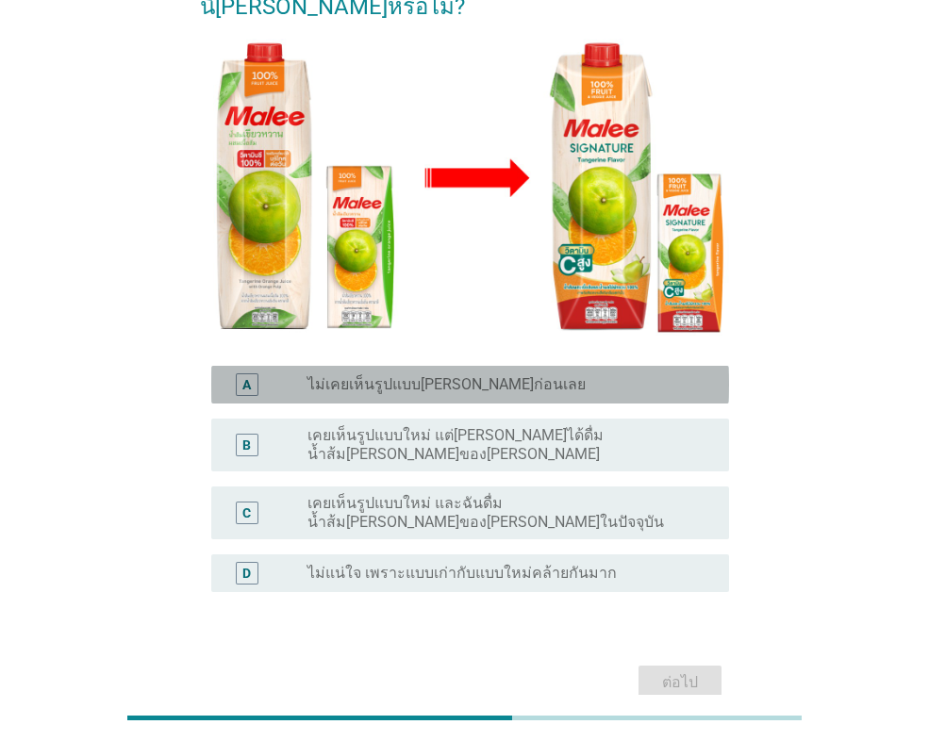
click at [394, 375] on label "ไม่เคยเห็นรูปแบบ[PERSON_NAME]ก่อนเลย" at bounding box center [446, 384] width 278 height 19
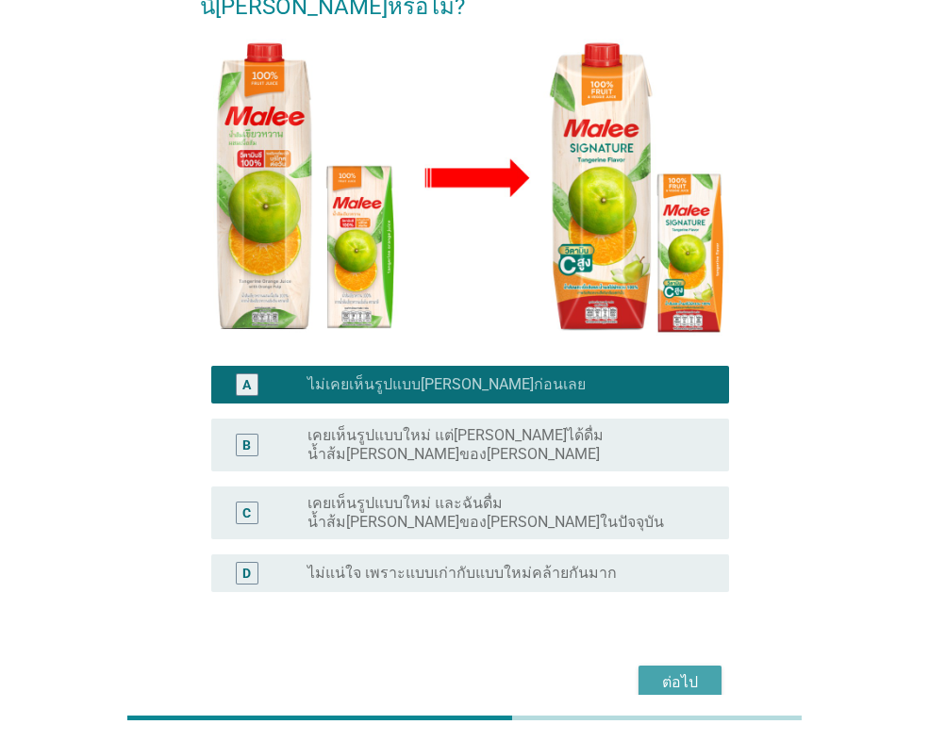
click at [692, 666] on button "ต่อไป" at bounding box center [679, 683] width 83 height 34
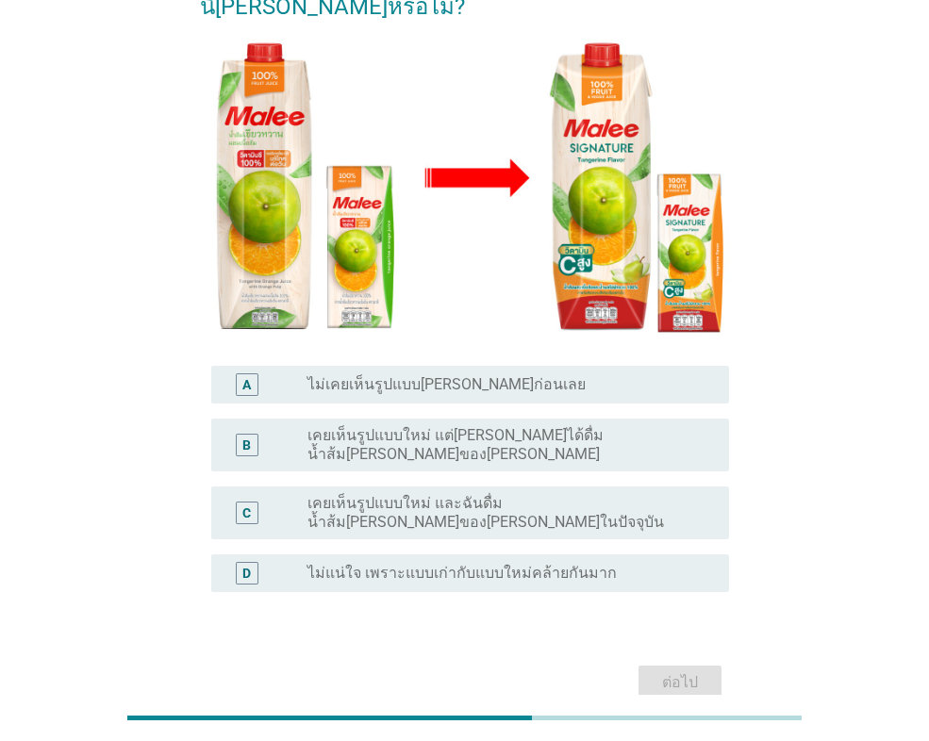
drag, startPoint x: 439, startPoint y: 341, endPoint x: 527, endPoint y: 363, distance: 90.3
click at [441, 375] on label "ไม่เคยเห็นรูปแบบ[PERSON_NAME]ก่อนเลย" at bounding box center [446, 384] width 278 height 19
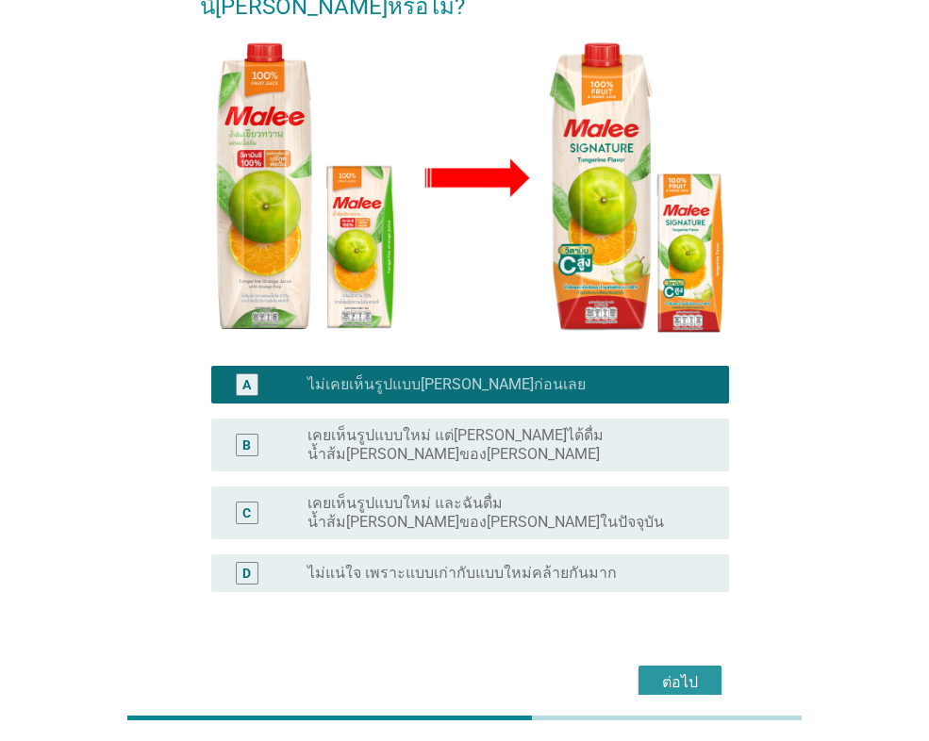
drag, startPoint x: 675, startPoint y: 607, endPoint x: 691, endPoint y: 615, distance: 17.7
click at [684, 671] on div "ต่อไป" at bounding box center [680, 682] width 53 height 23
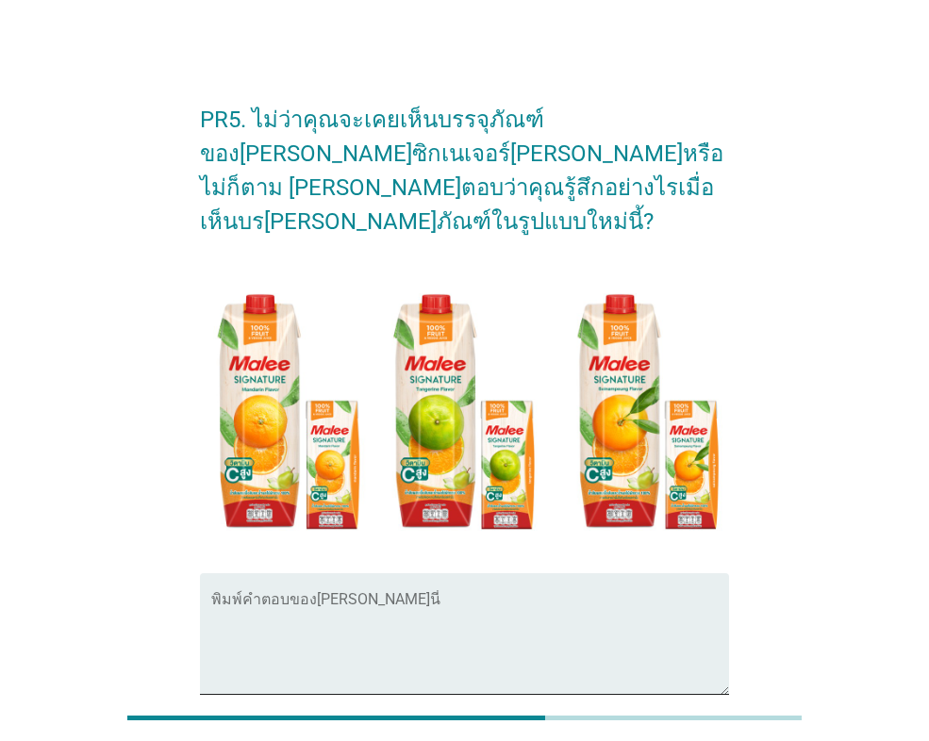
click at [388, 596] on textarea "พิมพ์คำตอบของคุณ ที่นี่" at bounding box center [470, 645] width 518 height 99
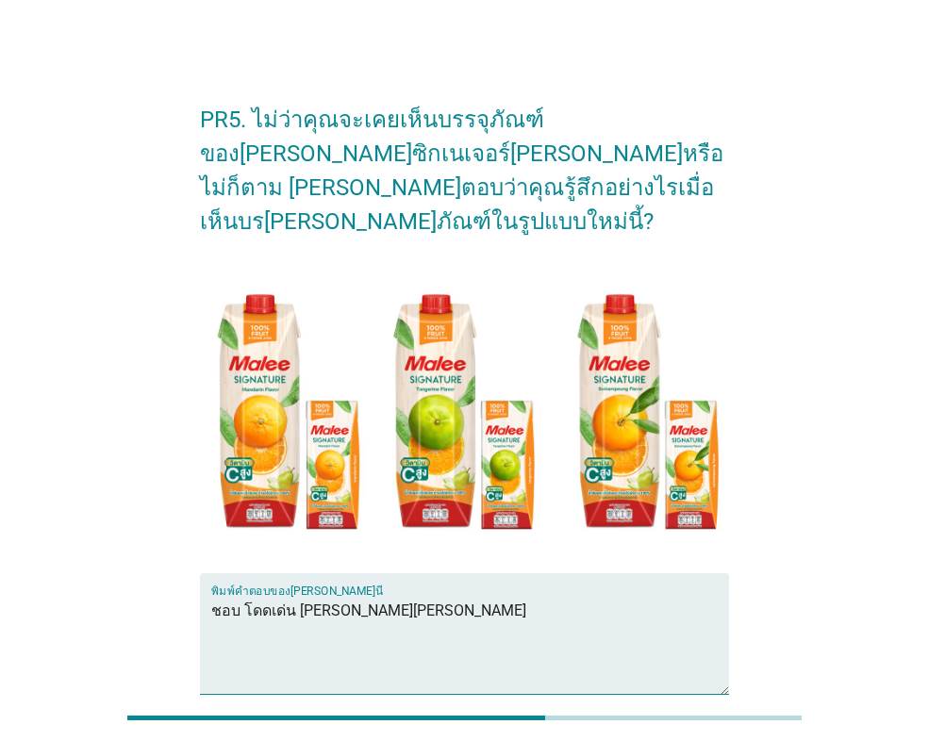
scroll to position [158, 0]
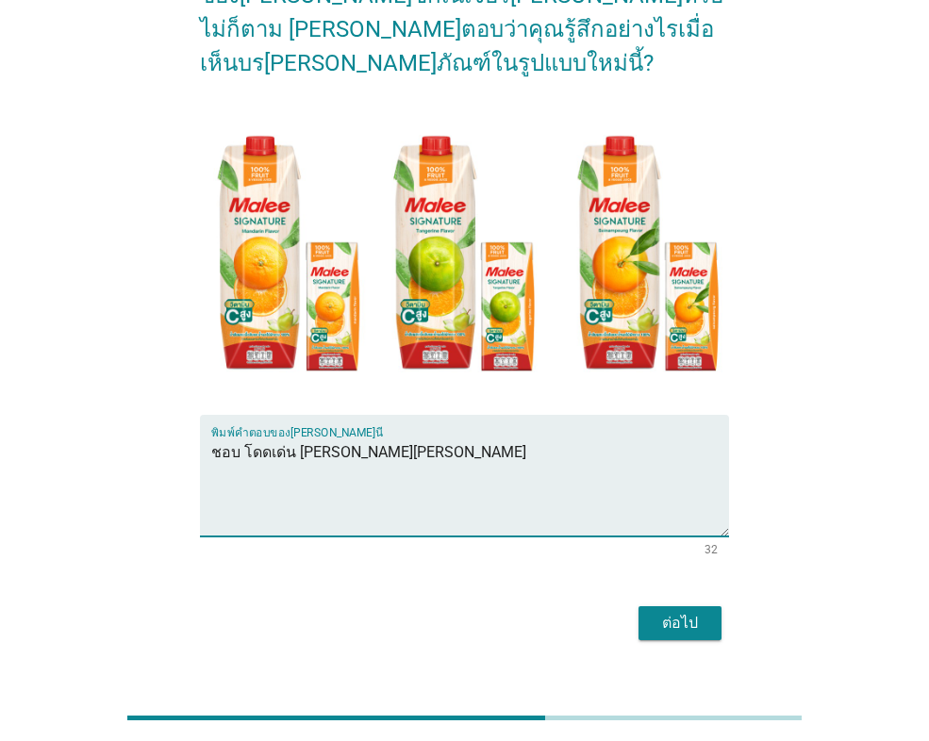
type textarea "ชอบ โดดเด่น [PERSON_NAME][PERSON_NAME]"
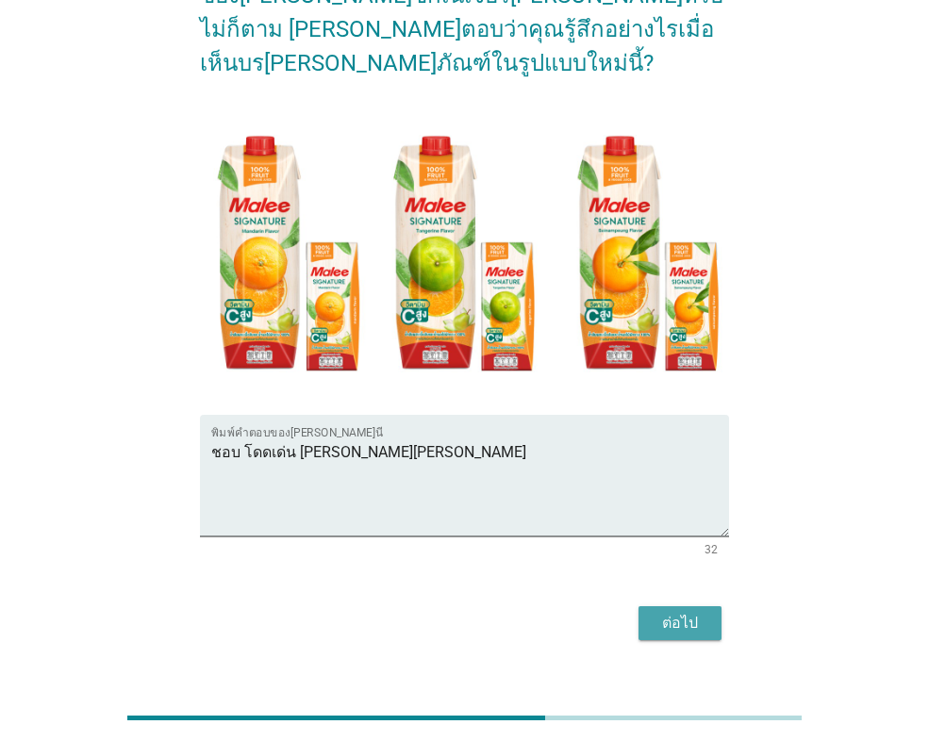
click at [702, 612] on div "ต่อไป" at bounding box center [680, 623] width 53 height 23
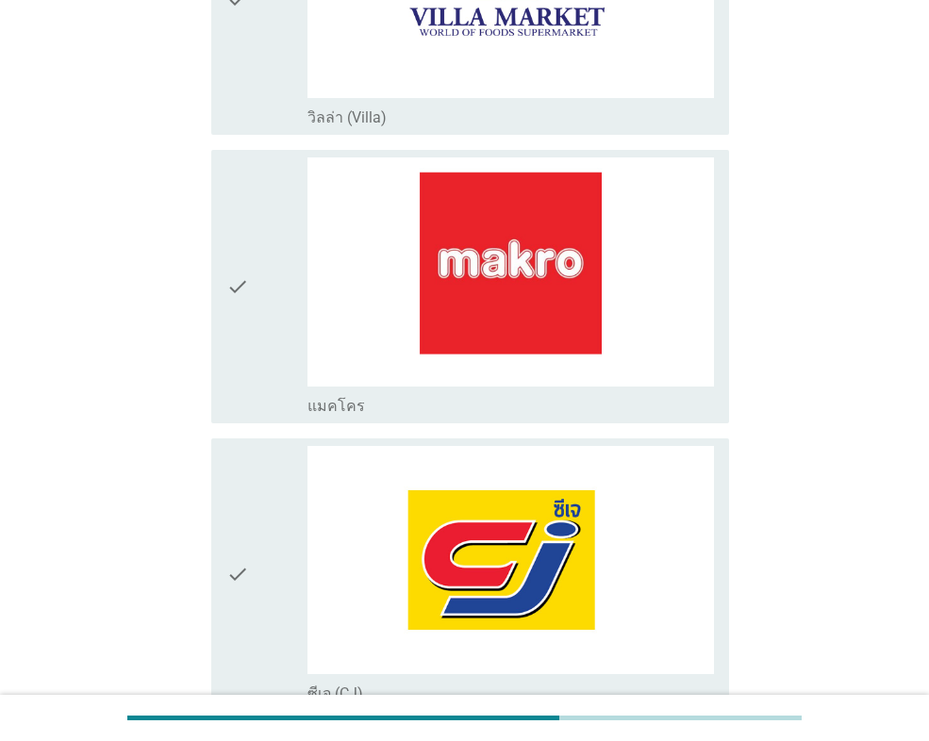
scroll to position [1886, 0]
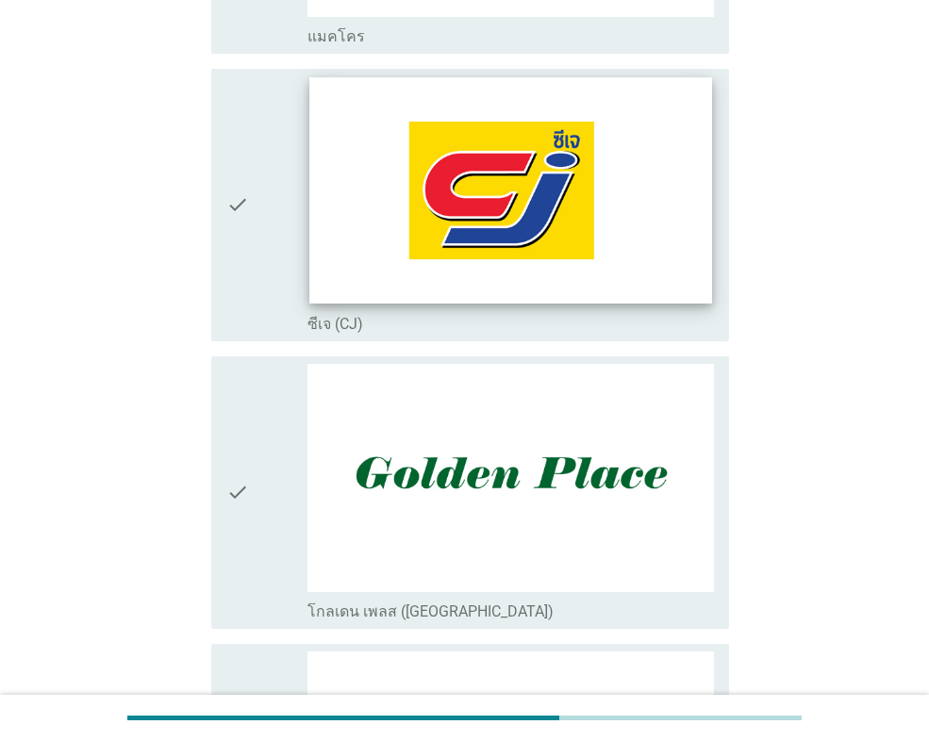
click at [505, 245] on img at bounding box center [510, 190] width 402 height 226
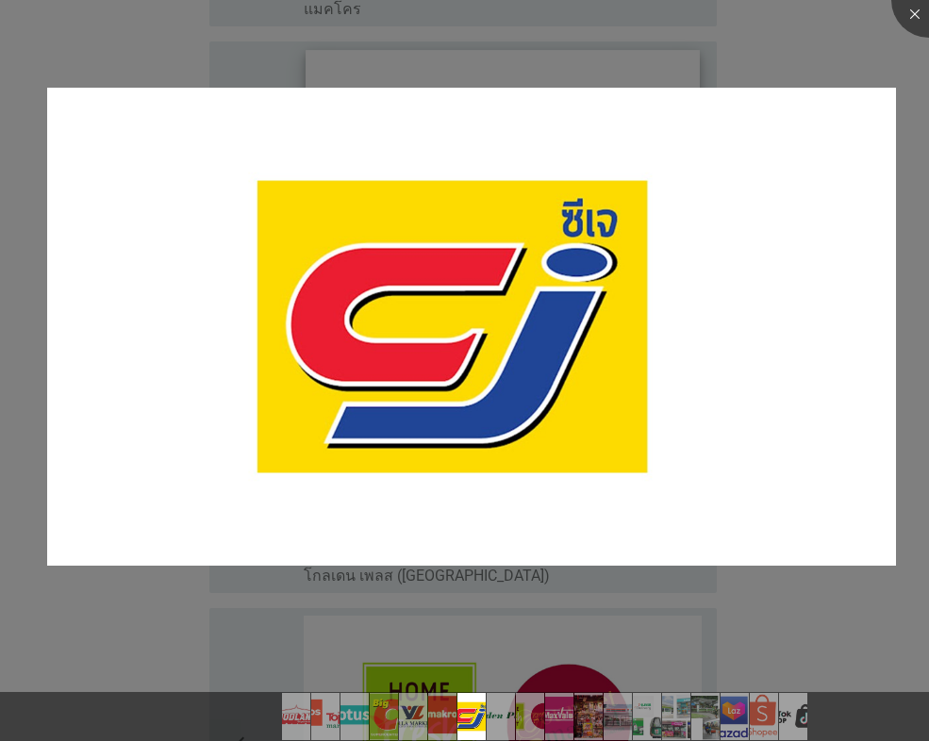
scroll to position [2358, 0]
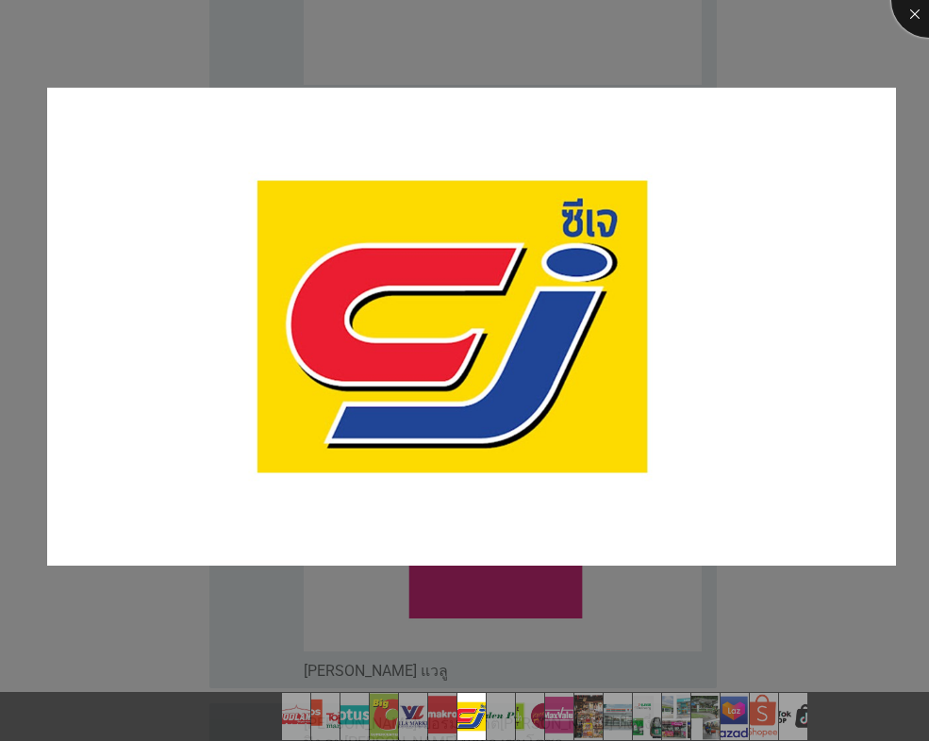
click at [904, 14] on div at bounding box center [928, -1] width 75 height 75
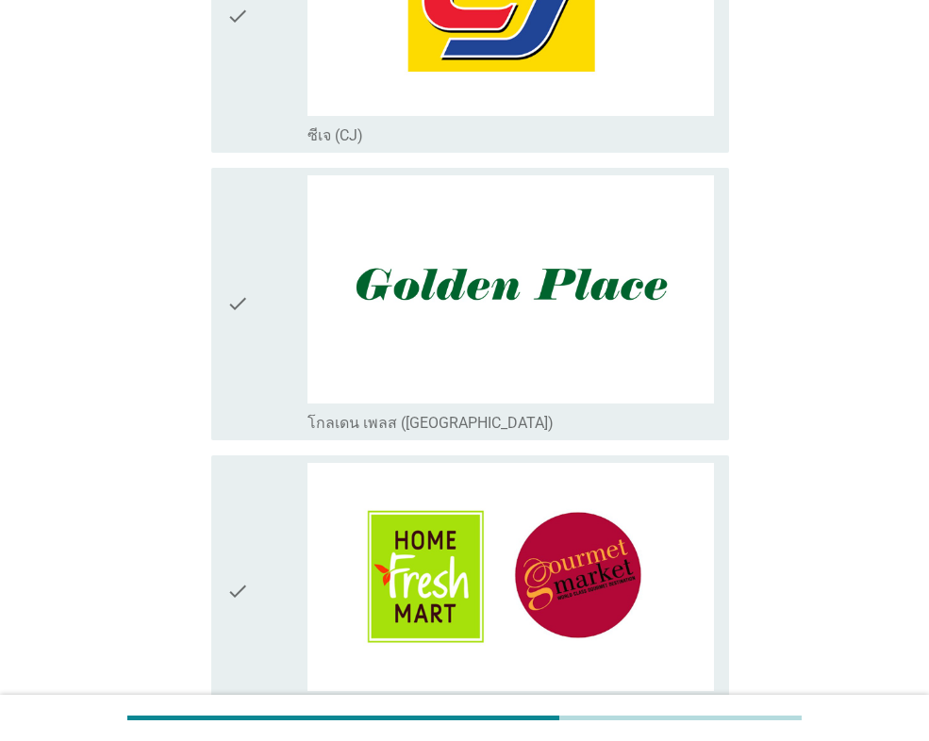
click at [234, 91] on icon "check" at bounding box center [237, 16] width 23 height 257
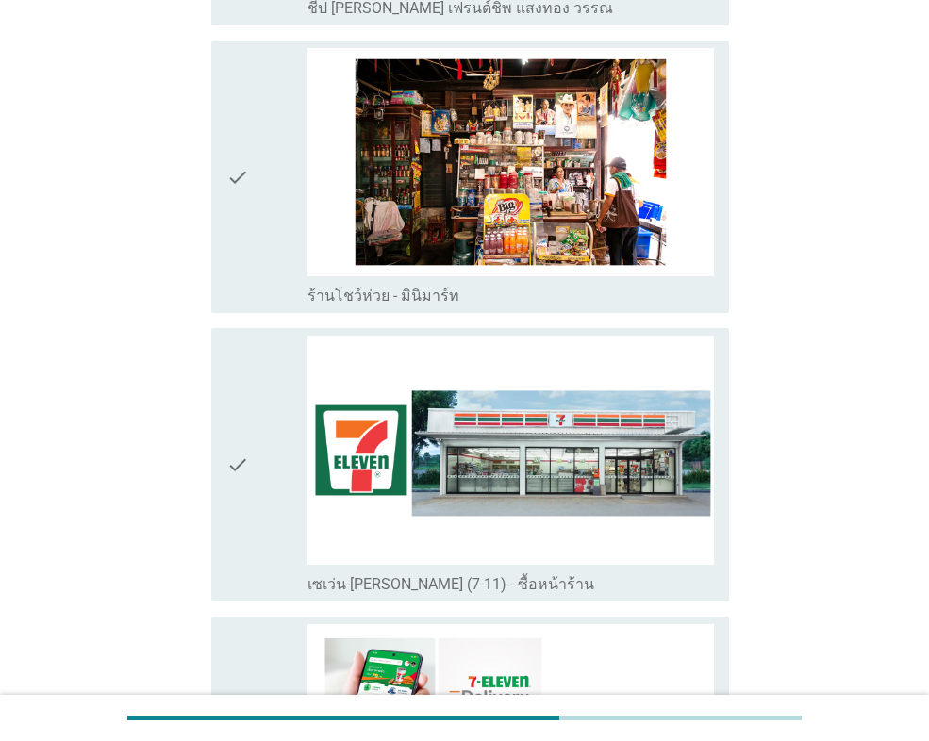
scroll to position [3206, 0]
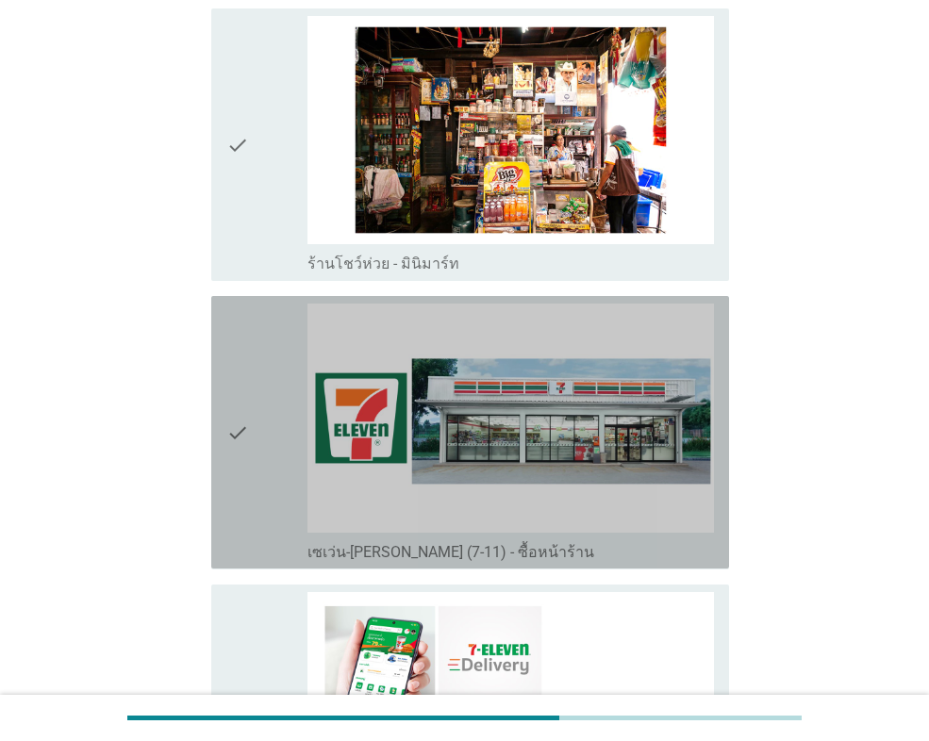
click at [230, 395] on icon "check" at bounding box center [237, 432] width 23 height 257
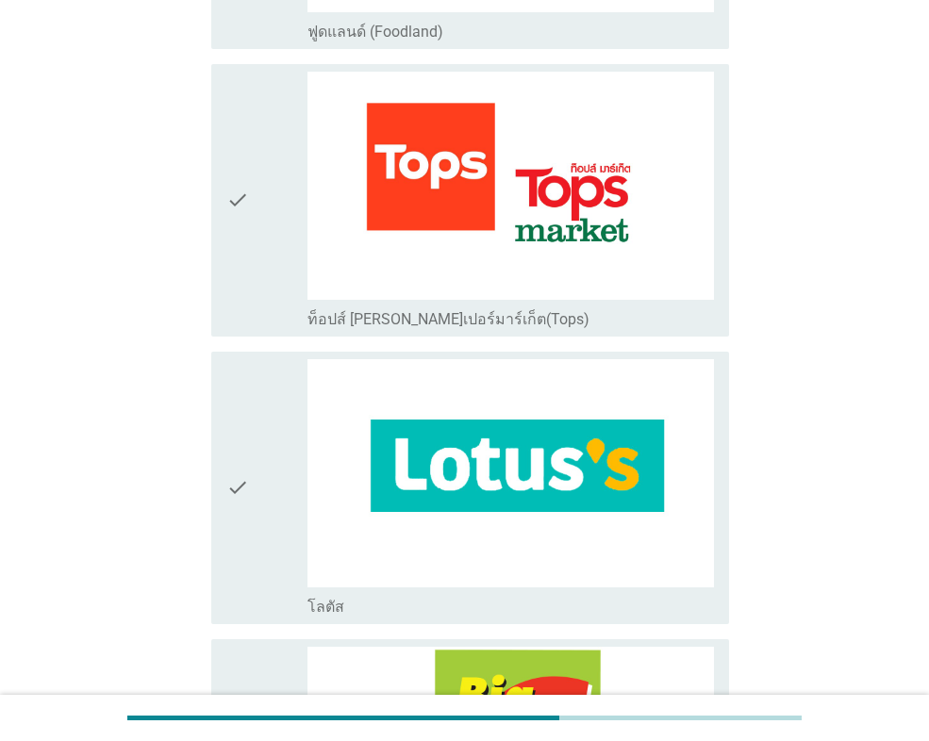
scroll to position [472, 0]
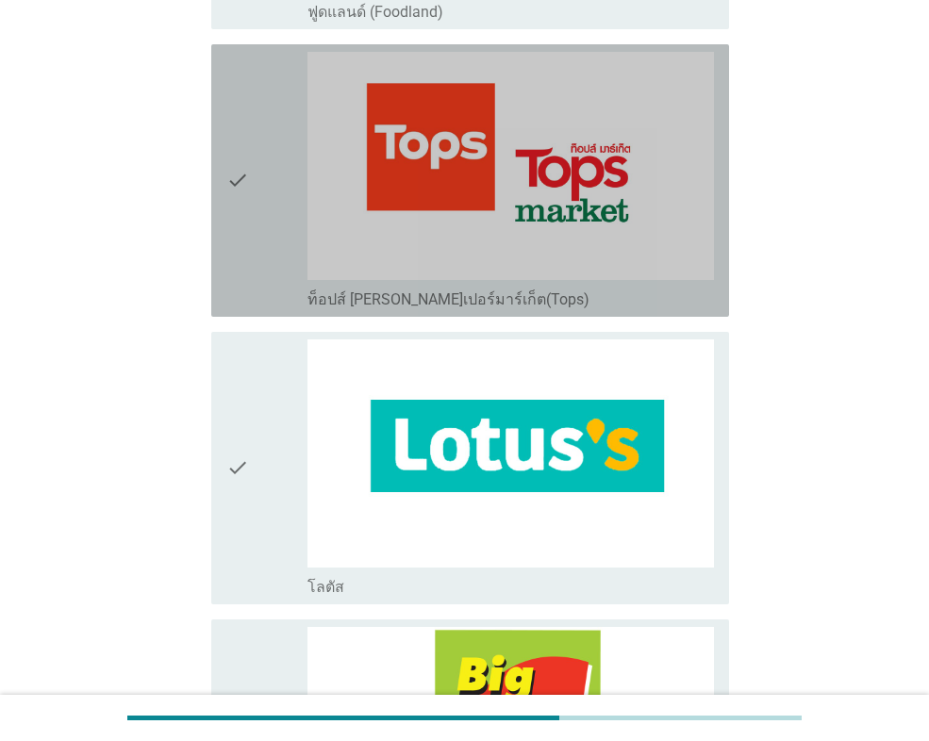
click at [240, 275] on icon "check" at bounding box center [237, 180] width 23 height 257
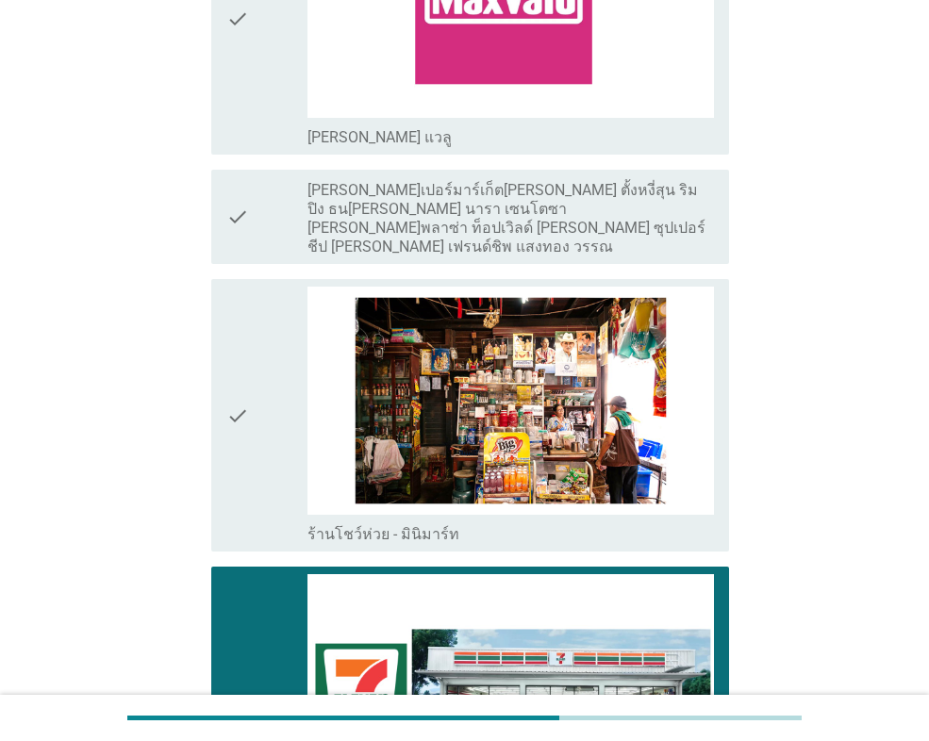
scroll to position [2934, 0]
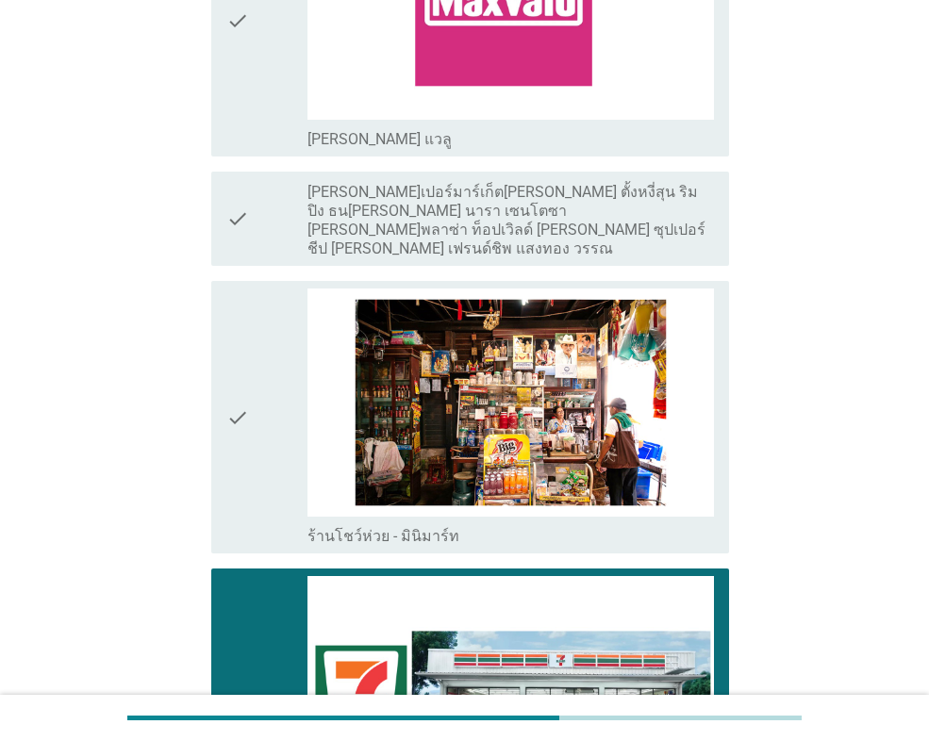
click at [270, 576] on div "check" at bounding box center [266, 704] width 81 height 257
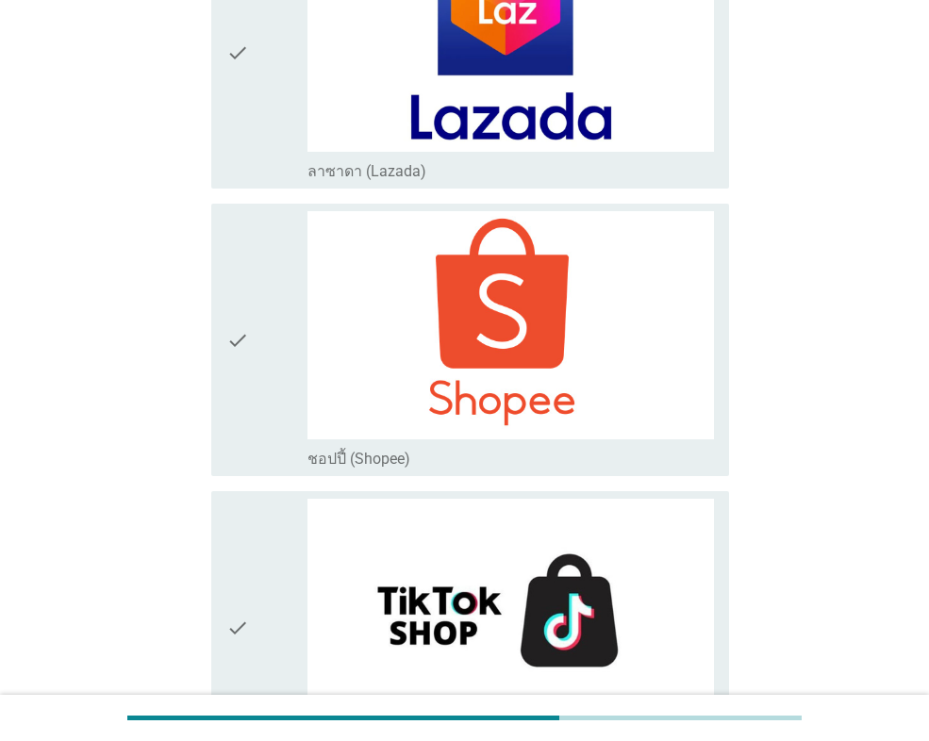
scroll to position [5008, 0]
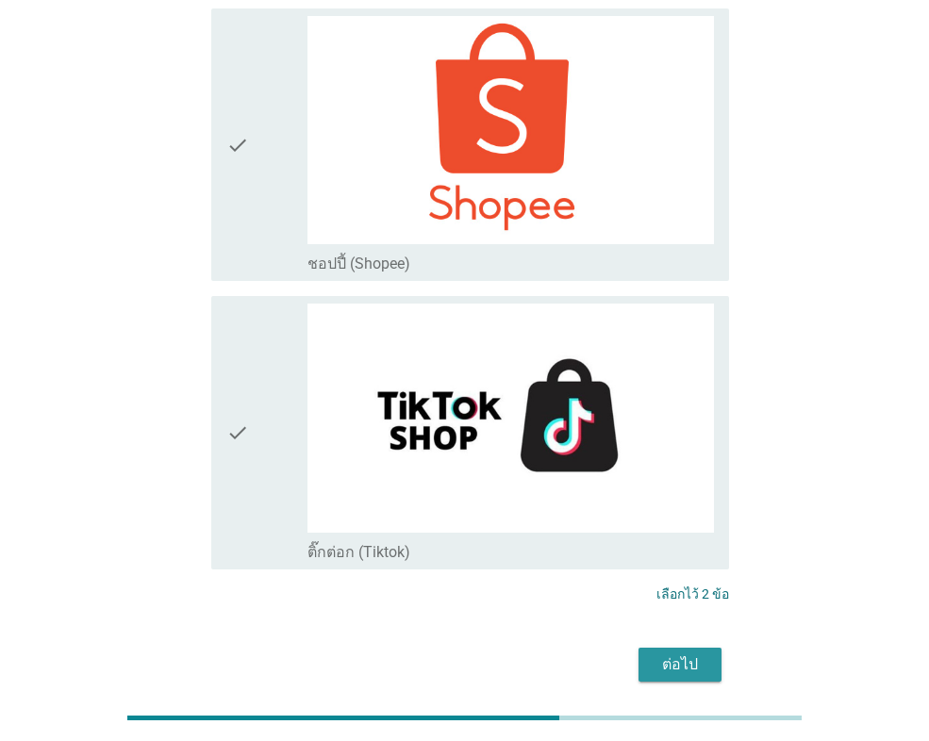
click at [697, 654] on div "ต่อไป" at bounding box center [680, 665] width 53 height 23
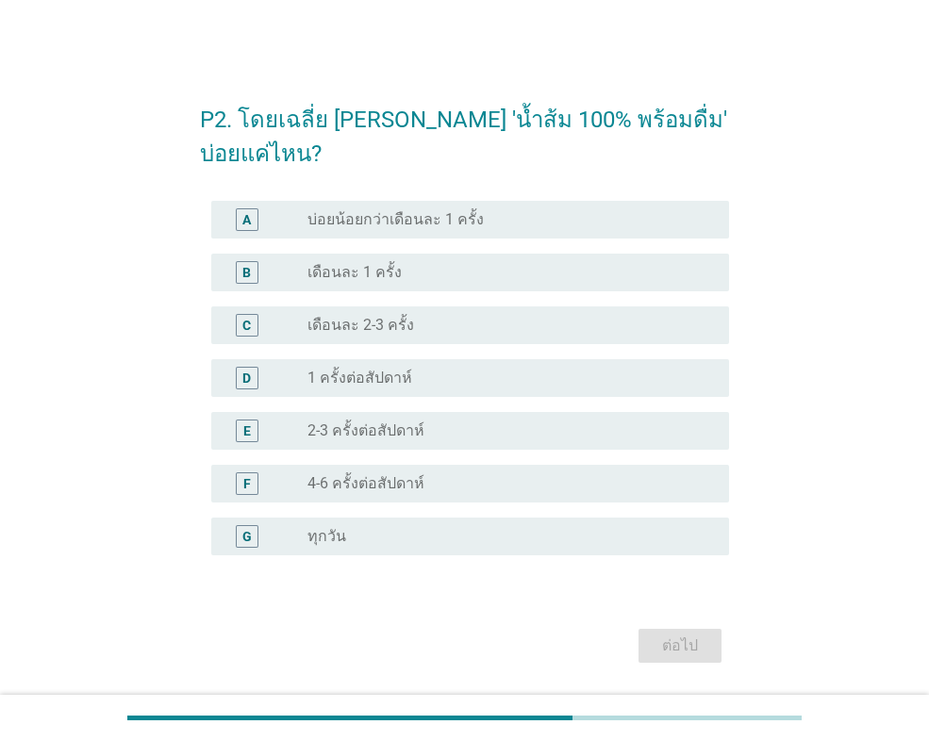
click at [391, 223] on label "บ่อยน้อยกว่าเดือนละ 1 ครั้ง" at bounding box center [395, 219] width 176 height 19
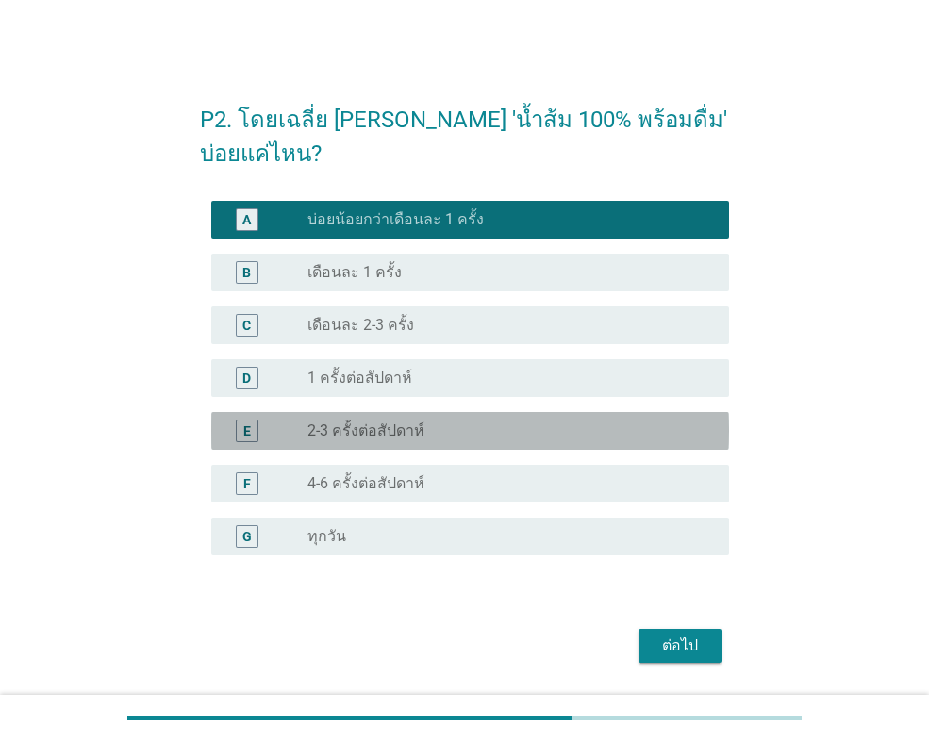
click at [374, 434] on label "2-3 ครั้งต่อสัปดาห์" at bounding box center [365, 431] width 117 height 19
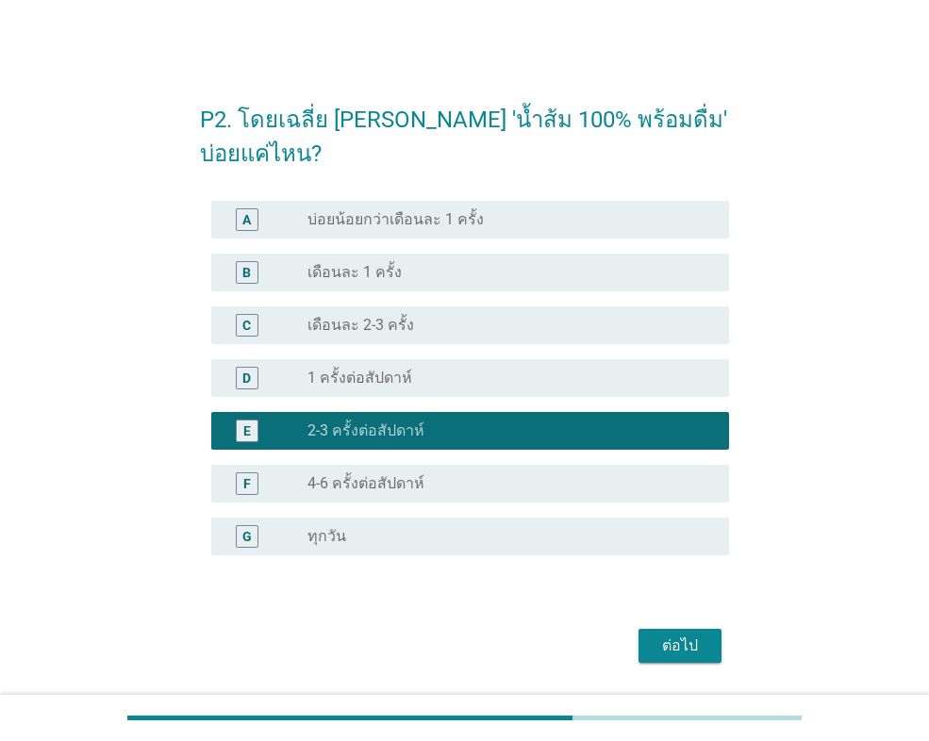
click at [394, 478] on label "4-6 ครั้งต่อสัปดาห์" at bounding box center [365, 483] width 117 height 19
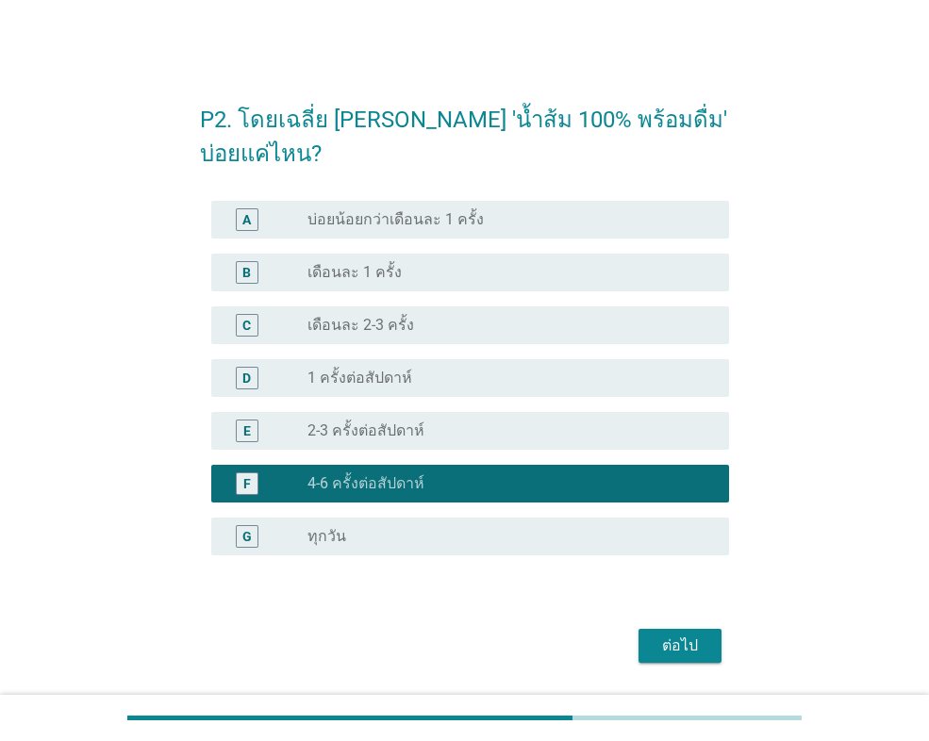
click at [378, 426] on label "2-3 ครั้งต่อสัปดาห์" at bounding box center [365, 431] width 117 height 19
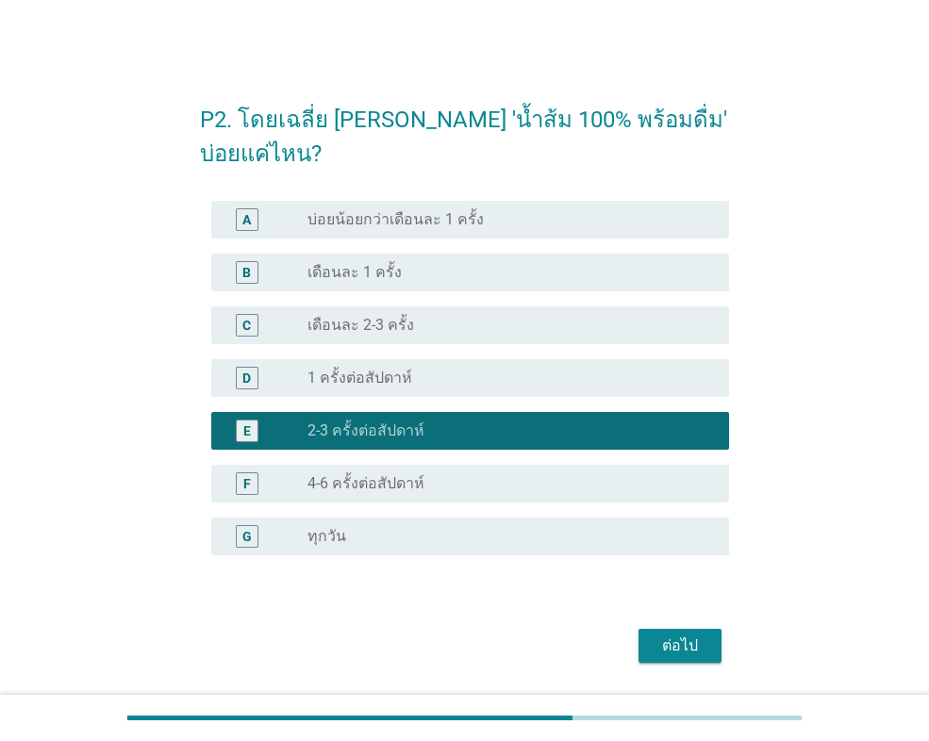
click at [688, 640] on div "ต่อไป" at bounding box center [680, 646] width 53 height 23
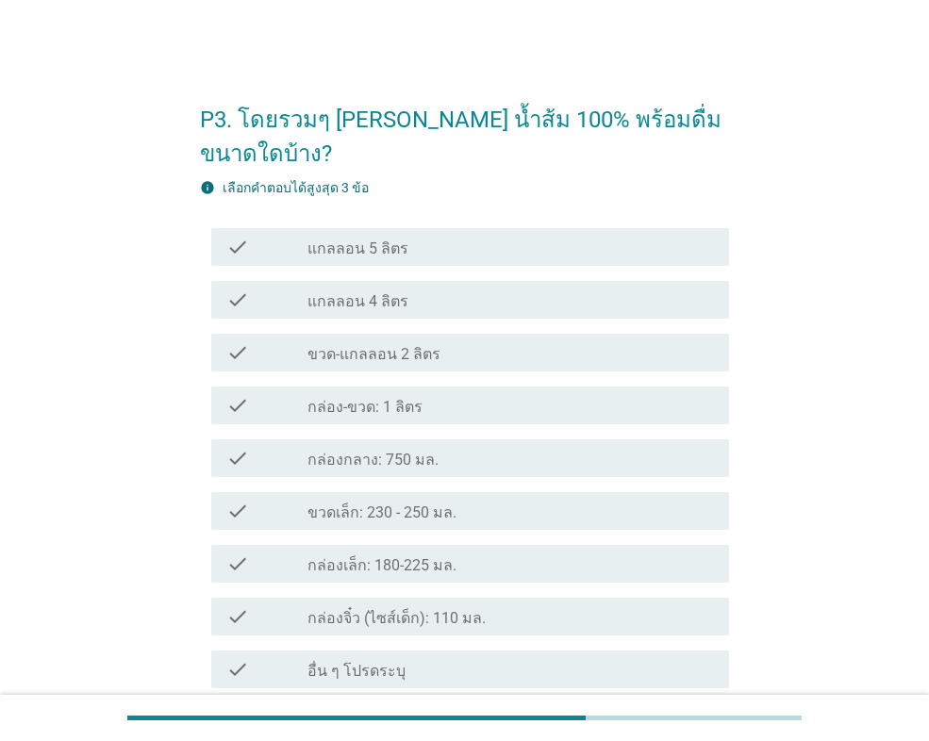
click at [424, 556] on label "กล่องเล็ก: 180-225 มล." at bounding box center [381, 565] width 149 height 19
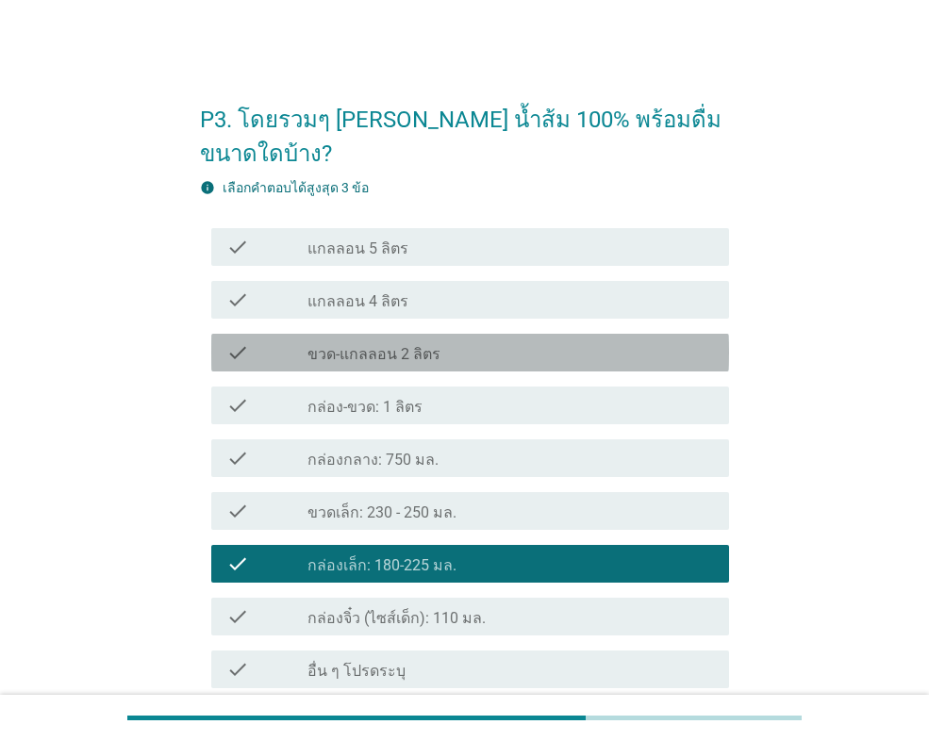
click at [412, 345] on label "ขวด-แกลลอน 2 ลิตร" at bounding box center [373, 354] width 133 height 19
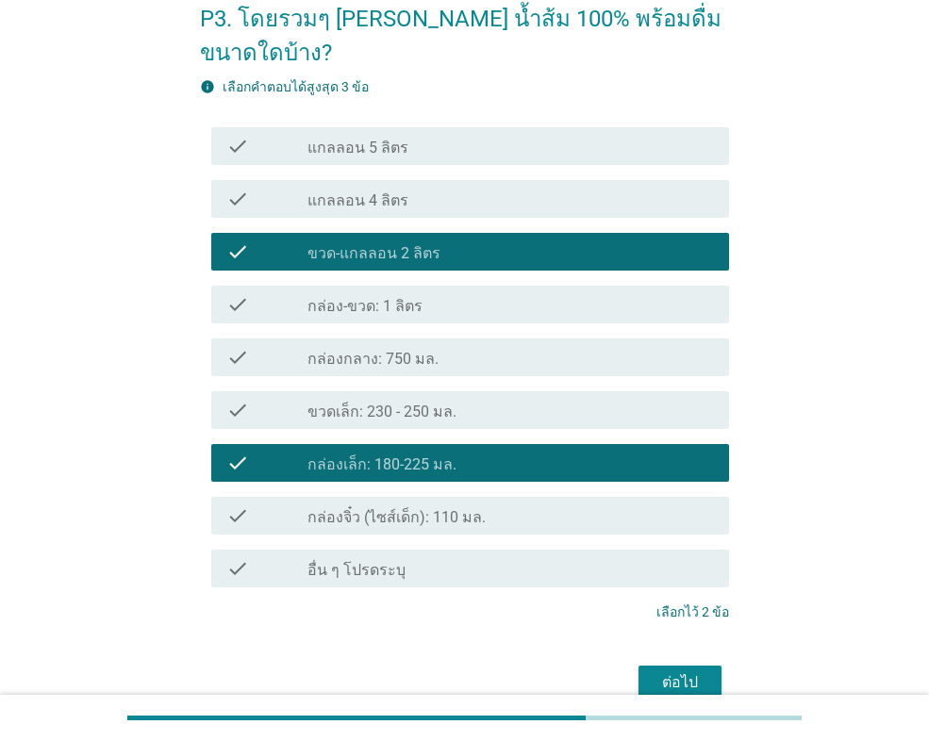
scroll to position [160, 0]
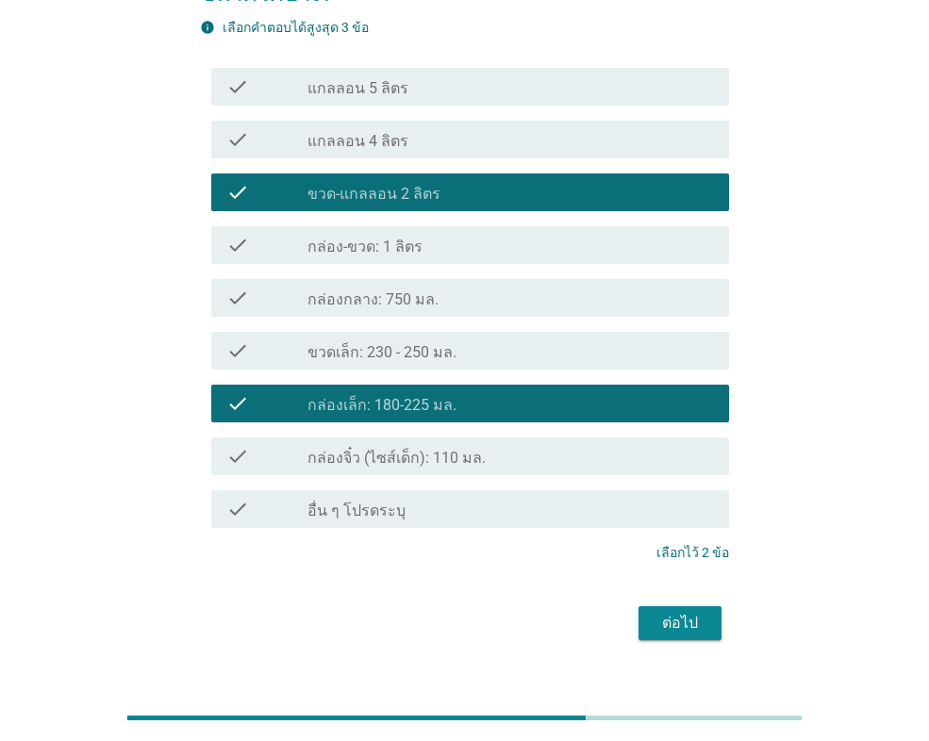
click at [441, 234] on div "check_box_outline_blank กล่อง-ขวด: 1 ลิตร" at bounding box center [510, 245] width 406 height 23
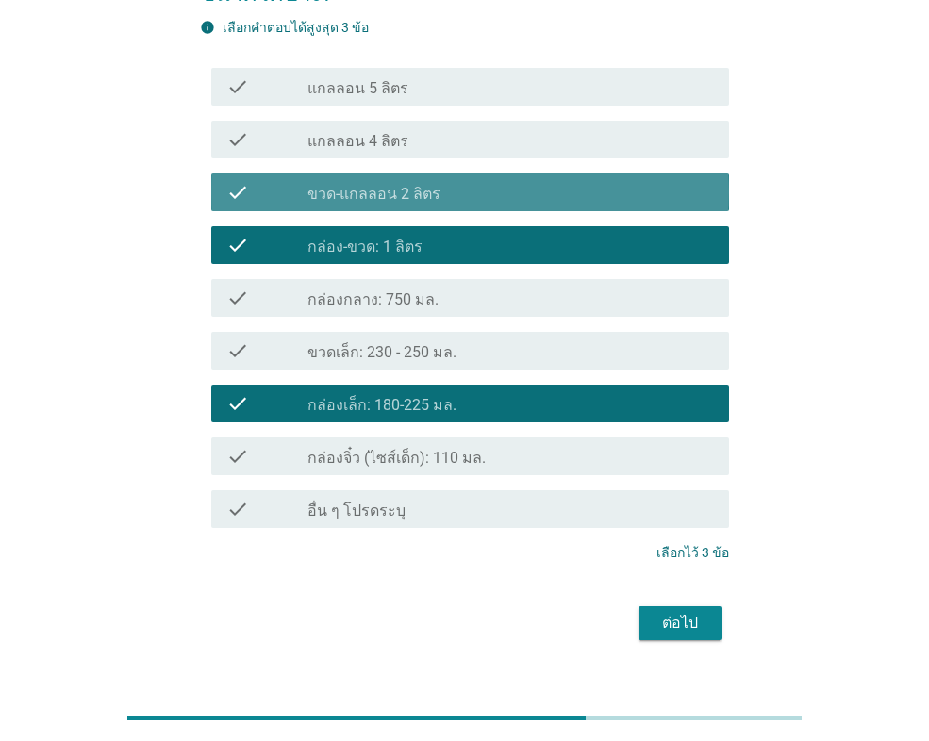
click at [455, 181] on div "check_box ขวด-แกลลอน 2 ลิตร" at bounding box center [510, 192] width 406 height 23
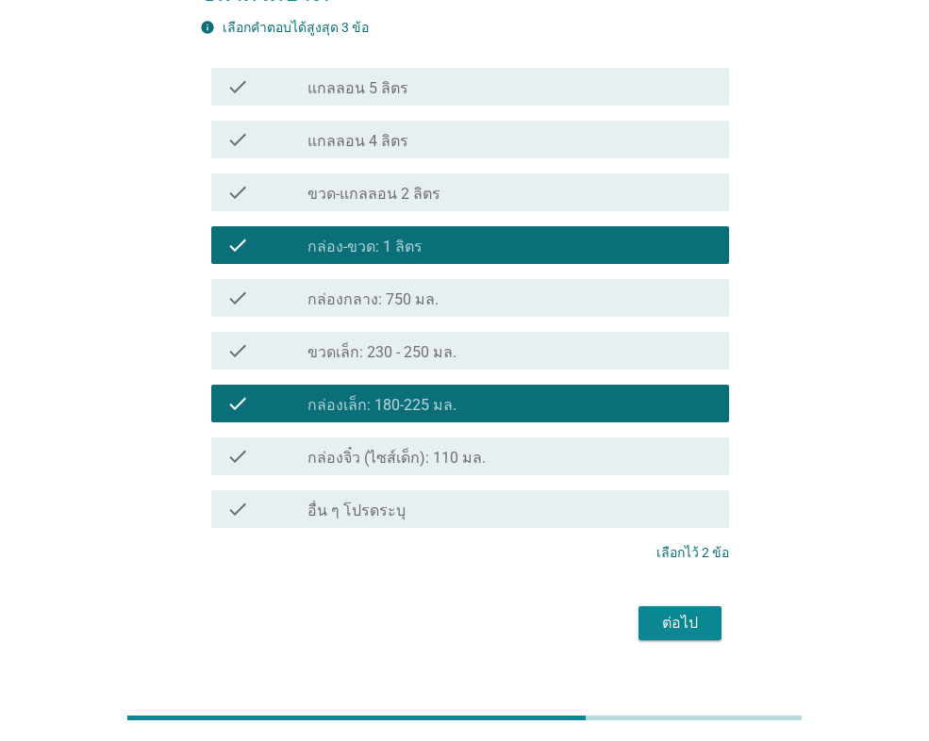
click at [687, 612] on div "ต่อไป" at bounding box center [680, 623] width 53 height 23
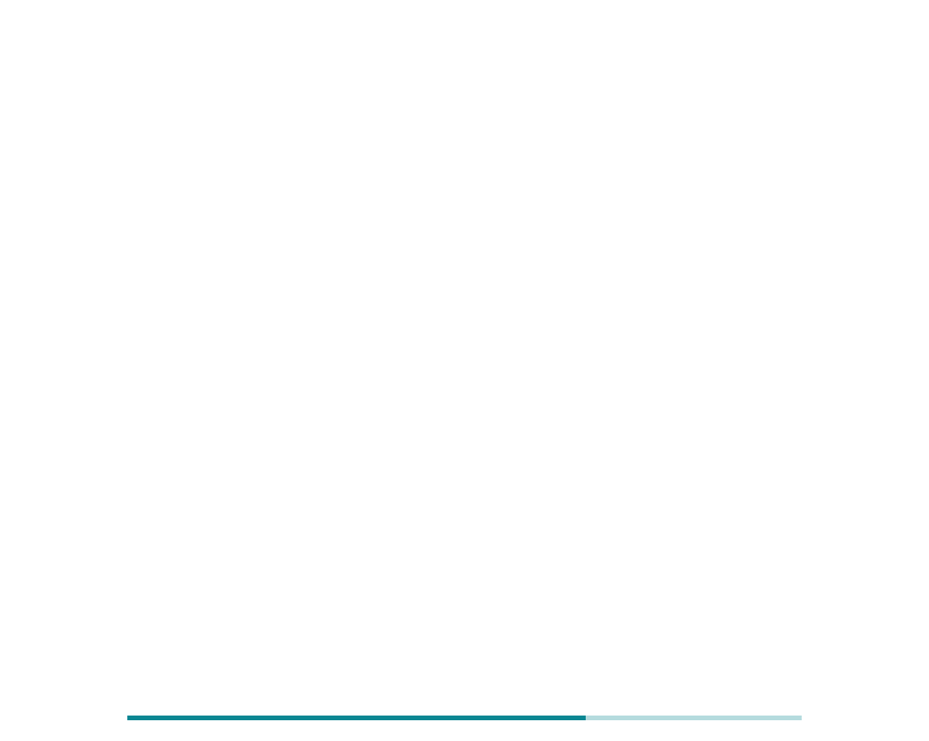
scroll to position [0, 0]
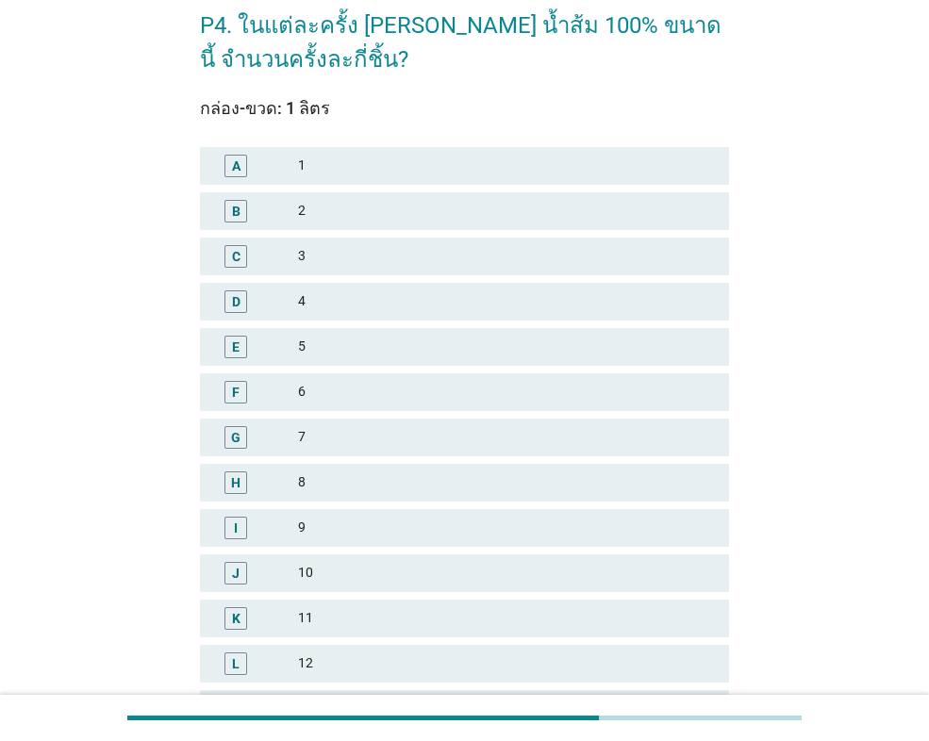
click at [356, 212] on div "2" at bounding box center [506, 211] width 416 height 23
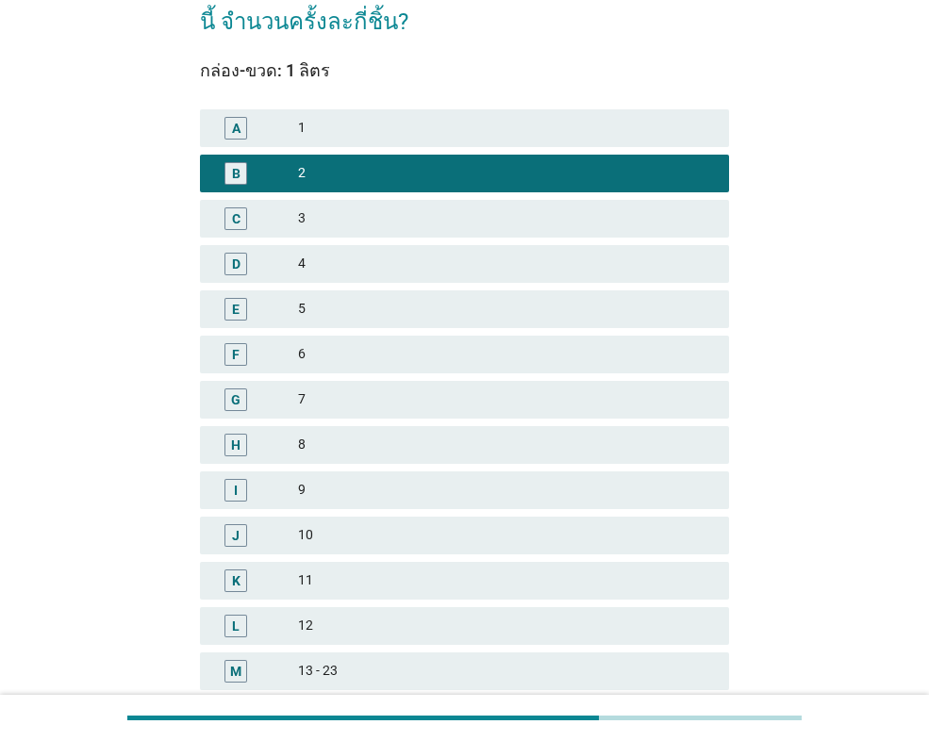
scroll to position [376, 0]
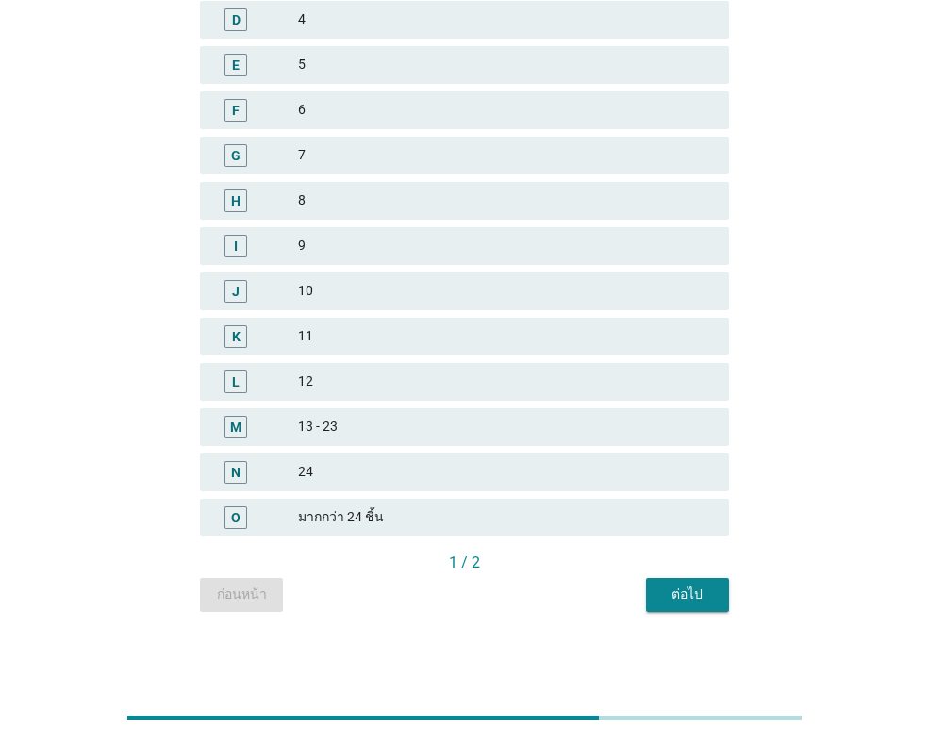
click at [676, 589] on div "ต่อไป" at bounding box center [687, 595] width 53 height 20
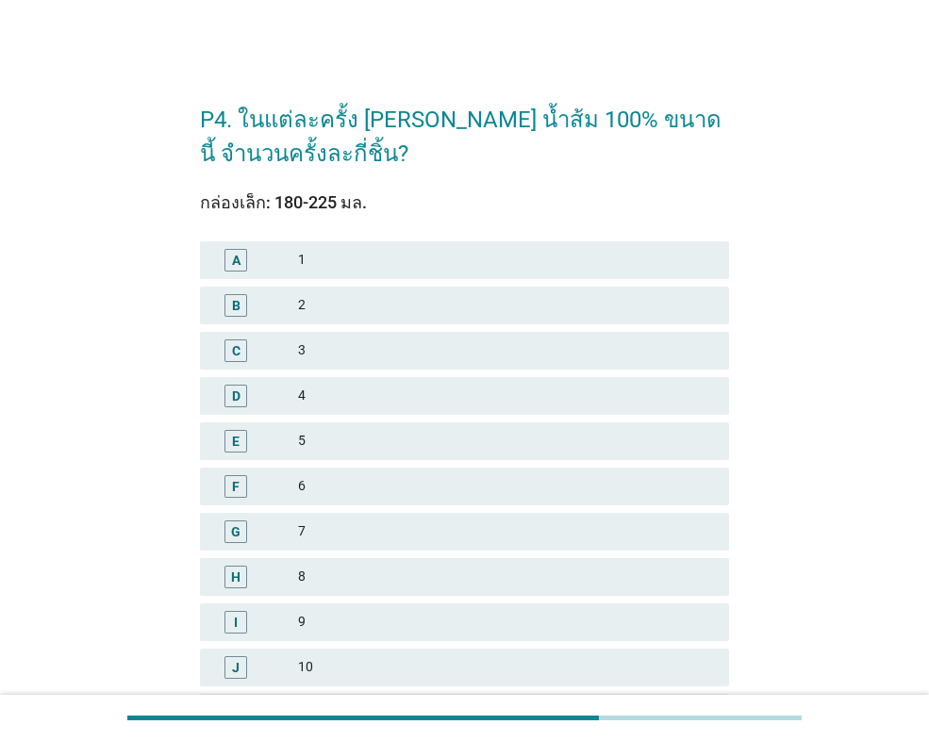
click at [303, 264] on div "1" at bounding box center [506, 260] width 416 height 23
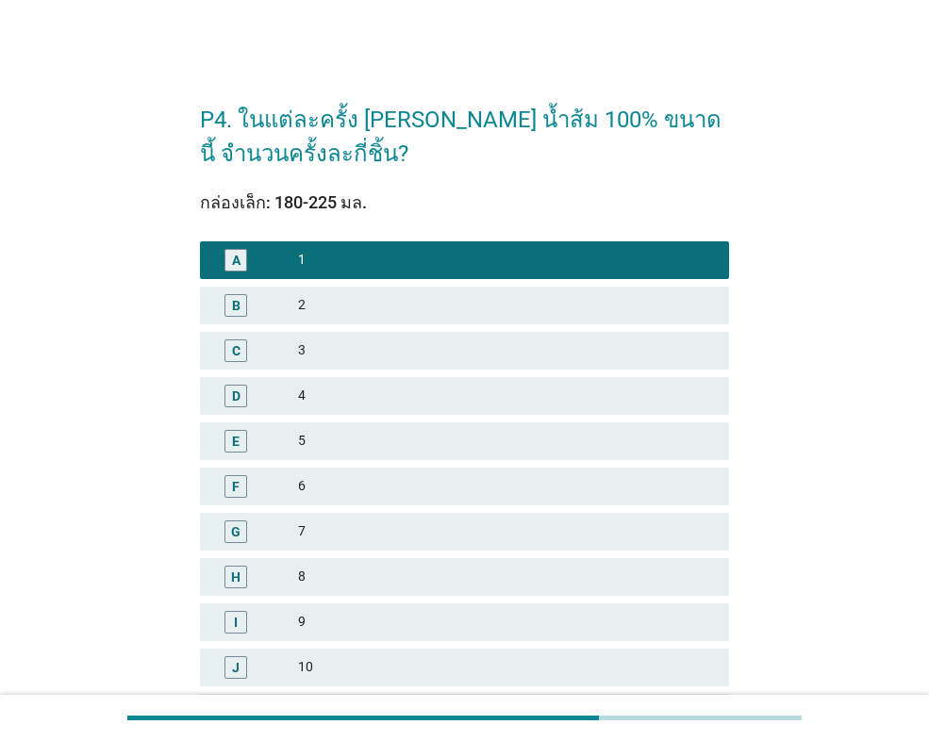
click at [355, 394] on div "4" at bounding box center [506, 396] width 416 height 23
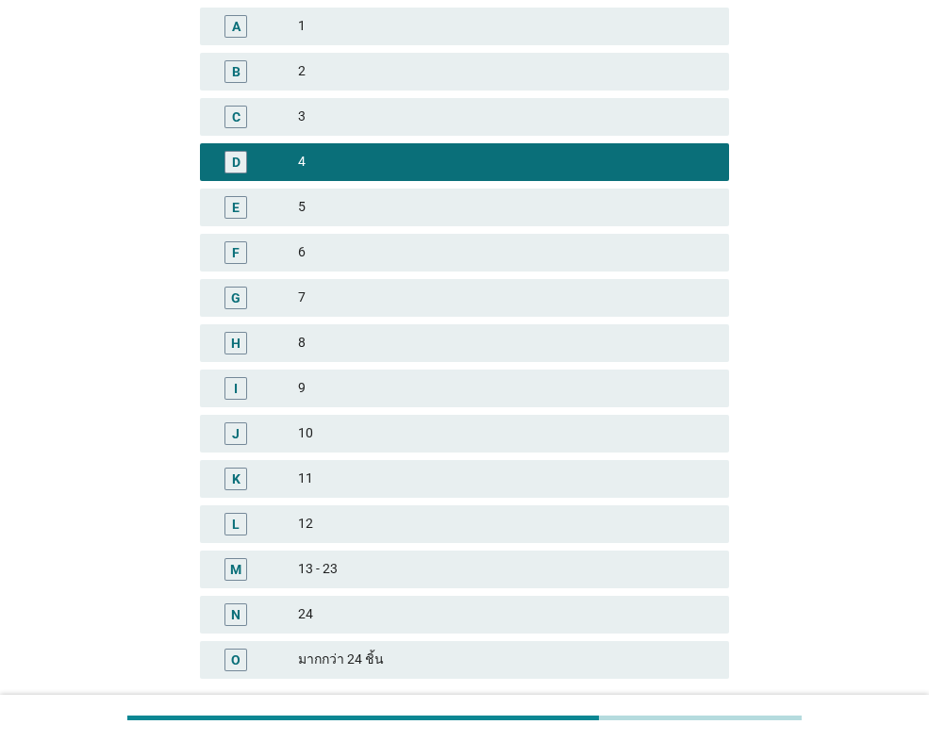
scroll to position [376, 0]
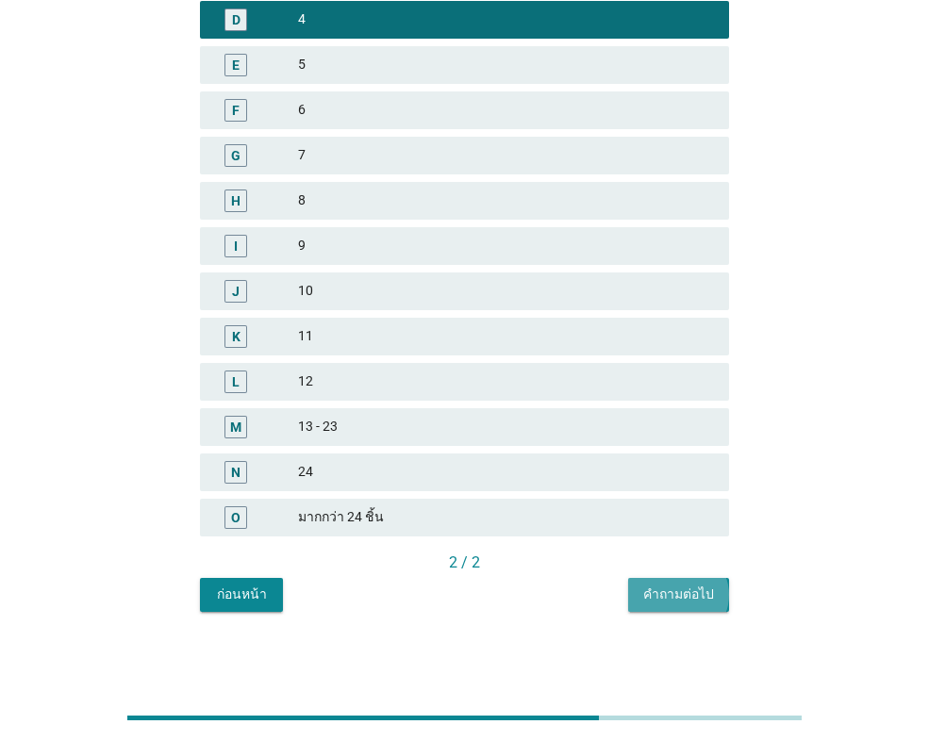
click at [689, 605] on button "คำถามต่อไป" at bounding box center [678, 595] width 101 height 34
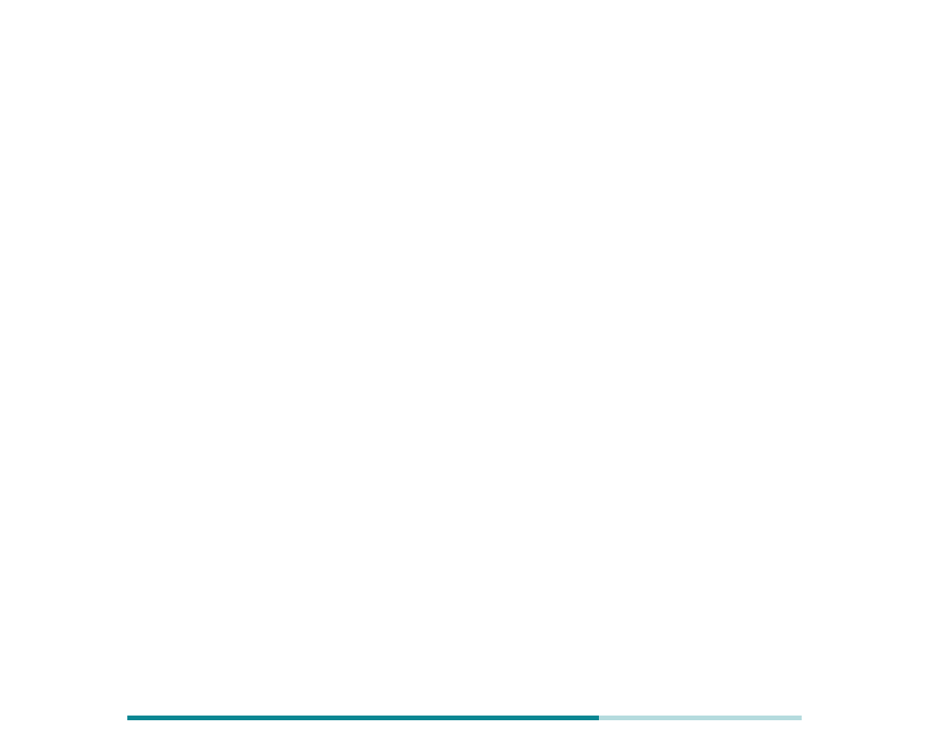
scroll to position [0, 0]
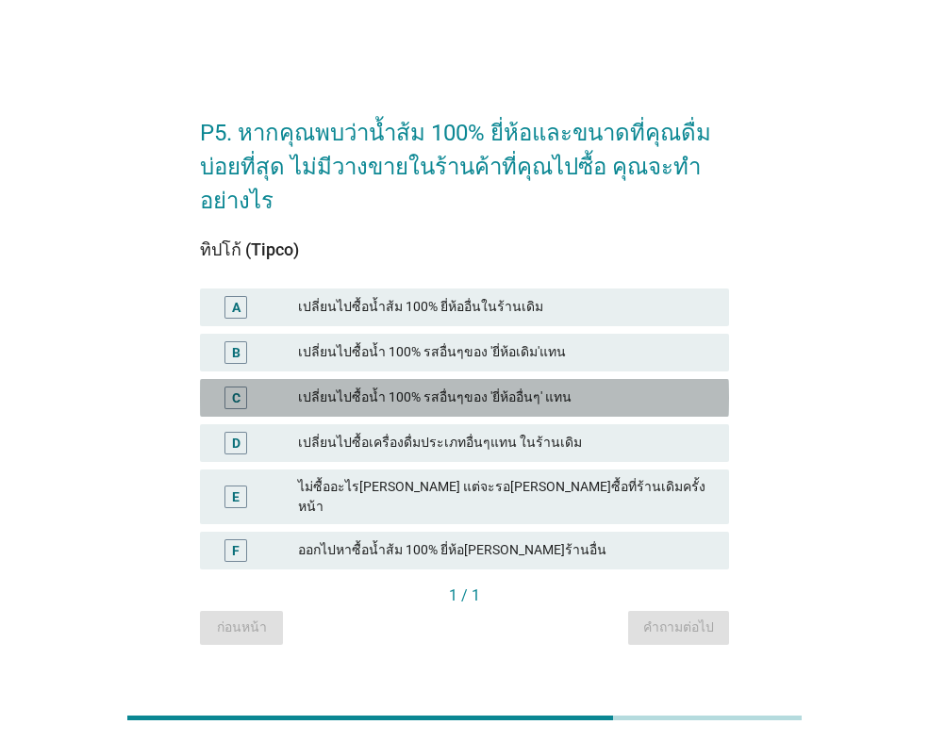
click at [401, 402] on div "เปลี่ยนไปซื้อน้ำ 100% รสอื่นๆของ 'ยี่ห้ออื่นๆ' แทน" at bounding box center [506, 398] width 416 height 23
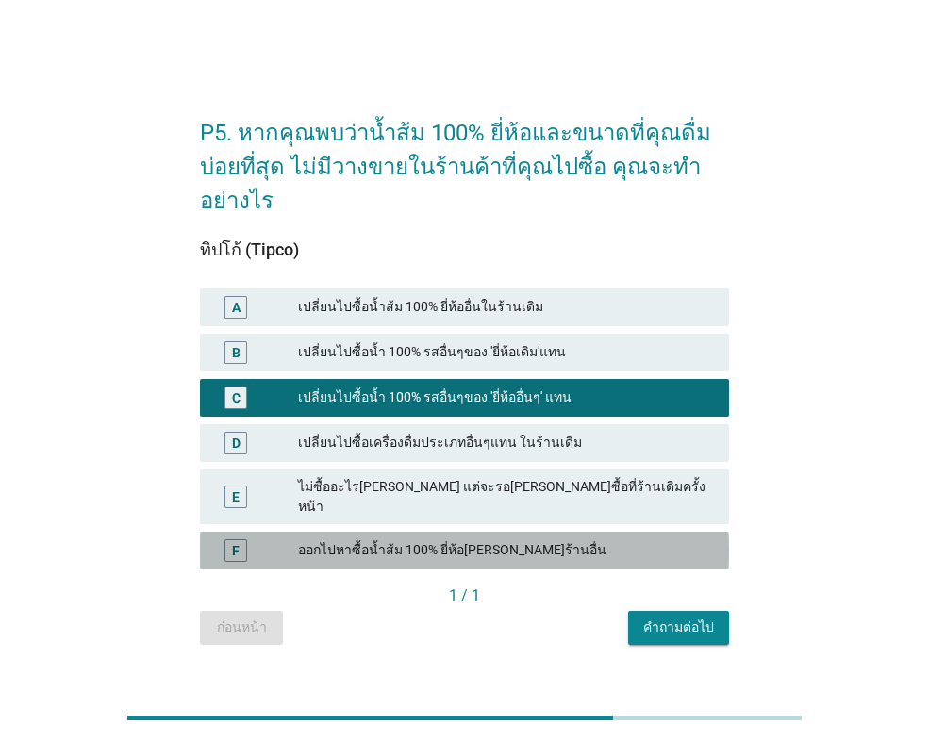
click at [406, 539] on div "ออกไปหาซื้อน้ำส้ม 100% ยี่ห้อ[PERSON_NAME]ร้านอื่น" at bounding box center [506, 550] width 416 height 23
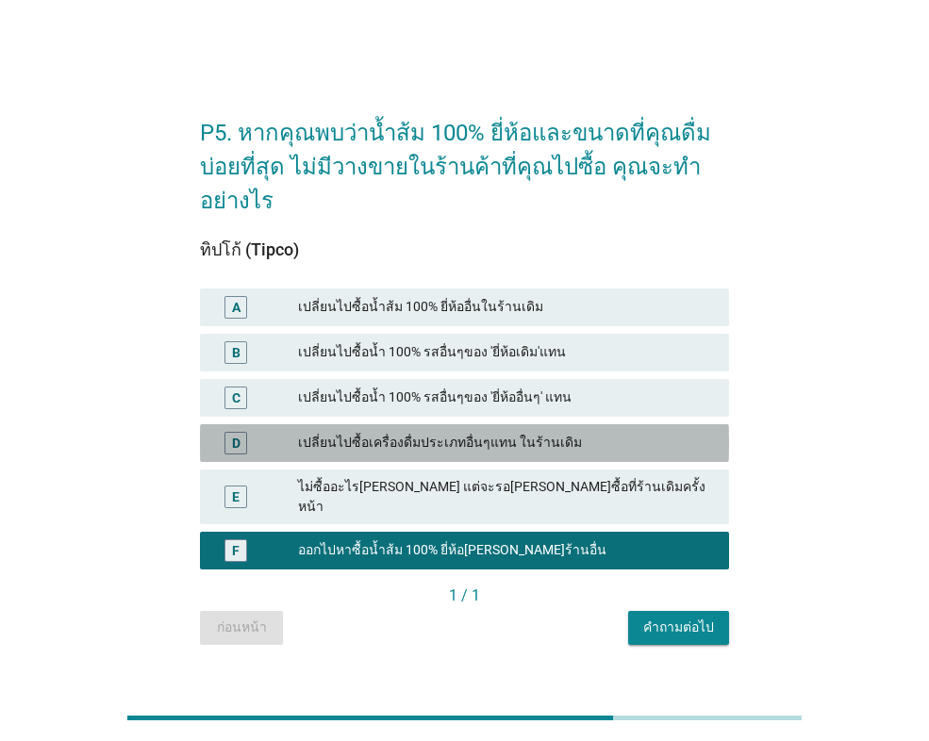
click at [323, 441] on div "เปลี่ยนไปซื้อเครื่องดื่มประเภทอื่นๆแทน ในร้านเดิม" at bounding box center [506, 443] width 416 height 23
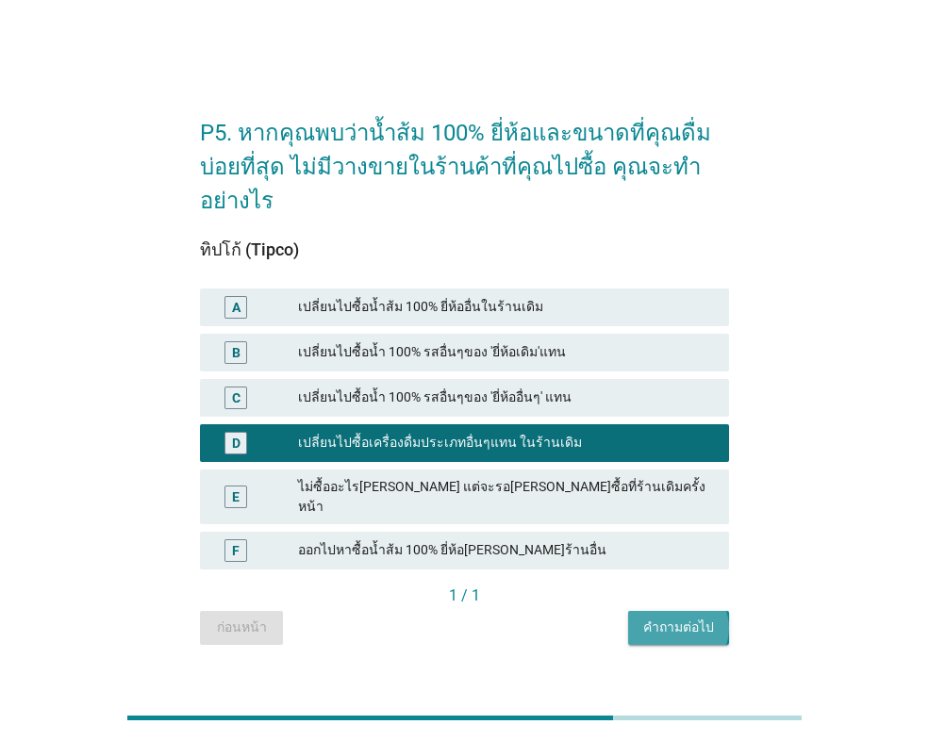
click at [710, 621] on div "คำถามต่อไป" at bounding box center [678, 628] width 71 height 20
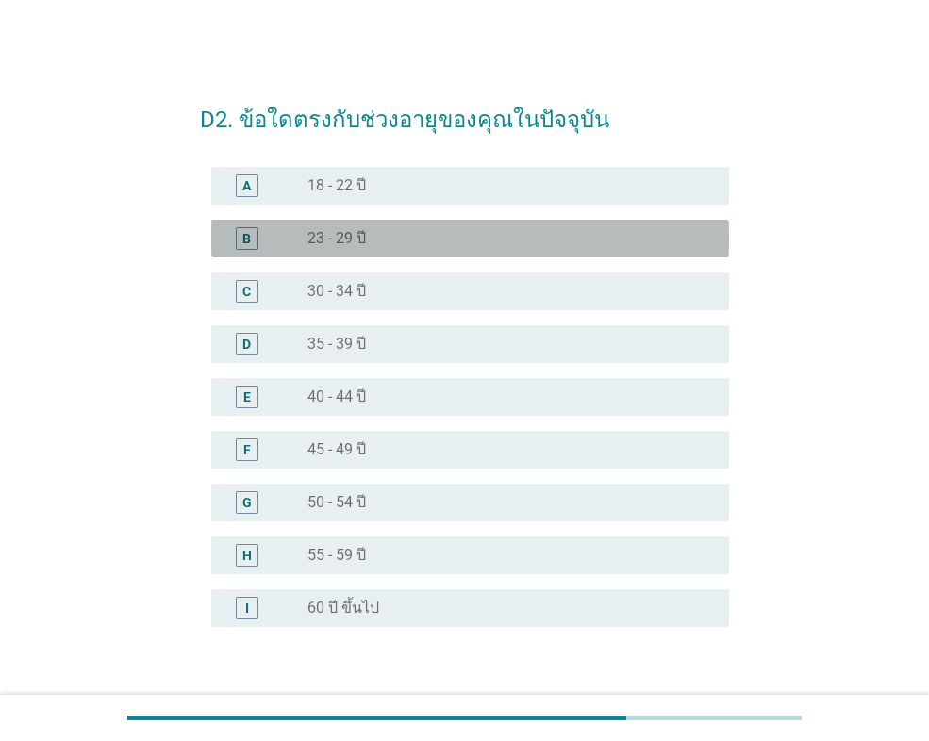
click at [395, 240] on div "radio_button_unchecked 23 - 29 ปี" at bounding box center [502, 238] width 391 height 19
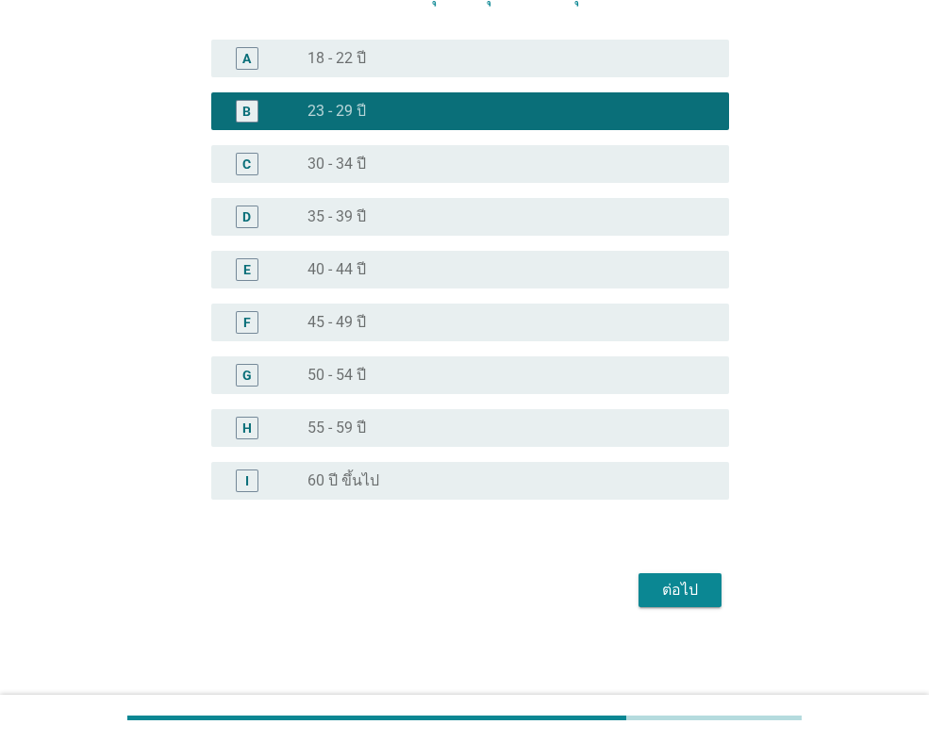
scroll to position [128, 0]
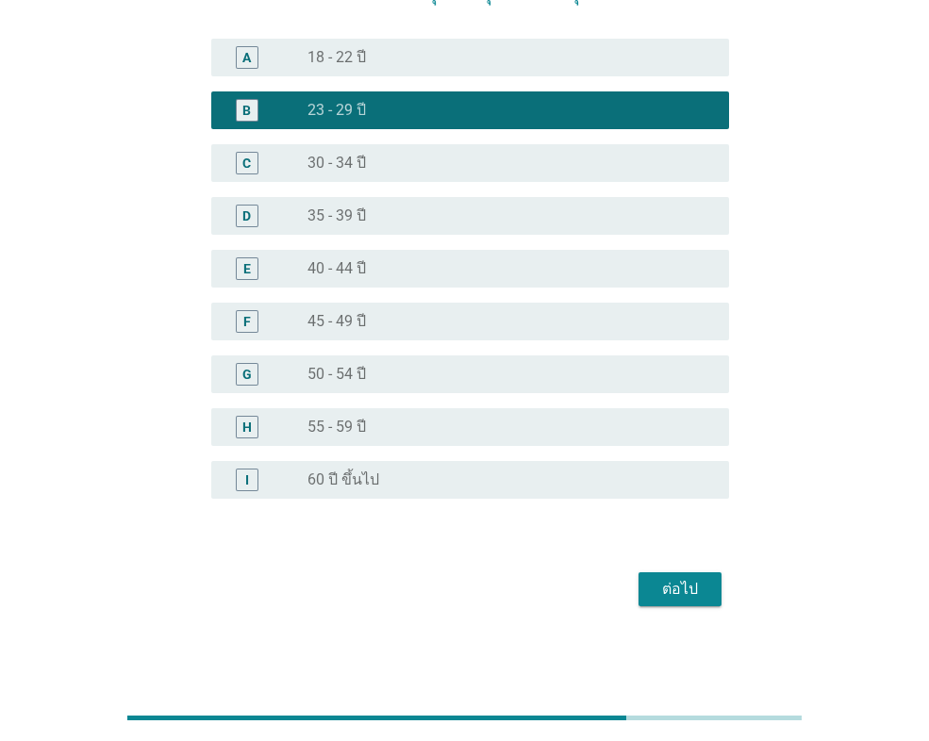
click at [657, 579] on div "ต่อไป" at bounding box center [680, 589] width 53 height 23
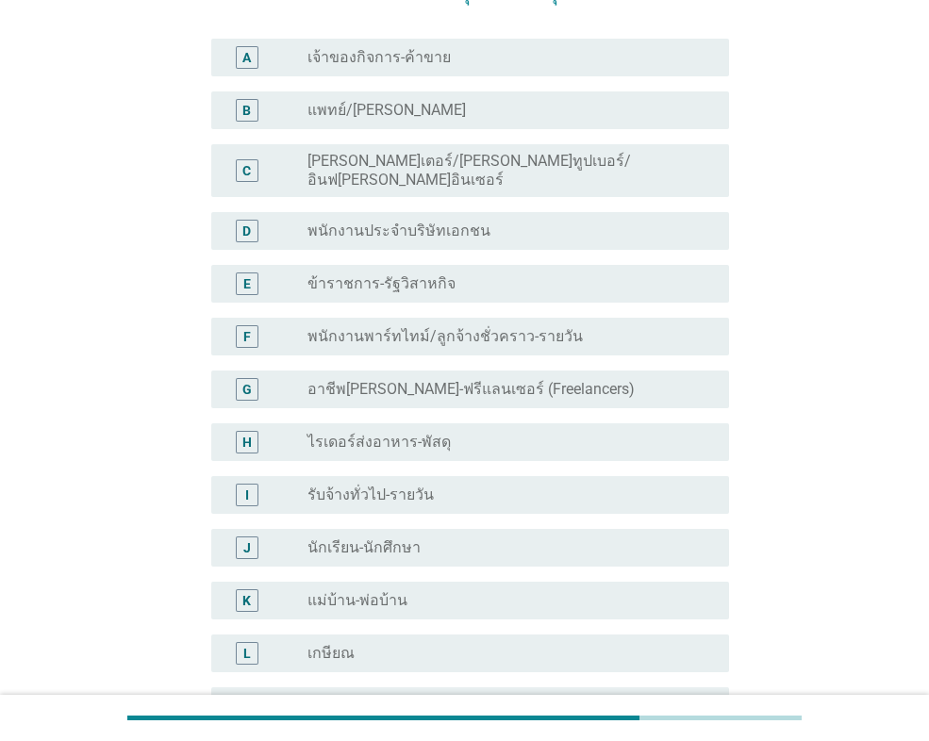
scroll to position [0, 0]
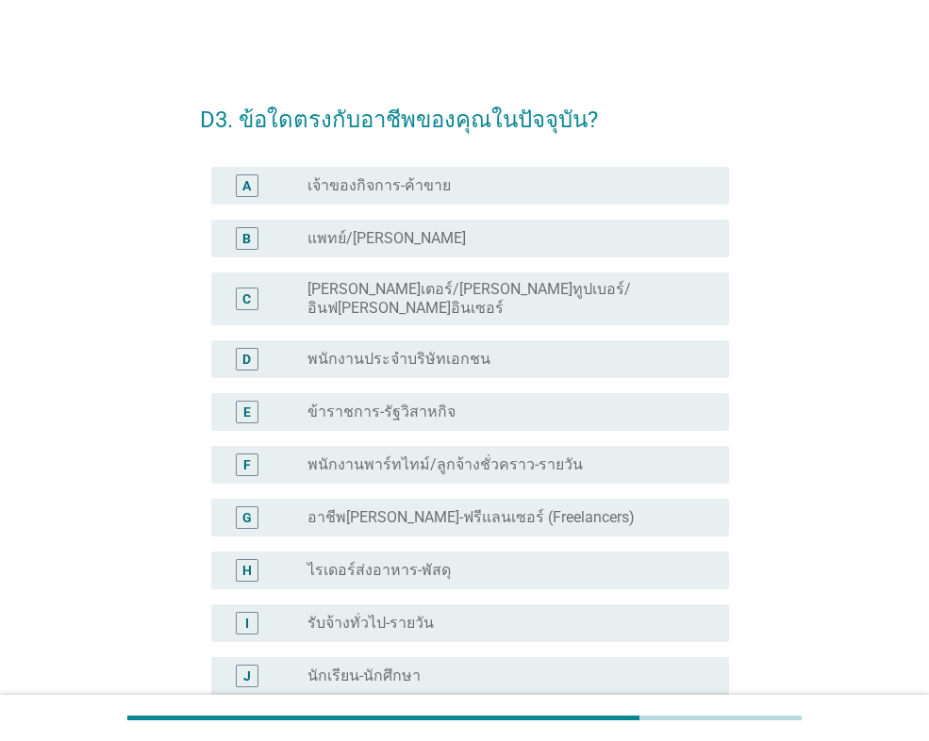
click at [432, 357] on div "D radio_button_unchecked พนักงานประจำบริษัทเอกชน" at bounding box center [470, 359] width 518 height 38
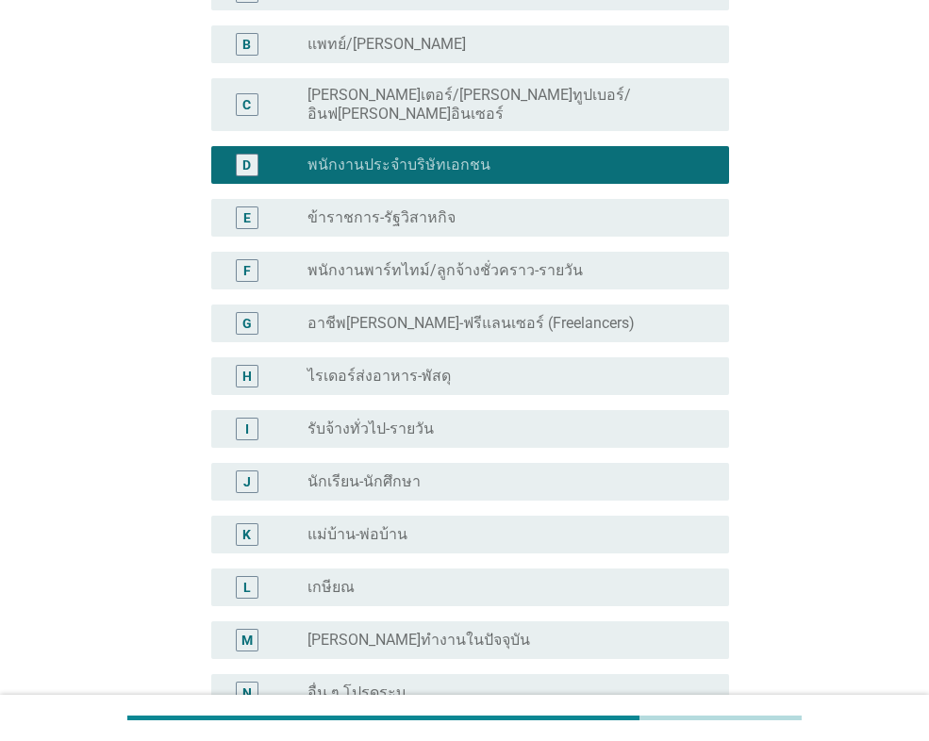
scroll to position [392, 0]
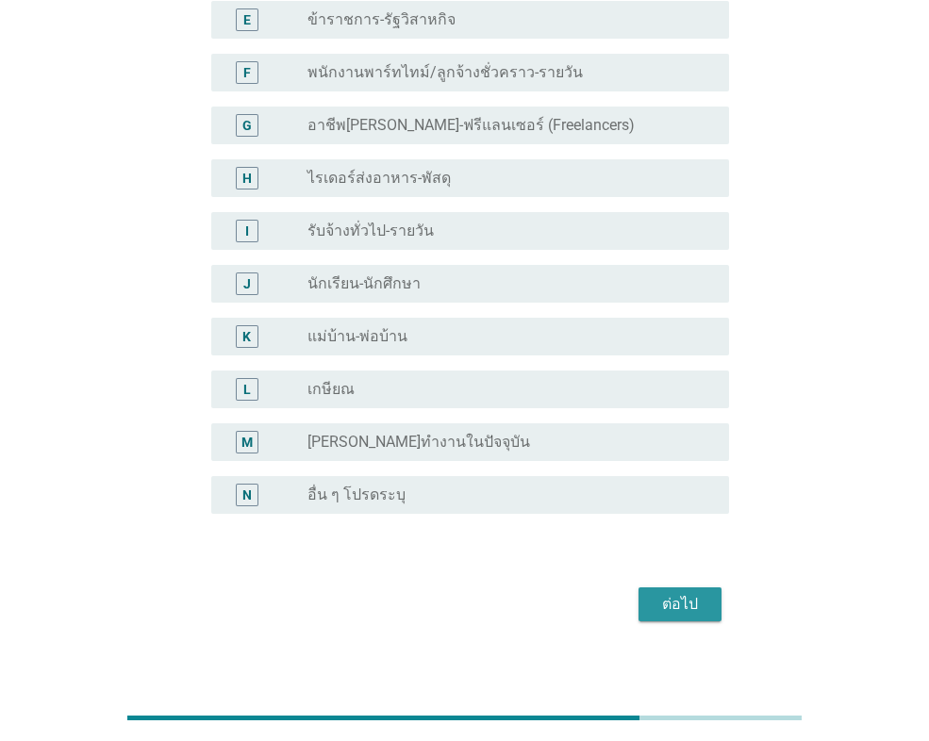
click at [704, 593] on div "ต่อไป" at bounding box center [680, 604] width 53 height 23
